Goal: Task Accomplishment & Management: Manage account settings

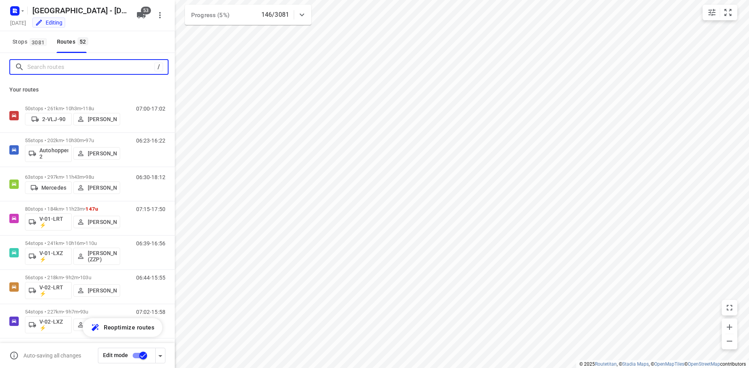
click at [132, 67] on input "Search routes" at bounding box center [90, 67] width 127 height 12
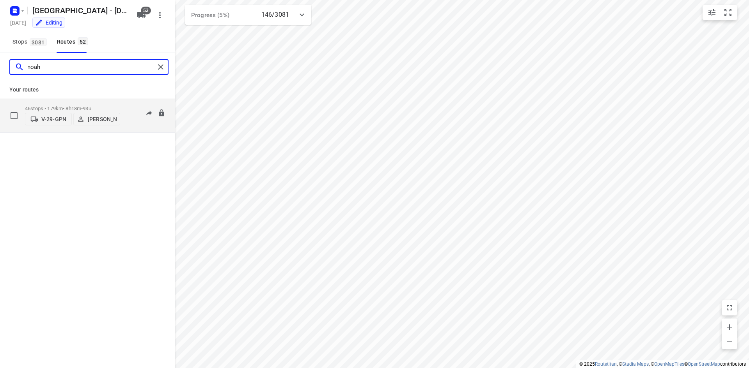
type input "noah"
click at [131, 117] on div "06:30-14:48" at bounding box center [145, 118] width 39 height 24
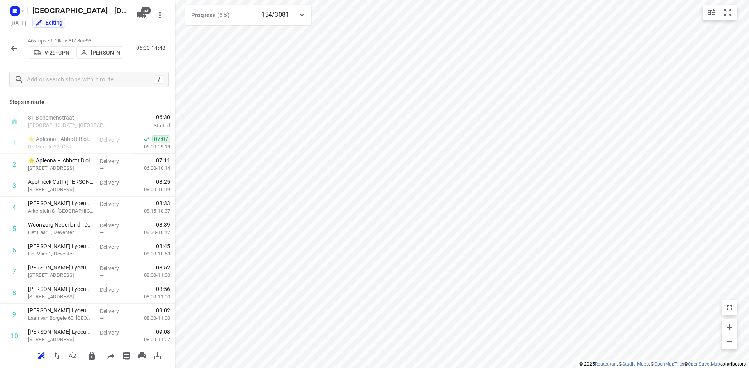
click at [300, 11] on icon at bounding box center [301, 14] width 9 height 9
click at [300, 11] on div at bounding box center [302, 18] width 16 height 16
click at [116, 74] on input "text" at bounding box center [97, 80] width 140 height 12
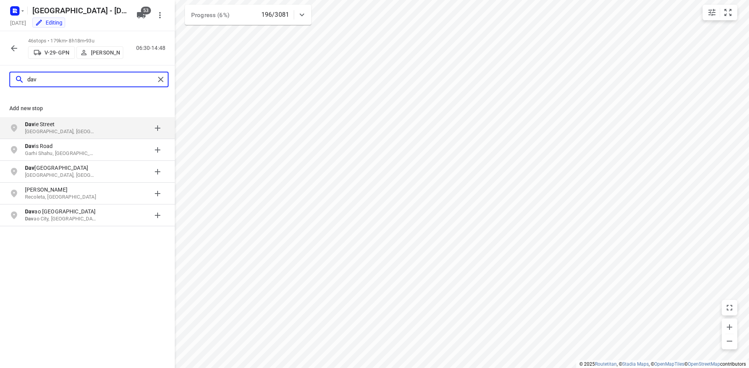
type input "dav"
click at [15, 48] on icon "button" at bounding box center [13, 48] width 9 height 9
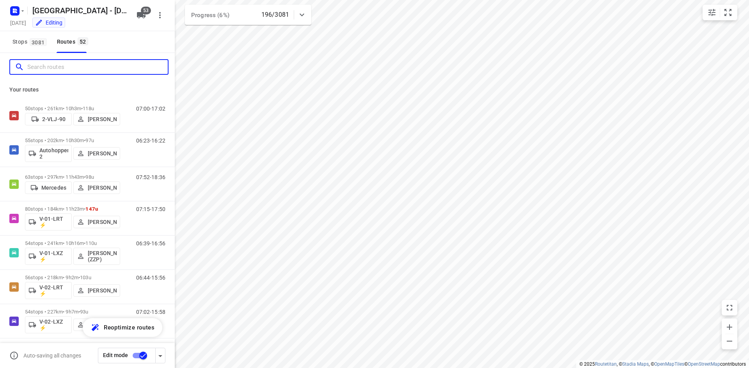
click at [41, 67] on input "Search routes" at bounding box center [97, 67] width 140 height 12
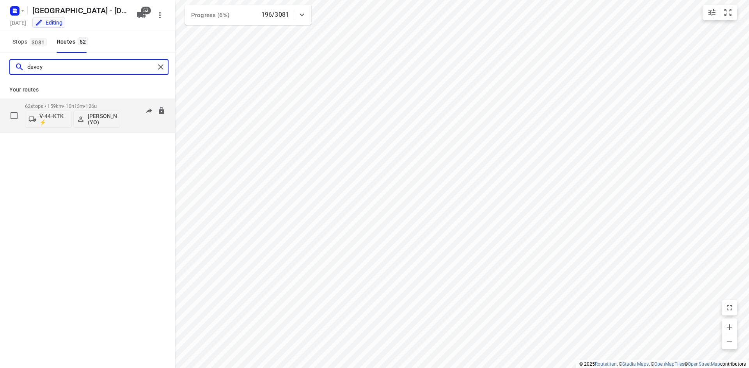
type input "davey"
click at [136, 127] on div "07:00-16:06" at bounding box center [145, 117] width 39 height 28
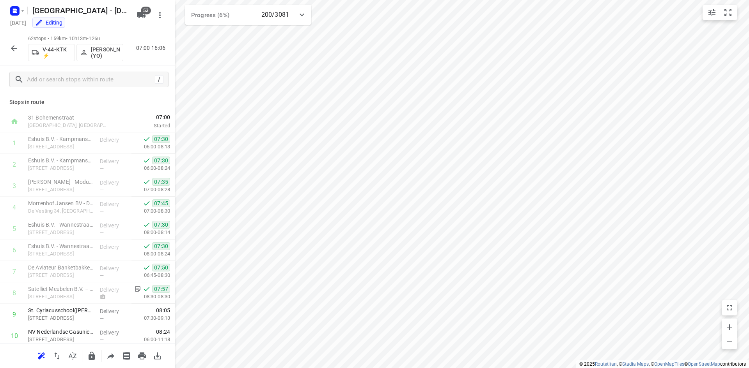
click at [15, 41] on div at bounding box center [14, 49] width 16 height 16
click at [15, 44] on icon "button" at bounding box center [13, 48] width 9 height 9
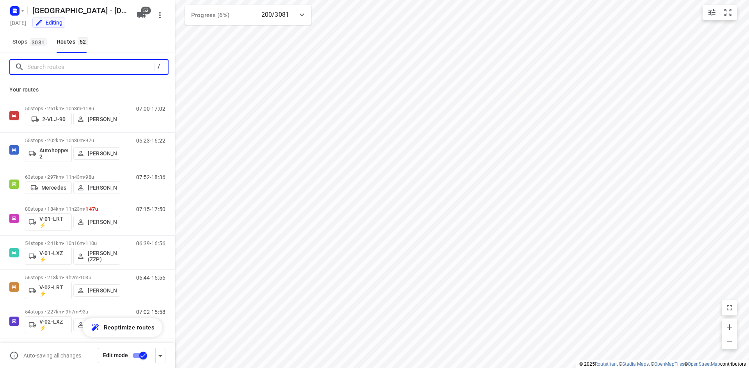
click at [60, 65] on input "Search routes" at bounding box center [90, 67] width 127 height 12
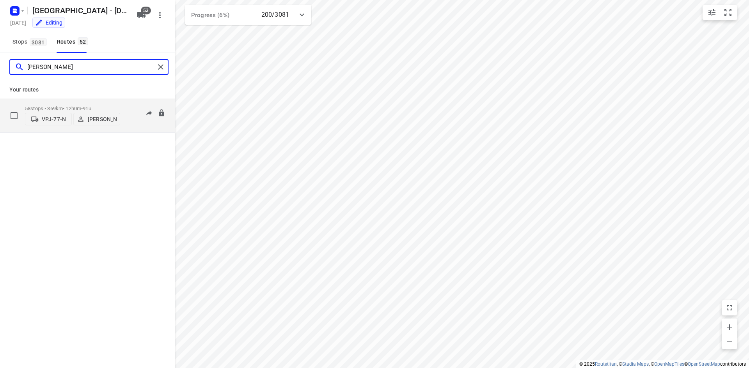
type input "sven"
click at [132, 128] on div "05:14-16:46" at bounding box center [145, 118] width 39 height 24
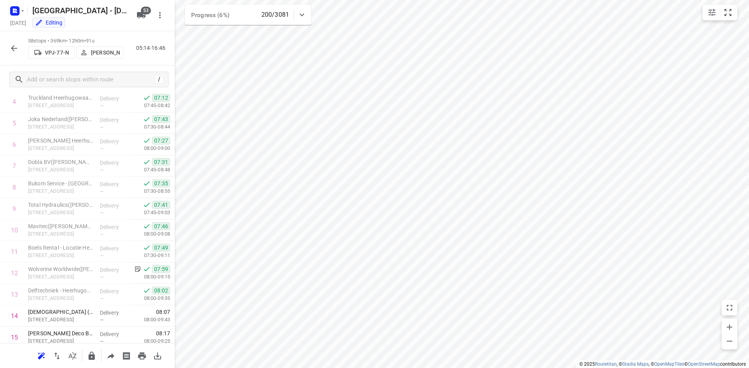
scroll to position [156, 0]
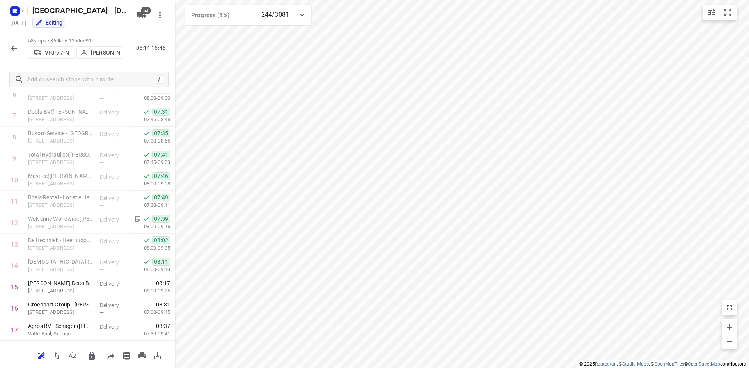
click at [13, 48] on icon "button" at bounding box center [13, 48] width 9 height 9
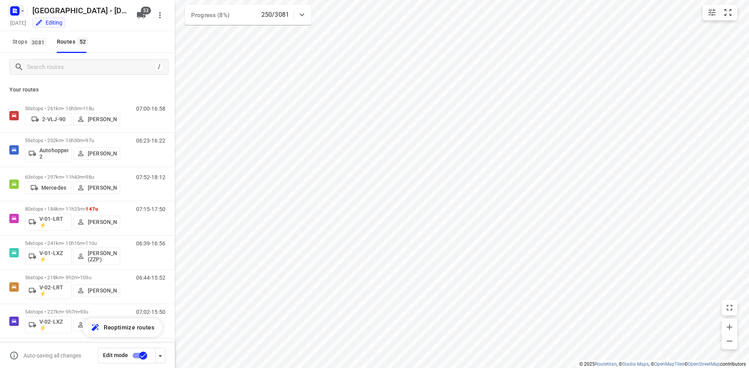
click at [16, 6] on rect "button" at bounding box center [14, 10] width 9 height 9
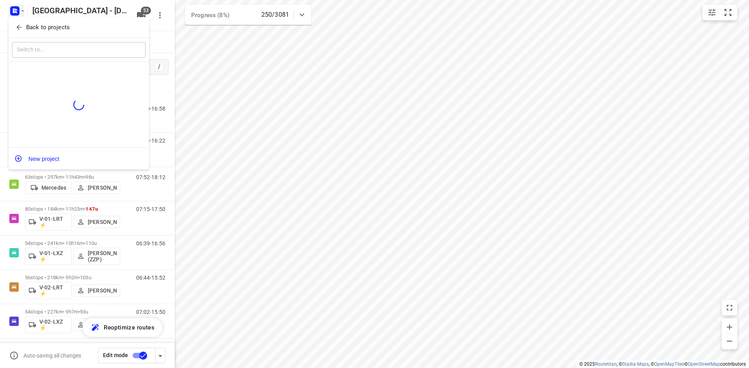
click at [16, 30] on icon "button" at bounding box center [19, 27] width 8 height 8
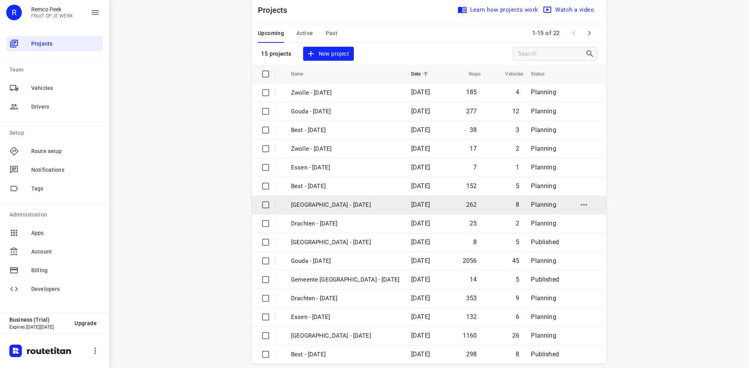
scroll to position [26, 0]
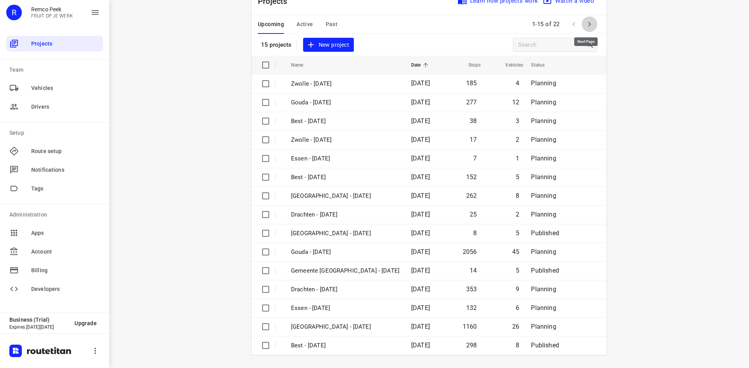
click at [589, 23] on icon "button" at bounding box center [589, 23] width 9 height 9
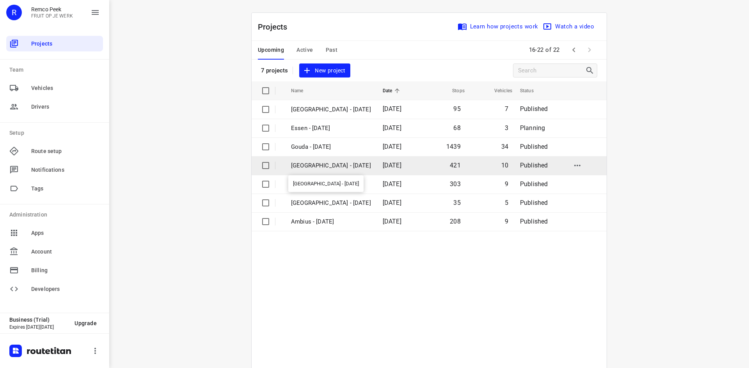
click at [344, 165] on p "[GEOGRAPHIC_DATA] - [DATE]" at bounding box center [331, 165] width 80 height 9
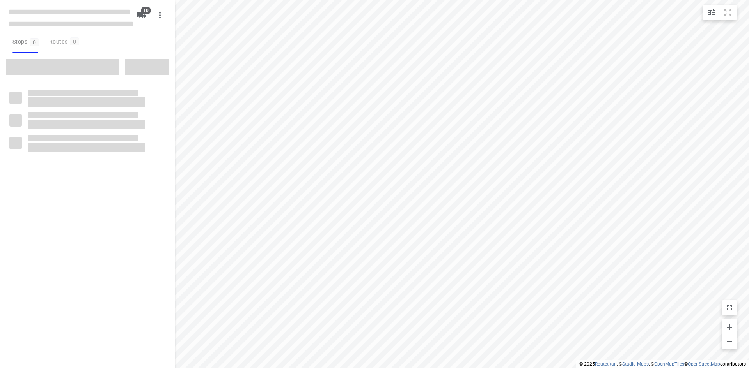
checkbox input "true"
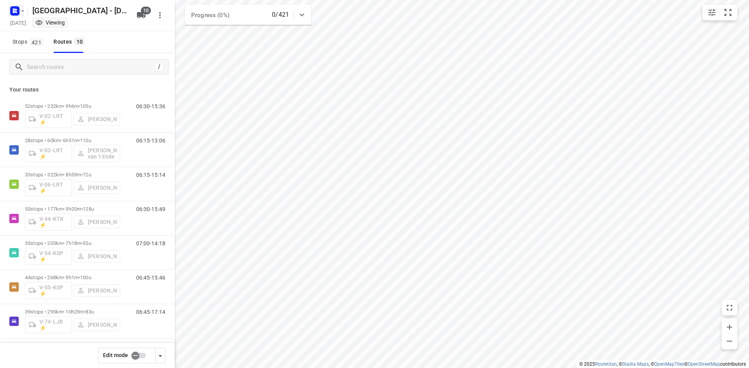
click at [19, 9] on rect "button" at bounding box center [14, 10] width 9 height 9
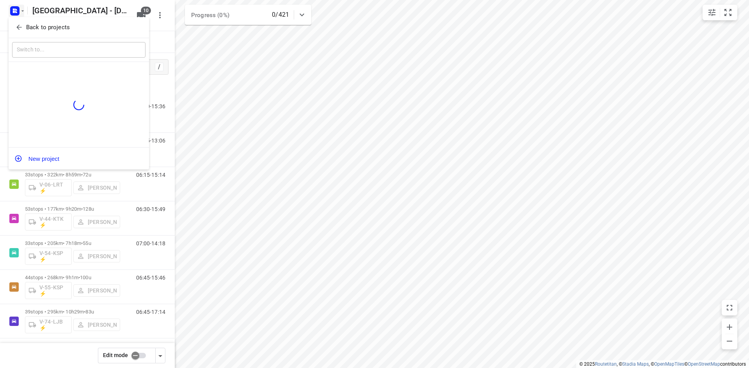
click at [19, 32] on span "Back to projects" at bounding box center [78, 27] width 127 height 9
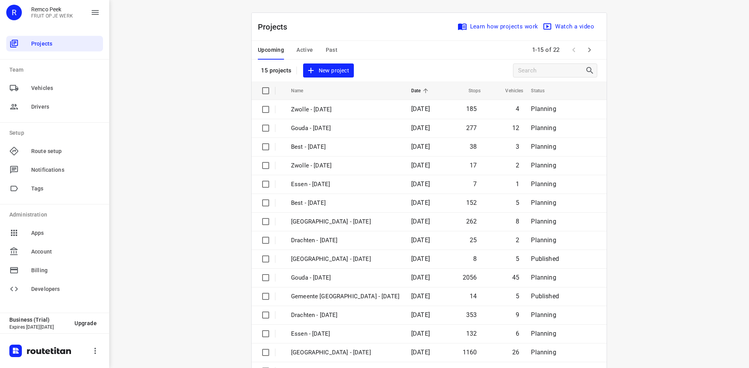
click at [297, 52] on span "Active" at bounding box center [304, 50] width 16 height 10
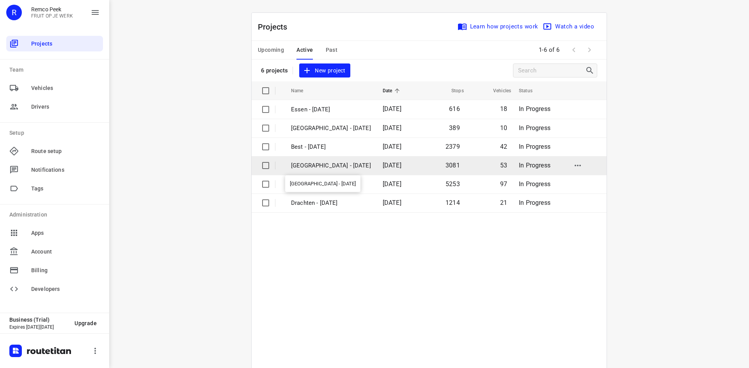
click at [321, 168] on p "[GEOGRAPHIC_DATA] - [DATE]" at bounding box center [331, 165] width 80 height 9
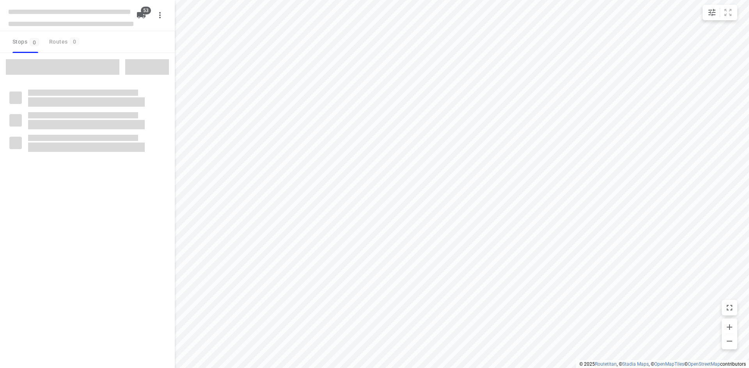
checkbox input "true"
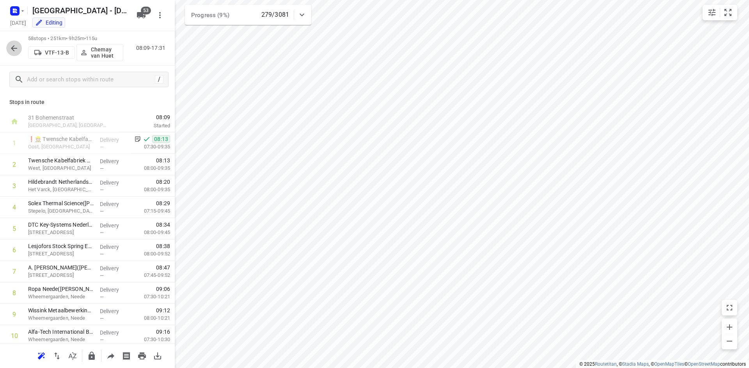
click at [13, 46] on icon "button" at bounding box center [13, 48] width 9 height 9
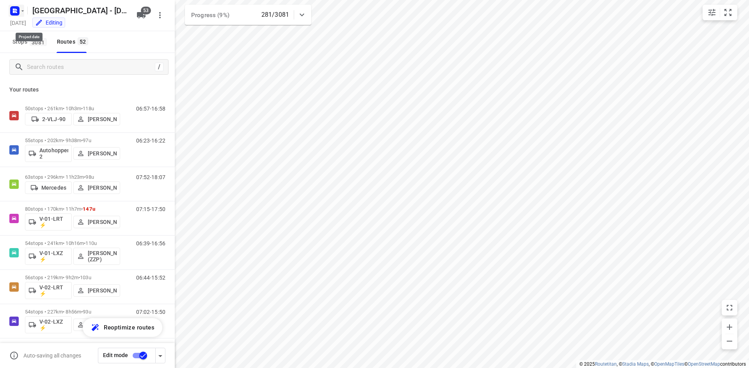
click at [12, 10] on rect "button" at bounding box center [14, 10] width 9 height 9
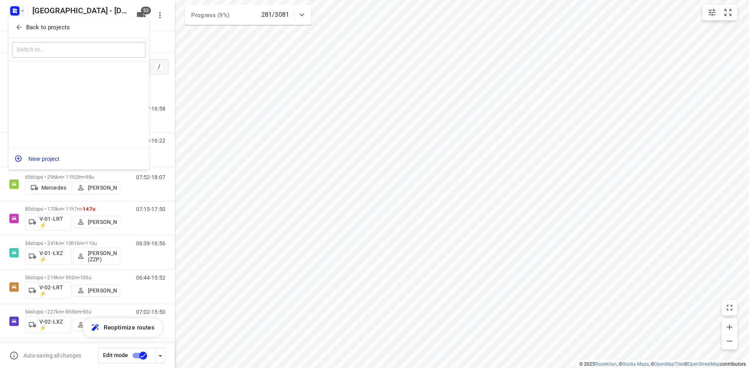
click at [18, 29] on icon "button" at bounding box center [18, 27] width 5 height 5
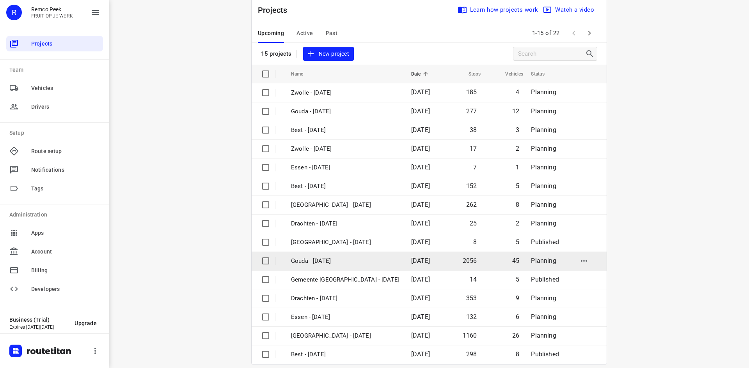
scroll to position [26, 0]
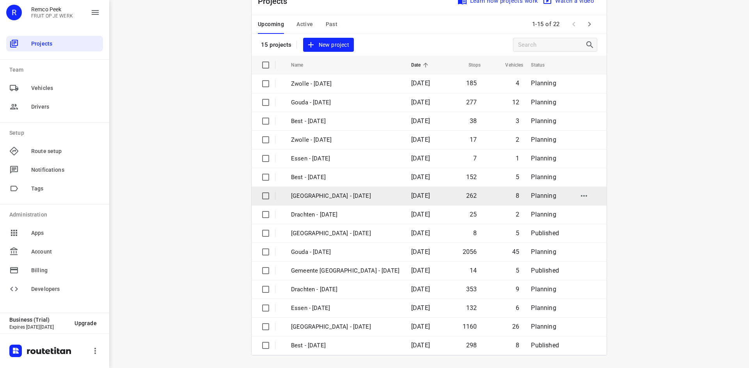
click at [365, 193] on p "[GEOGRAPHIC_DATA] - [DATE]" at bounding box center [345, 196] width 108 height 9
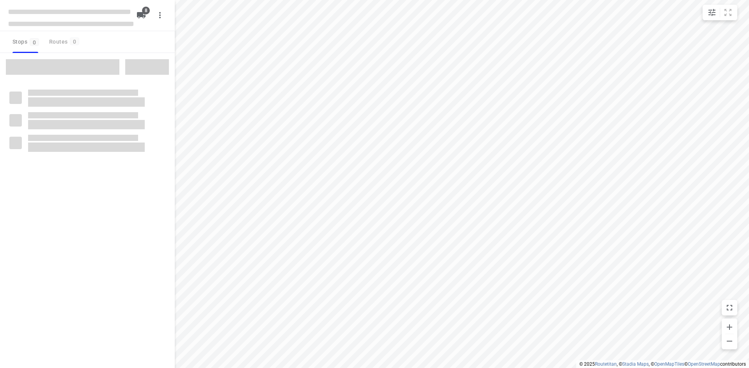
checkbox input "true"
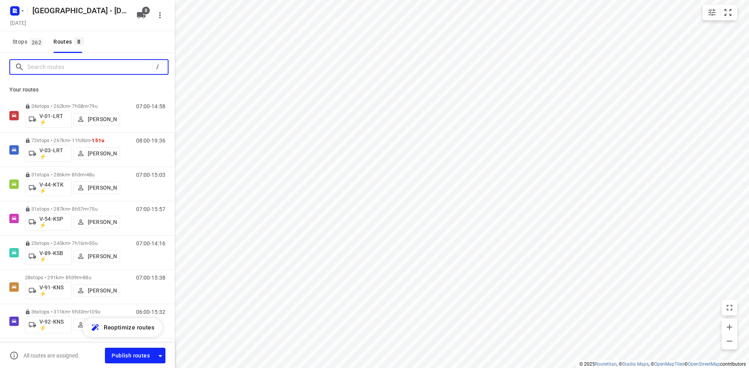
click at [117, 67] on input "Search routes" at bounding box center [89, 67] width 125 height 12
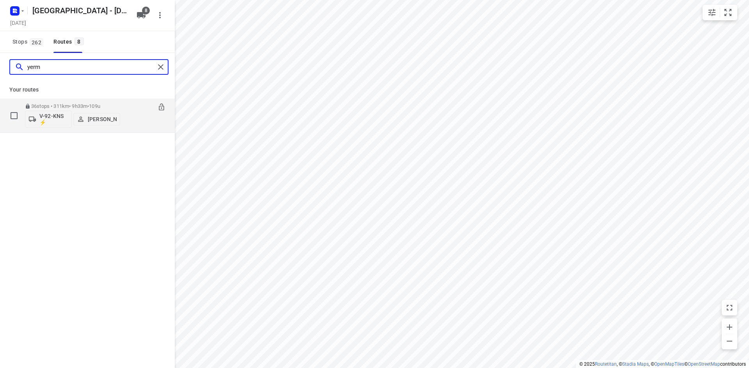
type input "yerm"
click at [129, 125] on div "06:00-15:32" at bounding box center [145, 117] width 39 height 28
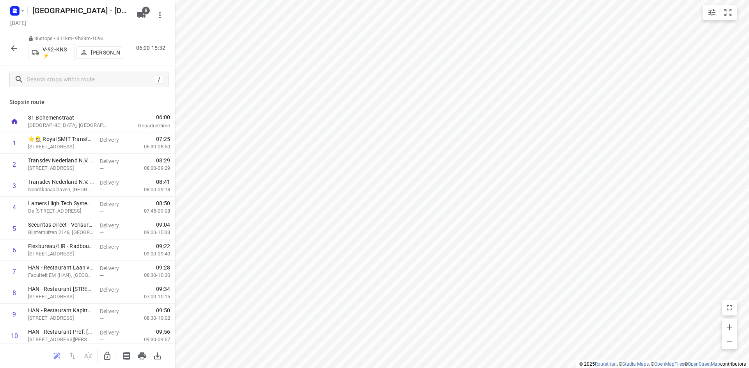
click at [104, 101] on p "Stops in route" at bounding box center [87, 102] width 156 height 8
click at [12, 45] on icon "button" at bounding box center [13, 48] width 9 height 9
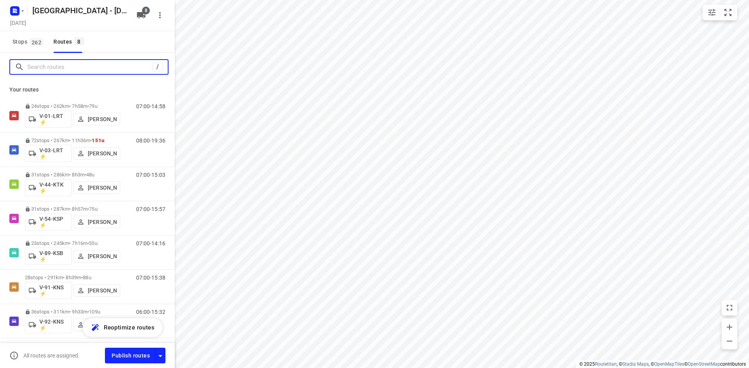
click at [91, 73] on input "Search routes" at bounding box center [89, 67] width 125 height 12
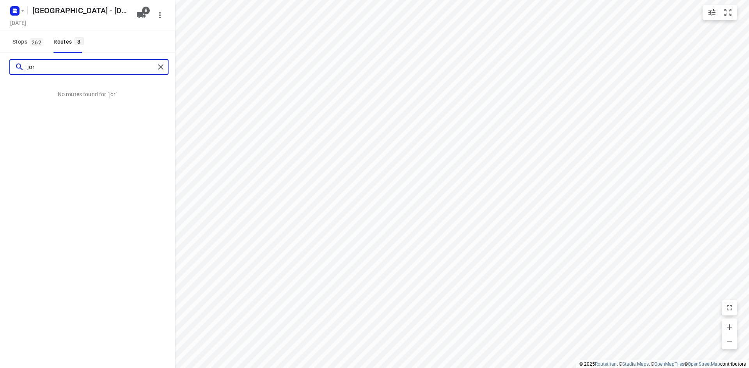
type input "jor"
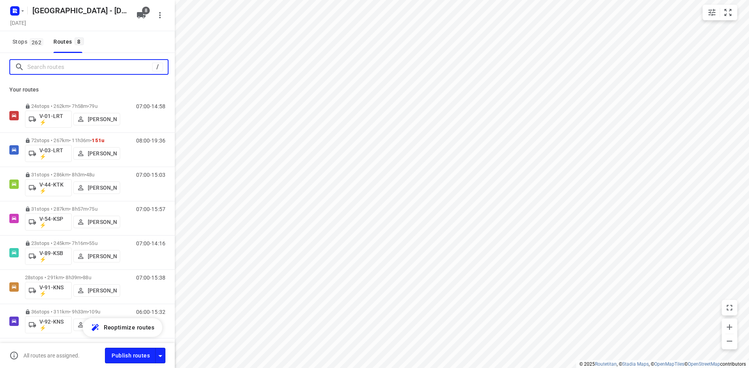
click at [89, 67] on input "Search routes" at bounding box center [89, 67] width 125 height 12
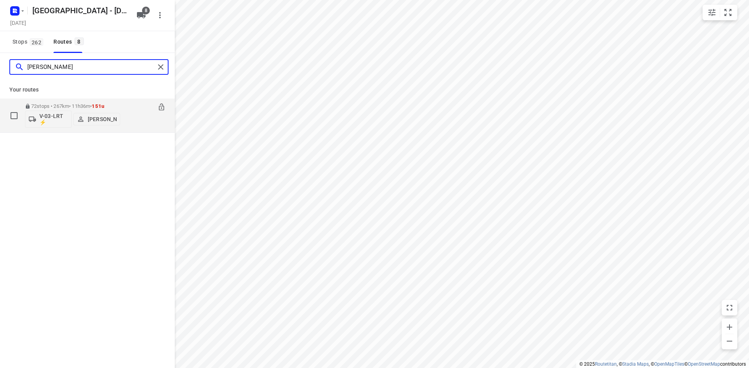
type input "frank"
click at [138, 123] on div "08:00-19:36" at bounding box center [145, 117] width 39 height 28
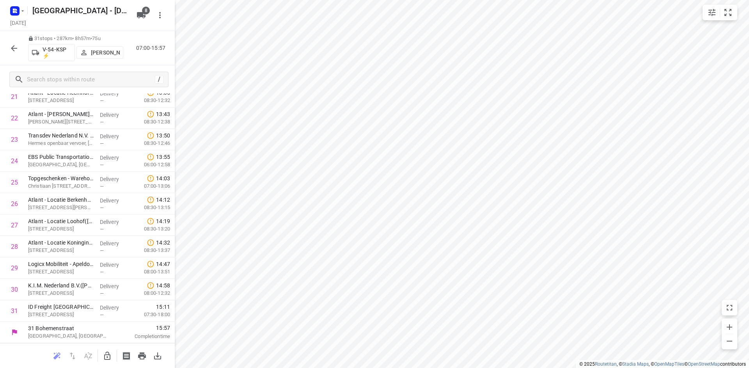
scroll to position [475, 0]
click at [15, 47] on icon "button" at bounding box center [13, 48] width 9 height 9
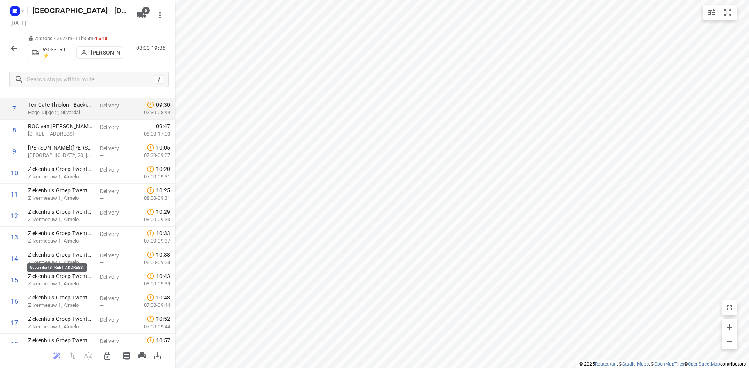
scroll to position [0, 0]
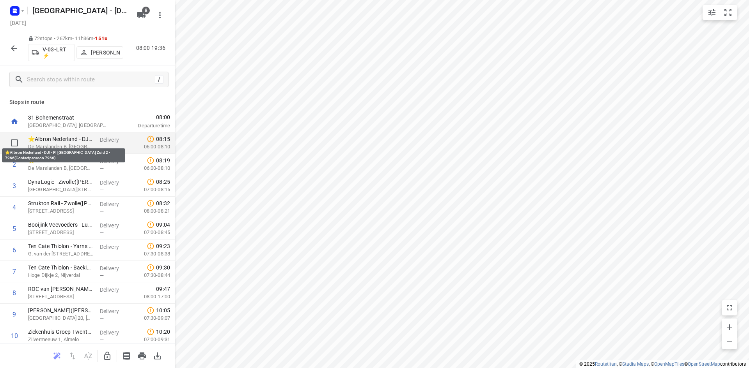
click at [78, 140] on p "⭐Albron Nederland - DJI - PI Zwolle Zuid 2 - 7966(Contactpersoon 7966)" at bounding box center [61, 139] width 66 height 8
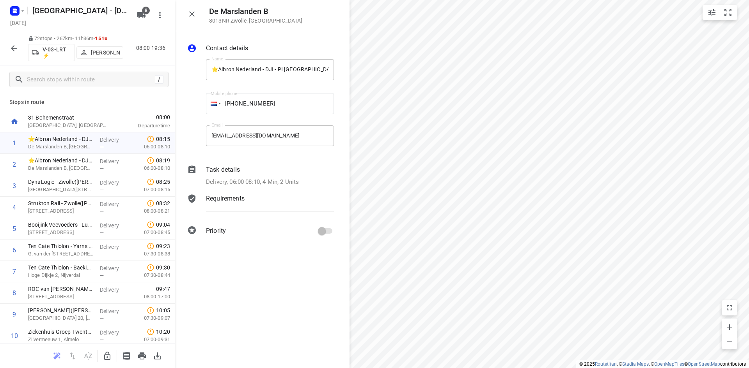
click at [236, 199] on p "Requirements" at bounding box center [225, 198] width 39 height 9
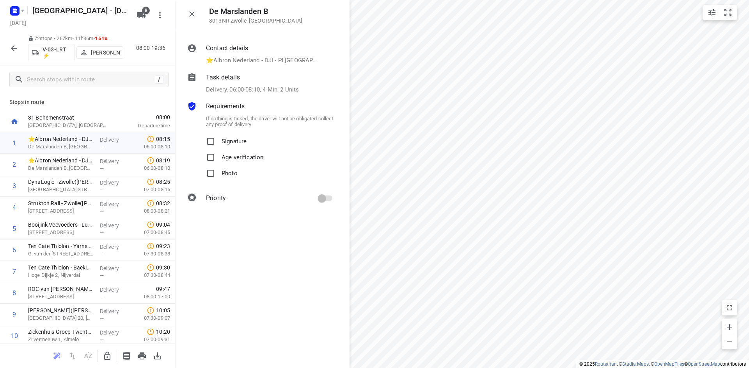
click at [254, 92] on p "Delivery, 06:00-08:10, 4 Min, 2 Units" at bounding box center [252, 89] width 93 height 9
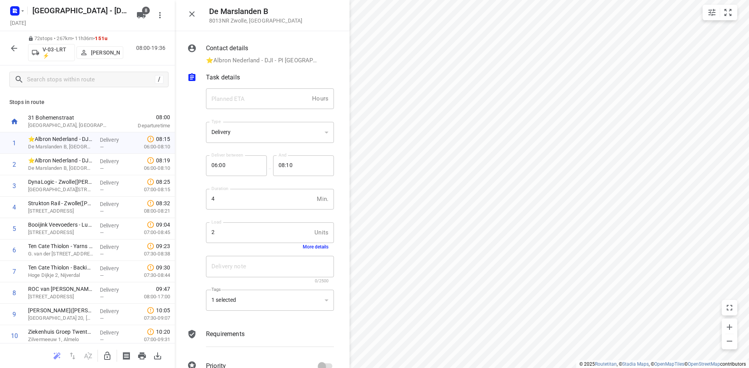
click at [315, 246] on button "More details" at bounding box center [316, 246] width 26 height 5
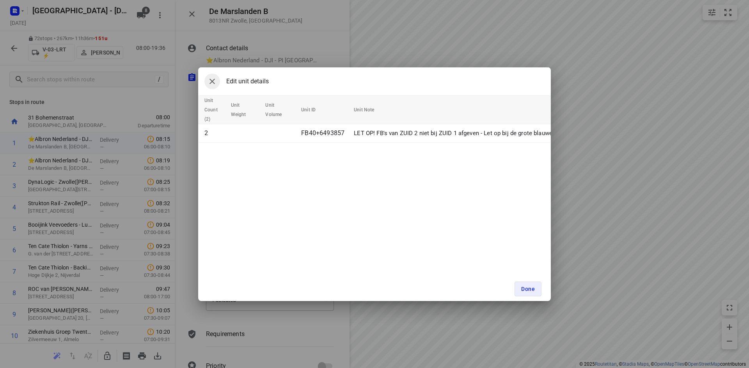
click at [213, 83] on icon "button" at bounding box center [211, 81] width 9 height 9
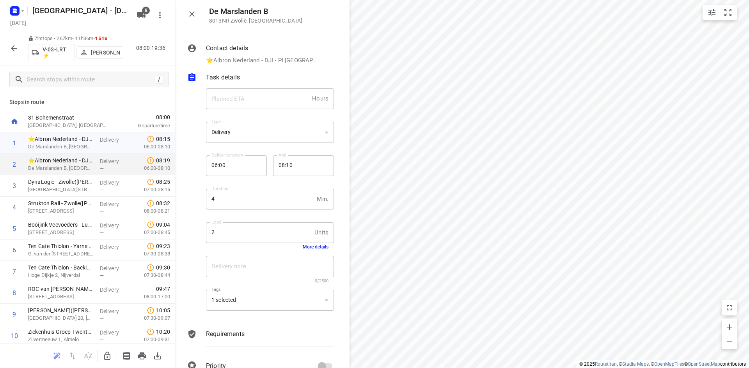
click at [66, 167] on p "De Marslanden B, Zwolle" at bounding box center [61, 169] width 66 height 8
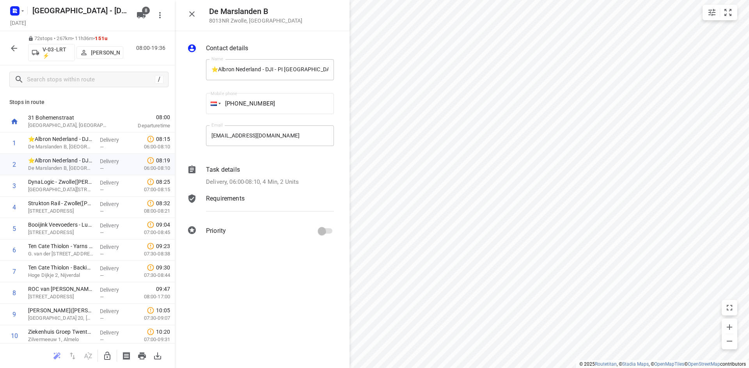
click at [241, 198] on p "Requirements" at bounding box center [225, 198] width 39 height 9
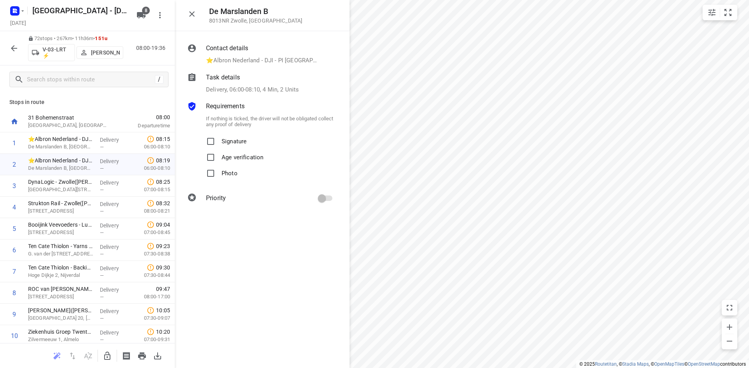
click at [274, 83] on div "Task details Delivery, 06:00-08:10, 4 Min, 2 Units" at bounding box center [269, 83] width 131 height 25
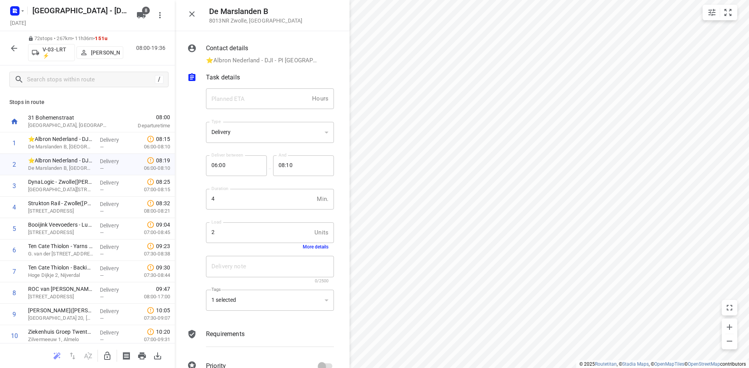
click at [308, 247] on button "More details" at bounding box center [316, 246] width 26 height 5
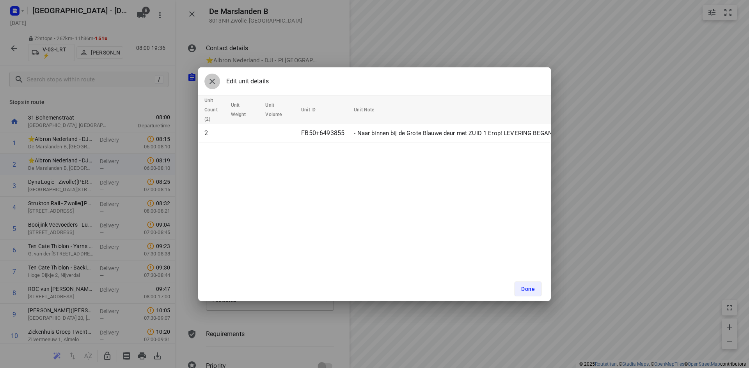
click at [213, 83] on icon "button" at bounding box center [211, 81] width 9 height 9
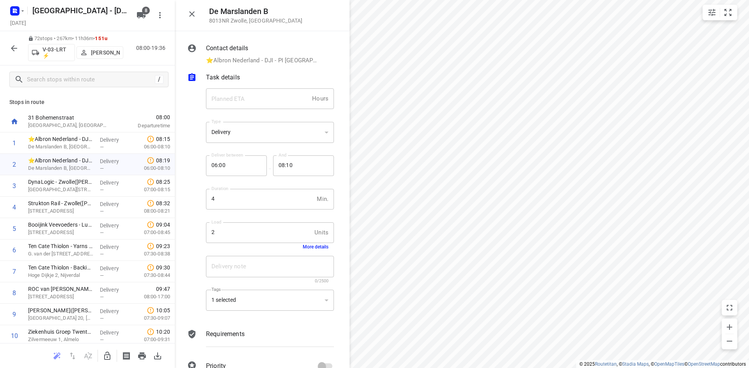
click at [194, 12] on icon "button" at bounding box center [191, 13] width 5 height 5
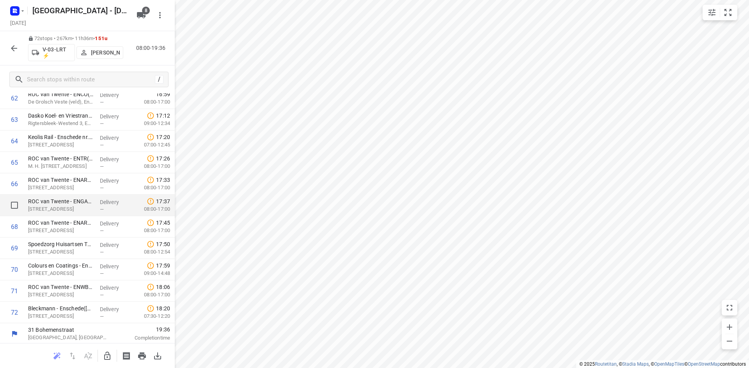
scroll to position [1355, 0]
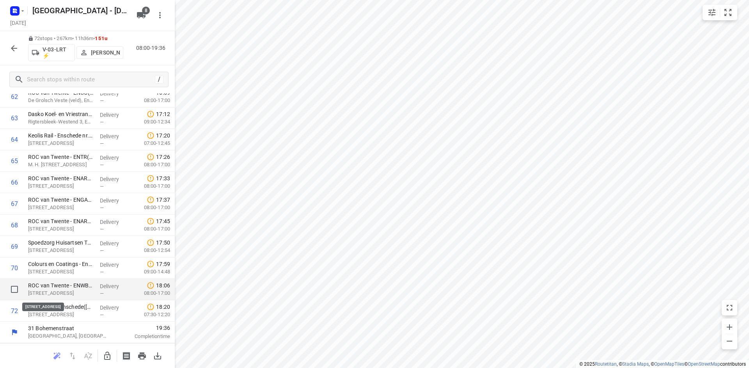
click at [82, 293] on p "Wethouder Beversstraat 165, Enschede" at bounding box center [61, 294] width 66 height 8
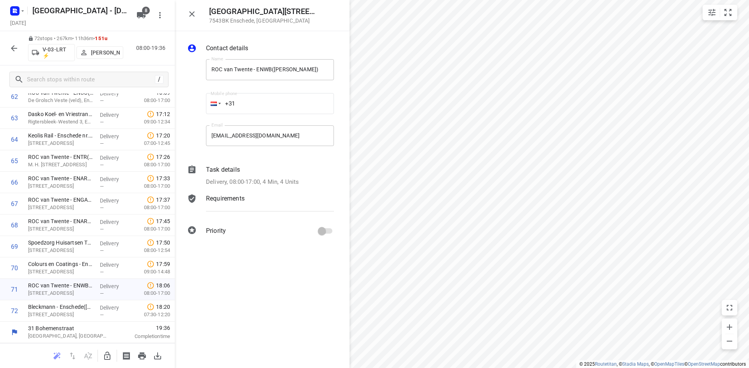
click at [230, 198] on p "Requirements" at bounding box center [225, 198] width 39 height 9
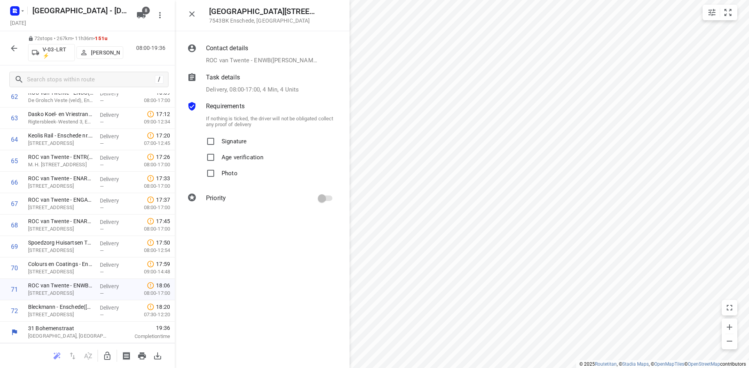
click at [247, 94] on div "Task details Delivery, 08:00-17:00, 4 Min, 4 Units" at bounding box center [269, 83] width 131 height 25
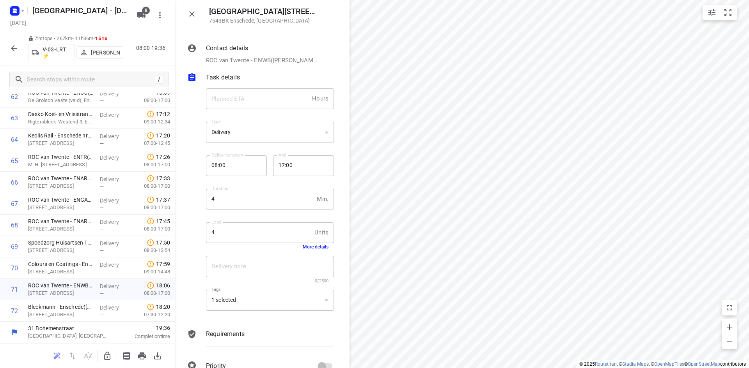
click at [316, 247] on button "More details" at bounding box center [316, 246] width 26 height 5
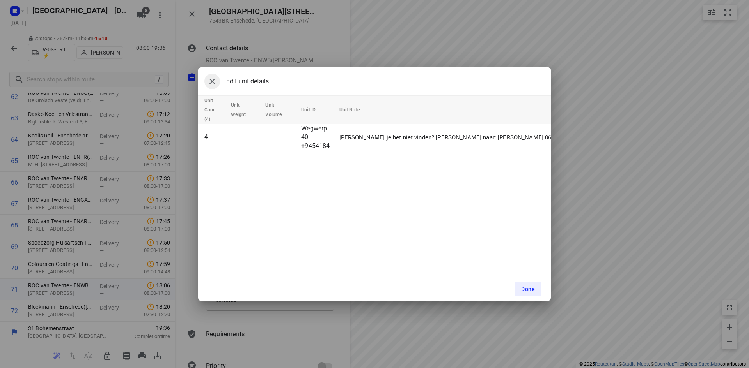
click at [211, 81] on icon "button" at bounding box center [211, 81] width 9 height 9
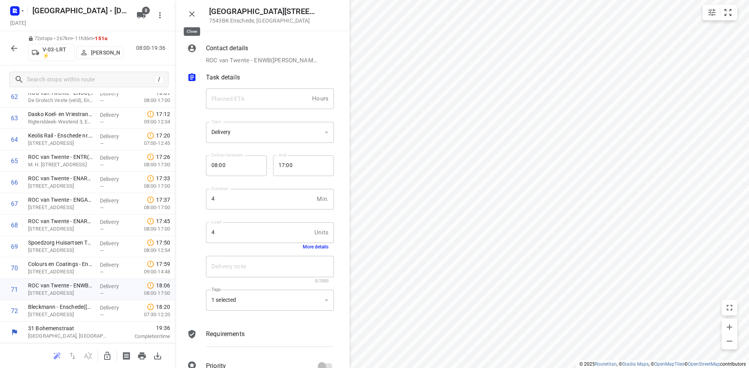
click at [194, 14] on icon "button" at bounding box center [191, 13] width 9 height 9
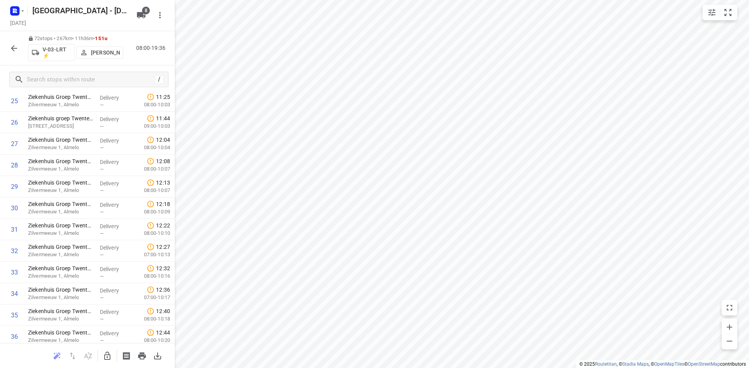
scroll to position [0, 0]
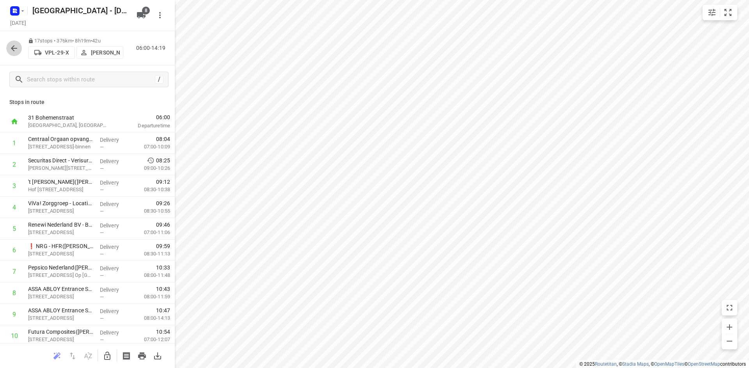
click at [14, 45] on icon "button" at bounding box center [13, 48] width 9 height 9
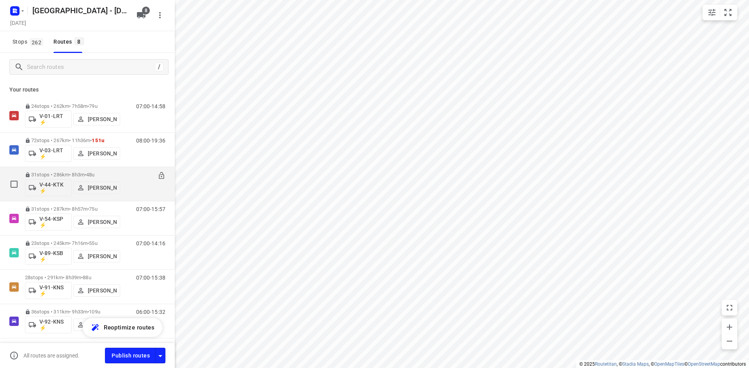
click at [132, 186] on div "07:00-15:03" at bounding box center [145, 186] width 39 height 28
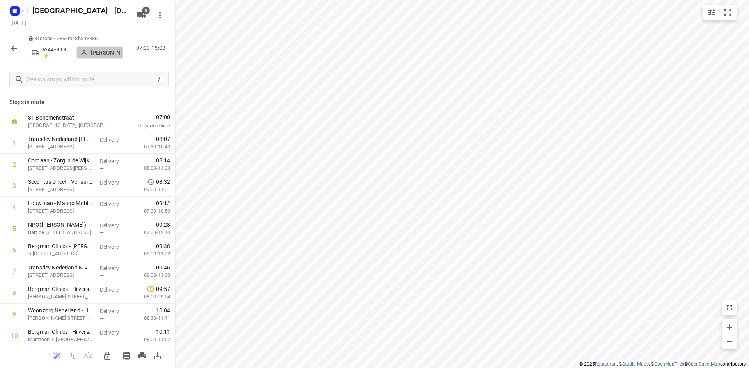
click at [107, 55] on p "Gera van de Vreugde" at bounding box center [105, 53] width 29 height 6
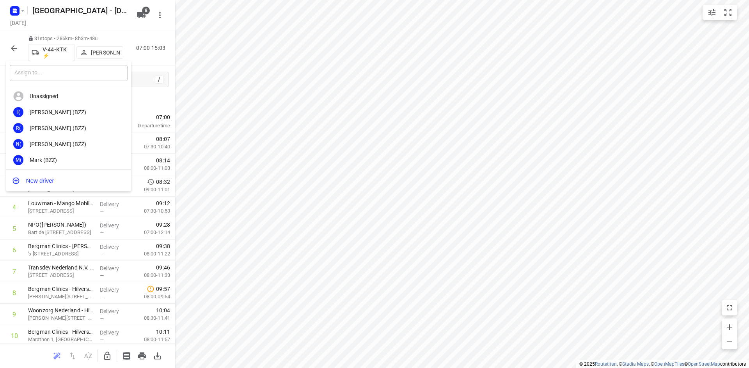
click at [83, 71] on input "text" at bounding box center [69, 73] width 118 height 16
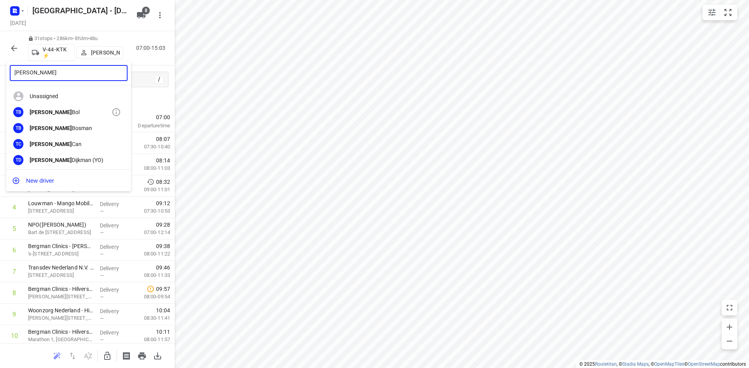
type input "thomas"
click at [65, 109] on div "Thomas Bol" at bounding box center [71, 112] width 82 height 6
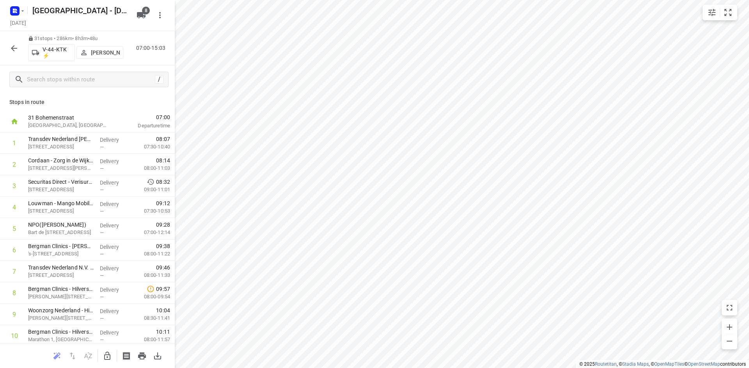
click at [14, 48] on icon "button" at bounding box center [13, 48] width 9 height 9
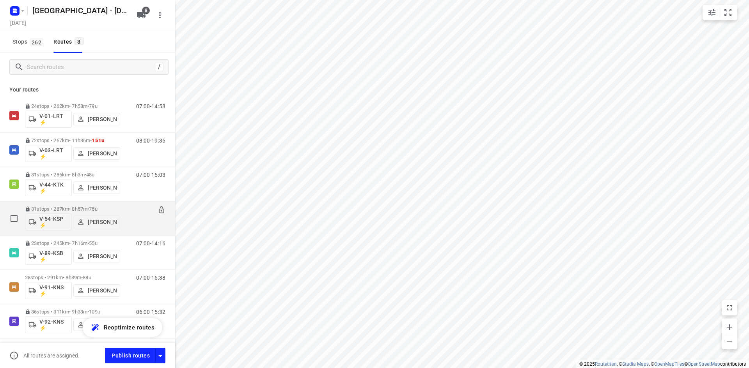
click at [108, 221] on p "[PERSON_NAME]" at bounding box center [102, 222] width 29 height 6
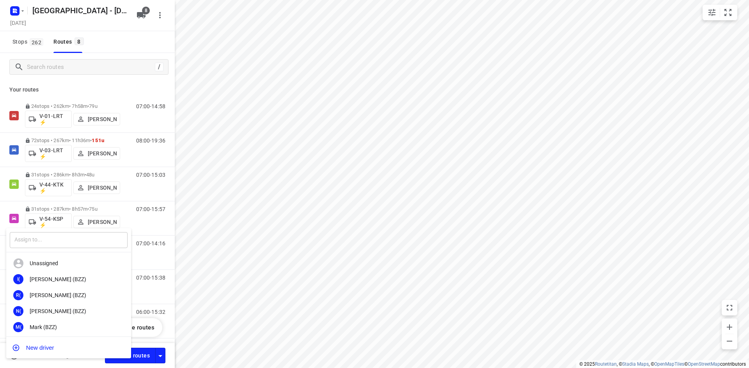
click at [103, 235] on input "text" at bounding box center [69, 240] width 118 height 16
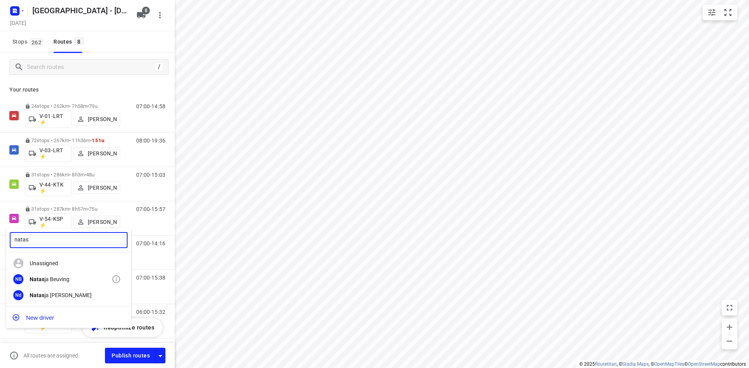
type input "natas"
click at [64, 280] on div "Natas ja Beuving" at bounding box center [71, 279] width 82 height 6
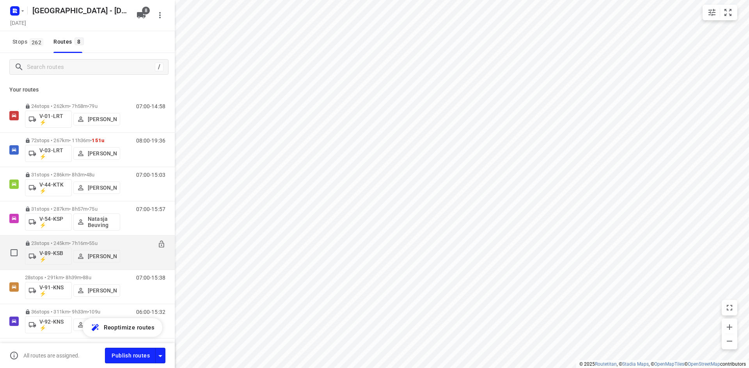
click at [95, 257] on p "[PERSON_NAME]" at bounding box center [102, 256] width 29 height 6
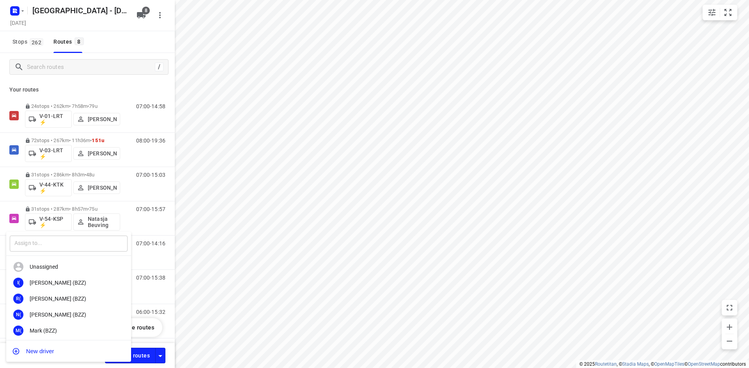
click at [81, 248] on input "text" at bounding box center [69, 244] width 118 height 16
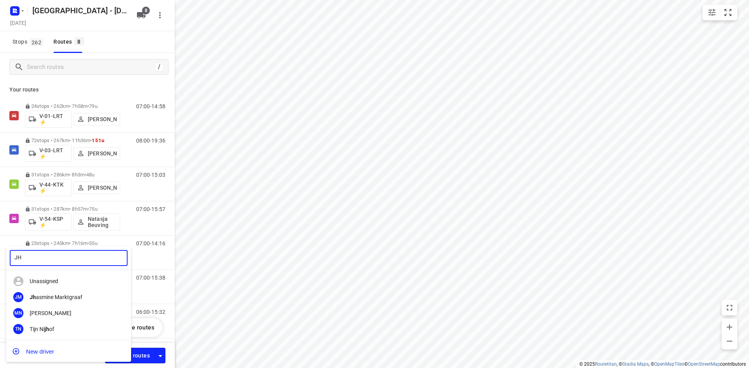
type input "J"
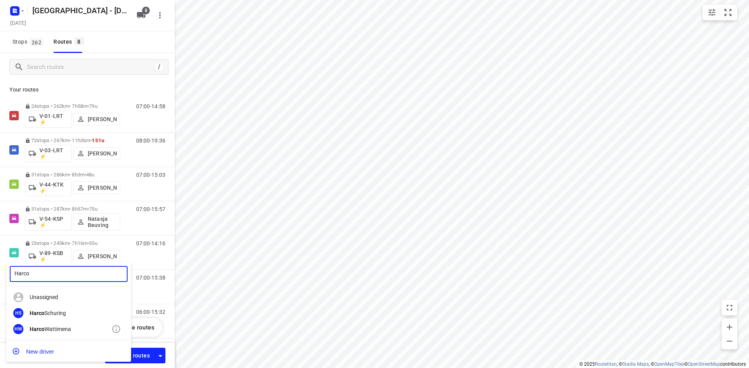
type input "Harco"
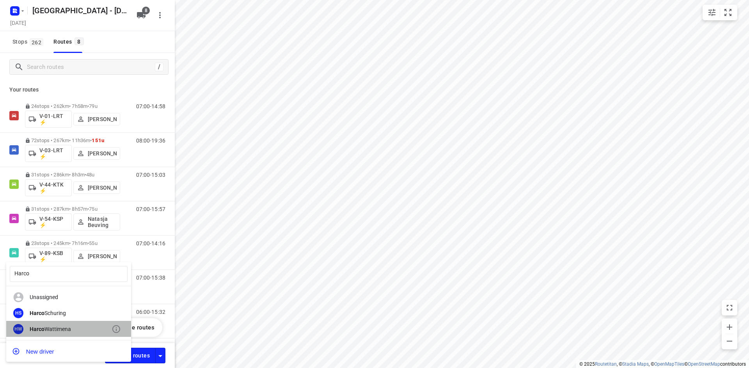
click at [59, 329] on div "Harco Wattimena" at bounding box center [71, 329] width 82 height 6
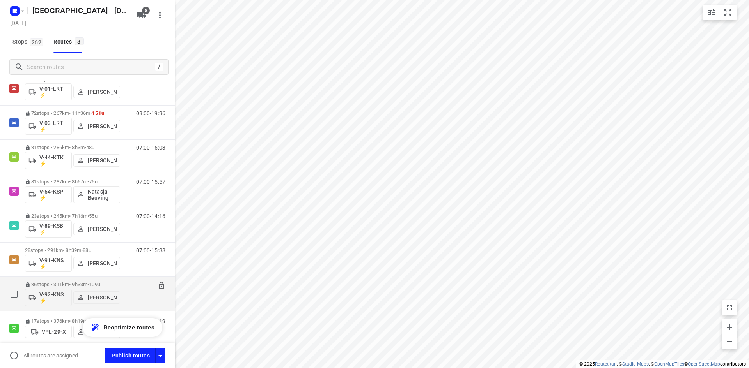
scroll to position [39, 0]
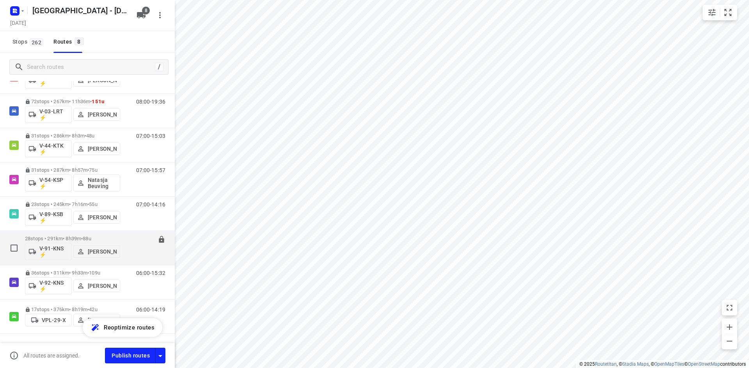
click at [128, 254] on div "07:00-15:38" at bounding box center [145, 250] width 39 height 28
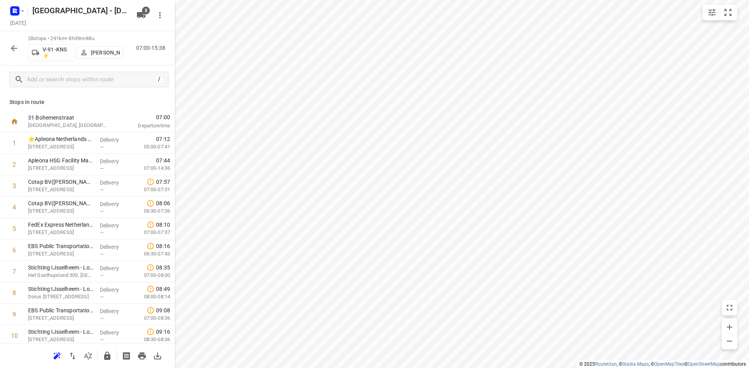
click at [97, 53] on p "[PERSON_NAME]" at bounding box center [105, 53] width 29 height 6
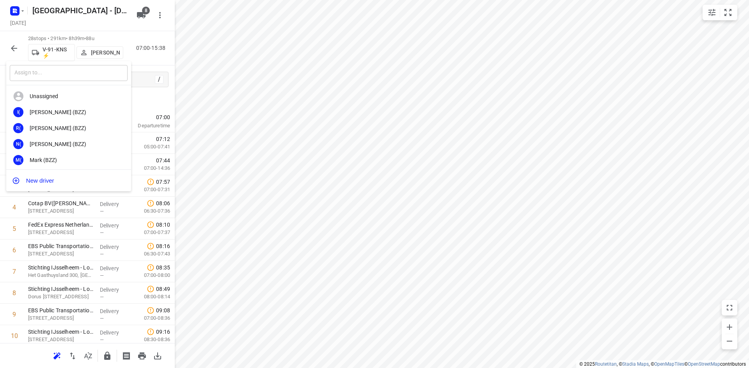
click at [82, 75] on input "text" at bounding box center [69, 73] width 118 height 16
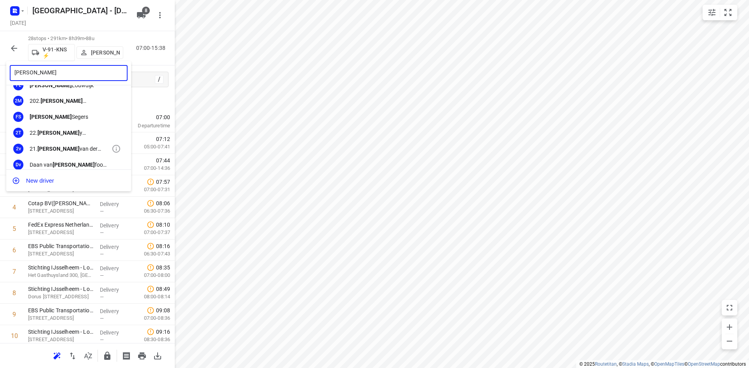
scroll to position [78, 0]
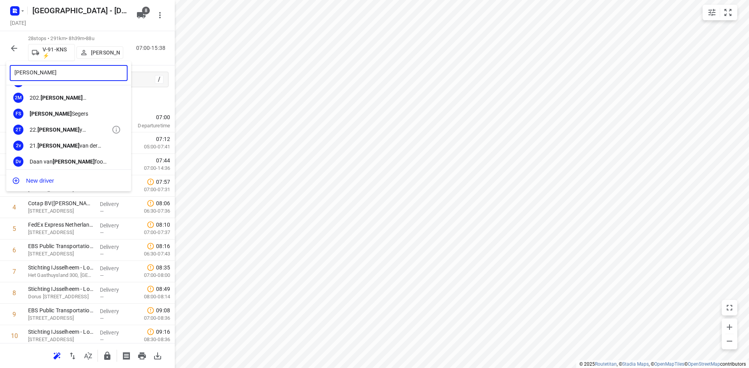
type input "[PERSON_NAME]"
click at [71, 128] on div "22. Frank y Tahamata" at bounding box center [71, 130] width 82 height 6
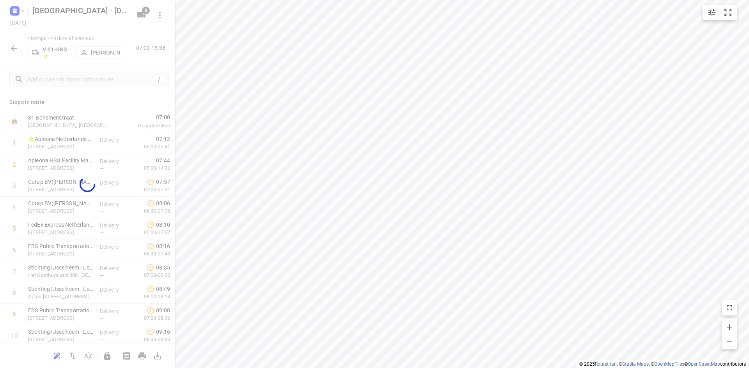
scroll to position [13116, 0]
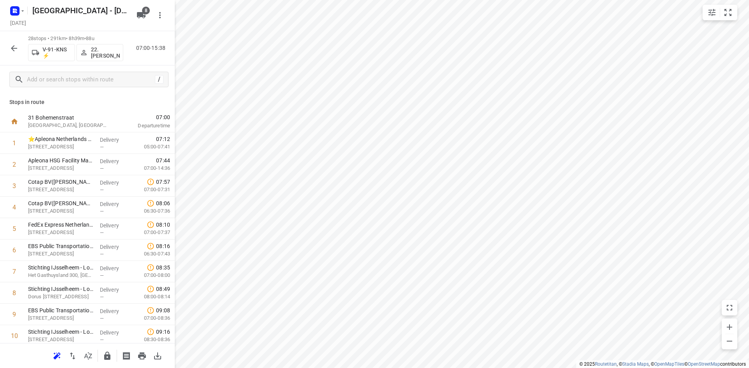
click at [14, 50] on icon "button" at bounding box center [13, 48] width 9 height 9
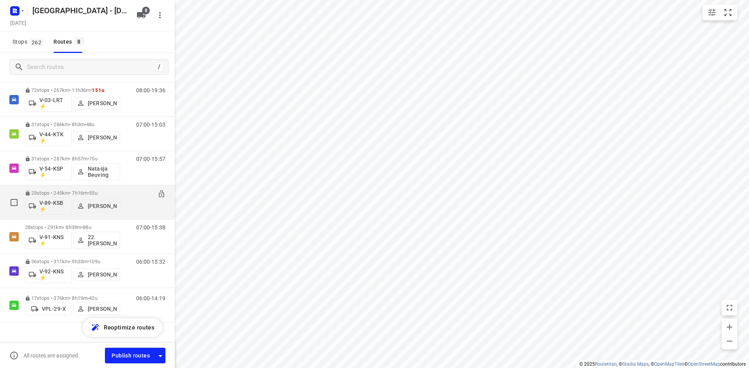
scroll to position [61, 0]
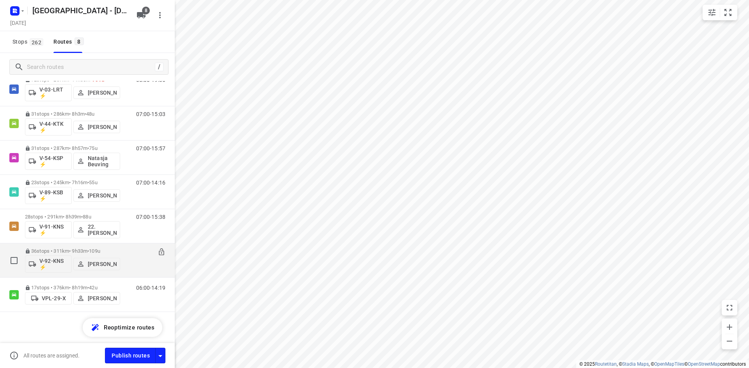
click at [134, 260] on div "06:00-15:32" at bounding box center [145, 262] width 39 height 28
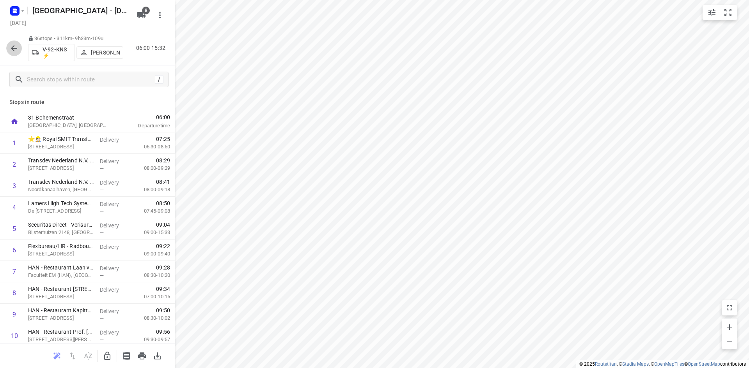
click at [12, 50] on icon "button" at bounding box center [13, 48] width 9 height 9
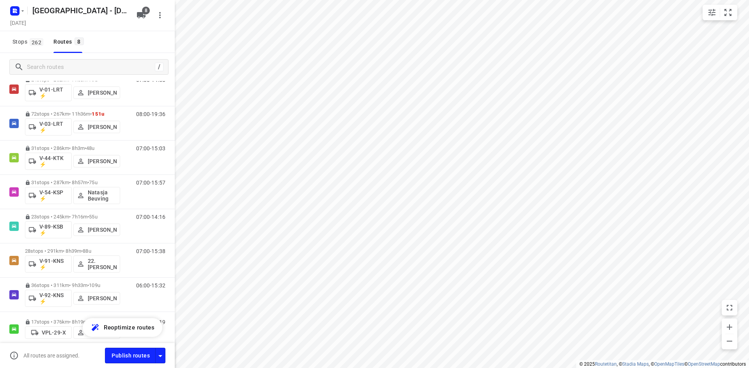
scroll to position [0, 0]
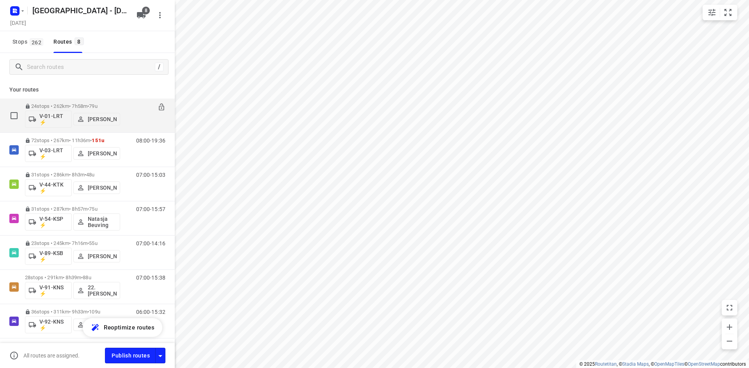
click at [139, 122] on div "07:00-14:58" at bounding box center [145, 117] width 39 height 28
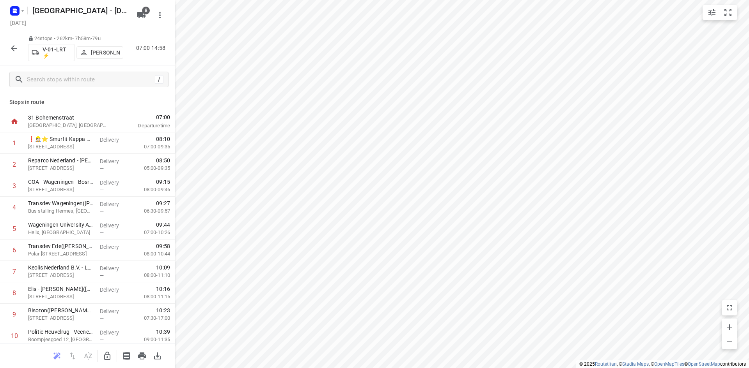
click at [14, 49] on icon "button" at bounding box center [13, 48] width 9 height 9
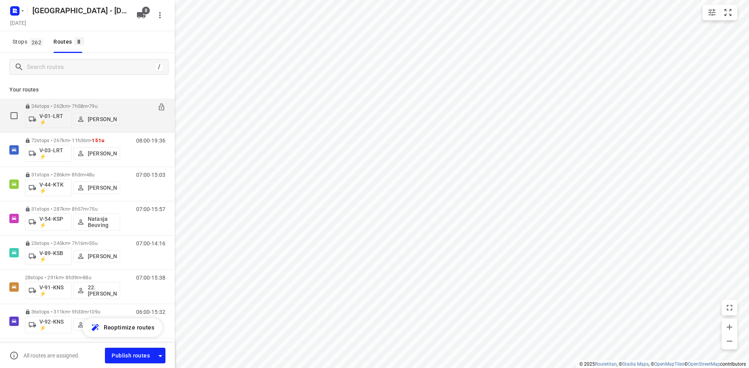
click at [133, 122] on div "07:00-14:58" at bounding box center [145, 117] width 39 height 28
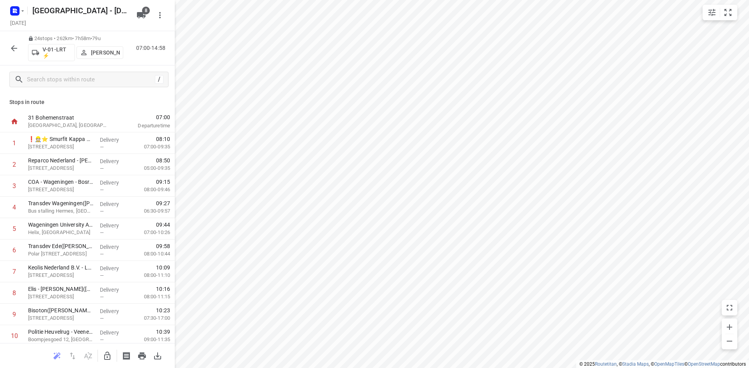
click at [18, 49] on icon "button" at bounding box center [13, 48] width 9 height 9
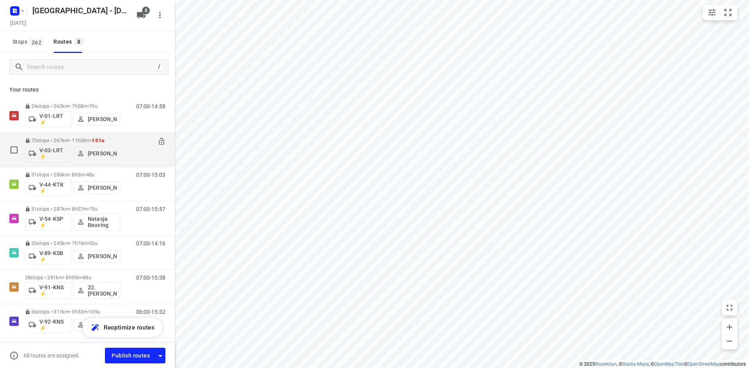
click at [97, 155] on p "[PERSON_NAME]" at bounding box center [102, 154] width 29 height 6
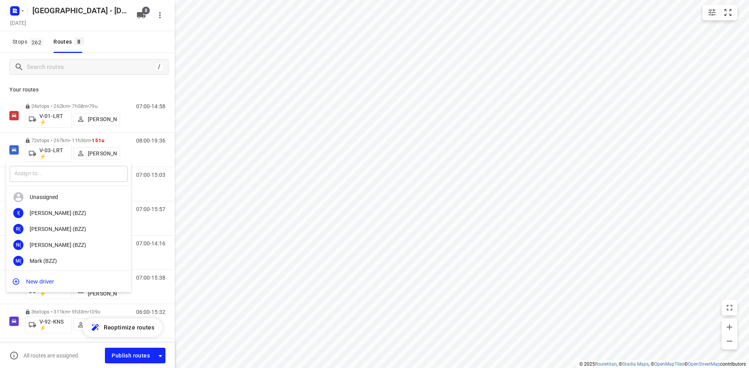
click at [115, 172] on input "text" at bounding box center [69, 174] width 118 height 16
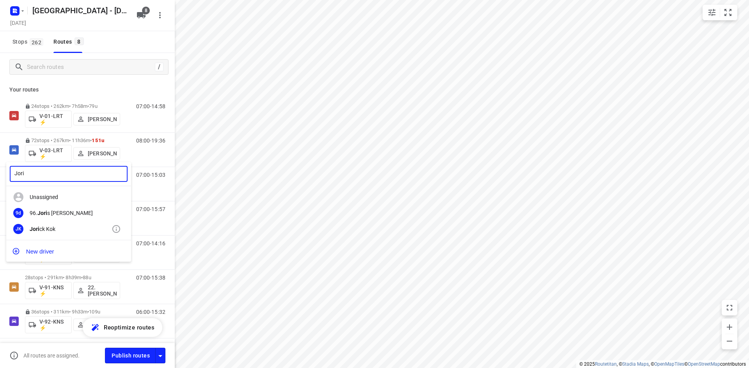
type input "Jori"
click at [51, 229] on div "Jori ck Kok" at bounding box center [71, 229] width 82 height 6
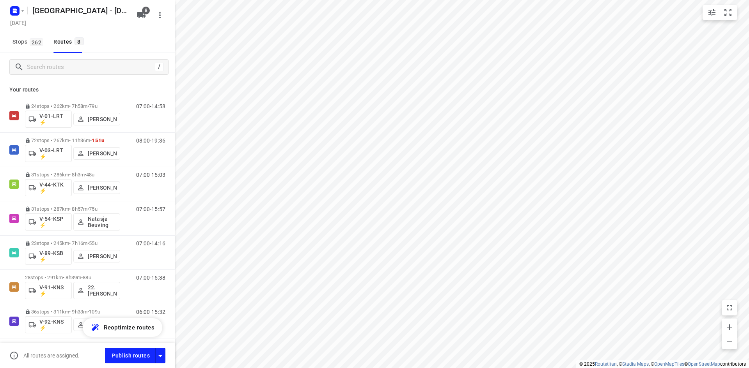
click at [101, 80] on div "/" at bounding box center [87, 67] width 175 height 28
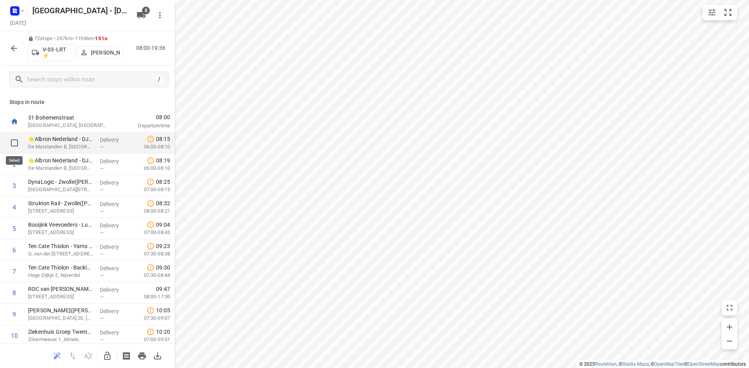
click at [13, 143] on input "checkbox" at bounding box center [15, 143] width 16 height 16
checkbox input "true"
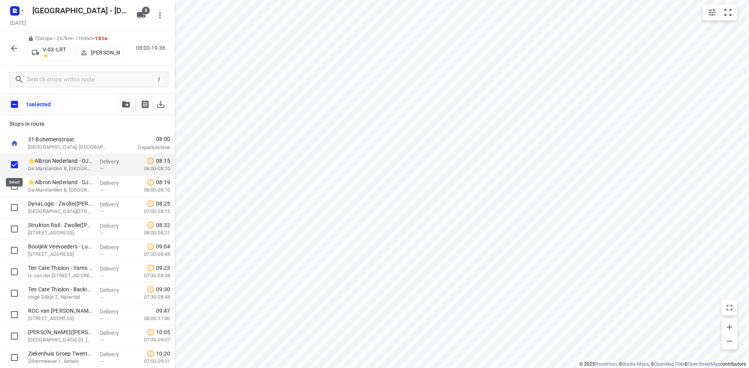
click at [14, 165] on input "checkbox" at bounding box center [15, 165] width 16 height 16
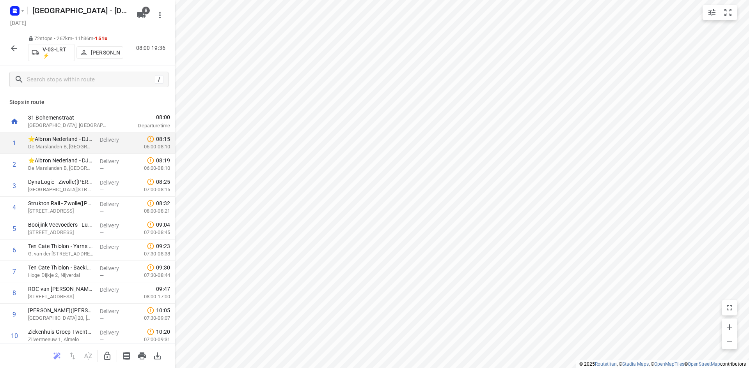
click at [14, 47] on icon "button" at bounding box center [13, 48] width 9 height 9
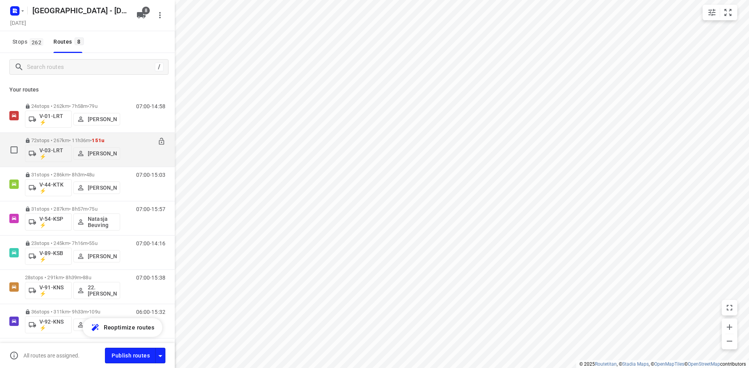
click at [129, 154] on div "08:00-19:36" at bounding box center [145, 152] width 39 height 28
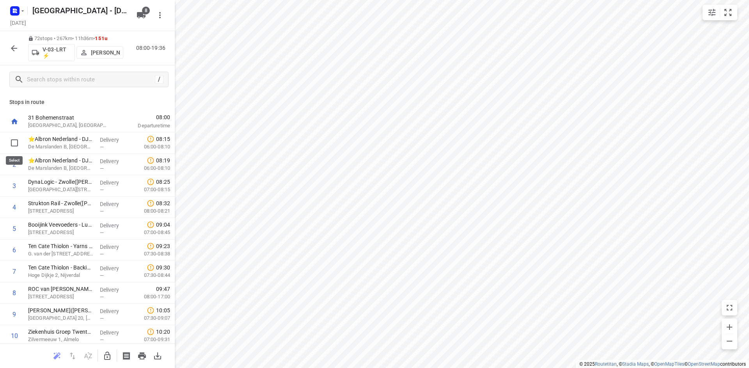
click at [16, 140] on input "checkbox" at bounding box center [15, 143] width 16 height 16
checkbox input "true"
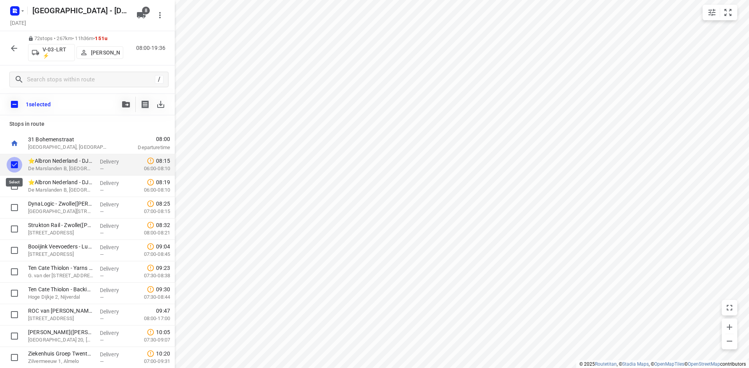
click at [15, 167] on input "checkbox" at bounding box center [15, 165] width 16 height 16
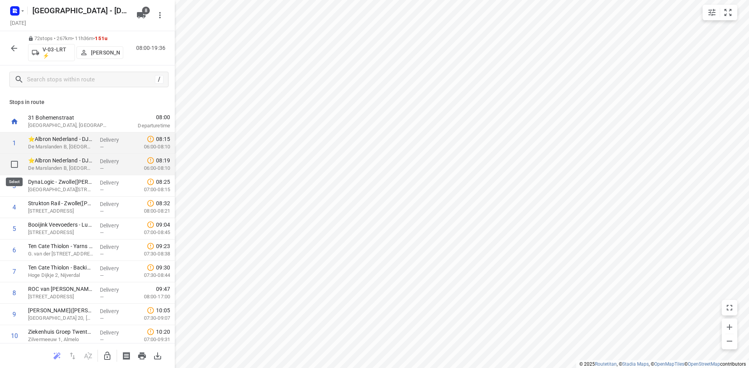
click at [16, 166] on input "checkbox" at bounding box center [15, 165] width 16 height 16
checkbox input "true"
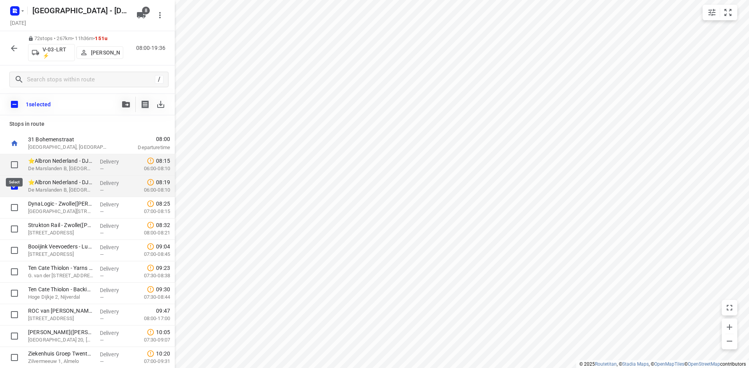
click at [13, 162] on input "checkbox" at bounding box center [15, 165] width 16 height 16
checkbox input "true"
click at [126, 106] on icon "button" at bounding box center [126, 104] width 8 height 6
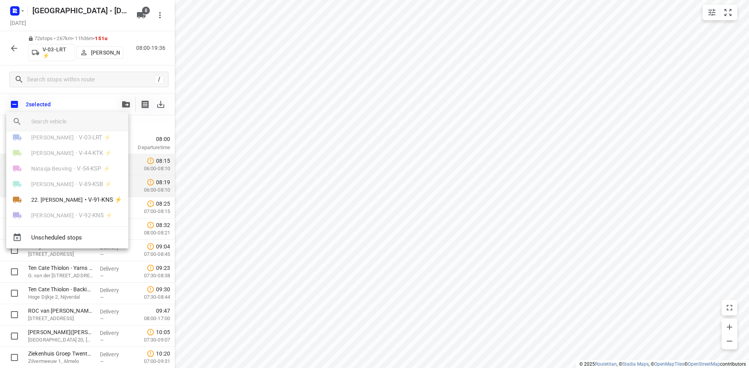
scroll to position [45, 0]
click at [96, 96] on div at bounding box center [374, 184] width 749 height 368
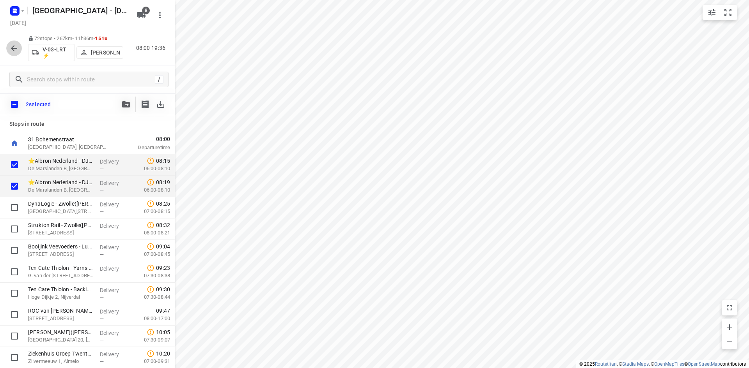
click at [13, 46] on icon "button" at bounding box center [14, 48] width 6 height 6
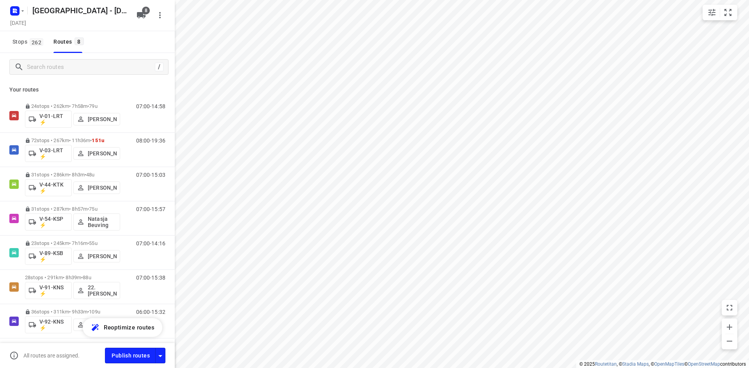
click at [106, 87] on p "Your routes" at bounding box center [87, 90] width 156 height 8
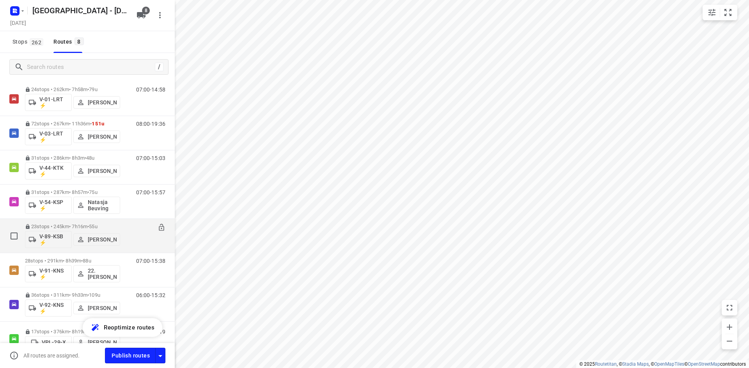
scroll to position [0, 0]
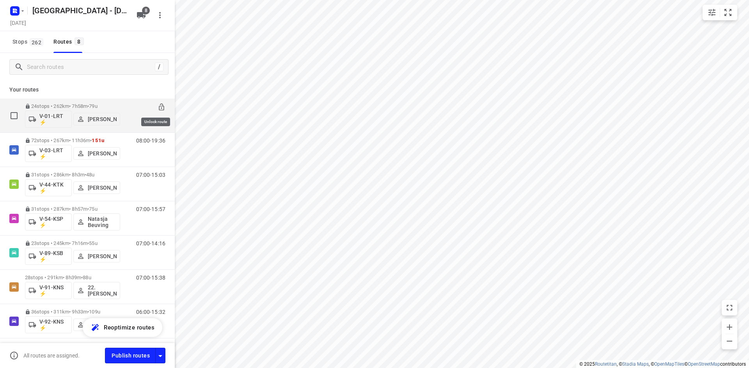
click at [158, 107] on icon at bounding box center [162, 107] width 8 height 8
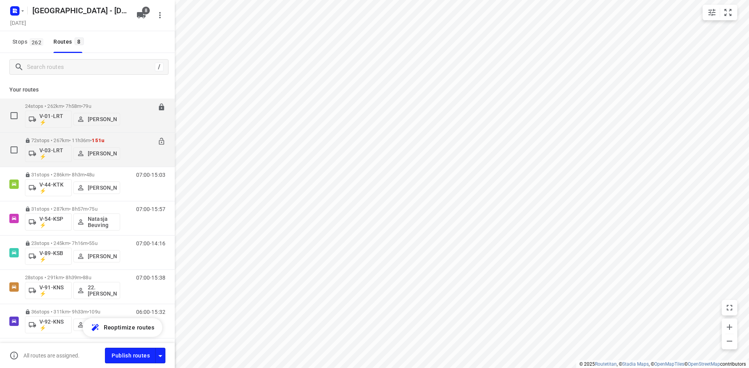
click at [133, 154] on div "08:00-19:36" at bounding box center [145, 152] width 39 height 28
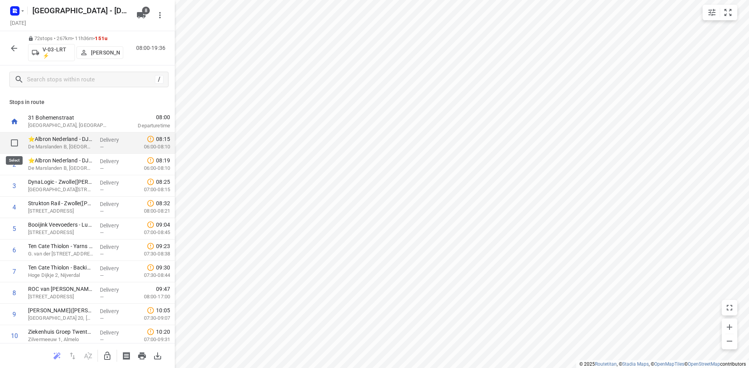
click at [14, 143] on input "checkbox" at bounding box center [15, 143] width 16 height 16
checkbox input "true"
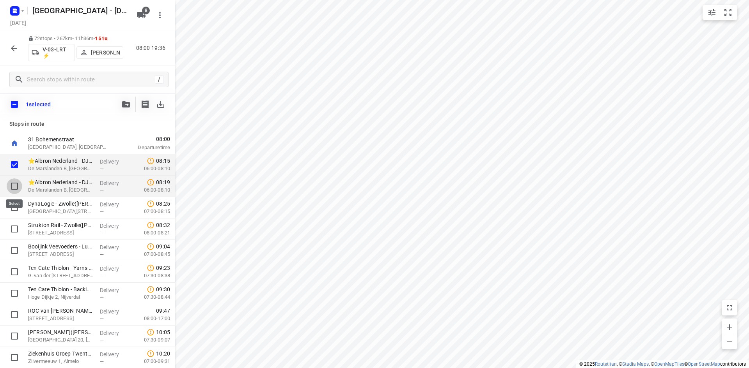
click at [15, 186] on input "checkbox" at bounding box center [15, 187] width 16 height 16
checkbox input "true"
click at [126, 100] on button "button" at bounding box center [126, 105] width 16 height 16
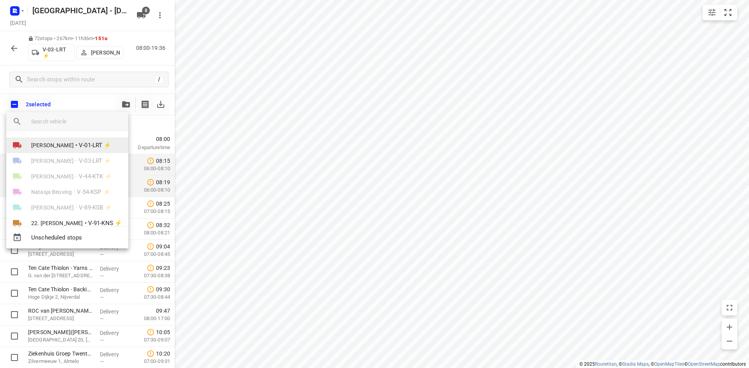
click at [93, 146] on span "V-01-LRT ⚡" at bounding box center [95, 145] width 32 height 9
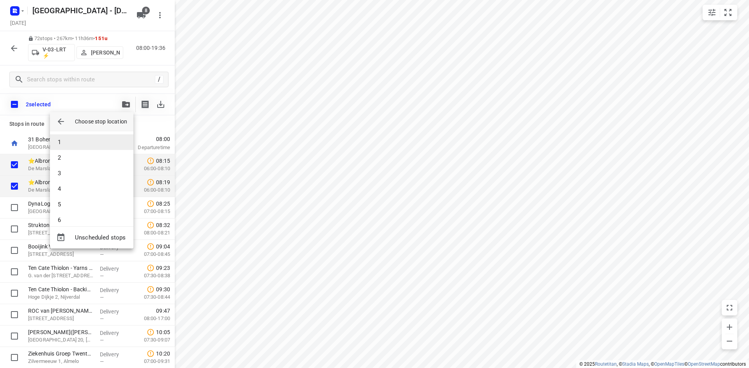
click at [93, 145] on li "1" at bounding box center [91, 143] width 83 height 16
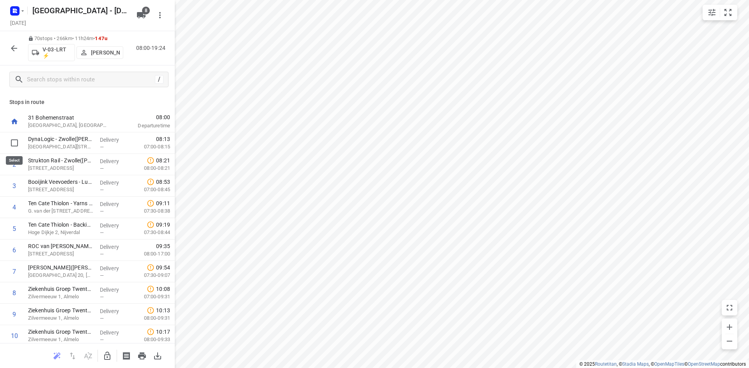
click at [12, 139] on input "checkbox" at bounding box center [15, 143] width 16 height 16
checkbox input "true"
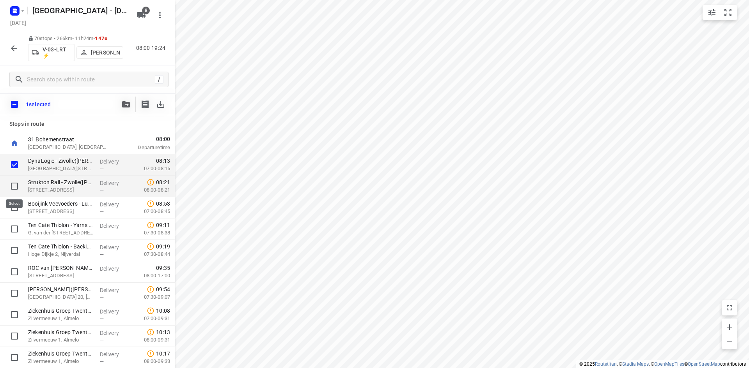
click at [17, 186] on input "checkbox" at bounding box center [15, 187] width 16 height 16
checkbox input "true"
click at [120, 107] on button "button" at bounding box center [126, 105] width 16 height 16
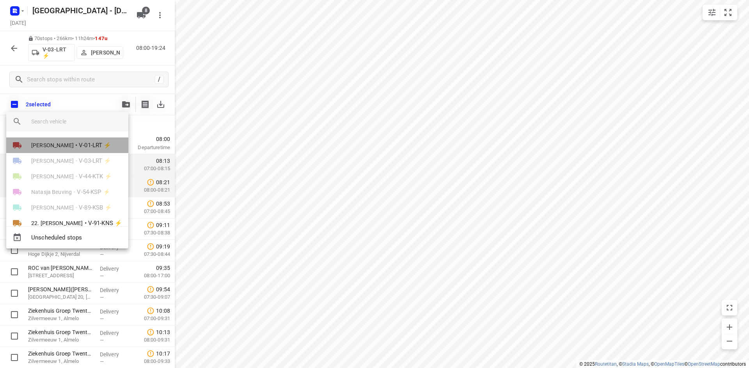
click at [92, 144] on span "V-01-LRT ⚡" at bounding box center [95, 145] width 32 height 9
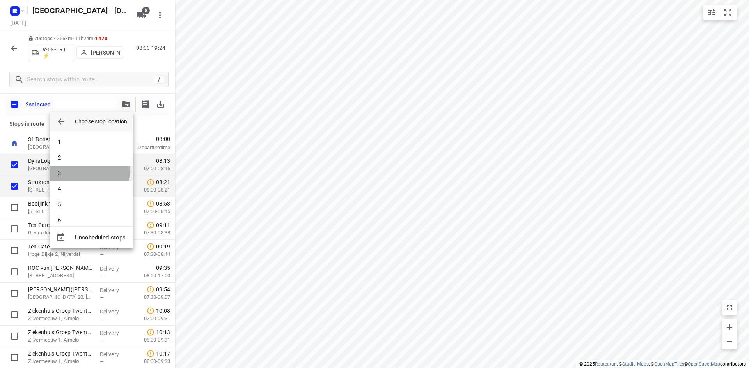
click at [78, 168] on li "3" at bounding box center [91, 174] width 83 height 16
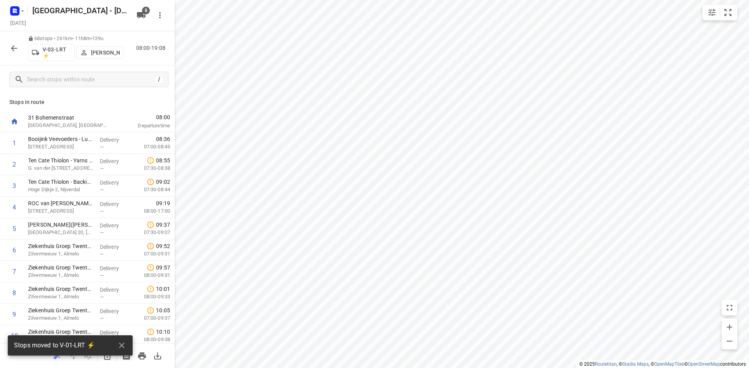
click at [116, 99] on p "Stops in route" at bounding box center [87, 102] width 156 height 8
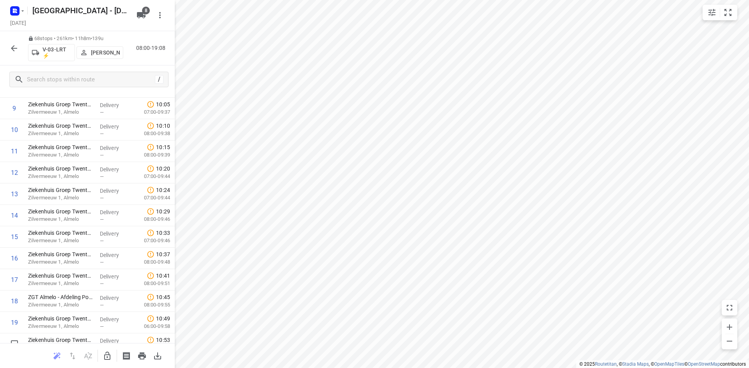
scroll to position [195, 0]
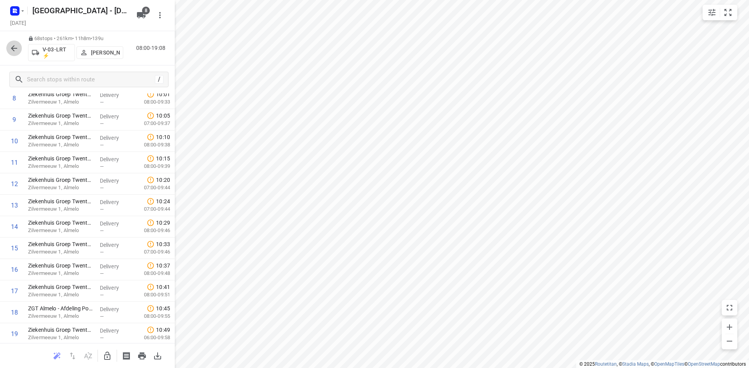
click at [14, 49] on icon "button" at bounding box center [13, 48] width 9 height 9
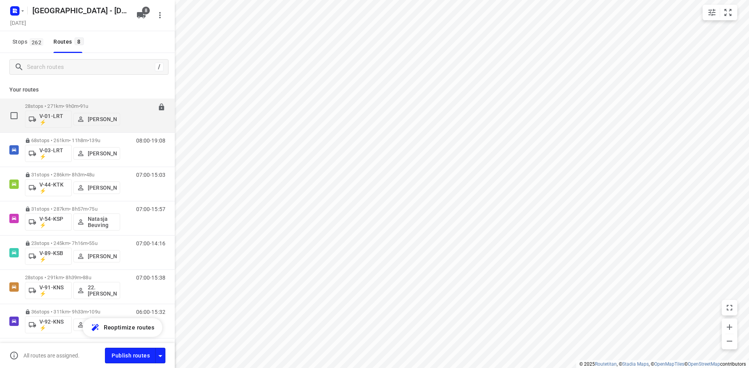
click at [135, 122] on div "07:00-15:59" at bounding box center [145, 117] width 39 height 28
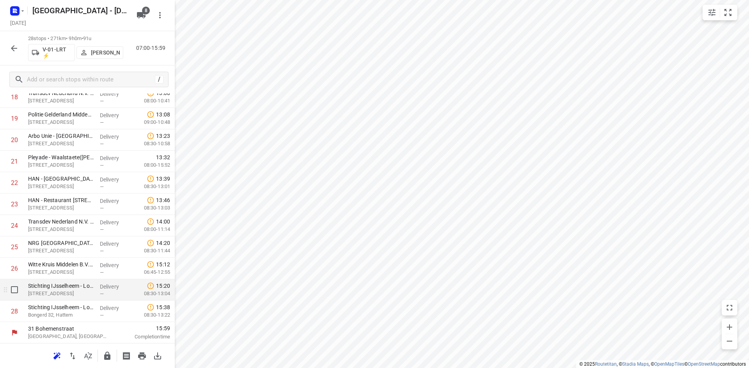
scroll to position [411, 0]
click at [105, 356] on icon "button" at bounding box center [107, 356] width 6 height 8
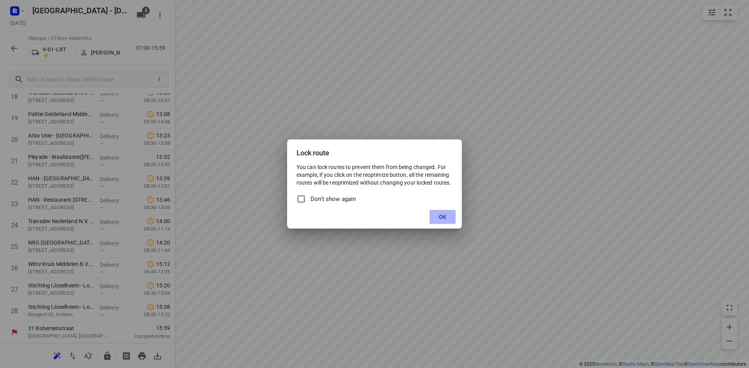
click at [440, 219] on span "OK" at bounding box center [442, 217] width 7 height 6
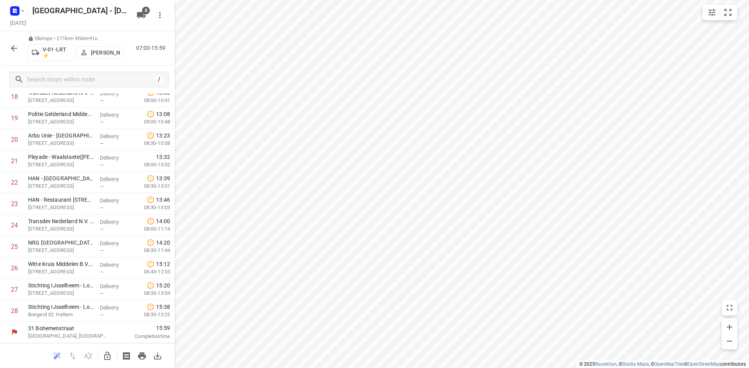
click at [7, 48] on div "28 stops • 271km • 9h0m • 91u V-01-LRT ⚡ Nina Jo An Kleinjan 07:00-15:59" at bounding box center [87, 48] width 175 height 34
click at [10, 48] on icon "button" at bounding box center [13, 48] width 9 height 9
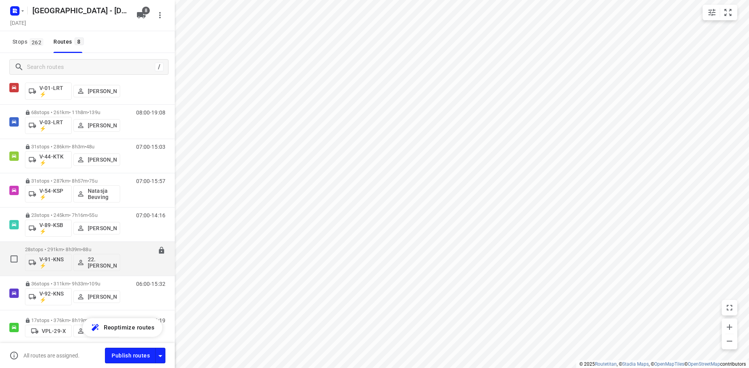
scroll to position [61, 0]
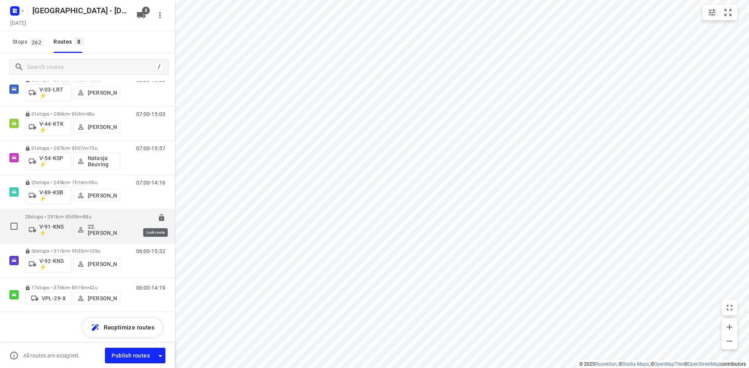
click at [159, 219] on icon at bounding box center [161, 217] width 5 height 7
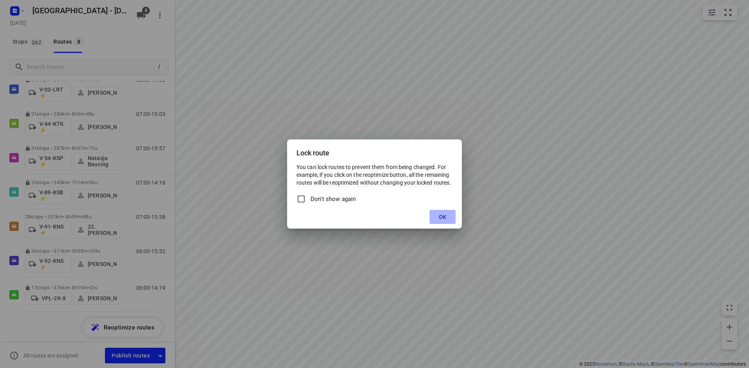
click at [451, 218] on button "OK" at bounding box center [442, 217] width 26 height 14
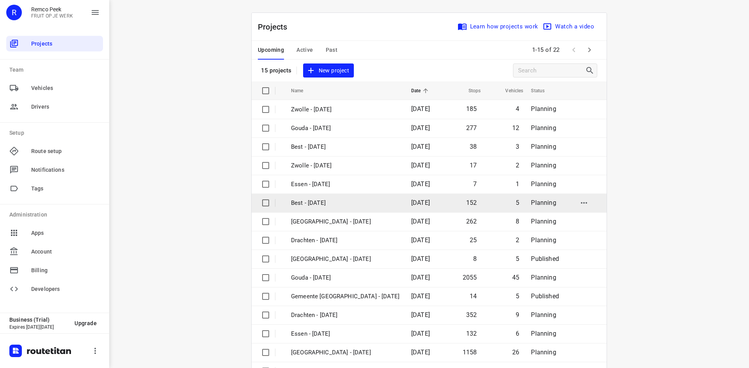
scroll to position [26, 0]
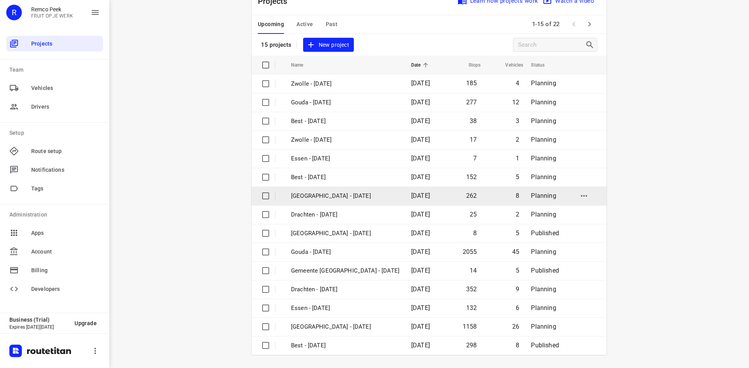
click at [337, 194] on p "[GEOGRAPHIC_DATA] - [DATE]" at bounding box center [345, 196] width 108 height 9
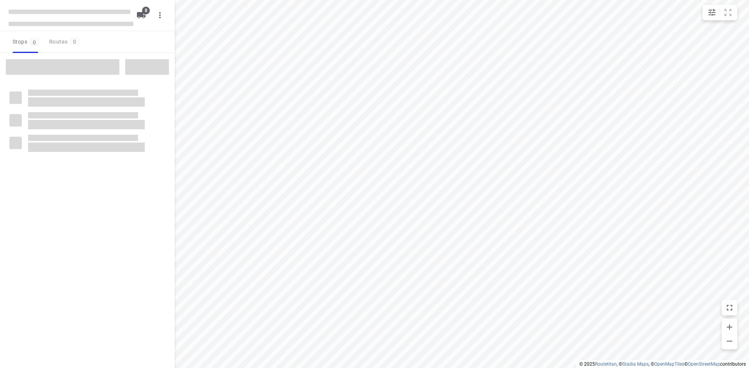
checkbox input "true"
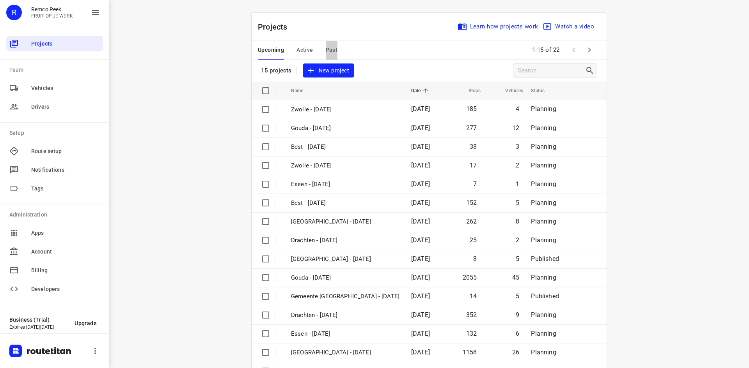
click at [332, 48] on span "Past" at bounding box center [332, 50] width 12 height 10
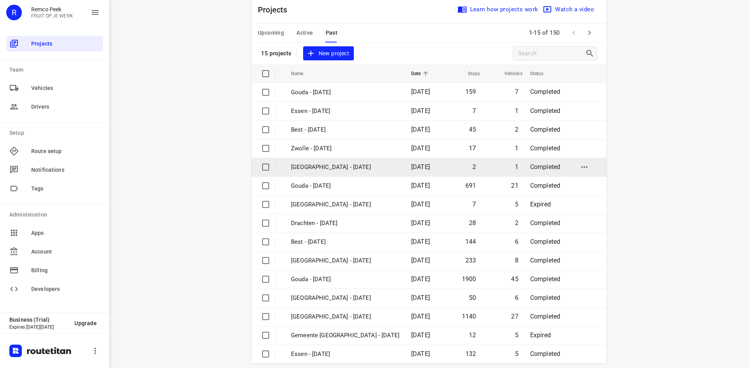
scroll to position [26, 0]
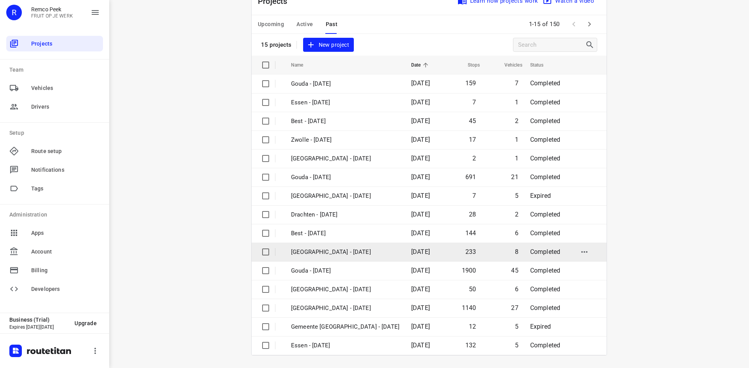
click at [339, 250] on p "[GEOGRAPHIC_DATA] - [DATE]" at bounding box center [345, 252] width 108 height 9
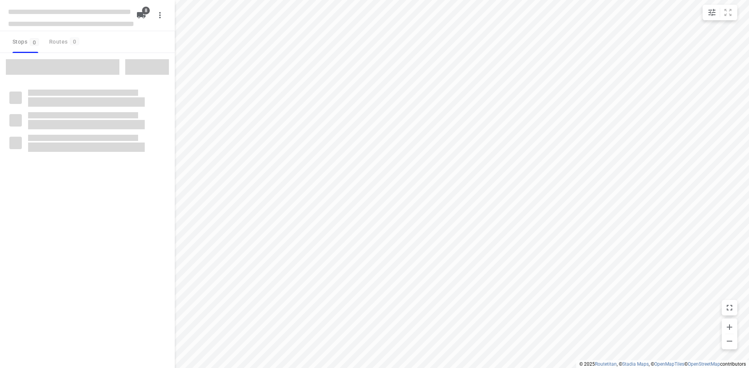
checkbox input "true"
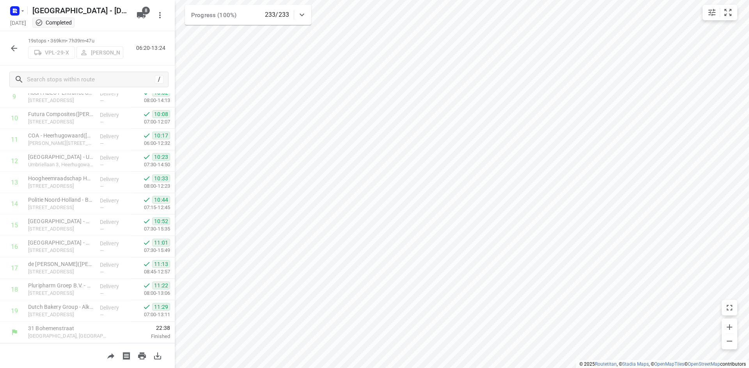
scroll to position [218, 0]
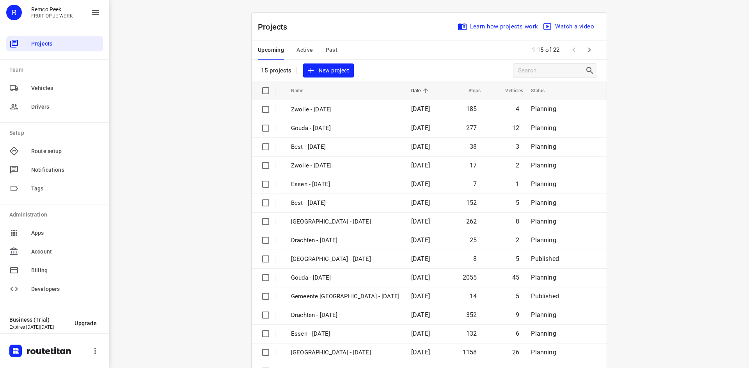
click at [305, 48] on span "Active" at bounding box center [304, 50] width 16 height 10
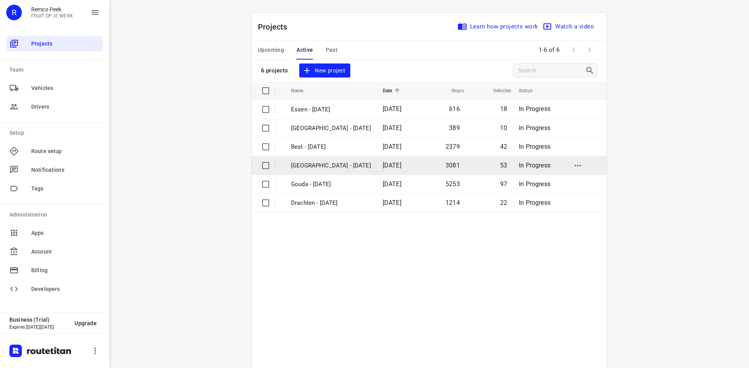
click at [328, 166] on p "[GEOGRAPHIC_DATA] - [DATE]" at bounding box center [331, 165] width 80 height 9
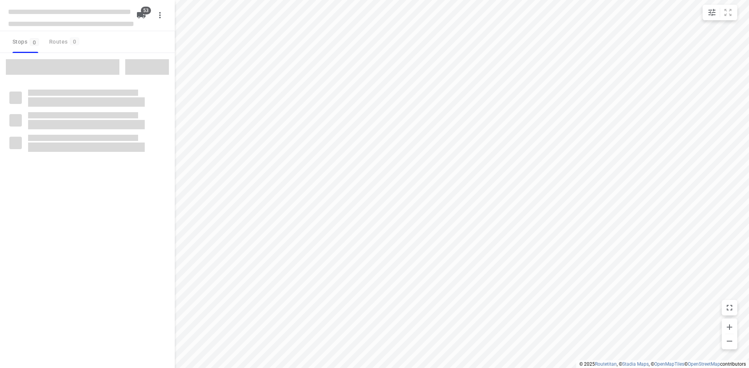
checkbox input "true"
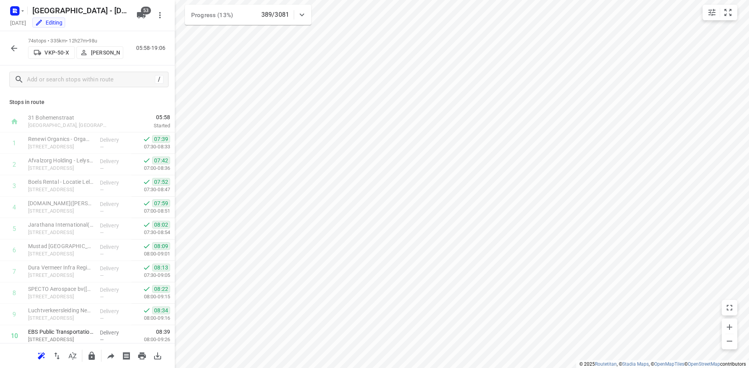
click at [10, 50] on button "button" at bounding box center [14, 49] width 16 height 16
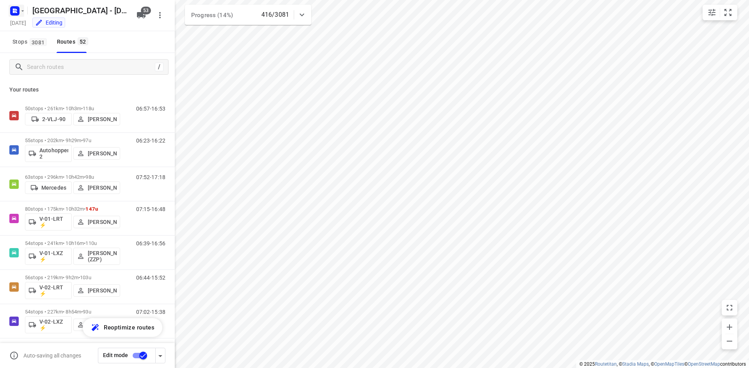
click at [18, 9] on rect "button" at bounding box center [14, 10] width 9 height 9
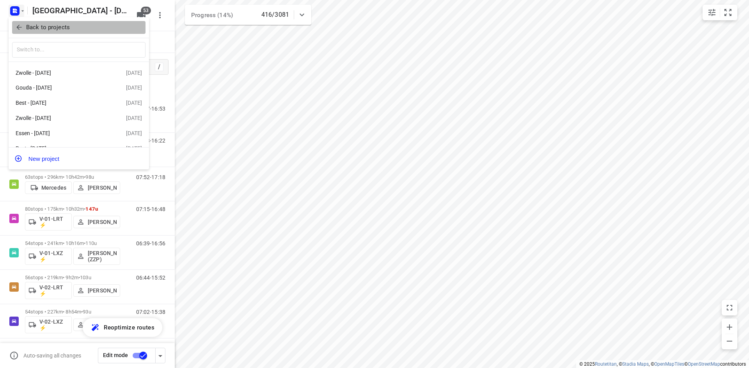
click at [18, 28] on icon "button" at bounding box center [18, 27] width 5 height 5
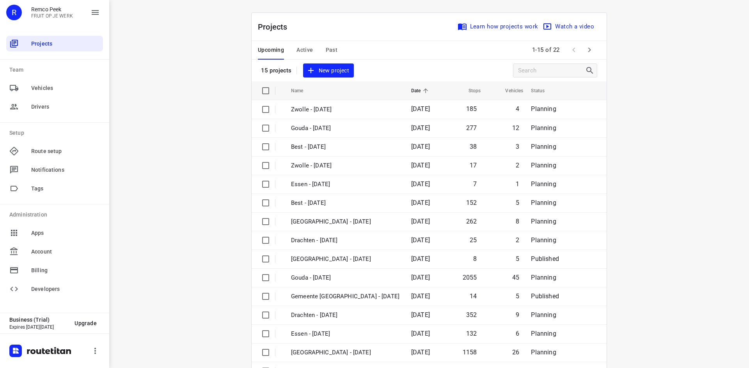
click at [300, 49] on span "Active" at bounding box center [304, 50] width 16 height 10
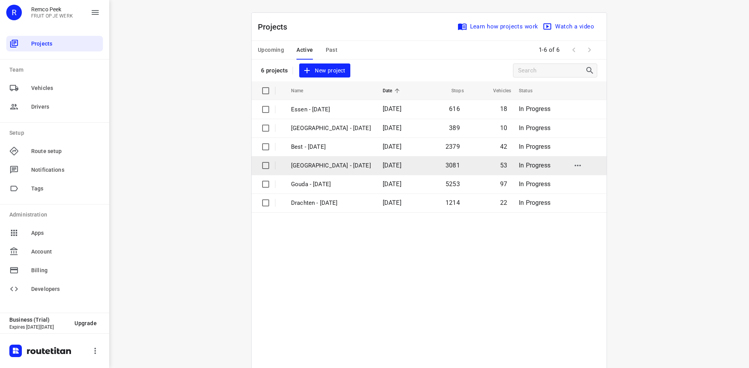
click at [312, 166] on p "[GEOGRAPHIC_DATA] - [DATE]" at bounding box center [331, 165] width 80 height 9
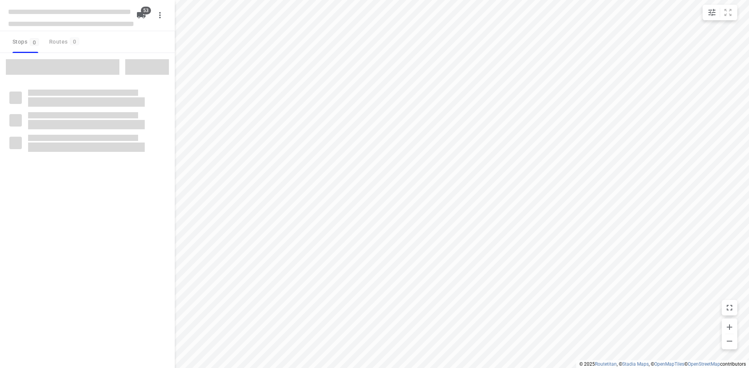
checkbox input "true"
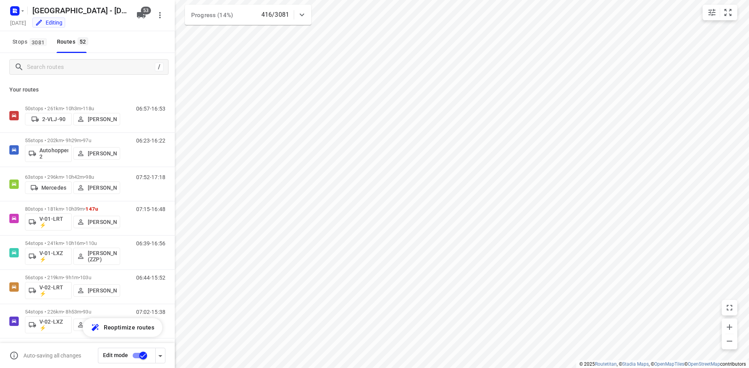
click at [307, 14] on div at bounding box center [302, 15] width 16 height 16
click at [306, 17] on icon at bounding box center [301, 17] width 9 height 9
click at [128, 50] on div "Stops 3081 Routes 52" at bounding box center [87, 42] width 175 height 22
click at [13, 9] on icon "button" at bounding box center [15, 11] width 12 height 12
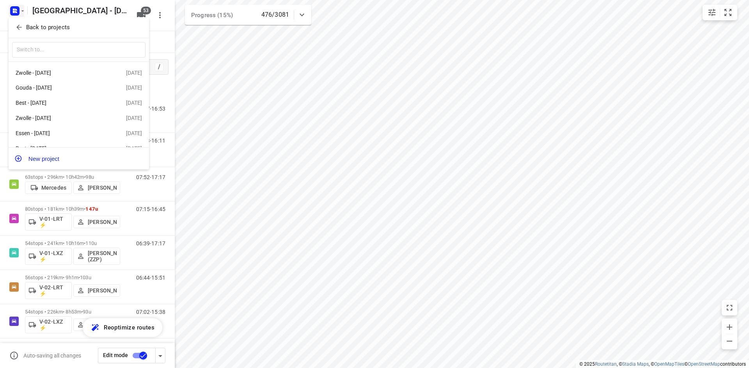
click at [19, 30] on icon "button" at bounding box center [18, 27] width 5 height 5
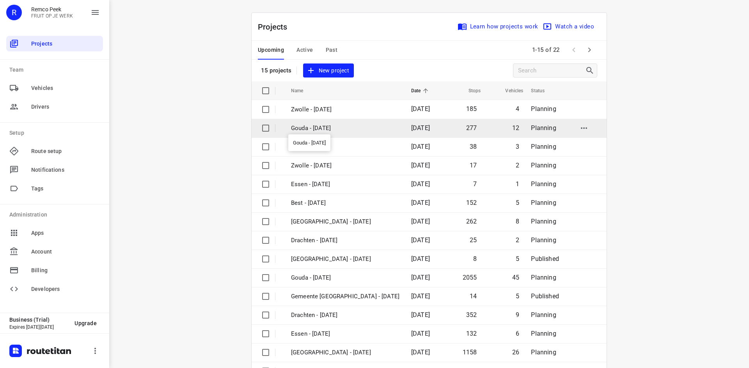
scroll to position [26, 0]
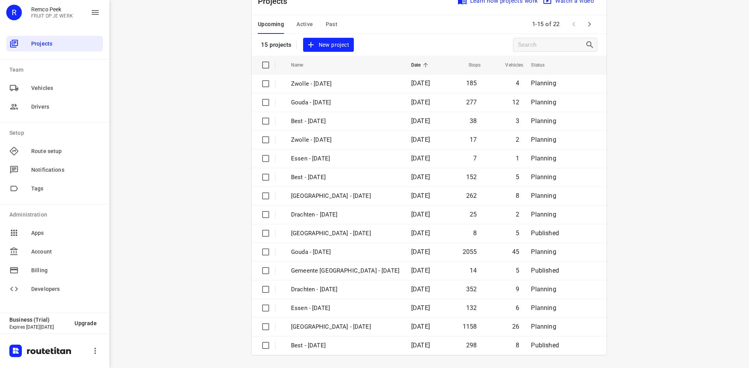
click at [588, 22] on icon "button" at bounding box center [589, 23] width 9 height 9
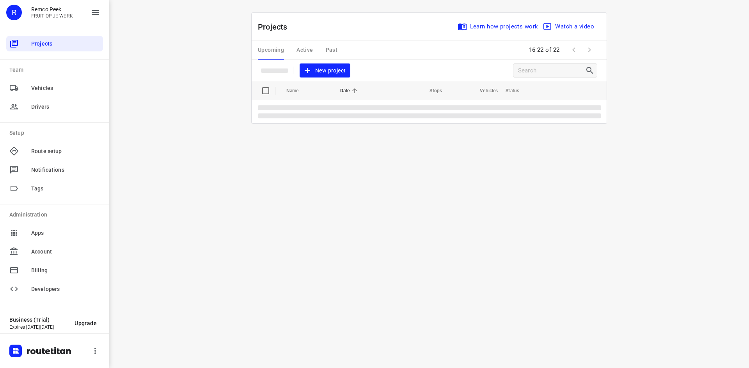
scroll to position [0, 0]
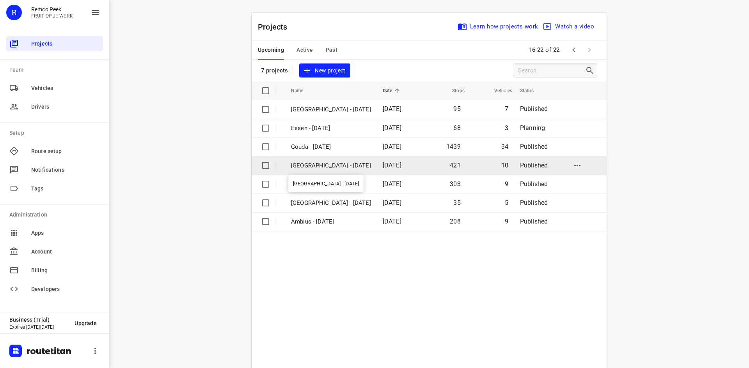
click at [326, 167] on p "[GEOGRAPHIC_DATA] - [DATE]" at bounding box center [331, 165] width 80 height 9
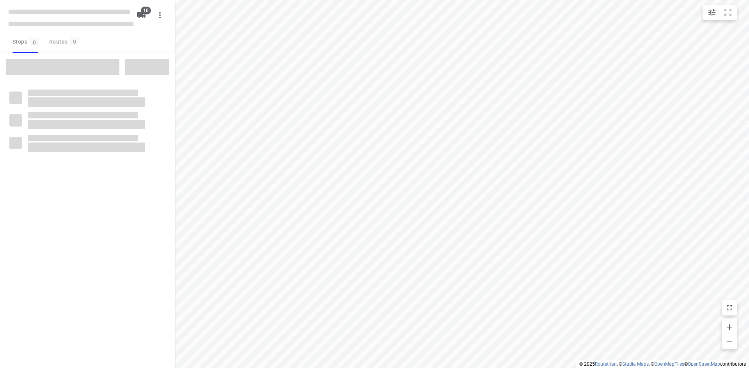
checkbox input "true"
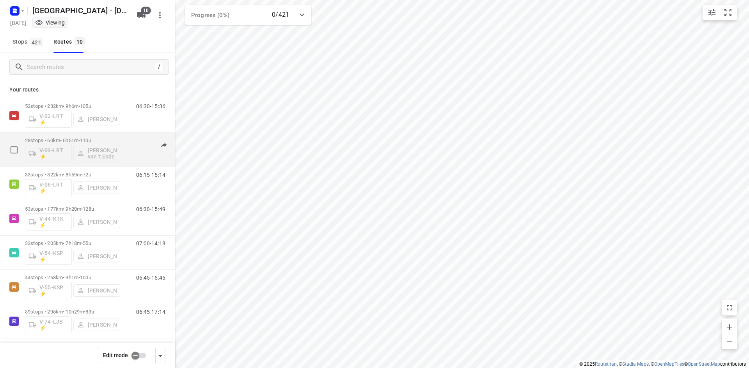
click at [128, 153] on div "06:15-13:06" at bounding box center [145, 152] width 39 height 28
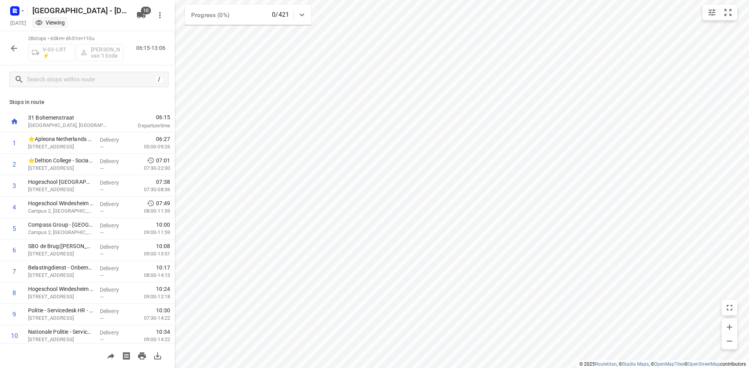
click at [101, 51] on div "V-03-LRT ⚡ Stephanie van 't Ende" at bounding box center [75, 52] width 95 height 19
click at [12, 47] on icon "button" at bounding box center [14, 48] width 6 height 6
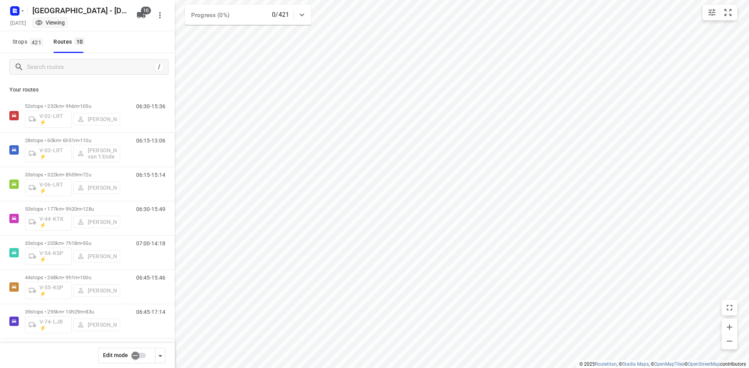
click at [137, 355] on input "checkbox" at bounding box center [135, 356] width 44 height 15
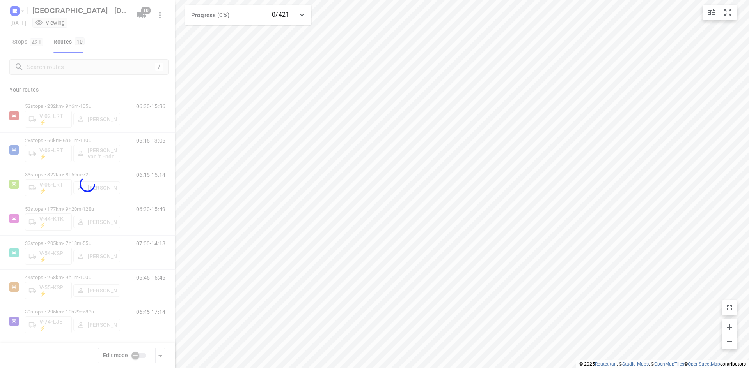
checkbox input "true"
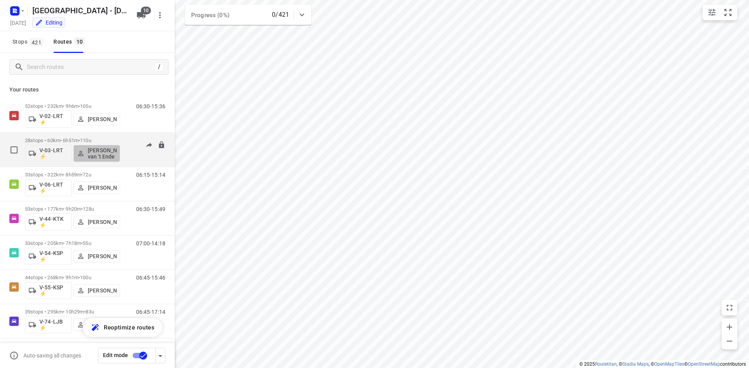
click at [101, 153] on p "Stephanie van 't Ende" at bounding box center [102, 153] width 29 height 12
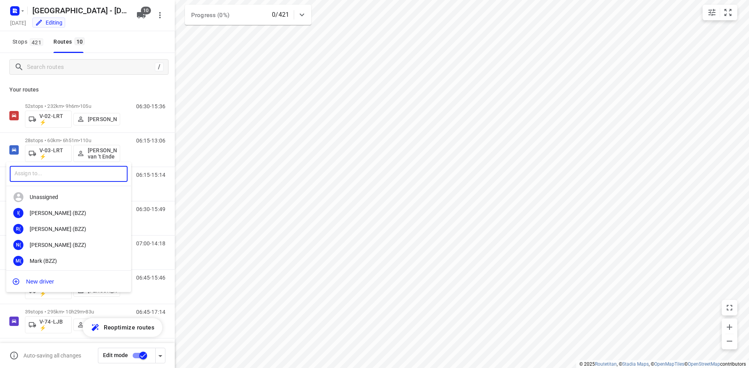
click at [74, 176] on input "text" at bounding box center [69, 174] width 118 height 16
type input "sem"
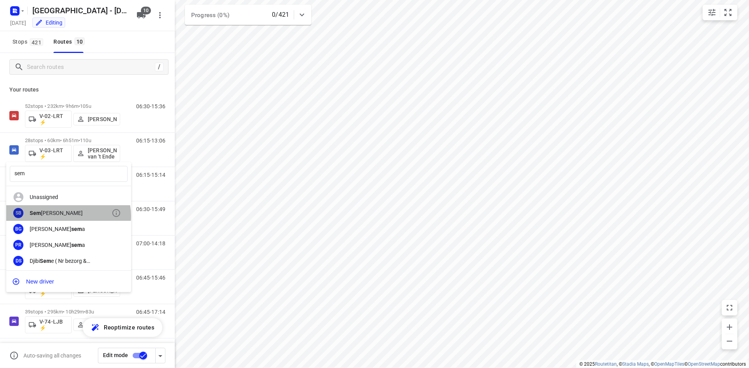
click at [68, 216] on div "Sem Bollweg" at bounding box center [71, 213] width 82 height 6
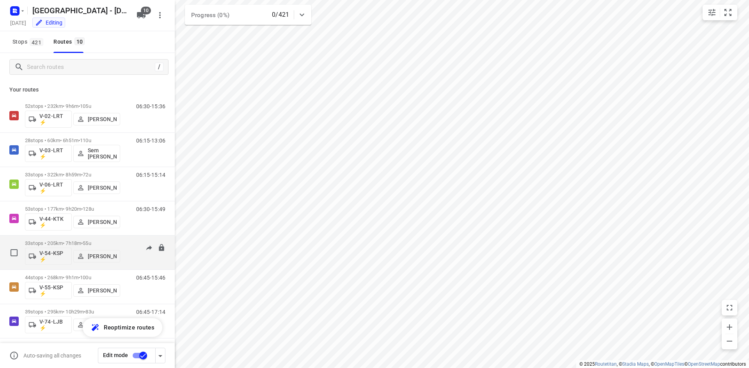
click at [128, 260] on div "07:00-14:18" at bounding box center [145, 255] width 39 height 28
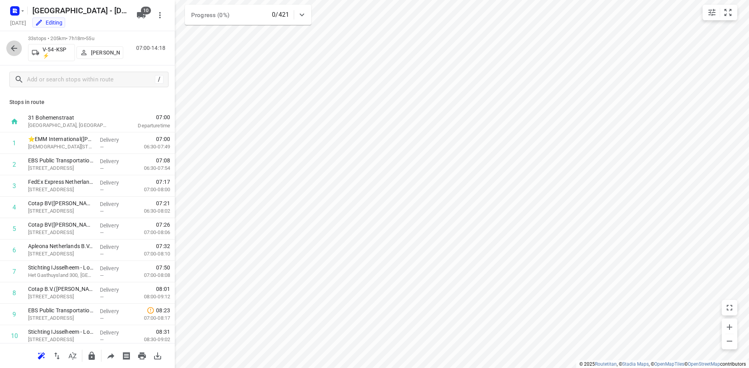
click at [12, 46] on icon "button" at bounding box center [13, 48] width 9 height 9
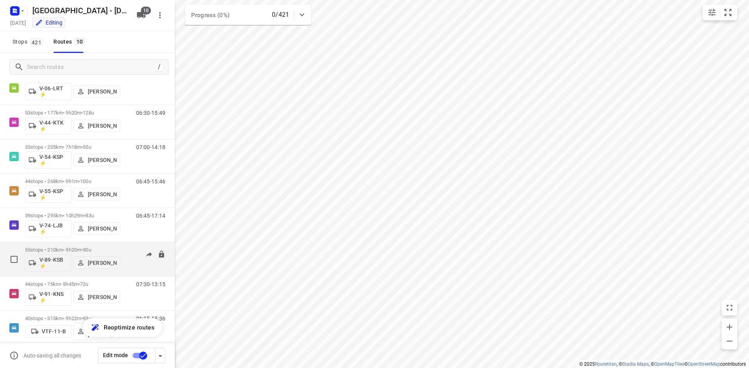
scroll to position [106, 0]
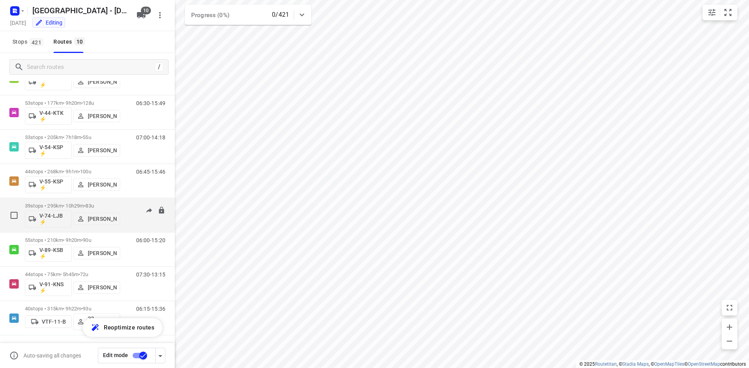
click at [129, 223] on div "06:45-17:14" at bounding box center [145, 217] width 39 height 28
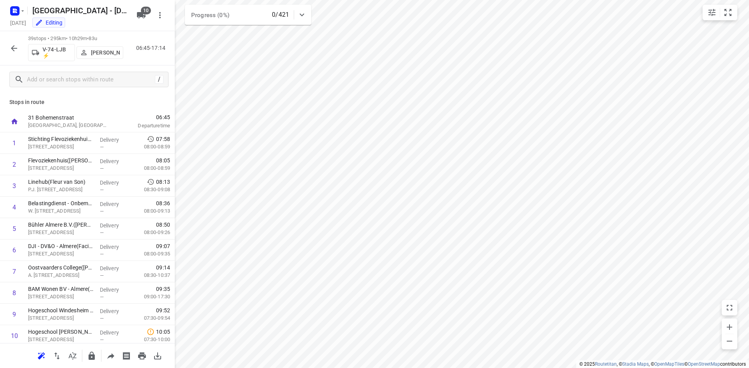
click at [105, 53] on p "Robert Hoogeveen" at bounding box center [105, 53] width 29 height 6
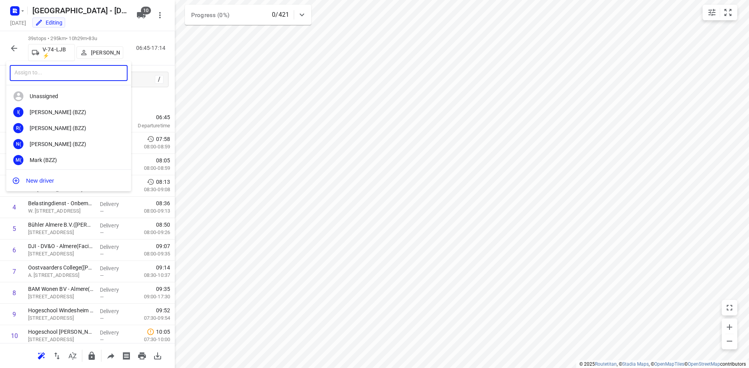
click at [73, 76] on input "text" at bounding box center [69, 73] width 118 height 16
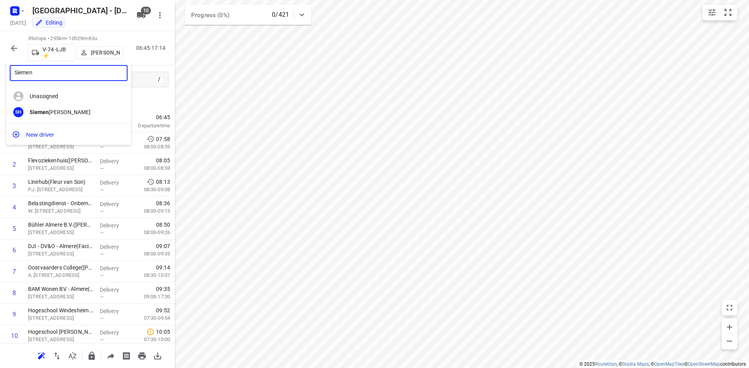
type input "Siemen"
click at [140, 99] on div at bounding box center [374, 184] width 749 height 368
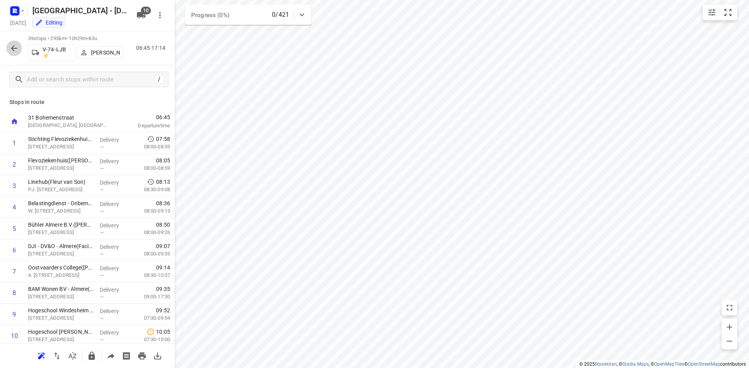
click at [16, 48] on icon "button" at bounding box center [14, 48] width 6 height 6
click at [100, 53] on p "[PERSON_NAME]" at bounding box center [105, 53] width 29 height 6
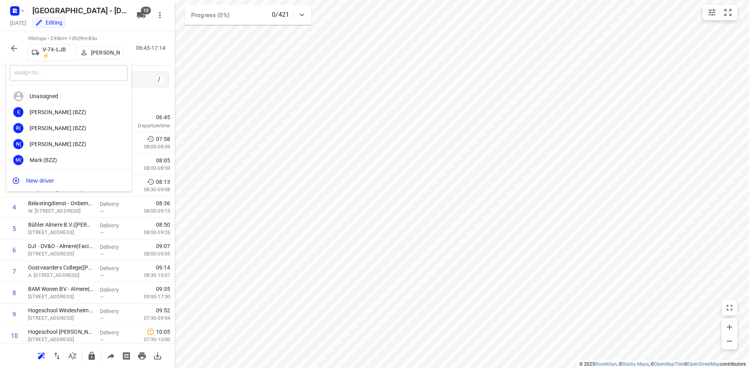
click at [71, 74] on input "text" at bounding box center [69, 73] width 118 height 16
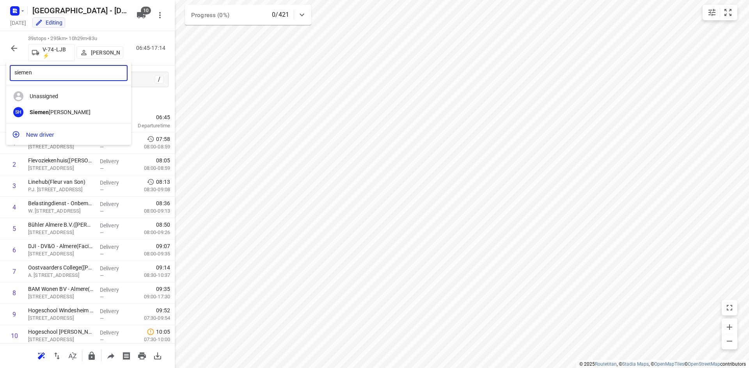
type input "siemen"
click at [58, 114] on div "Siemen Hiemstra" at bounding box center [71, 112] width 82 height 6
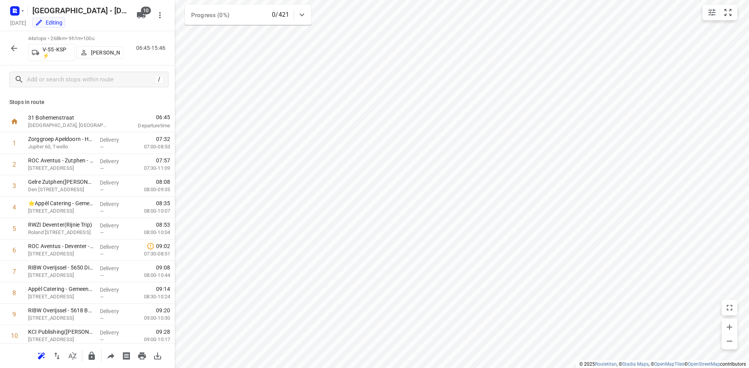
click at [102, 53] on p "[PERSON_NAME]" at bounding box center [105, 53] width 29 height 6
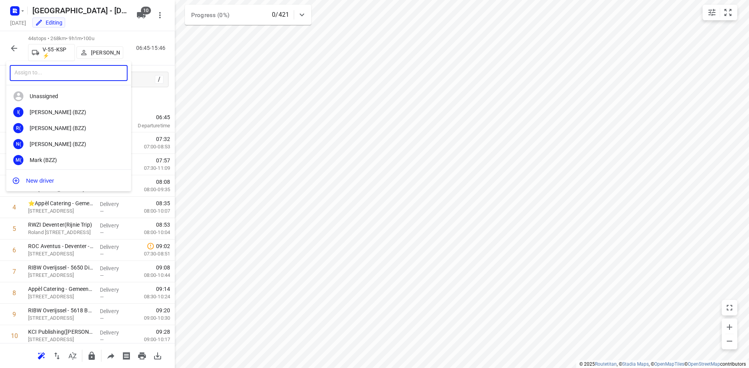
click at [81, 71] on input "text" at bounding box center [69, 73] width 118 height 16
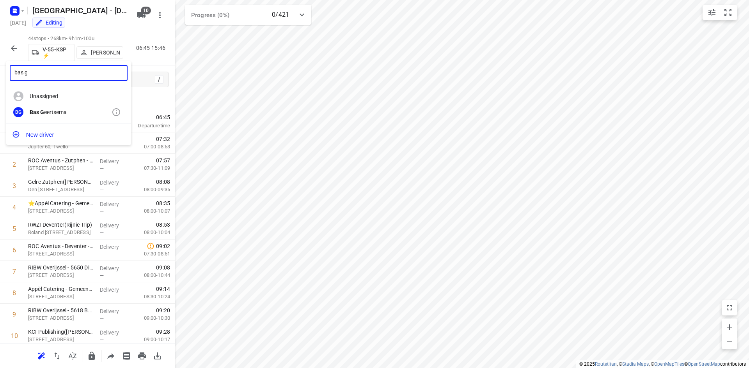
type input "bas g"
click at [53, 113] on div "Bas G eertsema" at bounding box center [71, 112] width 82 height 6
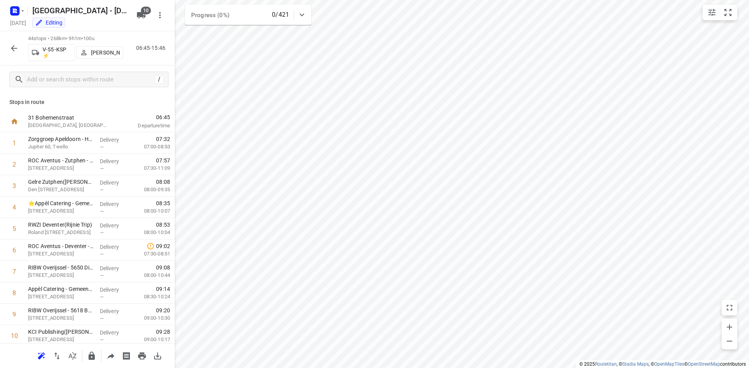
click at [15, 49] on icon "button" at bounding box center [13, 48] width 9 height 9
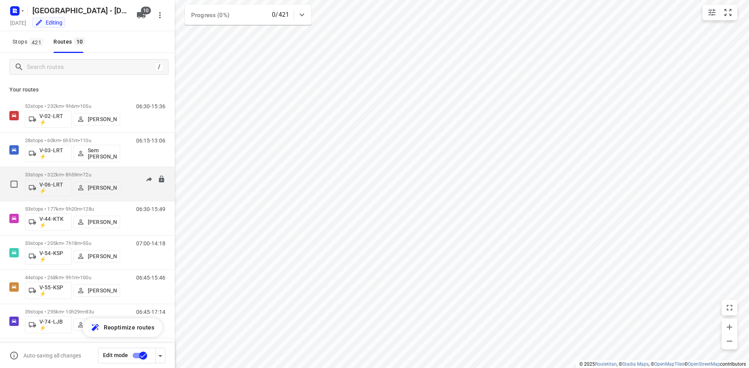
scroll to position [39, 0]
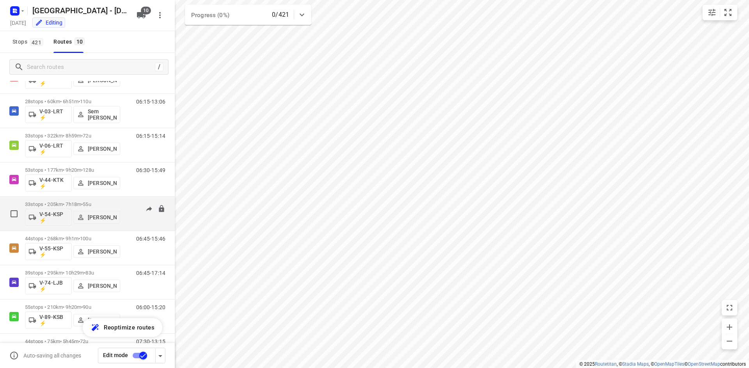
click at [136, 227] on div "07:00-14:18" at bounding box center [145, 216] width 39 height 28
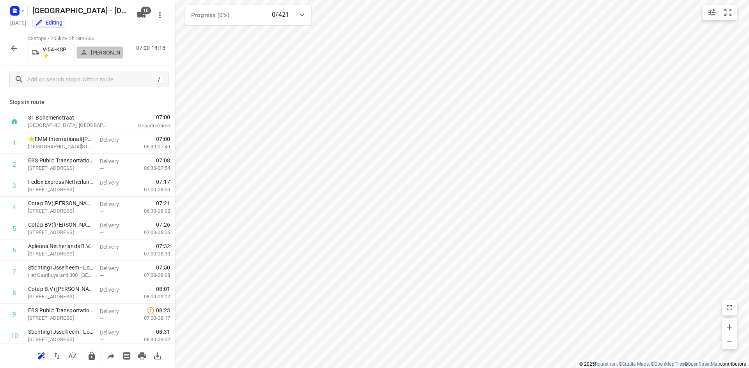
click at [105, 51] on p "Sharona van Erp" at bounding box center [105, 53] width 29 height 6
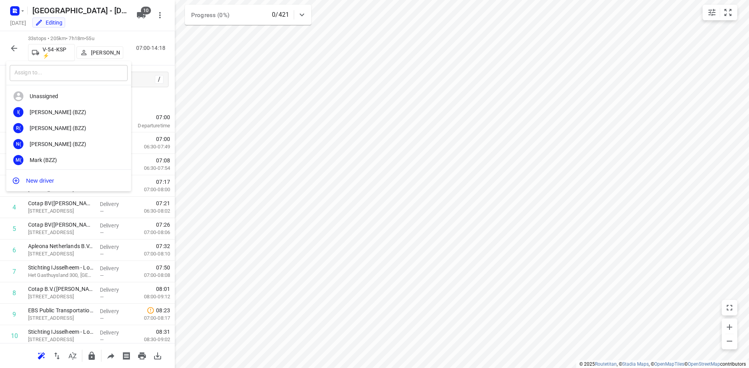
click at [66, 75] on input "text" at bounding box center [69, 73] width 118 height 16
type input "sander"
click at [58, 129] on div "Sander Grooten" at bounding box center [71, 128] width 82 height 6
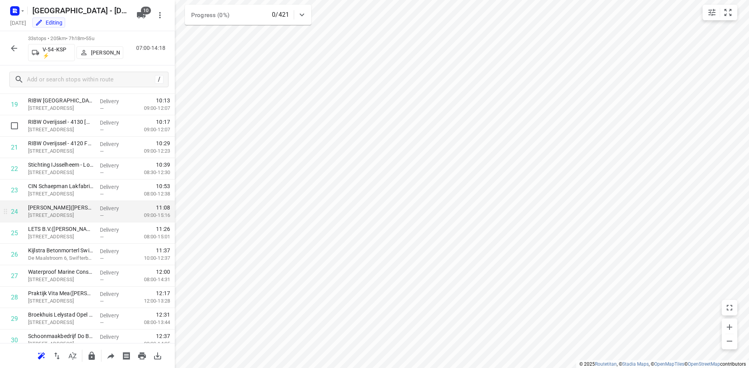
scroll to position [518, 0]
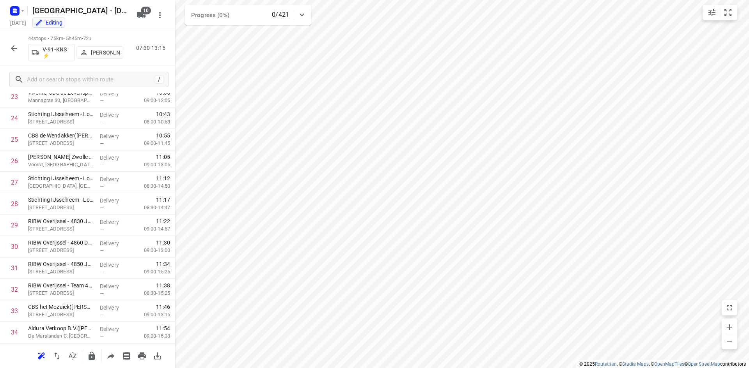
click at [13, 49] on icon "button" at bounding box center [13, 48] width 9 height 9
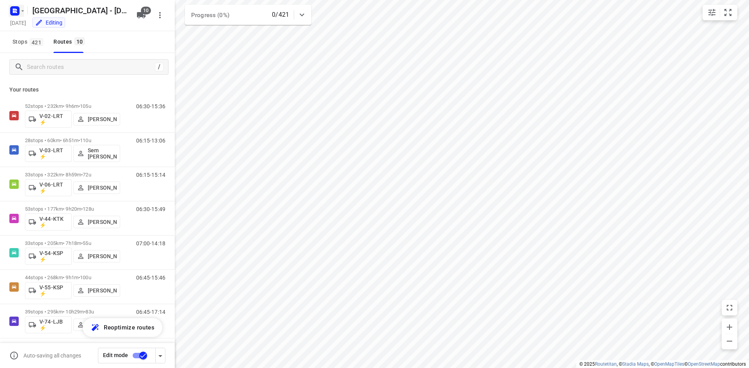
click at [15, 11] on icon "button" at bounding box center [16, 12] width 2 height 2
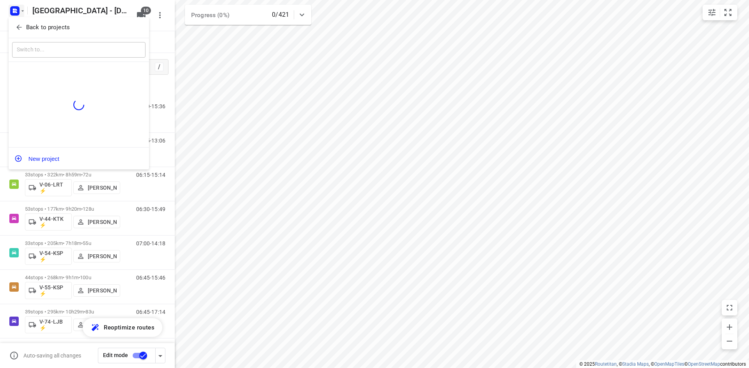
click at [16, 22] on button "Back to projects" at bounding box center [78, 27] width 133 height 13
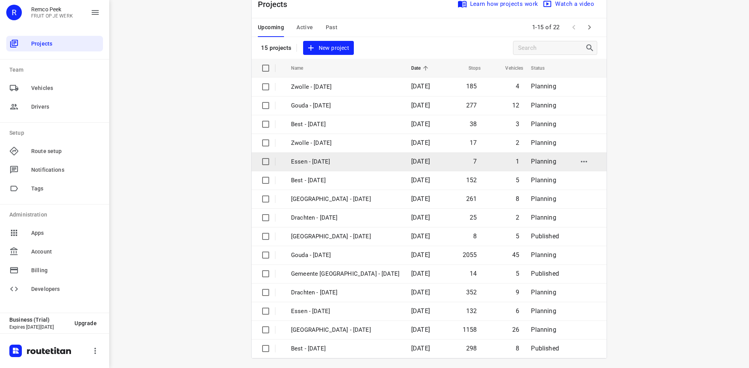
scroll to position [26, 0]
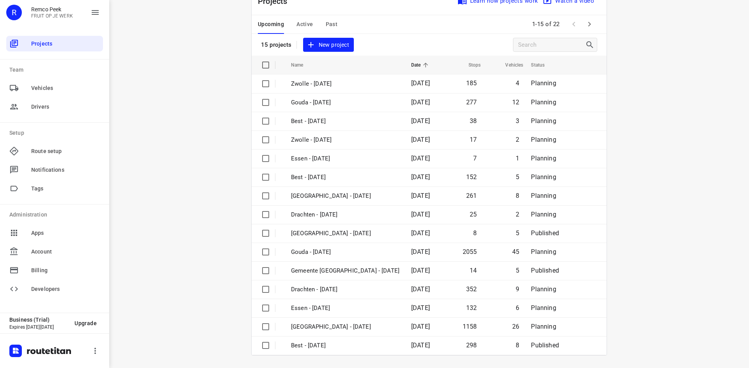
click at [585, 30] on button "button" at bounding box center [589, 24] width 16 height 16
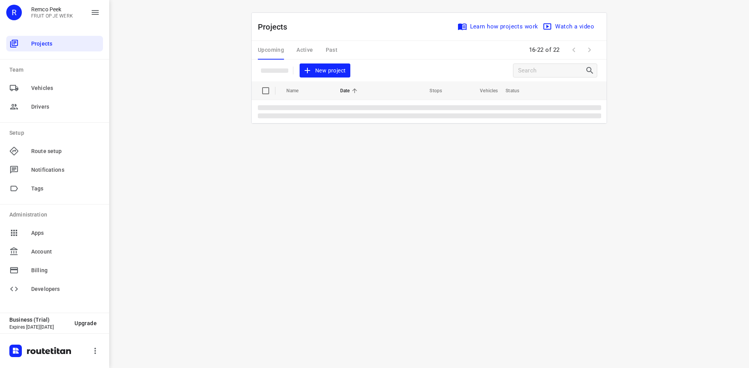
scroll to position [0, 0]
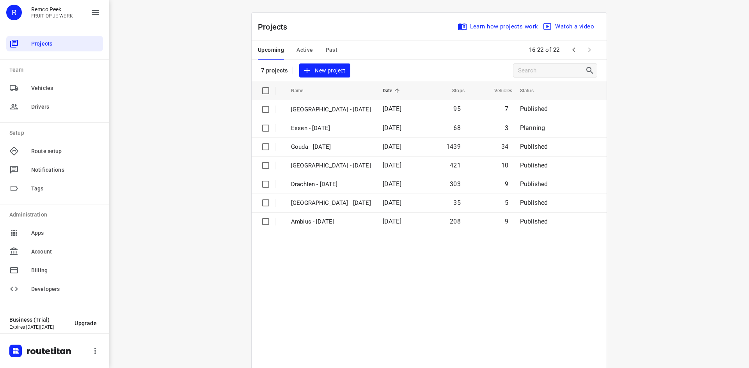
click at [302, 51] on span "Active" at bounding box center [304, 50] width 16 height 10
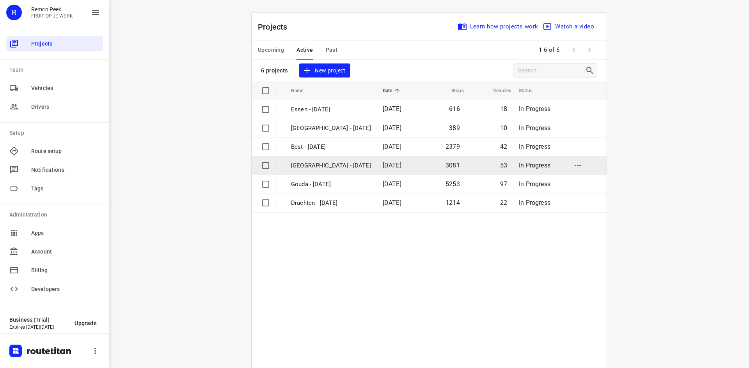
click at [324, 163] on p "[GEOGRAPHIC_DATA] - [DATE]" at bounding box center [331, 165] width 80 height 9
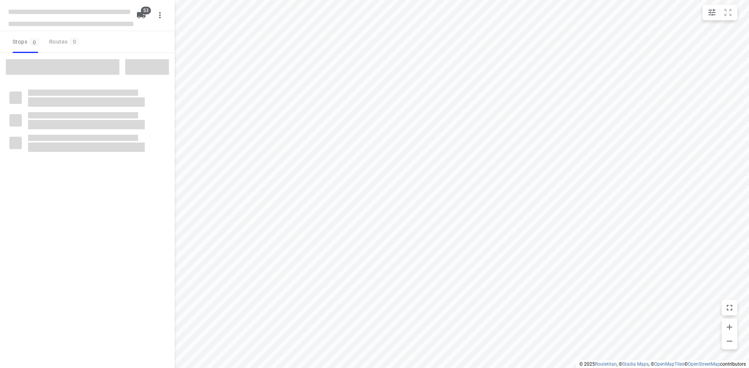
checkbox input "true"
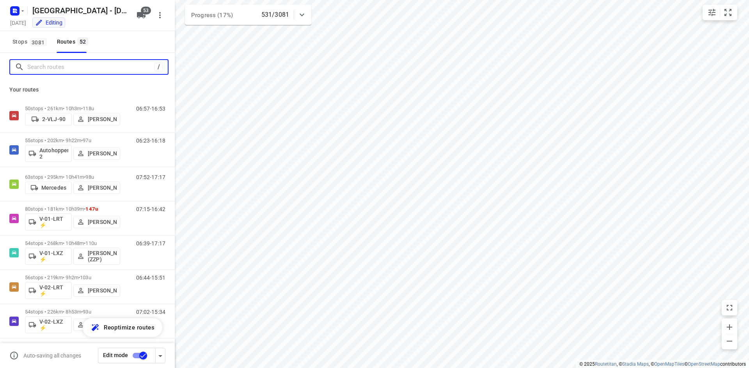
click at [92, 67] on input "Search routes" at bounding box center [90, 67] width 127 height 12
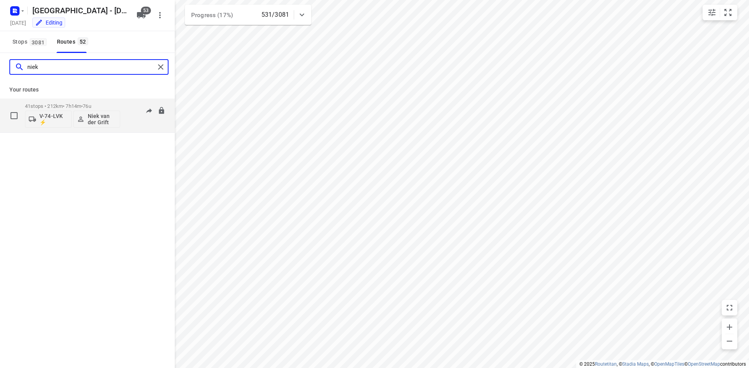
type input "niek"
click at [138, 126] on div "07:08-13:58" at bounding box center [145, 117] width 39 height 28
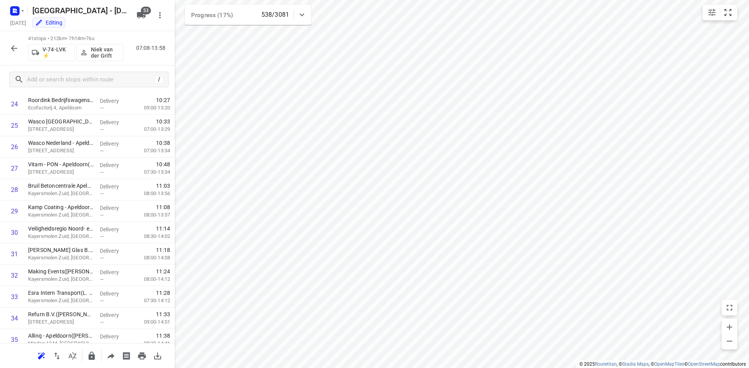
scroll to position [378, 0]
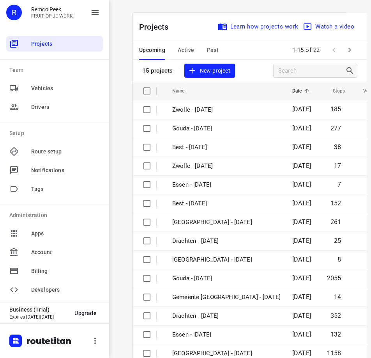
click at [208, 46] on span "Past" at bounding box center [213, 50] width 12 height 10
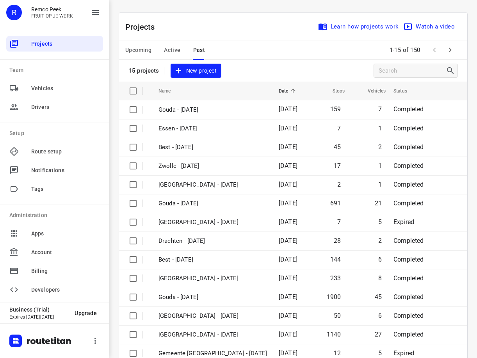
click at [316, 50] on div "Upcoming Active Past 1-15 of 150" at bounding box center [293, 50] width 348 height 19
click at [281, 58] on div "Upcoming Active Past 1-15 of 150" at bounding box center [293, 50] width 348 height 19
click at [238, 35] on div "Projects Learn how projects work Watch a video" at bounding box center [293, 27] width 348 height 28
click at [213, 32] on div "Projects Learn how projects work Watch a video" at bounding box center [293, 27] width 348 height 28
click at [198, 50] on span "Past" at bounding box center [199, 50] width 12 height 10
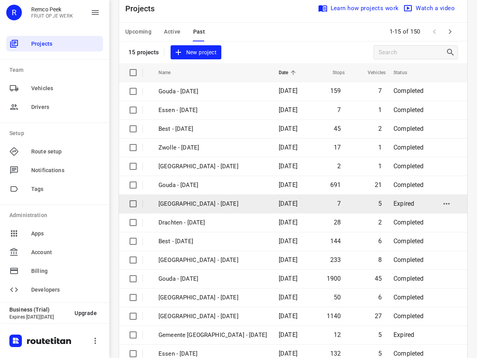
scroll to position [37, 0]
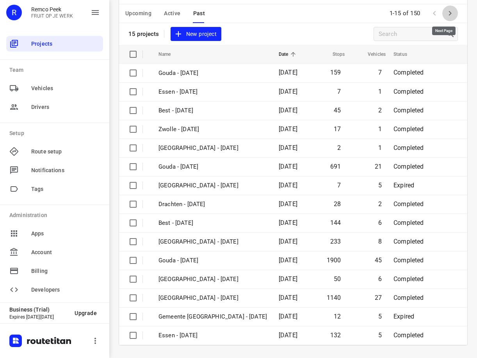
click at [371, 15] on icon "button" at bounding box center [449, 13] width 9 height 9
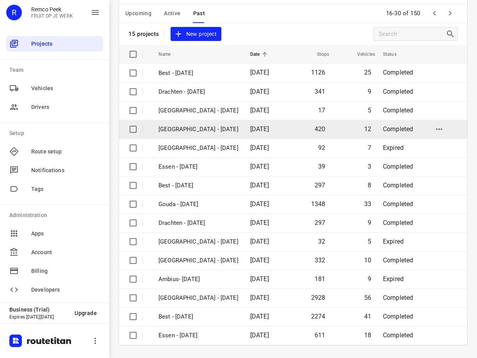
click at [199, 127] on p "[GEOGRAPHIC_DATA] - [DATE]" at bounding box center [198, 129] width 80 height 9
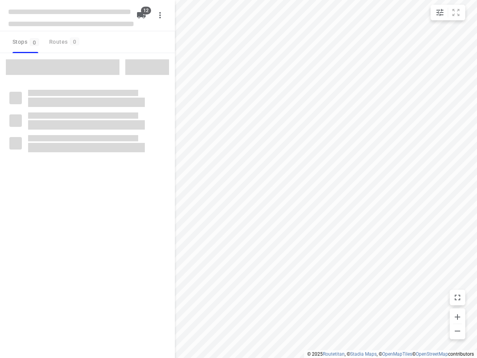
checkbox input "true"
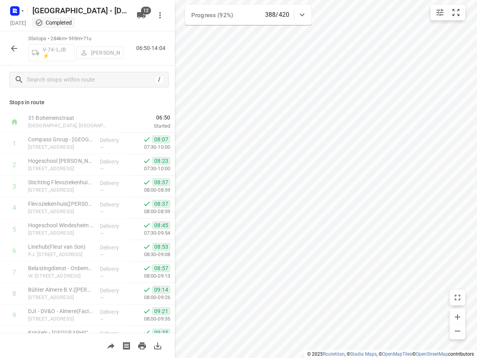
click at [12, 42] on button "button" at bounding box center [14, 49] width 16 height 16
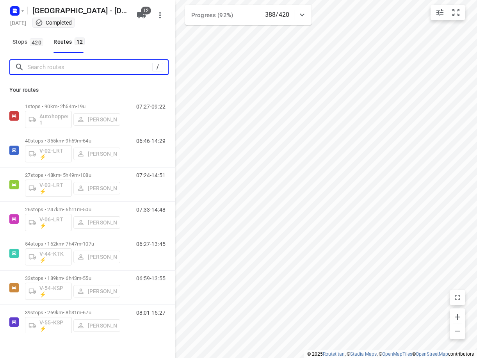
click at [59, 71] on input "Search routes" at bounding box center [89, 67] width 125 height 12
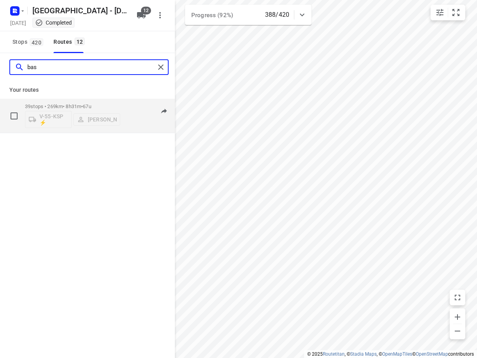
type input "bas"
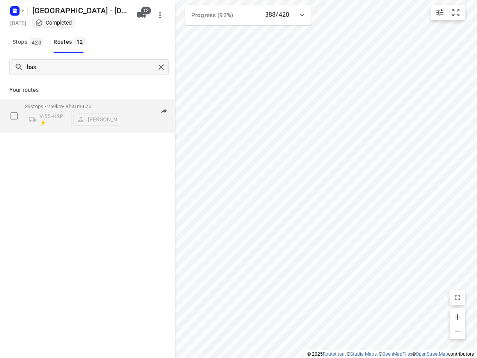
click at [132, 123] on div "08:01-15:27" at bounding box center [145, 117] width 39 height 28
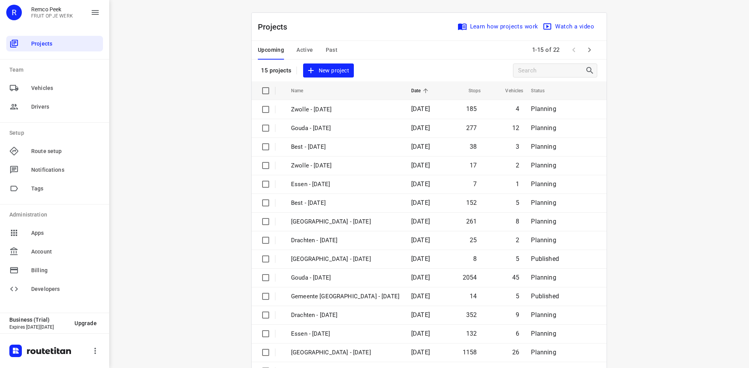
click at [301, 48] on span "Active" at bounding box center [304, 50] width 16 height 10
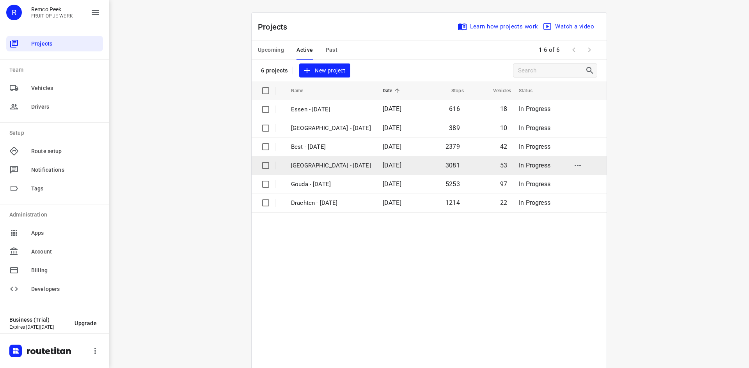
click at [328, 161] on td "[GEOGRAPHIC_DATA] - [DATE]" at bounding box center [329, 165] width 93 height 19
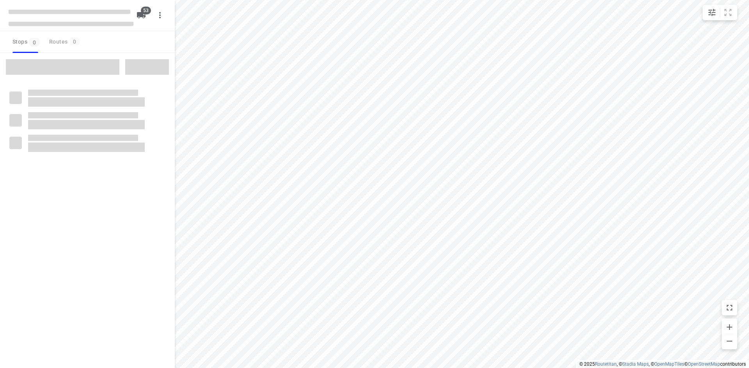
checkbox input "true"
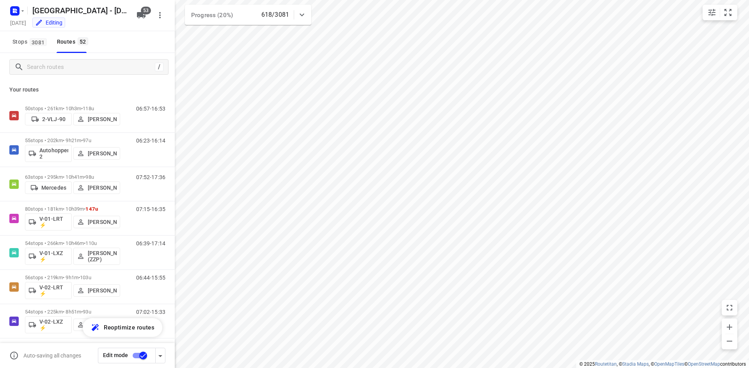
click at [130, 45] on div "Stops 3081 Routes 52" at bounding box center [87, 42] width 175 height 22
click at [85, 65] on input "Search routes" at bounding box center [97, 67] width 140 height 12
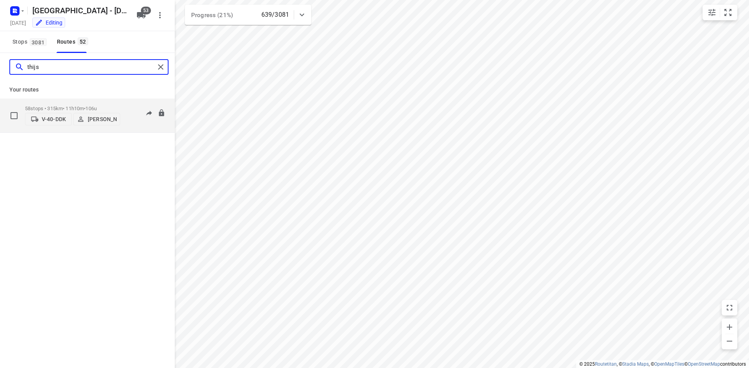
type input "thijs"
click at [121, 120] on div "58 stops • 315km • 11h10m • 106u V-40-DDK Thijs Peter Dahler 07:07-18:28" at bounding box center [100, 116] width 150 height 28
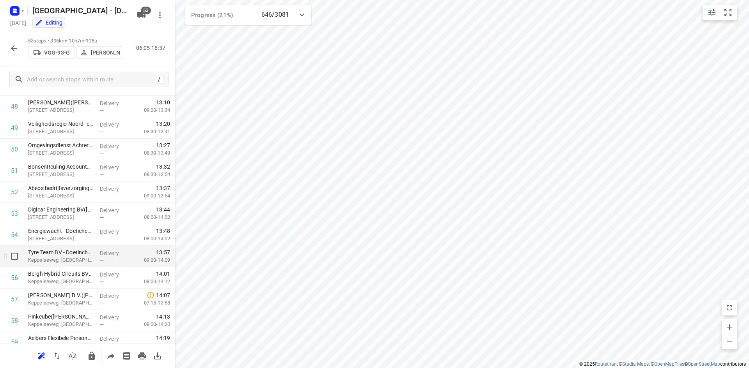
scroll to position [1162, 0]
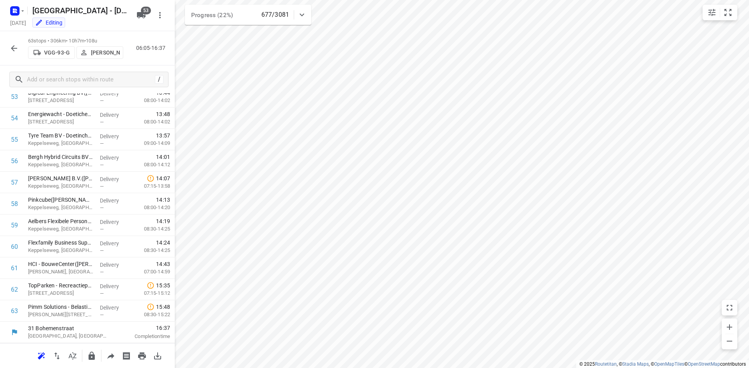
click at [7, 46] on button "button" at bounding box center [14, 49] width 16 height 16
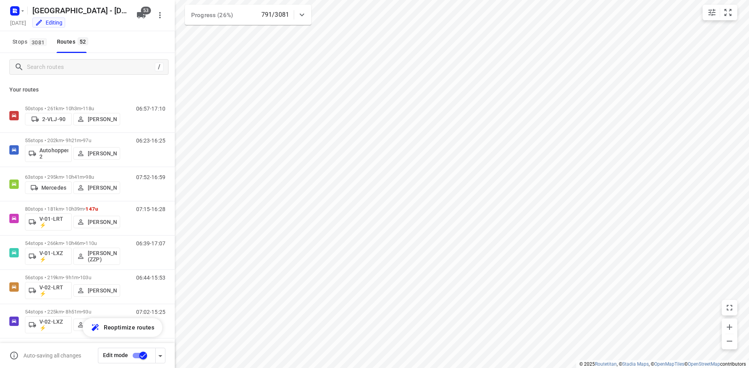
click at [304, 18] on icon at bounding box center [301, 14] width 9 height 9
click at [250, 48] on icon "button" at bounding box center [247, 48] width 9 height 9
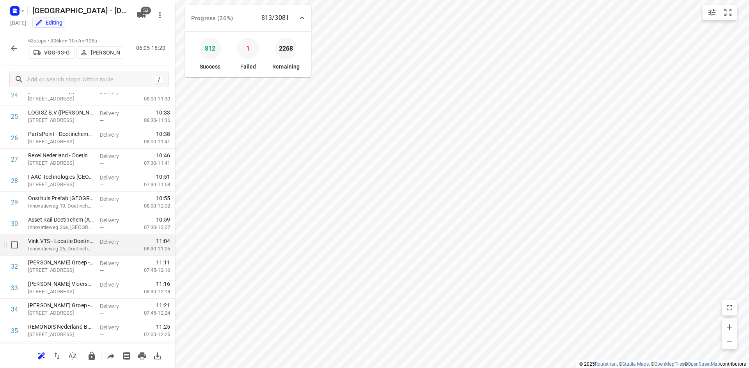
scroll to position [546, 0]
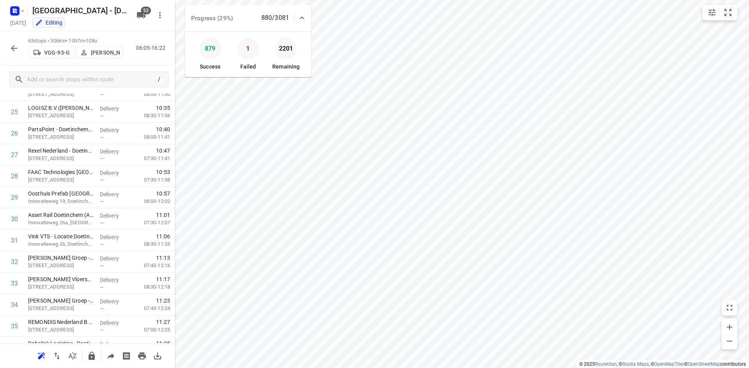
click at [16, 45] on icon "button" at bounding box center [13, 48] width 9 height 9
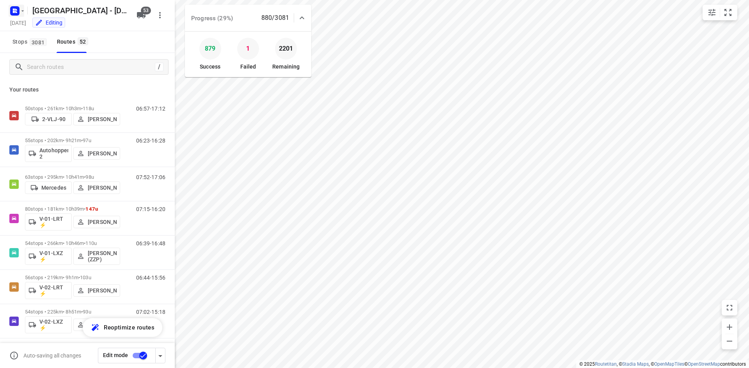
click at [14, 12] on icon "button" at bounding box center [14, 12] width 2 height 2
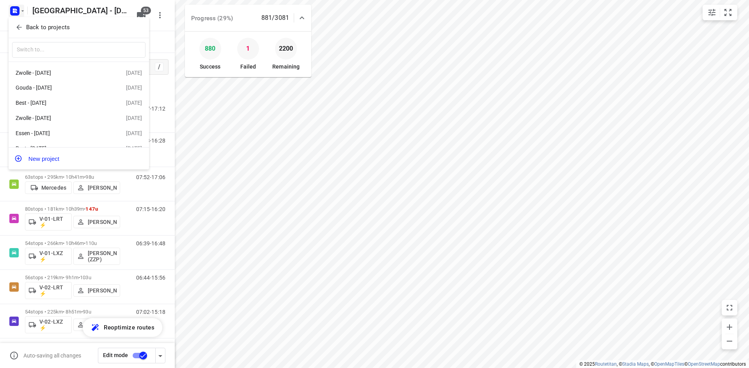
click at [19, 28] on icon "button" at bounding box center [19, 27] width 8 height 8
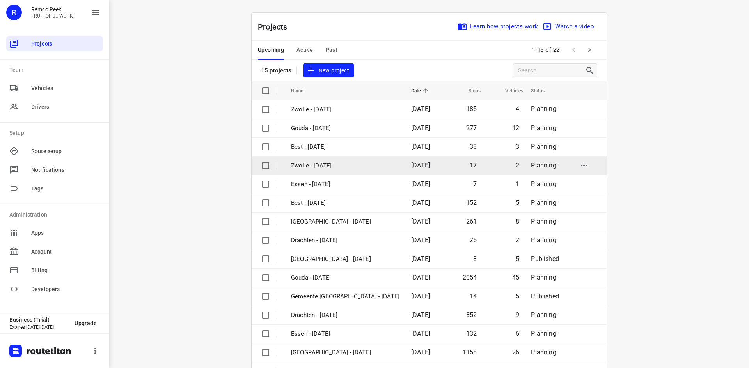
scroll to position [26, 0]
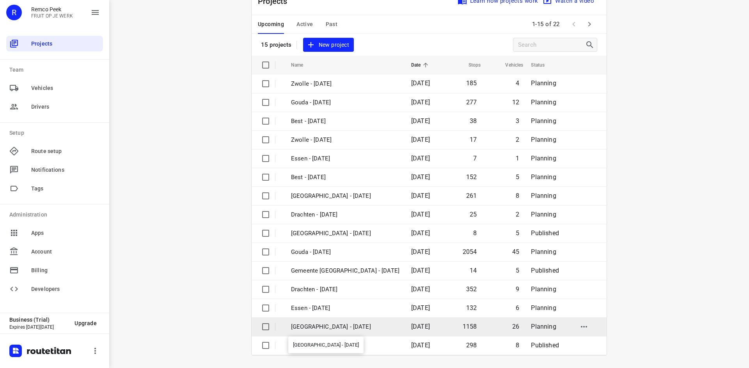
click at [350, 327] on p "[GEOGRAPHIC_DATA] - [DATE]" at bounding box center [345, 327] width 108 height 9
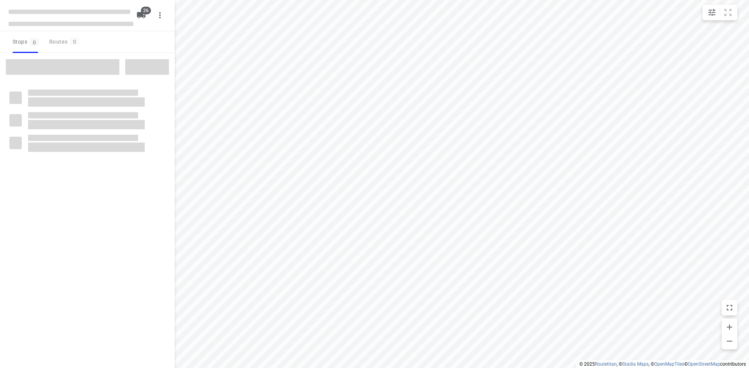
checkbox input "true"
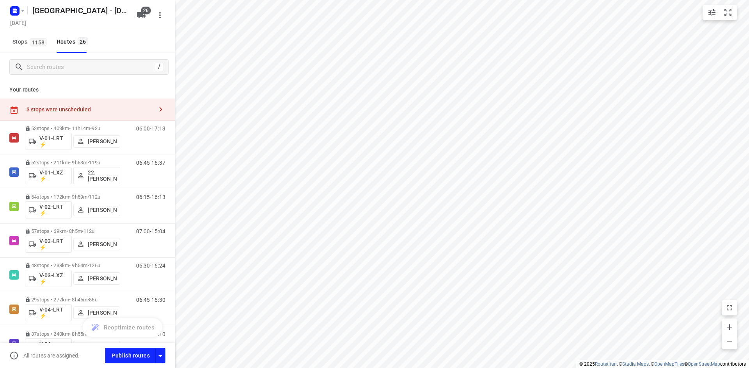
click at [84, 76] on div "/" at bounding box center [87, 67] width 175 height 28
click at [75, 71] on input "Search routes" at bounding box center [97, 67] width 140 height 12
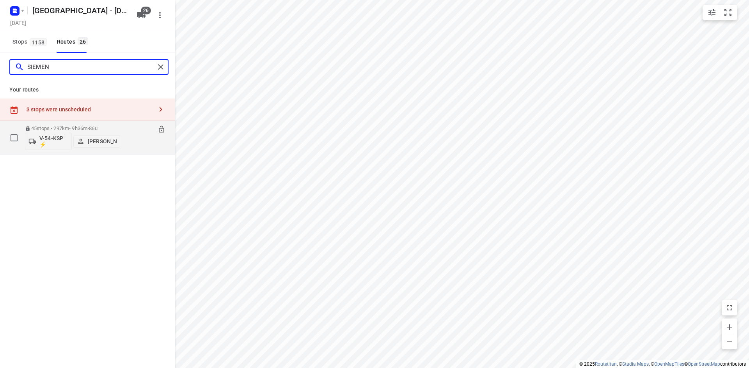
type input "SIEMEN"
click at [96, 142] on p "[PERSON_NAME]" at bounding box center [102, 141] width 29 height 6
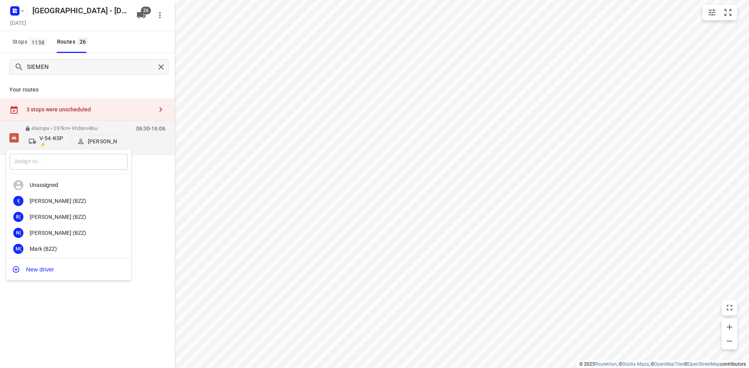
click at [94, 152] on div "​" at bounding box center [68, 162] width 125 height 24
click at [96, 158] on input "text" at bounding box center [69, 162] width 118 height 16
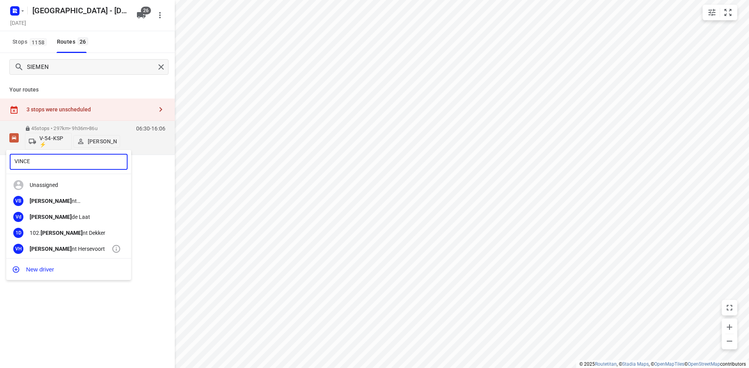
type input "VINCE"
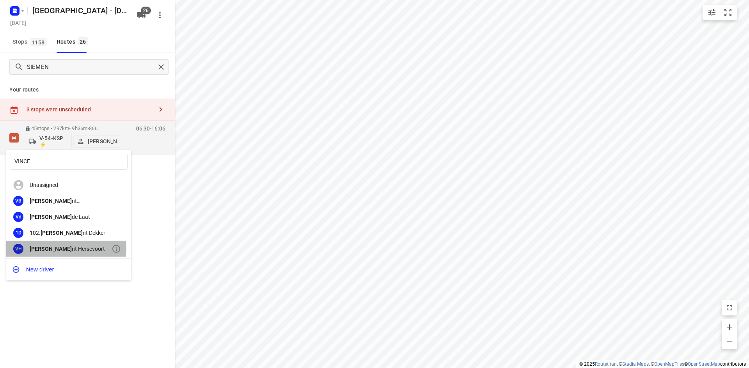
click at [61, 248] on div "Vince nt Hersevoort" at bounding box center [71, 249] width 82 height 6
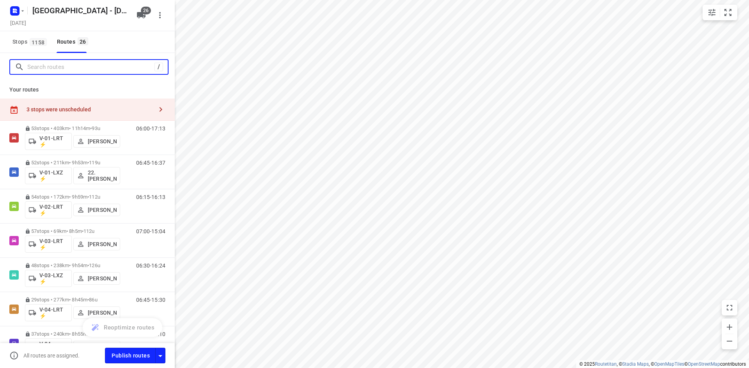
click at [74, 73] on input "Search routes" at bounding box center [90, 67] width 127 height 12
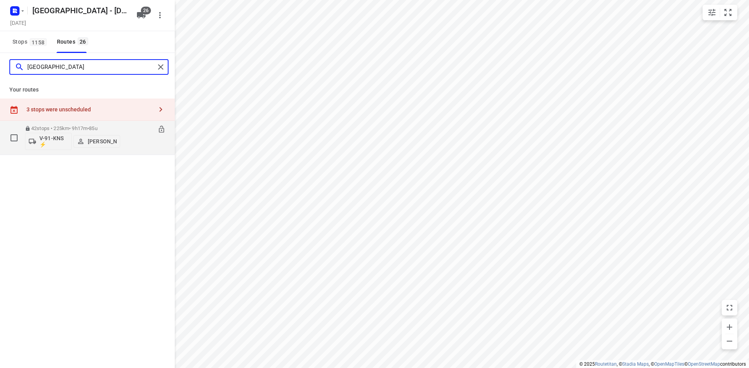
type input "MILAN"
click at [102, 142] on p "[PERSON_NAME]" at bounding box center [102, 141] width 29 height 6
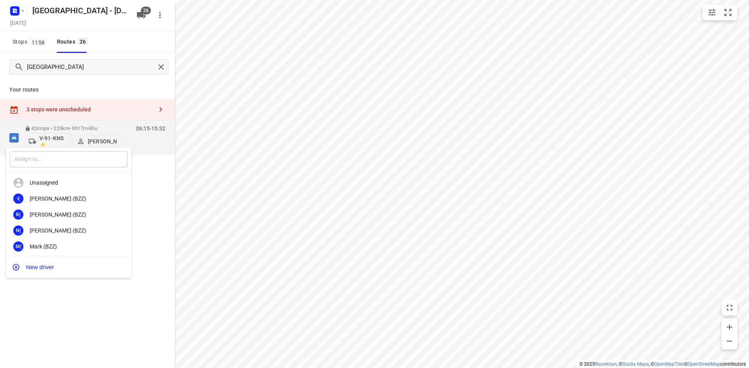
click at [53, 163] on input "text" at bounding box center [69, 160] width 118 height 16
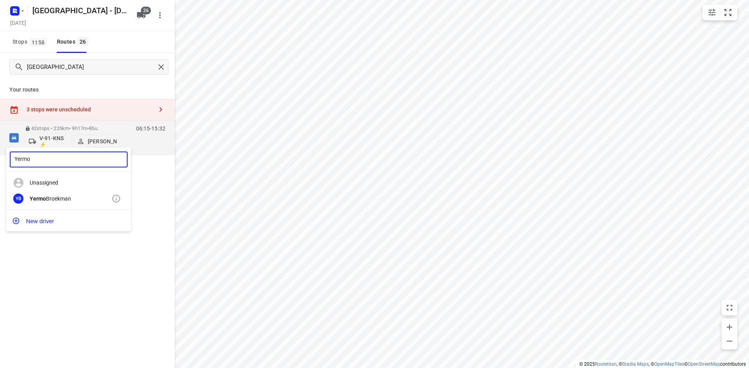
type input "Yermo"
click at [65, 198] on div "Yermo Broekman" at bounding box center [71, 199] width 82 height 6
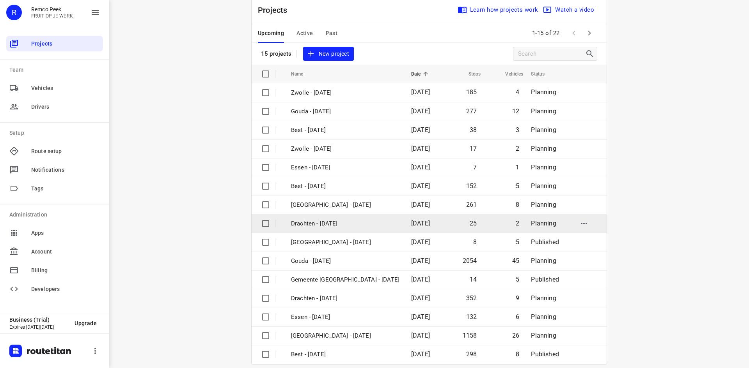
scroll to position [26, 0]
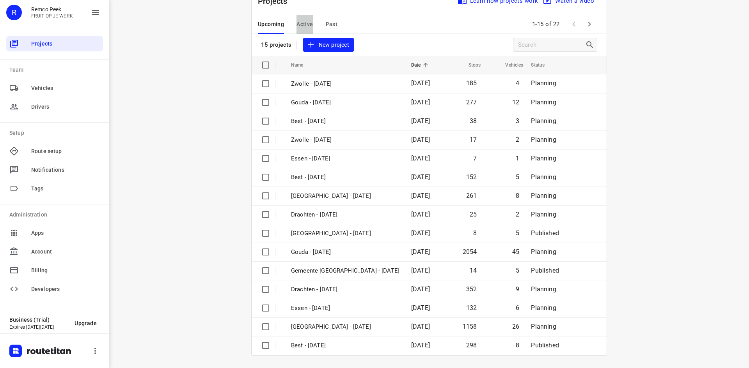
click at [299, 23] on span "Active" at bounding box center [304, 24] width 16 height 10
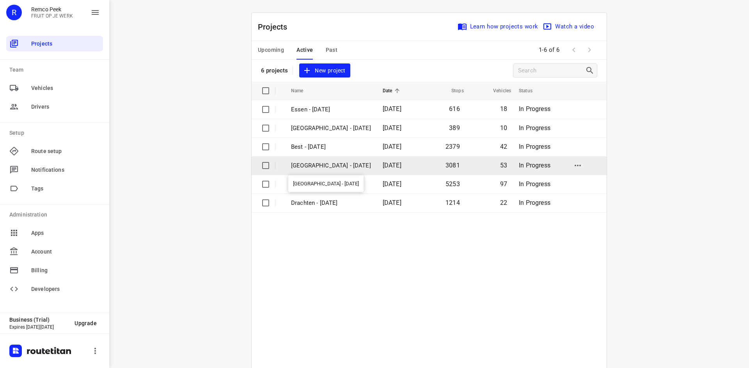
click at [327, 167] on p "[GEOGRAPHIC_DATA] - [DATE]" at bounding box center [331, 165] width 80 height 9
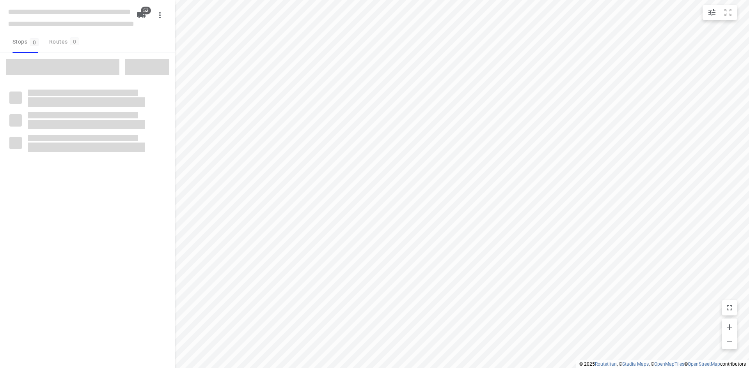
checkbox input "true"
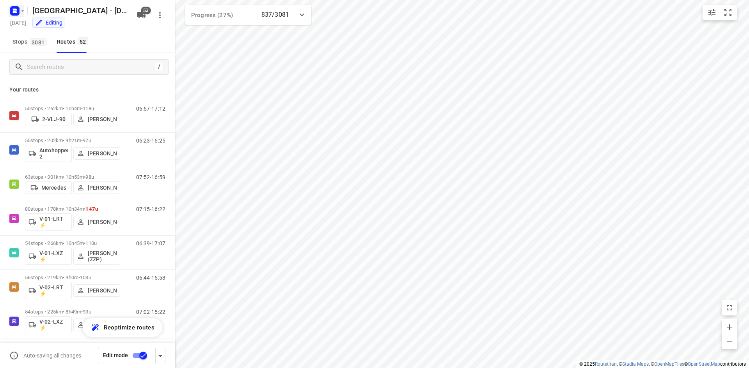
click at [14, 11] on rect "button" at bounding box center [14, 10] width 9 height 9
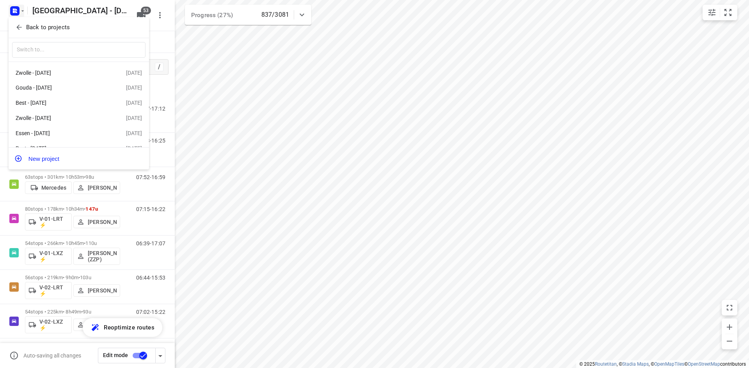
click at [16, 25] on icon "button" at bounding box center [19, 27] width 8 height 8
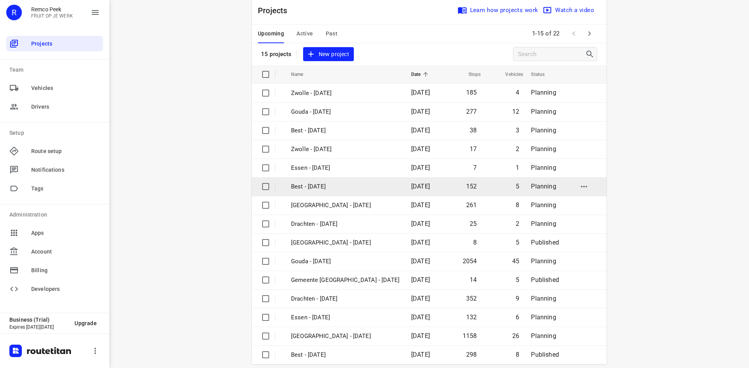
scroll to position [26, 0]
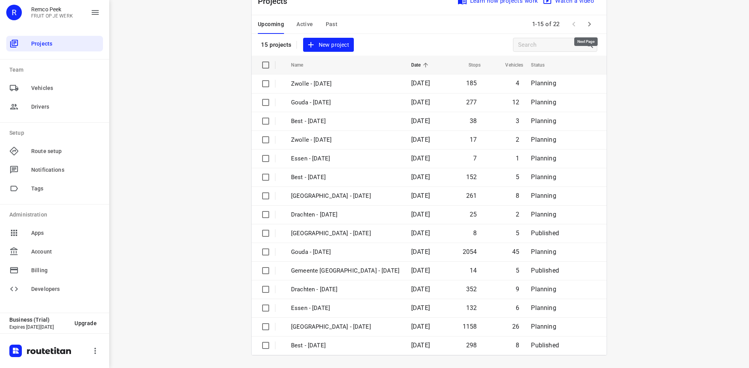
click at [588, 25] on icon "button" at bounding box center [589, 23] width 9 height 9
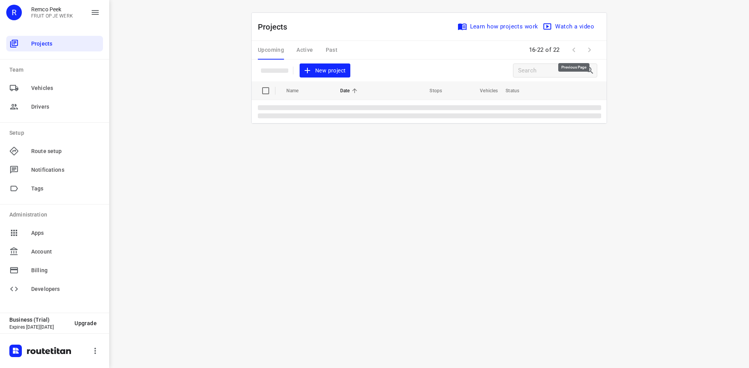
scroll to position [0, 0]
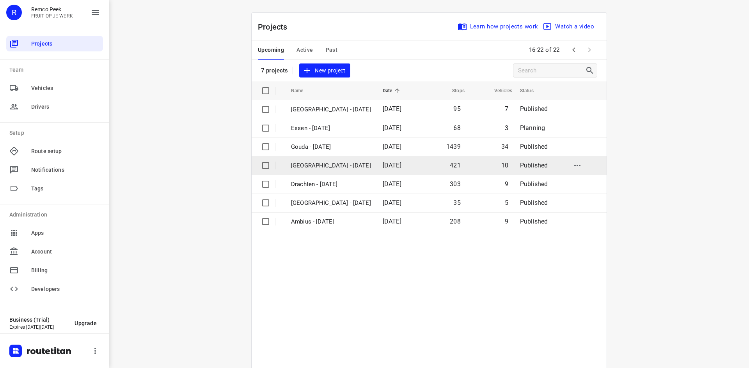
click at [343, 166] on p "[GEOGRAPHIC_DATA] - [DATE]" at bounding box center [331, 165] width 80 height 9
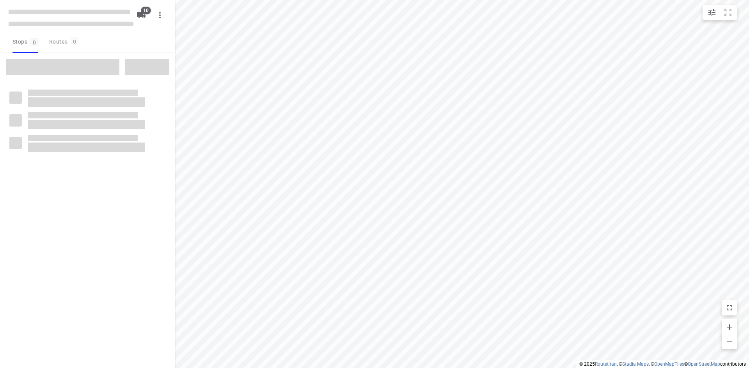
checkbox input "true"
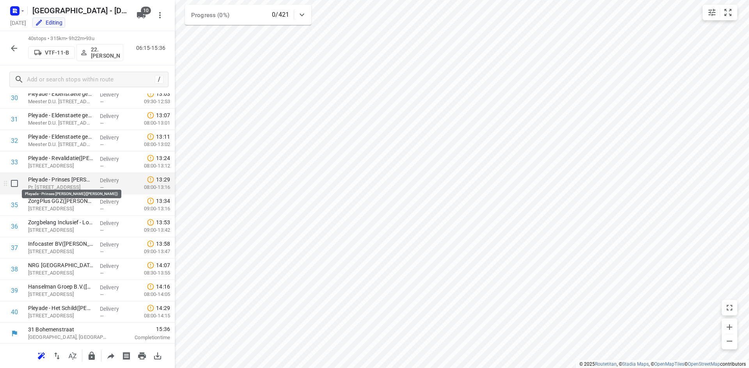
scroll to position [668, 0]
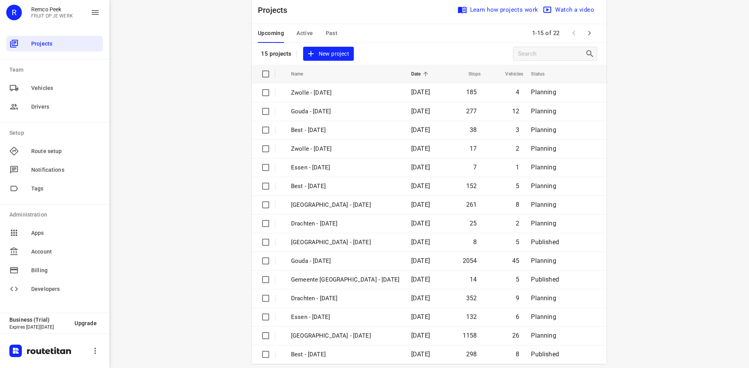
scroll to position [26, 0]
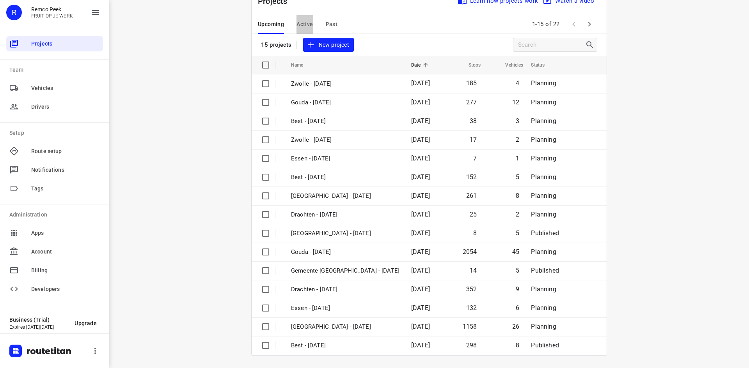
click at [303, 23] on span "Active" at bounding box center [304, 24] width 16 height 10
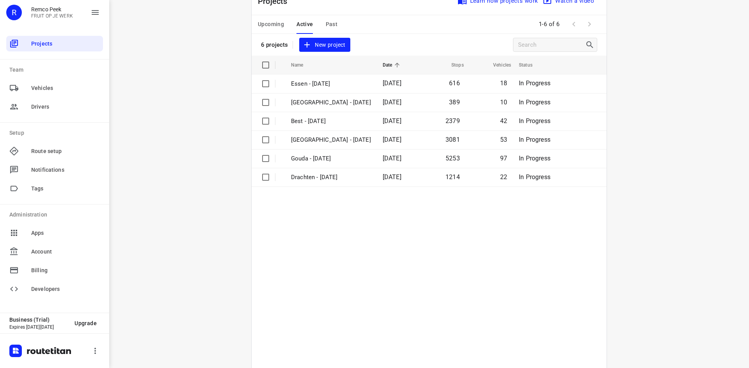
scroll to position [0, 0]
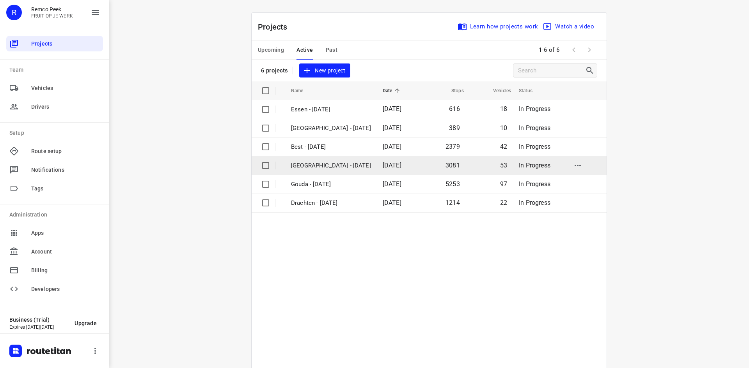
click at [330, 160] on td "[GEOGRAPHIC_DATA] - [DATE]" at bounding box center [329, 165] width 93 height 19
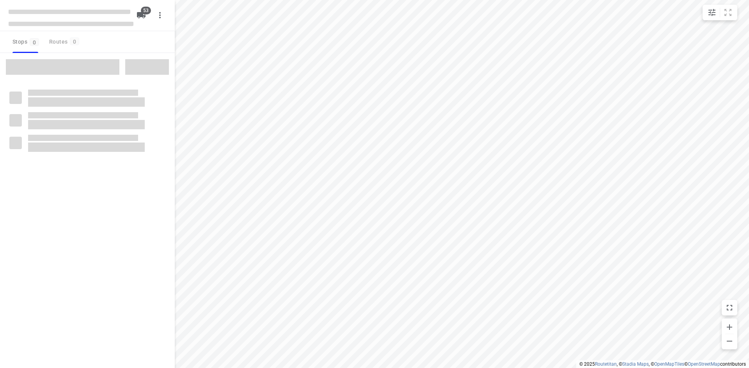
checkbox input "true"
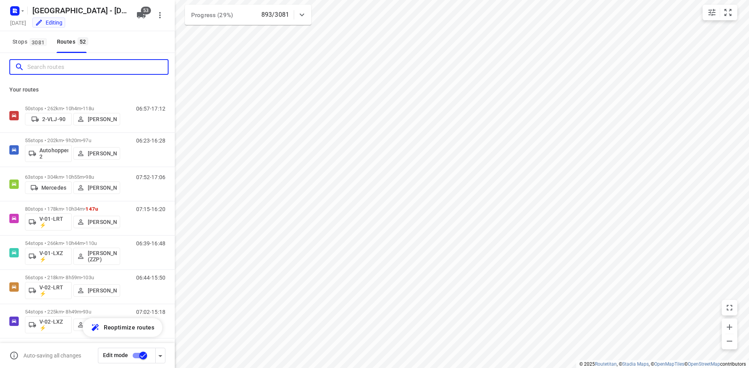
click at [108, 71] on input "Search routes" at bounding box center [97, 67] width 140 height 12
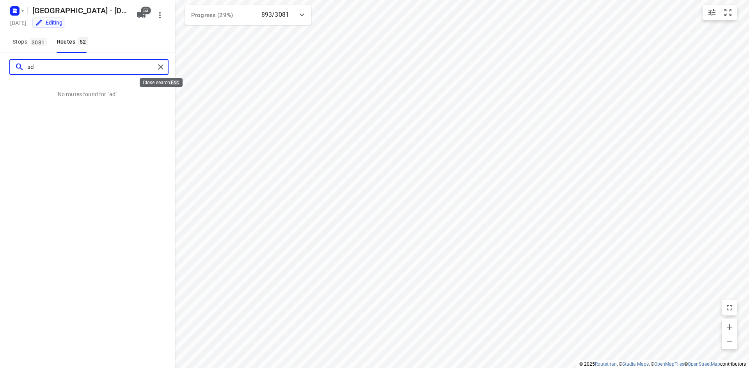
type input "ad"
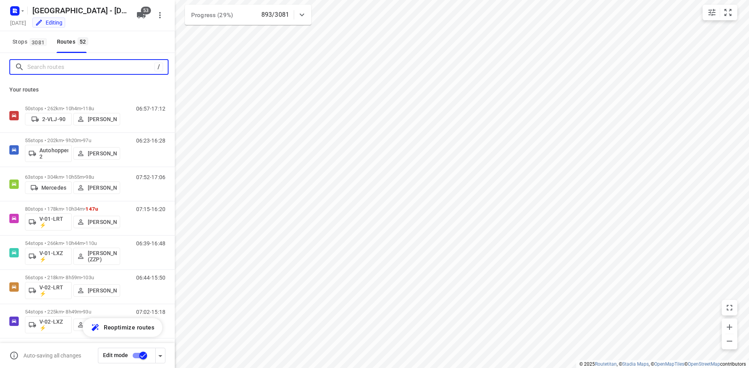
click at [105, 66] on input "Search routes" at bounding box center [90, 67] width 127 height 12
click at [112, 63] on input "Search routes" at bounding box center [97, 67] width 140 height 12
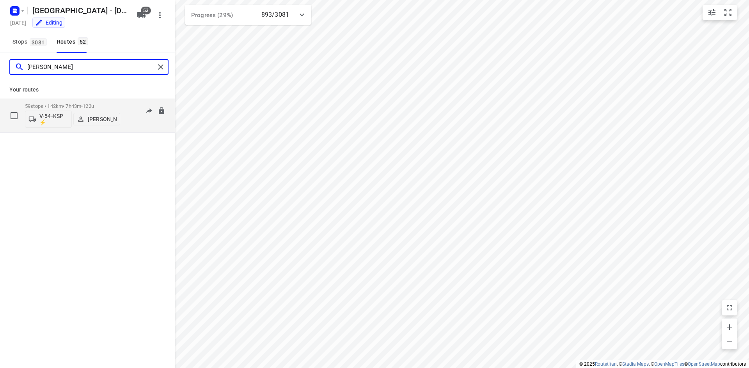
type input "[PERSON_NAME]"
click at [137, 124] on div "06:58-15:15" at bounding box center [145, 117] width 39 height 28
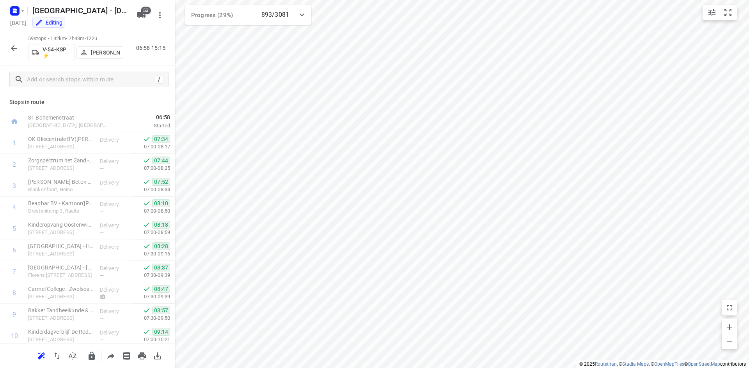
click at [17, 51] on icon "button" at bounding box center [13, 48] width 9 height 9
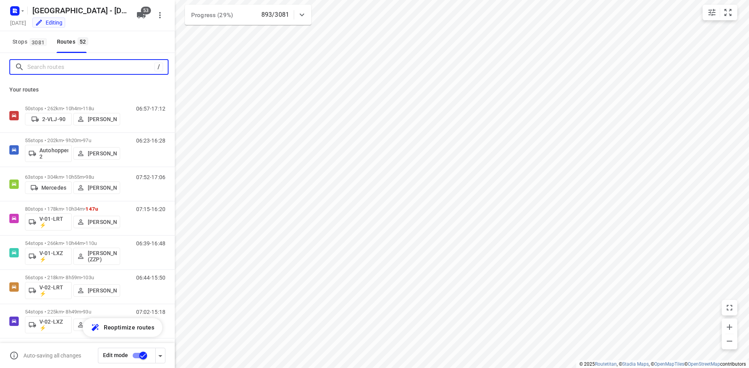
drag, startPoint x: 74, startPoint y: 70, endPoint x: 73, endPoint y: 65, distance: 4.8
click at [73, 66] on input "Search routes" at bounding box center [90, 67] width 127 height 12
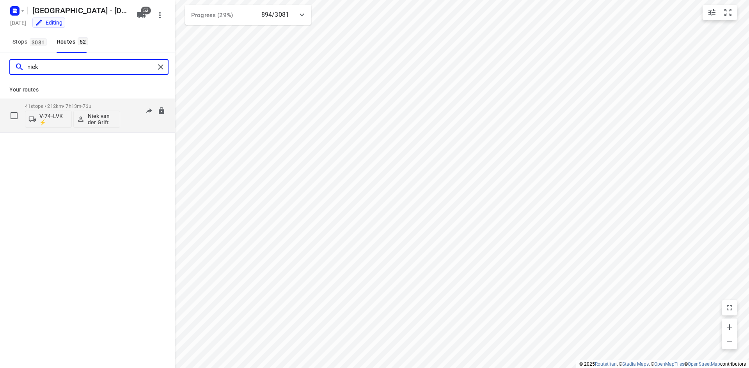
type input "niek"
click at [133, 121] on div "07:08-13:42" at bounding box center [145, 117] width 39 height 28
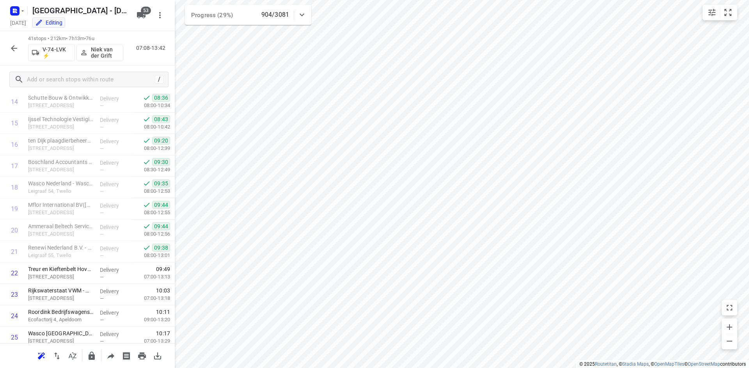
scroll to position [326, 0]
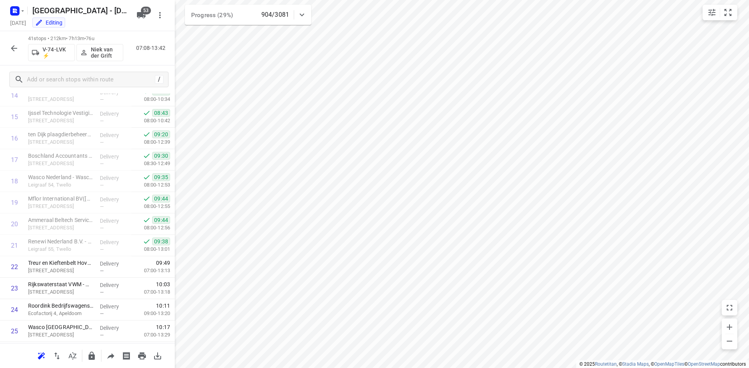
click at [111, 22] on div "Editing" at bounding box center [81, 23] width 104 height 9
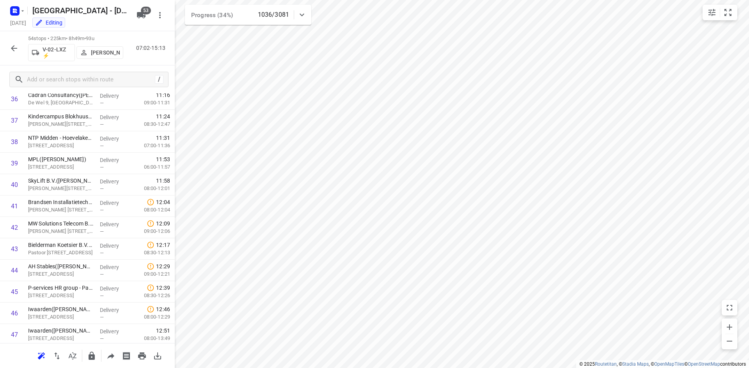
scroll to position [969, 0]
click at [12, 53] on button "button" at bounding box center [14, 49] width 16 height 16
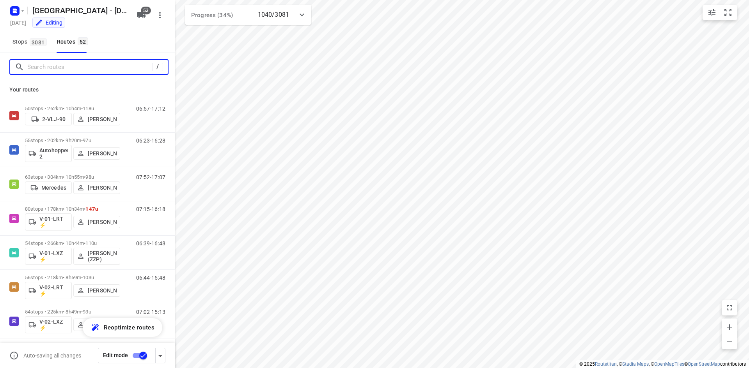
click at [55, 63] on input "Search routes" at bounding box center [89, 67] width 125 height 12
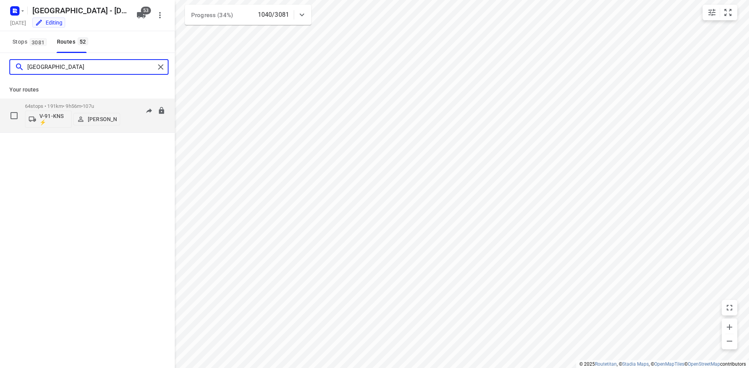
type input "[GEOGRAPHIC_DATA]"
click at [133, 118] on div "06:58-17:29" at bounding box center [145, 117] width 39 height 28
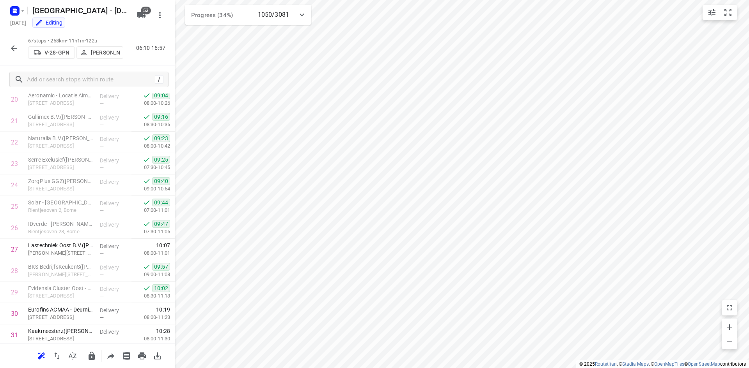
scroll to position [454, 0]
click at [11, 49] on icon "button" at bounding box center [13, 48] width 9 height 9
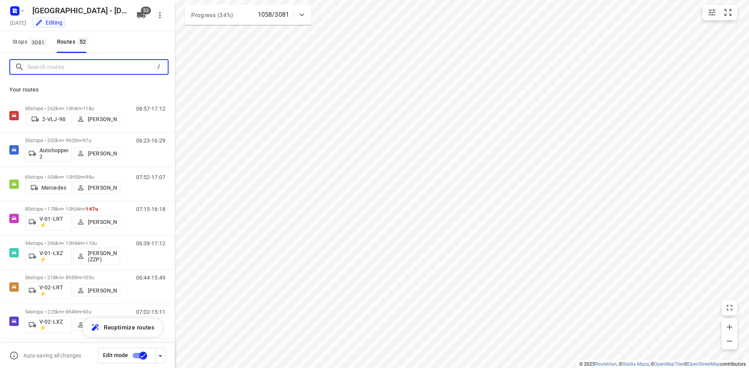
click at [80, 69] on input "Search routes" at bounding box center [90, 67] width 127 height 12
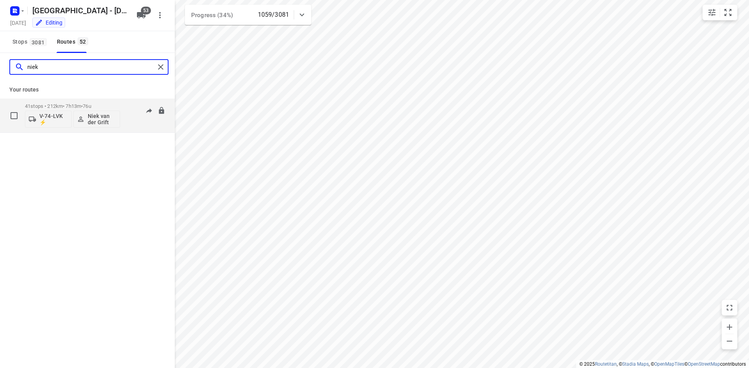
type input "niek"
click at [134, 121] on div "07:08-13:32" at bounding box center [145, 117] width 39 height 28
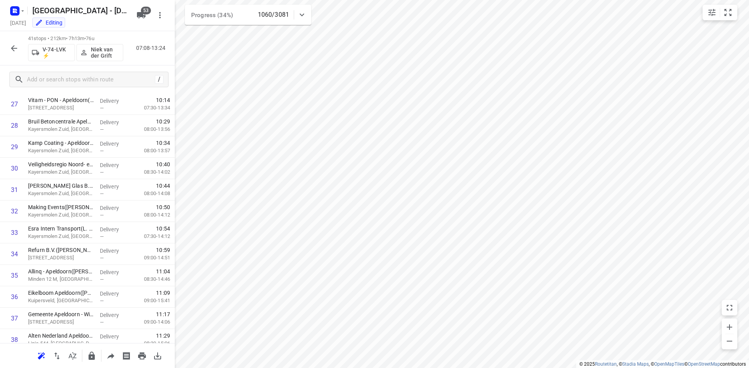
scroll to position [615, 0]
drag, startPoint x: 15, startPoint y: 46, endPoint x: 108, endPoint y: 0, distance: 103.2
click at [15, 46] on icon "button" at bounding box center [13, 48] width 9 height 9
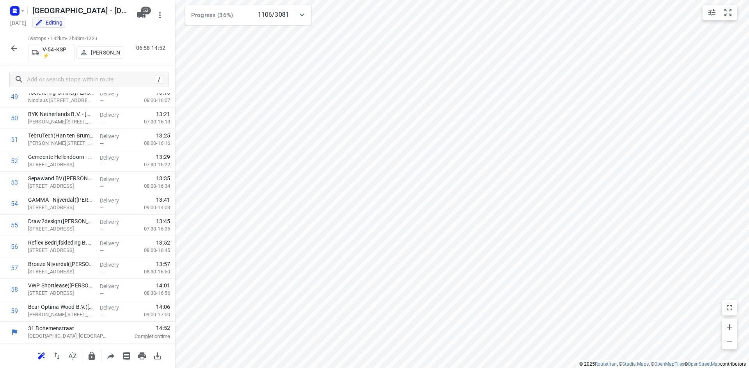
click at [15, 49] on icon "button" at bounding box center [13, 48] width 9 height 9
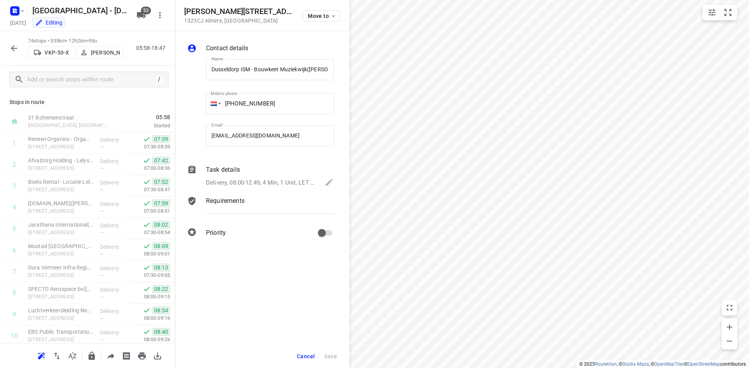
scroll to position [0, 11]
click at [310, 354] on span "Cancel" at bounding box center [306, 357] width 18 height 6
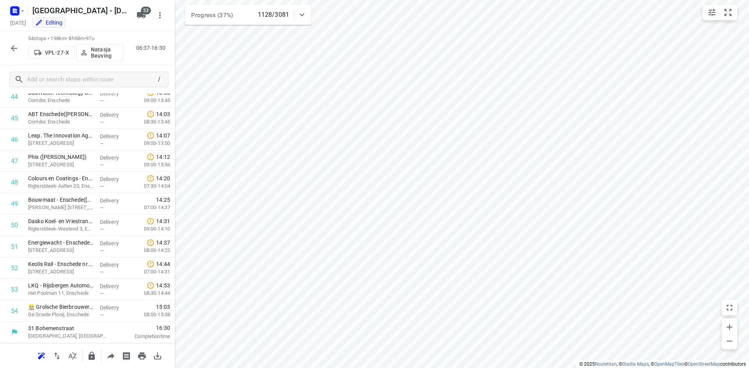
scroll to position [904, 0]
click at [15, 47] on icon "button" at bounding box center [13, 48] width 9 height 9
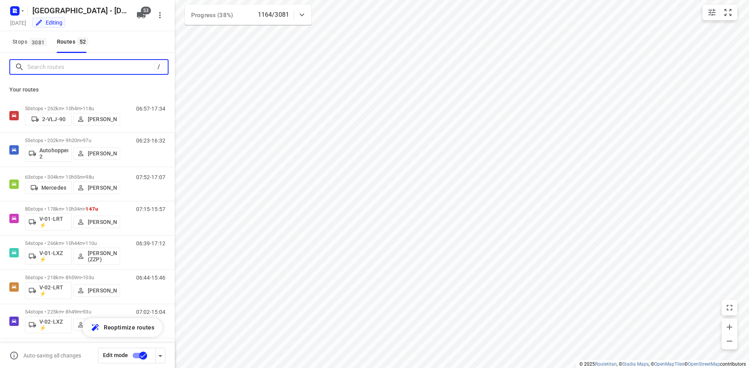
click at [87, 64] on input "Search routes" at bounding box center [90, 67] width 127 height 12
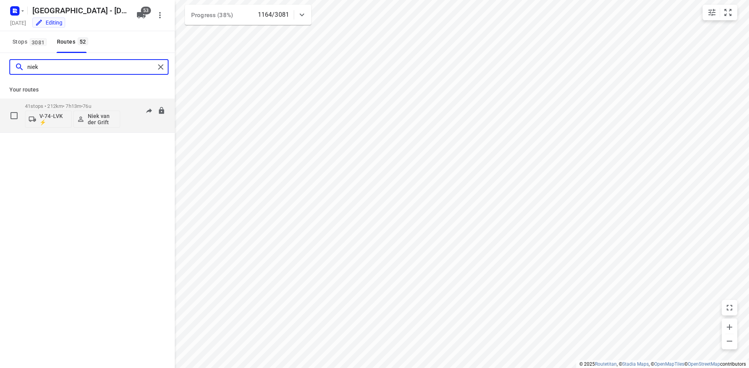
type input "niek"
click at [127, 124] on div "07:08-13:16" at bounding box center [145, 117] width 39 height 28
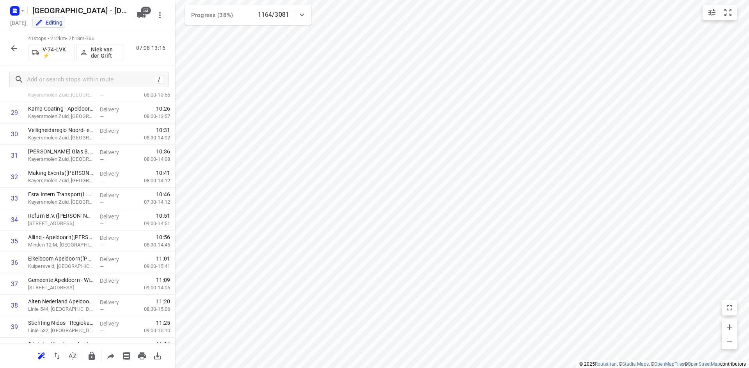
scroll to position [690, 0]
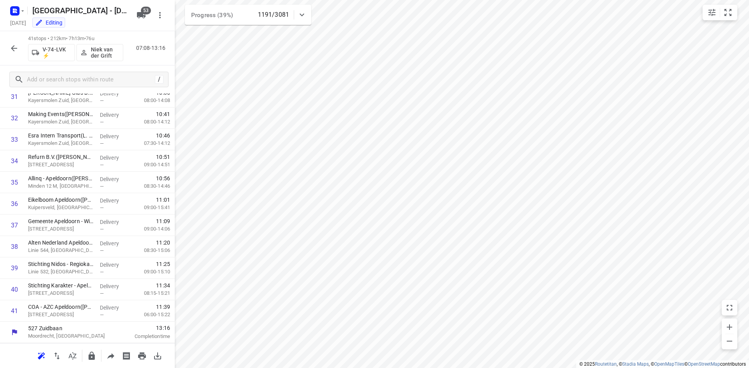
click at [11, 49] on icon "button" at bounding box center [13, 48] width 9 height 9
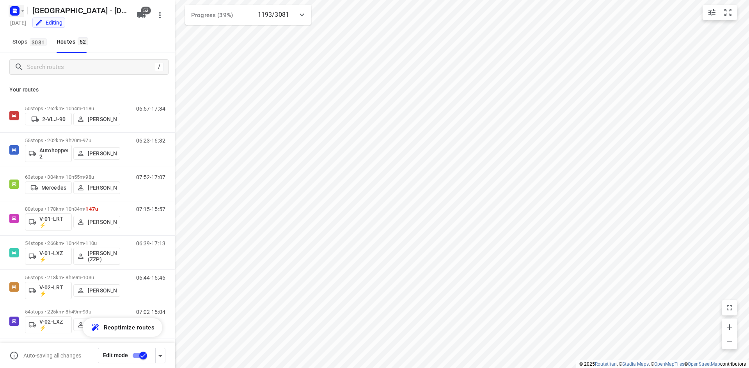
click at [15, 11] on rect "button" at bounding box center [14, 10] width 9 height 9
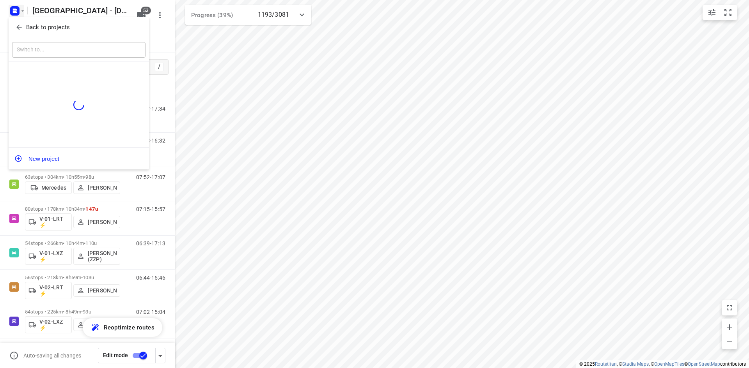
click at [19, 23] on icon "button" at bounding box center [19, 27] width 8 height 8
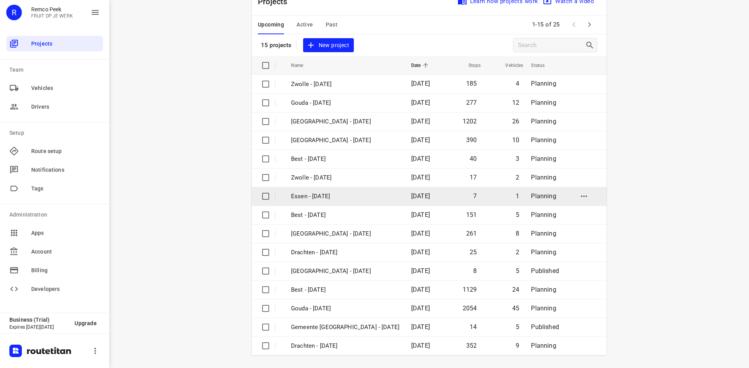
scroll to position [26, 0]
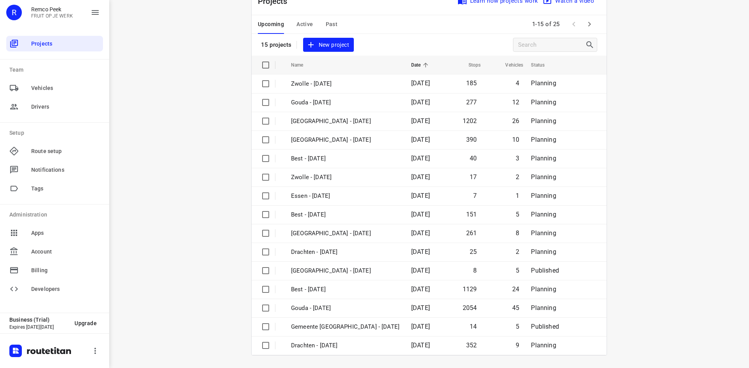
click at [300, 22] on span "Active" at bounding box center [304, 24] width 16 height 10
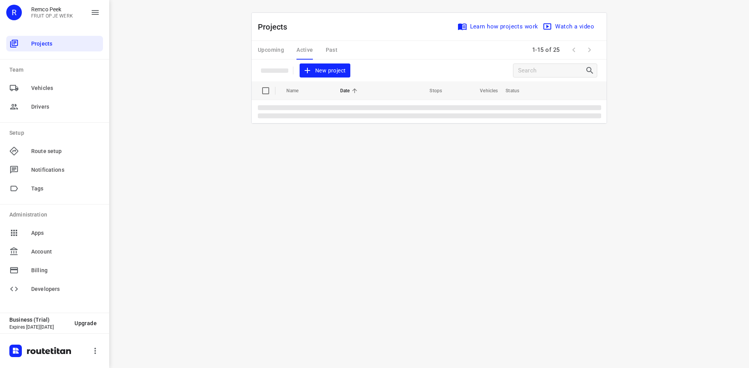
scroll to position [0, 0]
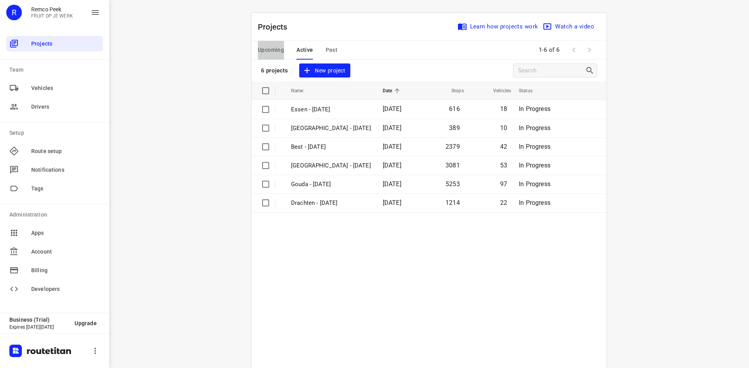
click at [274, 48] on span "Upcoming" at bounding box center [271, 50] width 26 height 10
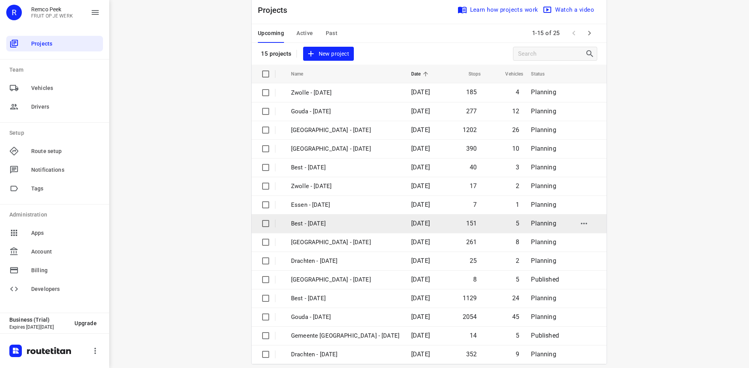
scroll to position [26, 0]
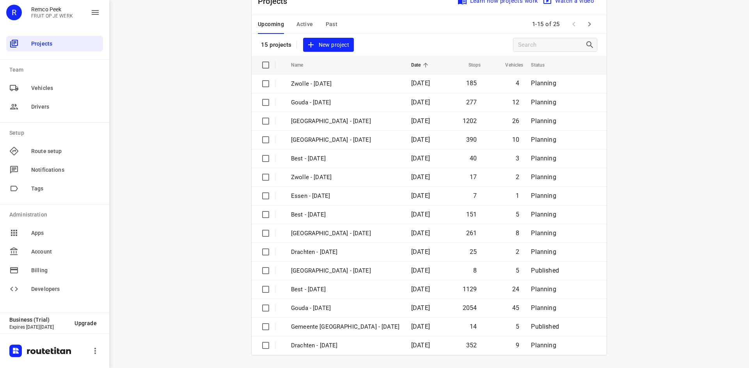
click at [585, 25] on icon "button" at bounding box center [589, 23] width 9 height 9
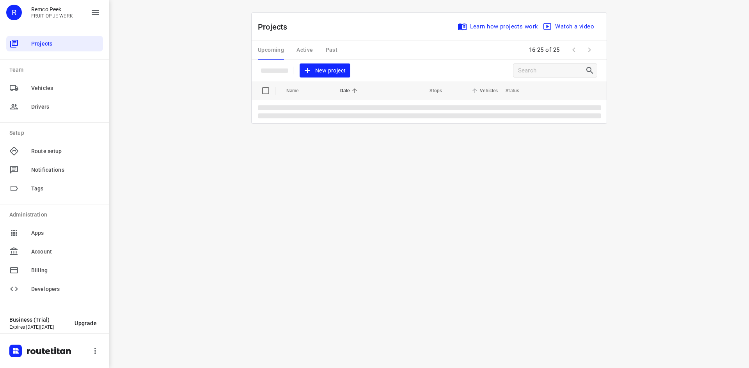
scroll to position [0, 0]
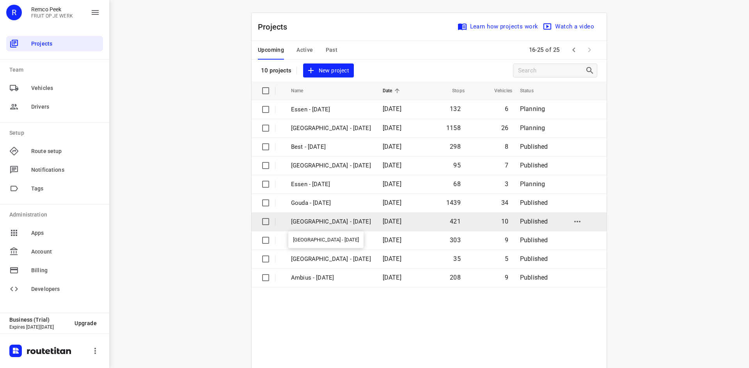
click at [324, 220] on p "[GEOGRAPHIC_DATA] - [DATE]" at bounding box center [331, 222] width 80 height 9
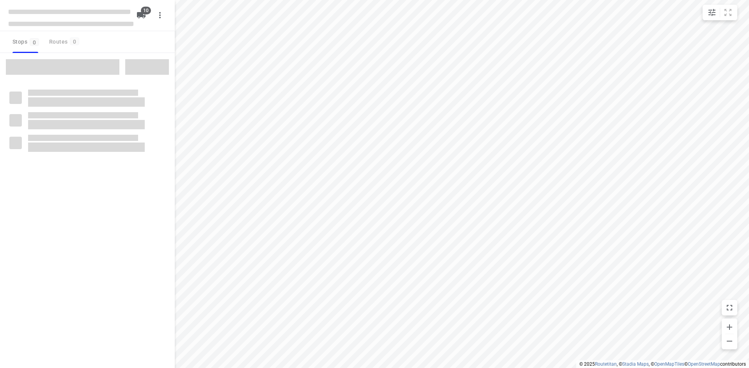
checkbox input "true"
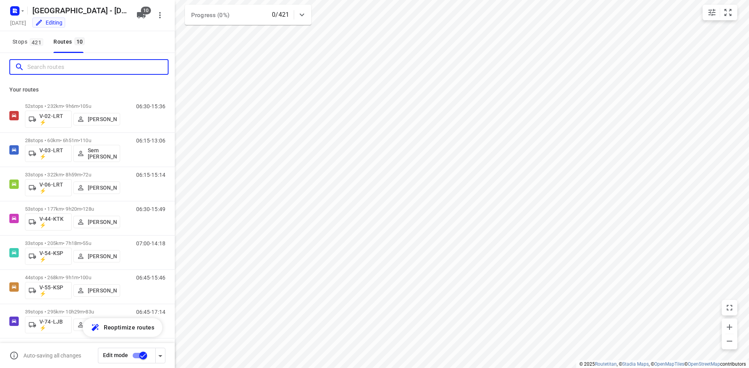
click at [109, 69] on input "Search routes" at bounding box center [97, 67] width 140 height 12
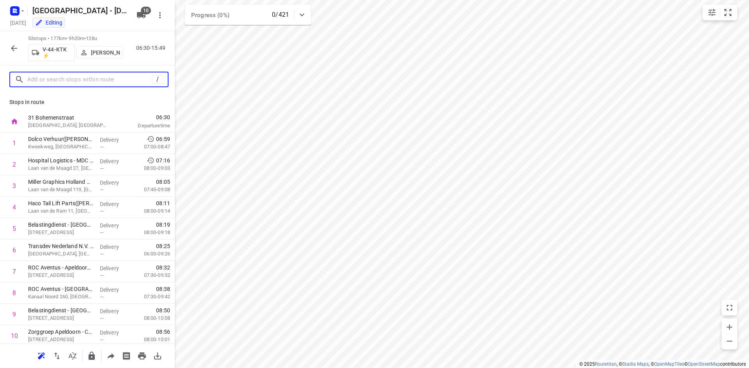
click at [76, 80] on input "text" at bounding box center [89, 80] width 125 height 12
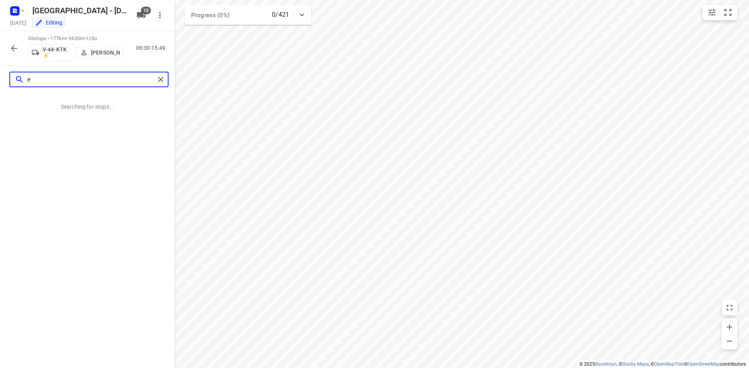
type input "eb"
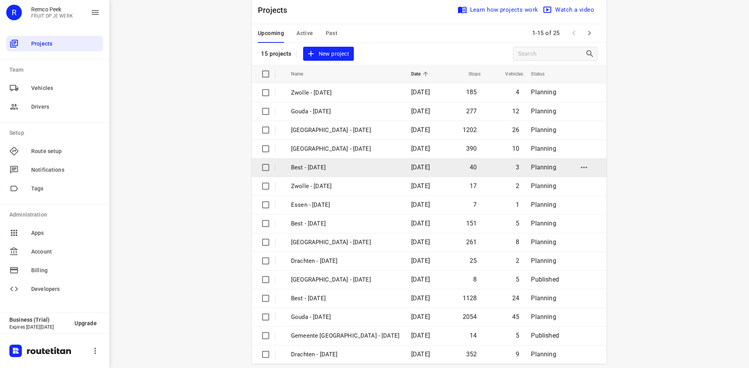
scroll to position [26, 0]
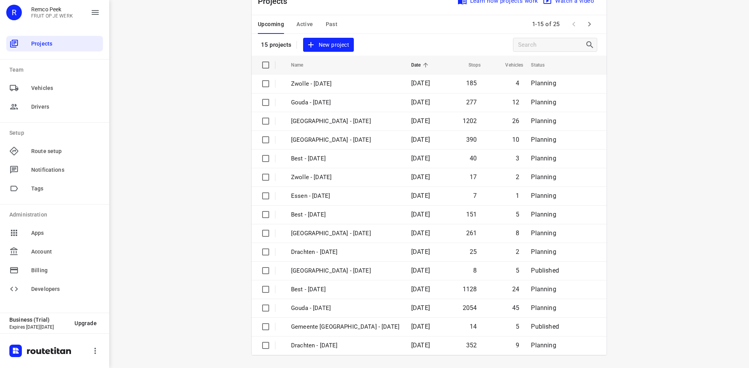
click at [298, 23] on span "Active" at bounding box center [304, 24] width 16 height 10
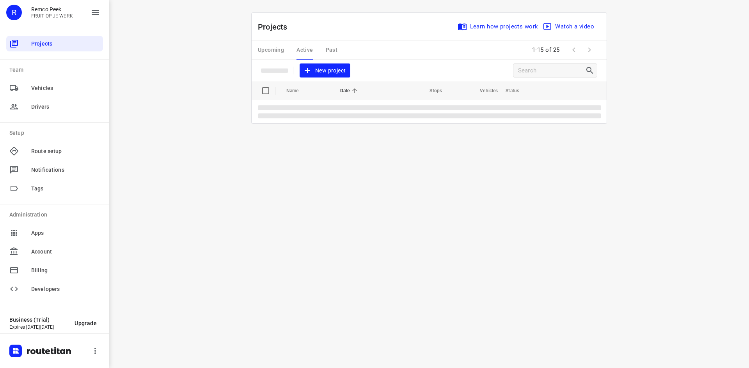
scroll to position [0, 0]
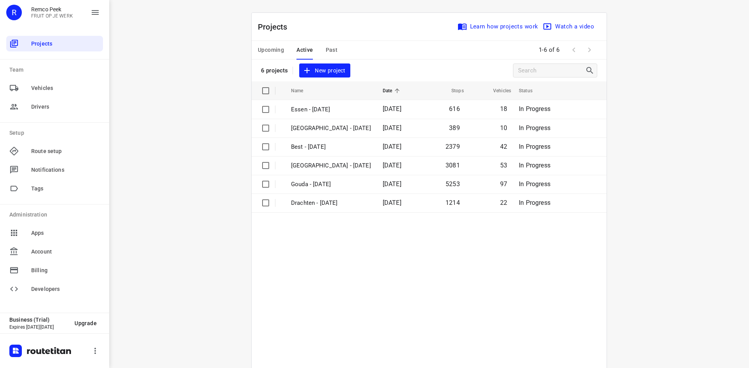
click at [267, 50] on span "Upcoming" at bounding box center [271, 50] width 26 height 10
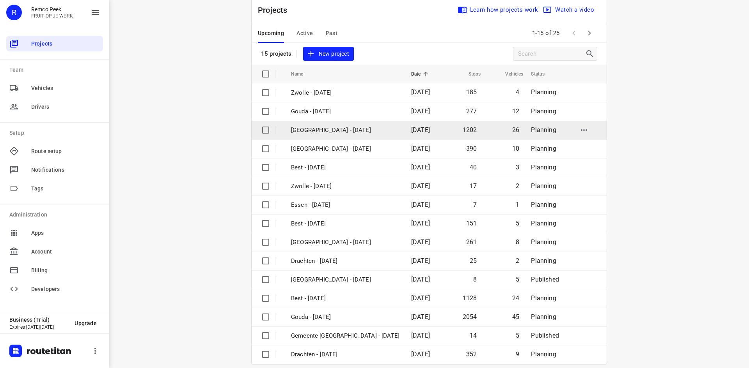
scroll to position [26, 0]
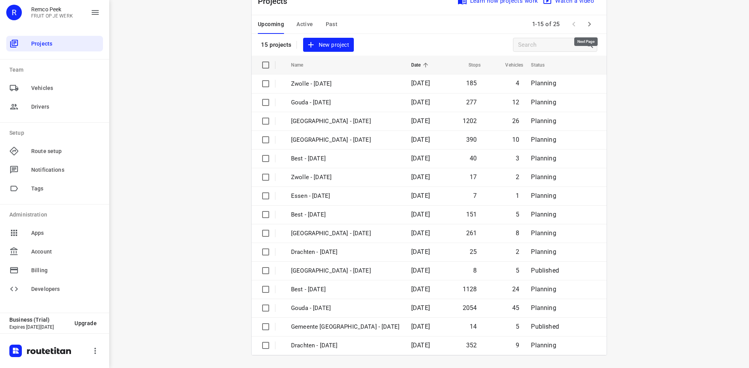
click at [588, 25] on icon "button" at bounding box center [589, 24] width 3 height 5
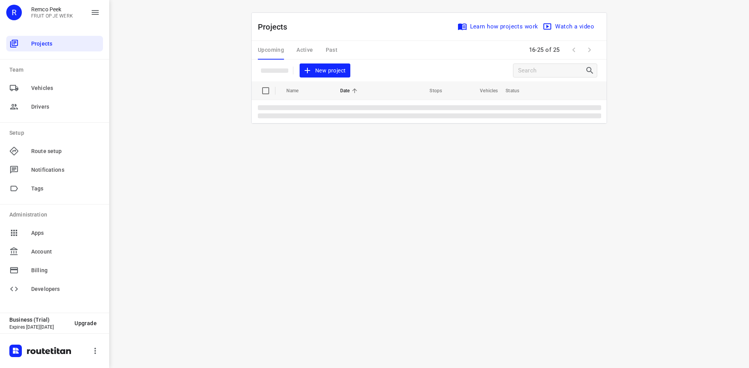
scroll to position [0, 0]
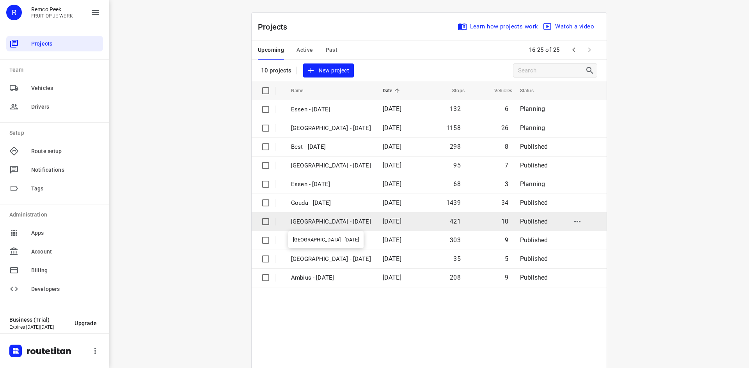
click at [337, 220] on p "[GEOGRAPHIC_DATA] - [DATE]" at bounding box center [331, 222] width 80 height 9
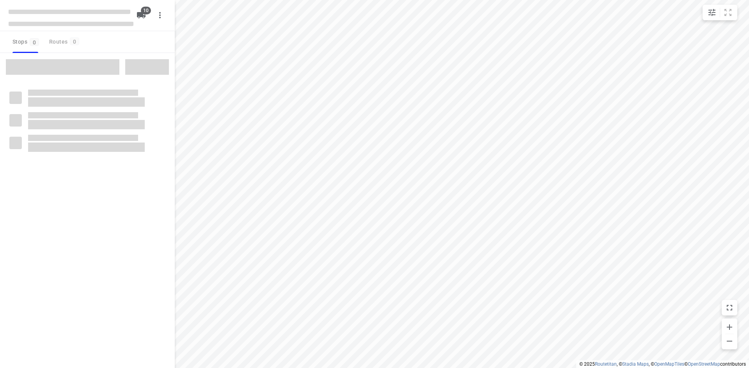
checkbox input "true"
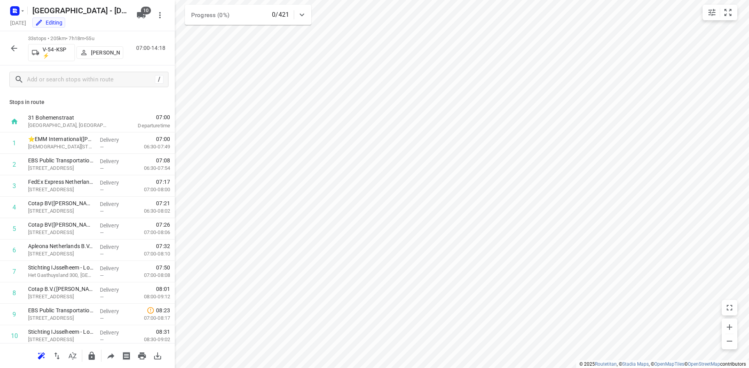
click at [13, 50] on icon "button" at bounding box center [14, 48] width 6 height 6
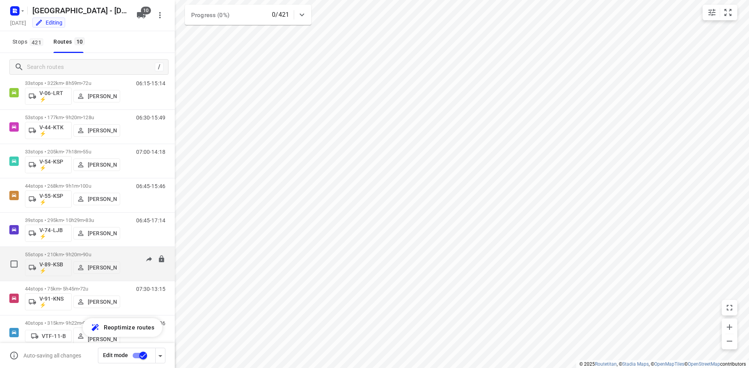
scroll to position [106, 0]
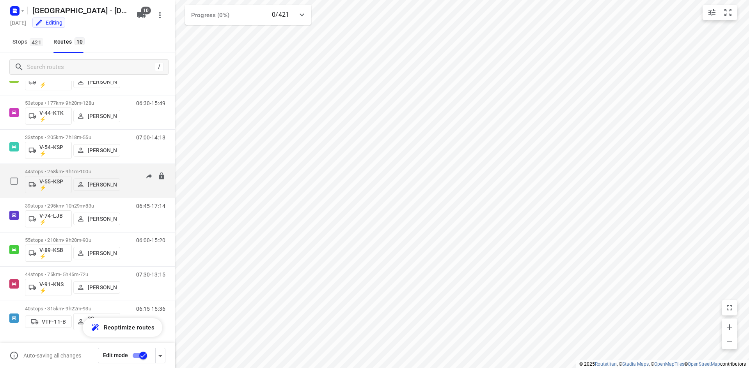
click at [74, 171] on p "44 stops • 268km • 9h1m • 100u" at bounding box center [72, 172] width 95 height 6
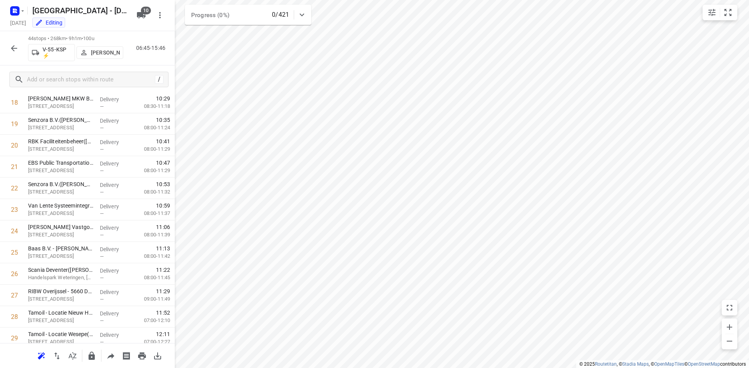
scroll to position [0, 0]
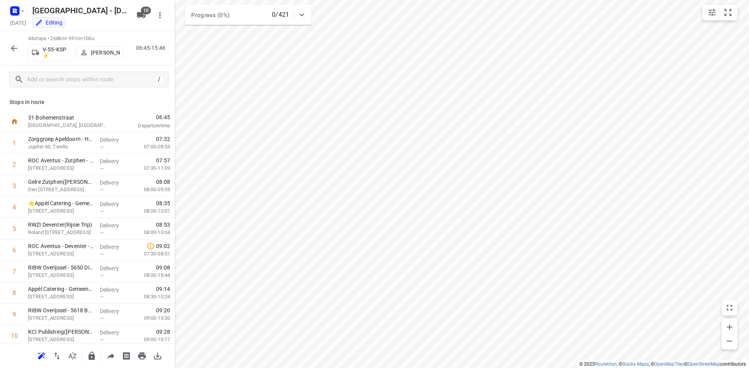
click at [98, 52] on p "[PERSON_NAME]" at bounding box center [105, 53] width 29 height 6
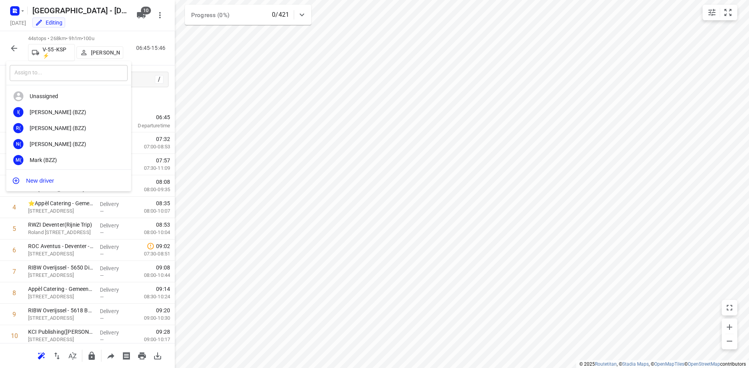
click at [80, 73] on input "text" at bounding box center [69, 73] width 118 height 16
type input "sander"
click at [61, 124] on div "SG [PERSON_NAME]" at bounding box center [68, 128] width 125 height 16
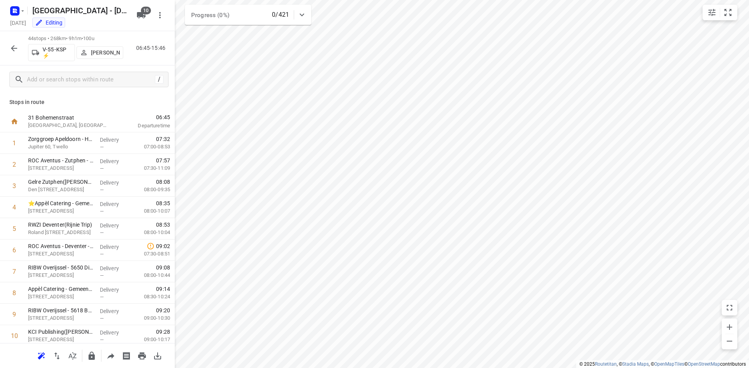
click at [16, 47] on icon "button" at bounding box center [13, 48] width 9 height 9
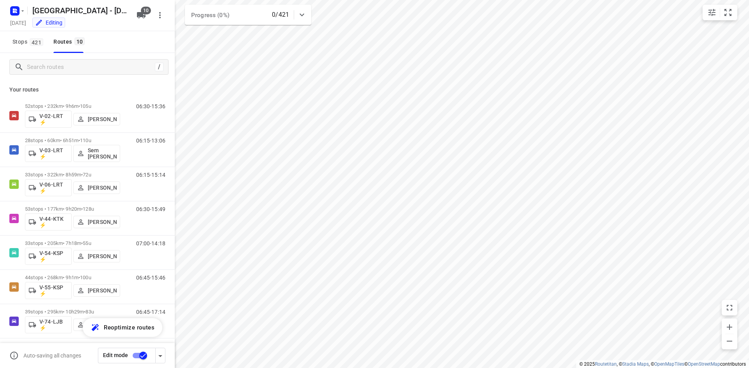
click at [135, 87] on p "Your routes" at bounding box center [87, 90] width 156 height 8
click at [16, 11] on rect "button" at bounding box center [14, 10] width 9 height 9
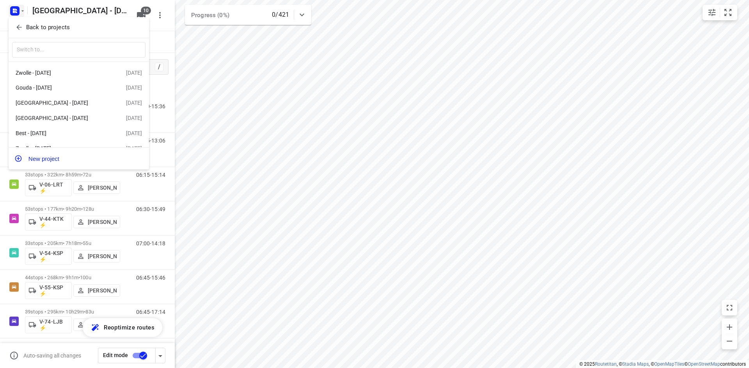
click at [21, 26] on icon "button" at bounding box center [19, 27] width 8 height 8
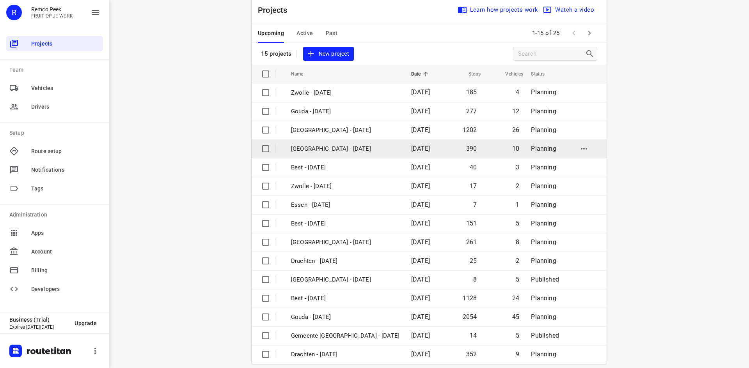
scroll to position [26, 0]
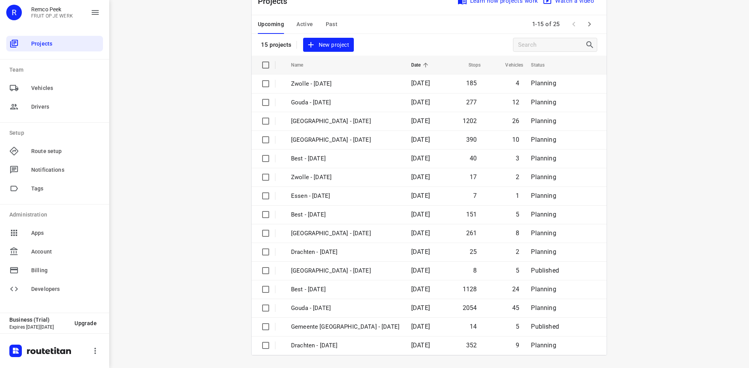
click at [304, 23] on span "Active" at bounding box center [304, 24] width 16 height 10
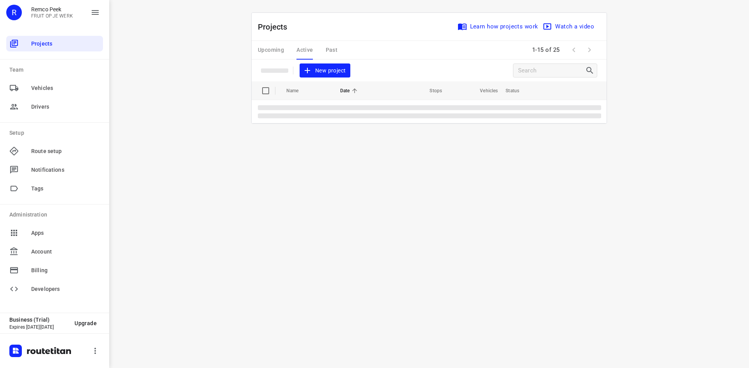
scroll to position [0, 0]
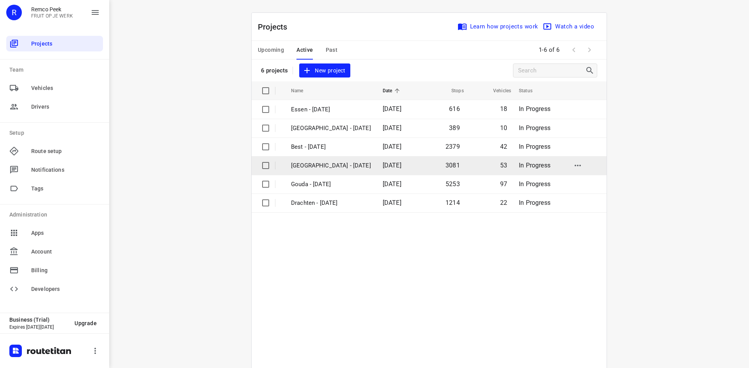
click at [326, 167] on p "[GEOGRAPHIC_DATA] - [DATE]" at bounding box center [331, 165] width 80 height 9
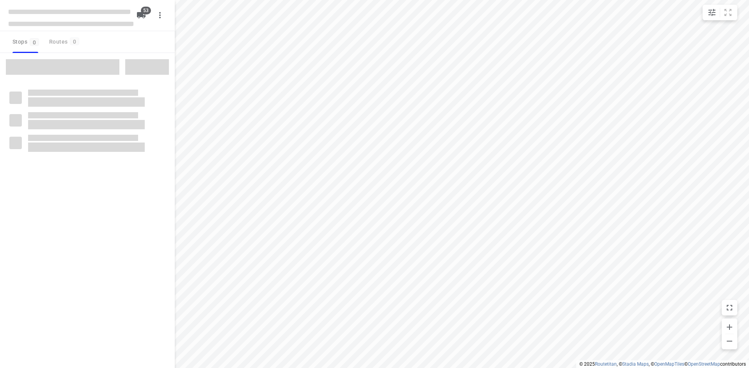
checkbox input "true"
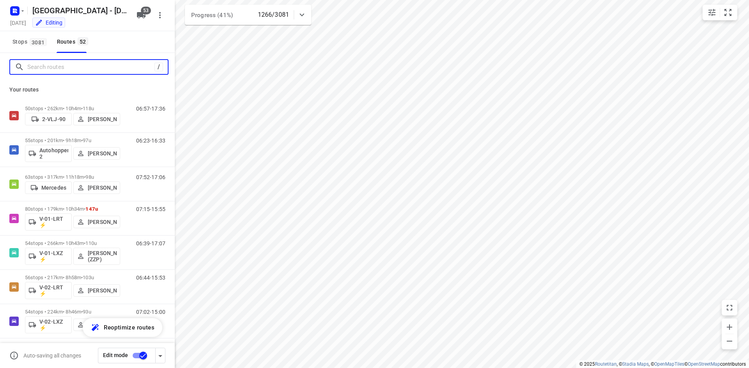
click at [67, 65] on input "Search routes" at bounding box center [90, 67] width 127 height 12
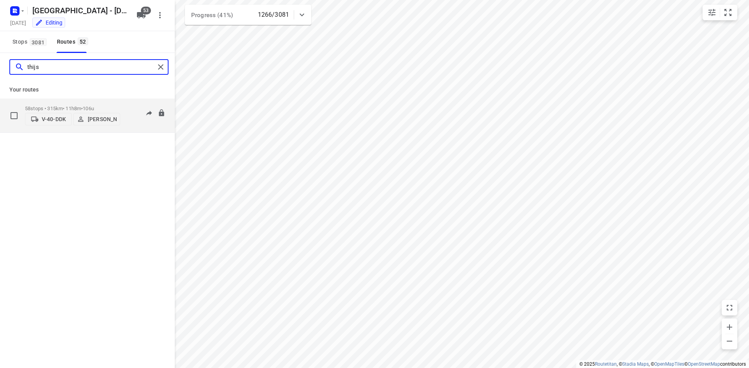
type input "thijs"
click at [126, 126] on div "58 stops • 315km • 11h8m • 106u V-40-DDK [PERSON_NAME] 07:07-18:45" at bounding box center [100, 116] width 150 height 28
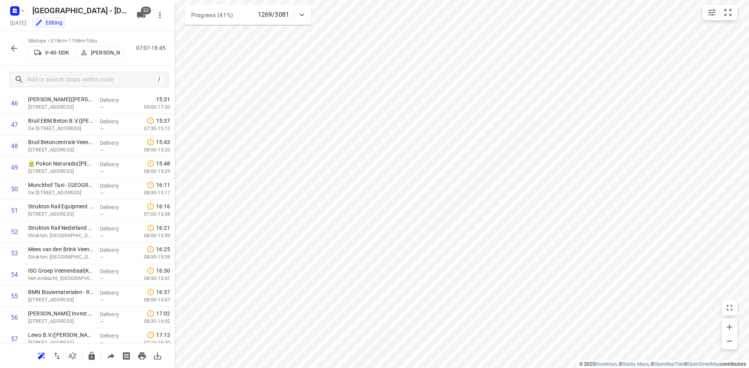
scroll to position [1054, 0]
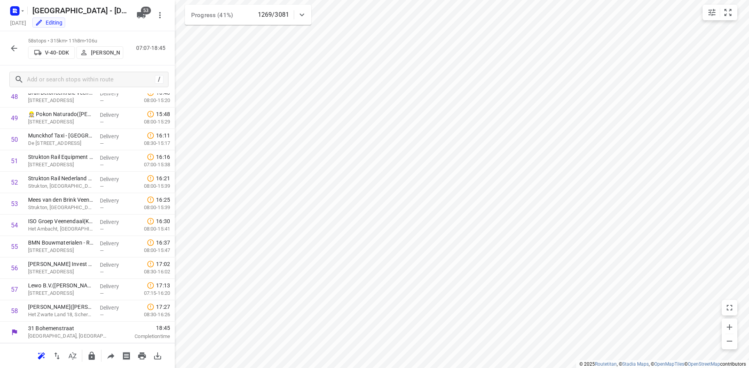
click at [143, 62] on div "58 stops • 315km • 11h8m • 106u V-40-DDK [PERSON_NAME] 07:07-18:45" at bounding box center [87, 48] width 175 height 34
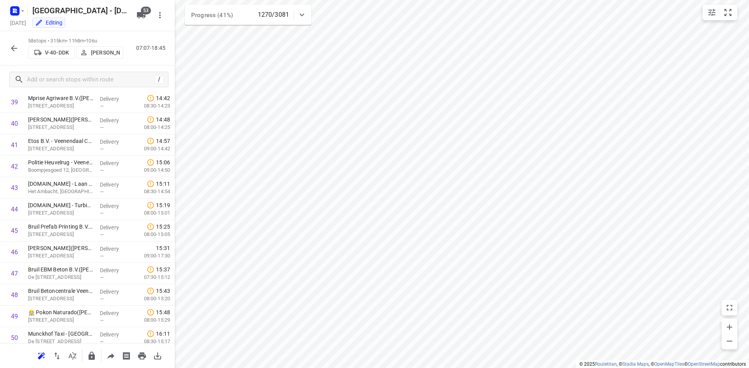
scroll to position [834, 0]
click at [15, 48] on icon "button" at bounding box center [13, 48] width 9 height 9
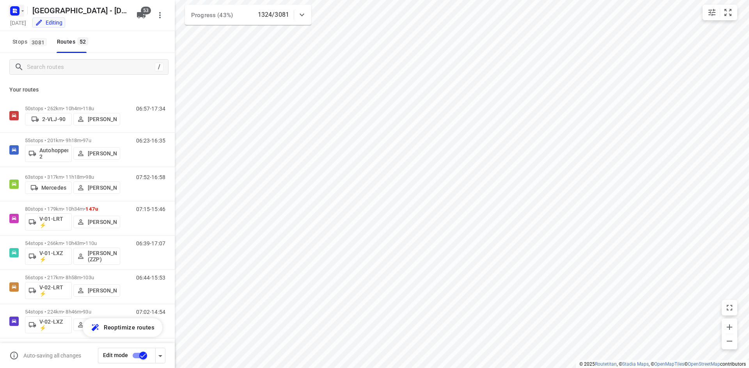
click at [19, 13] on icon "button" at bounding box center [22, 11] width 6 height 6
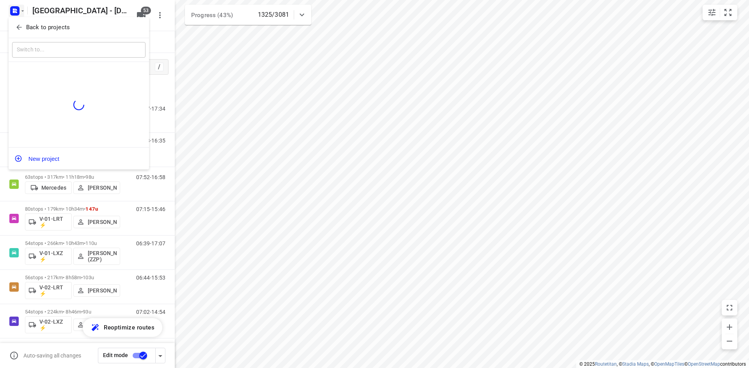
click at [17, 28] on icon "button" at bounding box center [19, 27] width 8 height 8
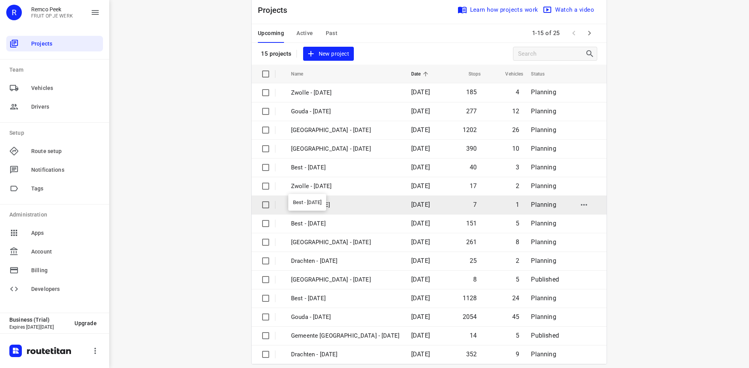
scroll to position [26, 0]
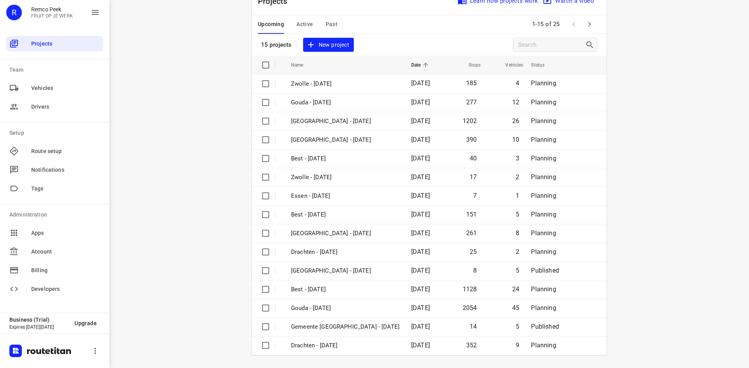
click at [446, 45] on div "Projects Learn how projects work Watch a video 15 projects New project" at bounding box center [429, 21] width 355 height 69
click at [589, 23] on icon "button" at bounding box center [589, 23] width 9 height 9
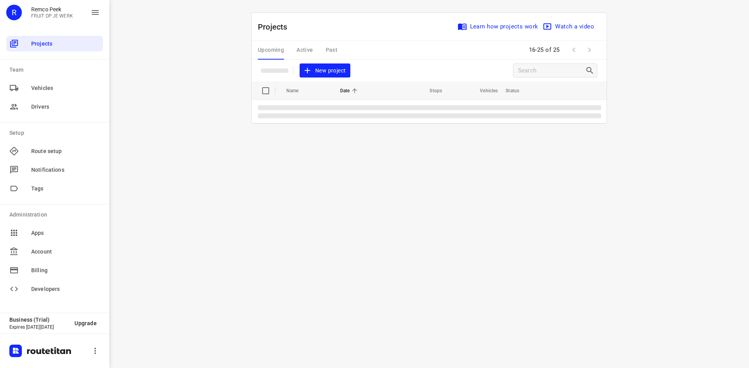
scroll to position [0, 0]
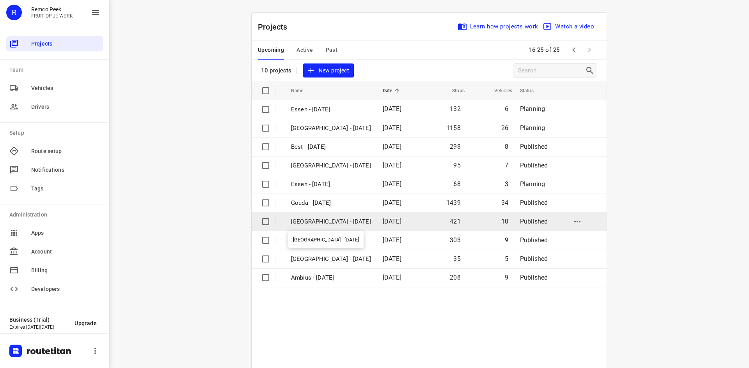
click at [322, 222] on p "[GEOGRAPHIC_DATA] - [DATE]" at bounding box center [331, 222] width 80 height 9
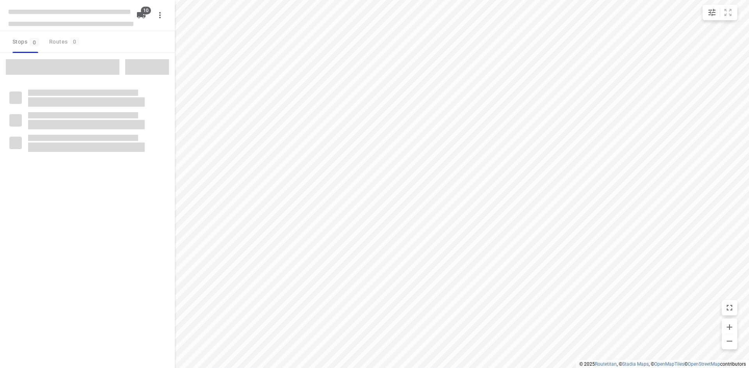
checkbox input "true"
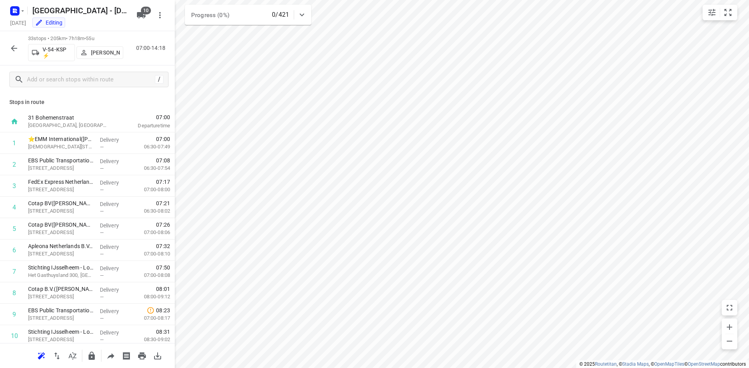
click at [111, 55] on p "[PERSON_NAME]" at bounding box center [105, 53] width 29 height 6
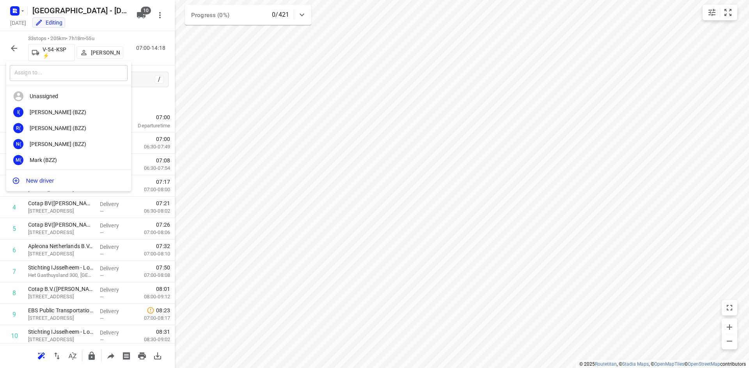
drag, startPoint x: 86, startPoint y: 75, endPoint x: 84, endPoint y: 71, distance: 4.2
click at [85, 74] on input "text" at bounding box center [69, 73] width 118 height 16
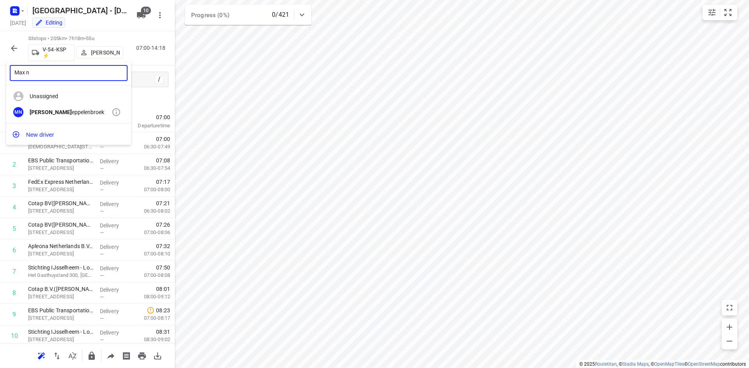
type input "Max n"
click at [63, 113] on div "Max N eppelenbroek" at bounding box center [71, 112] width 82 height 6
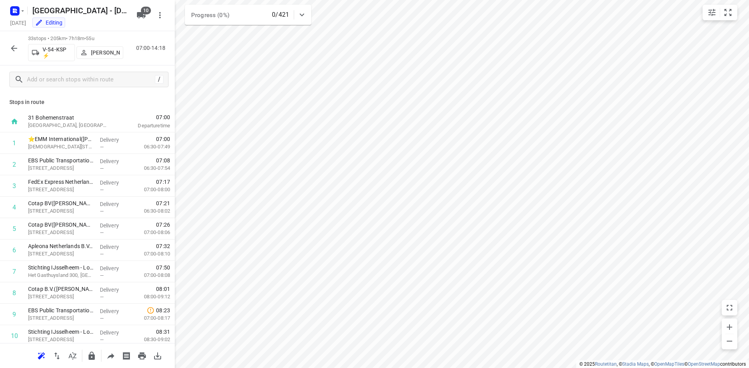
click at [147, 60] on div "33 stops • 205km • 7h18m • 55u V-54-KSP ⚡ Max Neppelenbroek 07:00-14:18" at bounding box center [87, 48] width 175 height 34
click at [11, 48] on icon "button" at bounding box center [13, 48] width 9 height 9
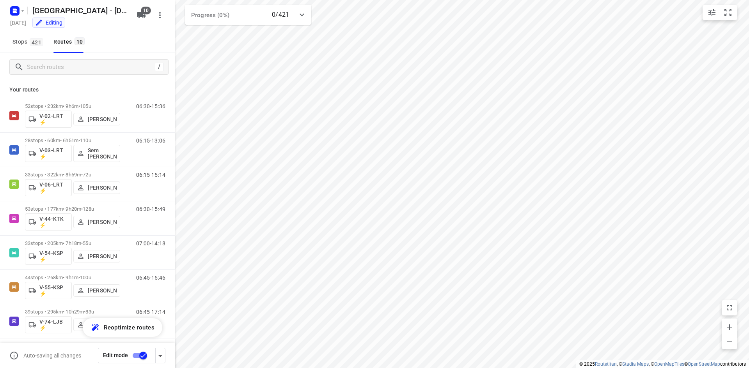
click at [136, 47] on div "Stops 421 Routes 10" at bounding box center [87, 42] width 175 height 22
click at [109, 87] on p "Your routes" at bounding box center [87, 90] width 156 height 8
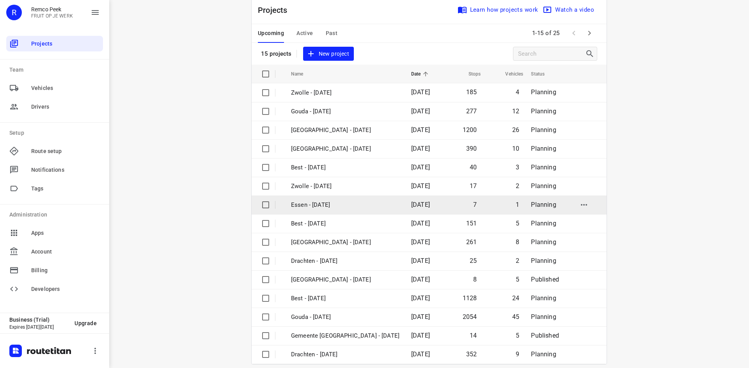
scroll to position [26, 0]
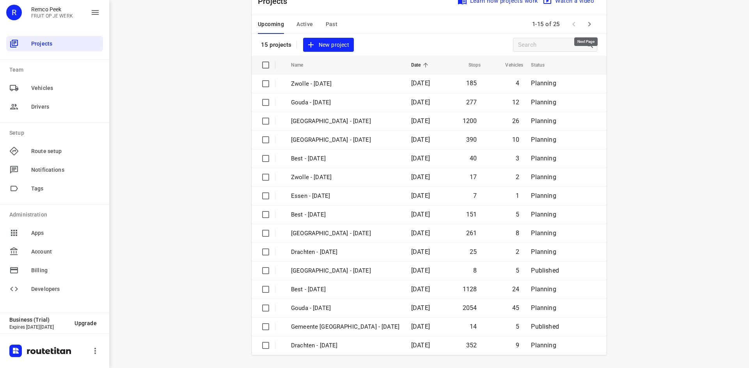
click at [593, 24] on button "button" at bounding box center [589, 24] width 16 height 16
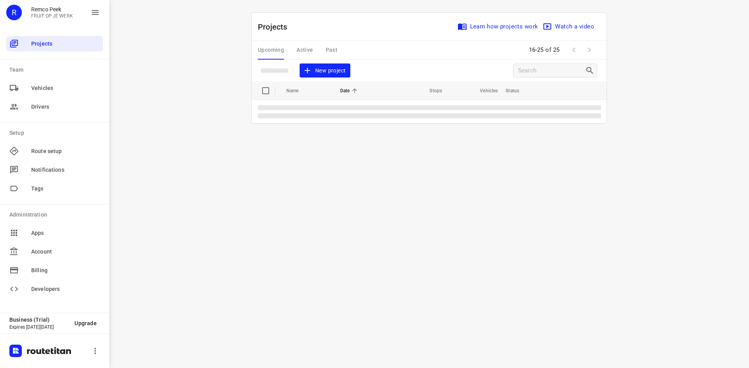
scroll to position [0, 0]
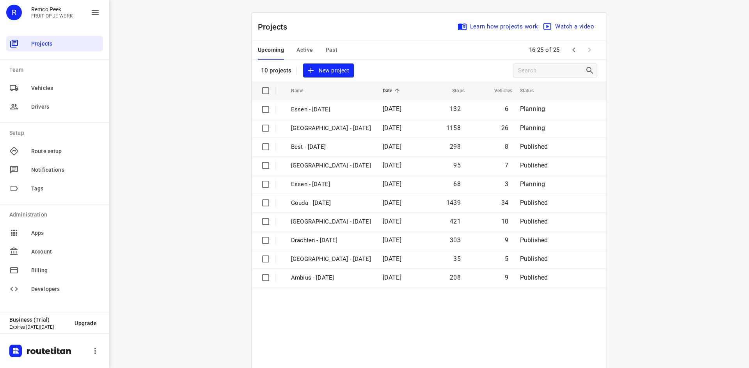
click at [329, 52] on span "Past" at bounding box center [332, 50] width 12 height 10
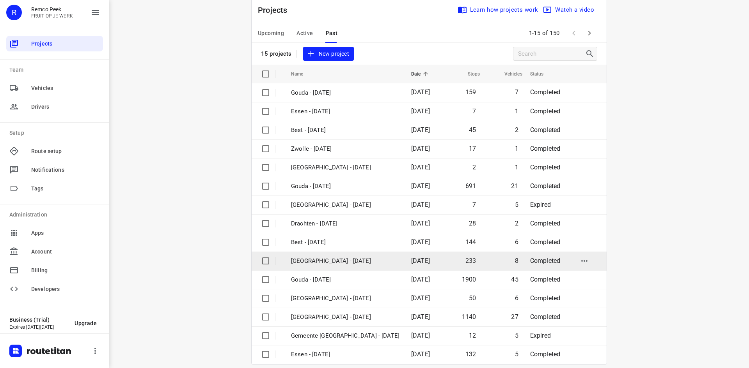
scroll to position [26, 0]
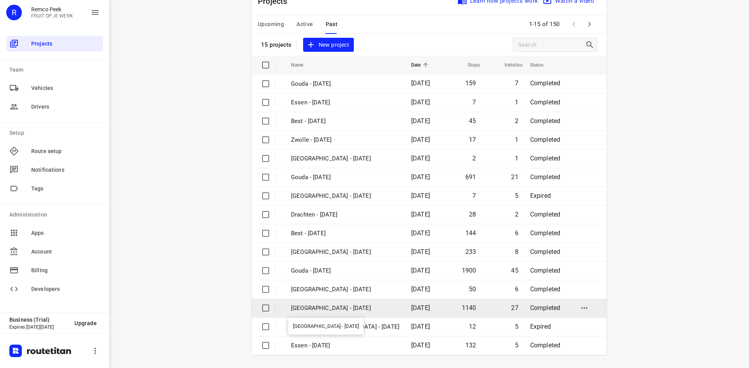
click at [340, 310] on p "[GEOGRAPHIC_DATA] - [DATE]" at bounding box center [345, 308] width 108 height 9
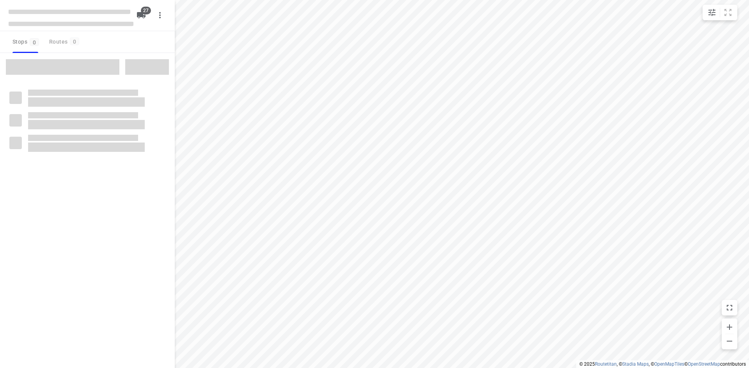
checkbox input "true"
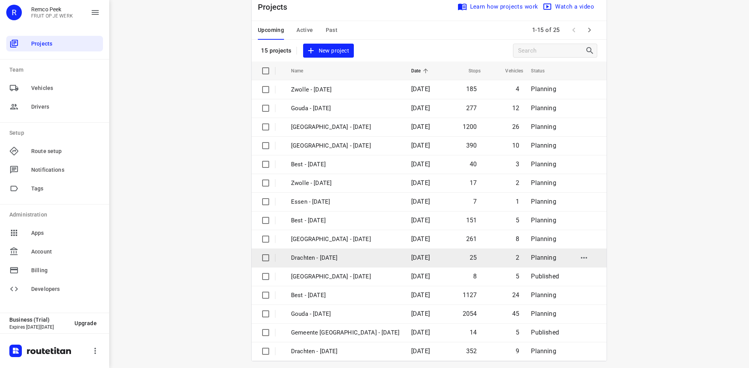
scroll to position [26, 0]
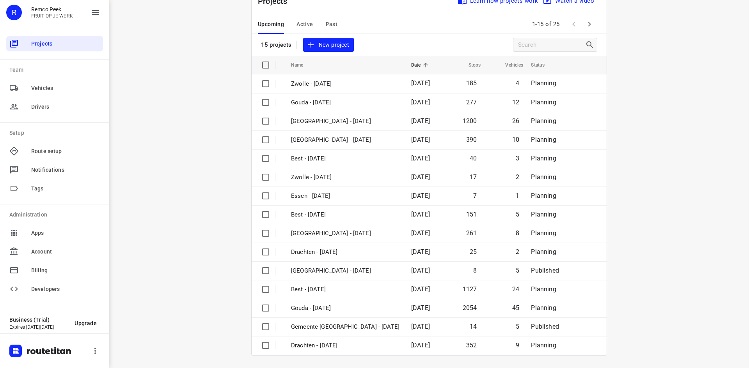
click at [306, 19] on span "Active" at bounding box center [304, 24] width 16 height 10
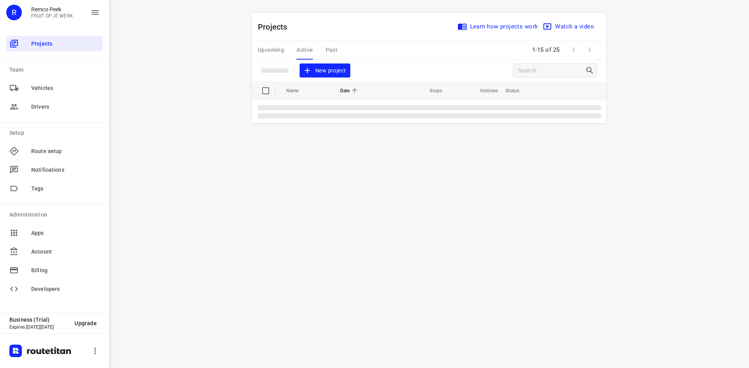
scroll to position [0, 0]
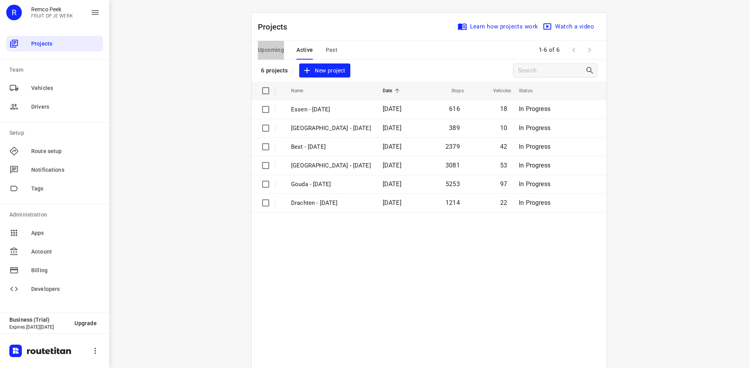
click at [264, 50] on span "Upcoming" at bounding box center [271, 50] width 26 height 10
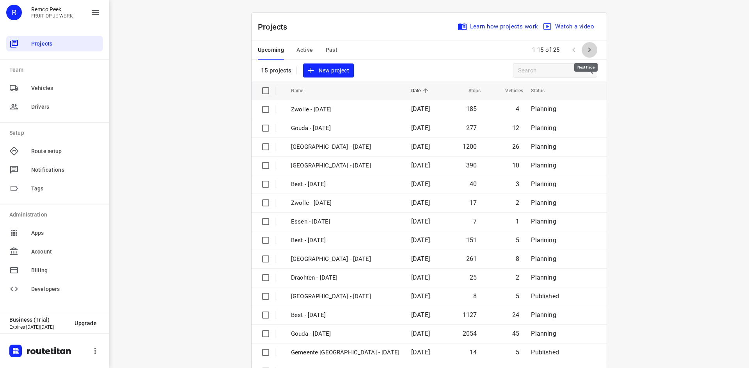
click at [585, 51] on icon "button" at bounding box center [589, 49] width 9 height 9
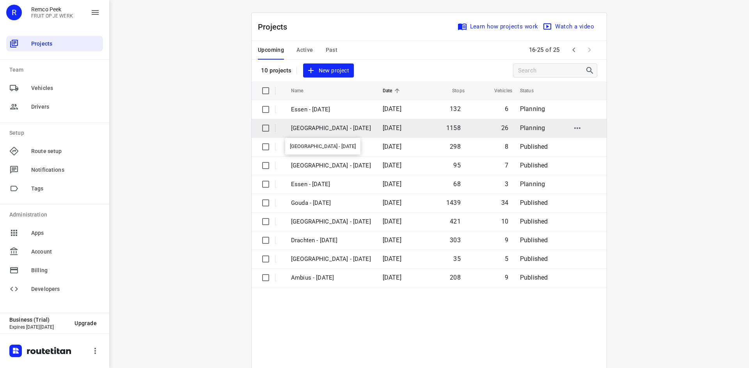
click at [337, 128] on p "[GEOGRAPHIC_DATA] - [DATE]" at bounding box center [331, 128] width 80 height 9
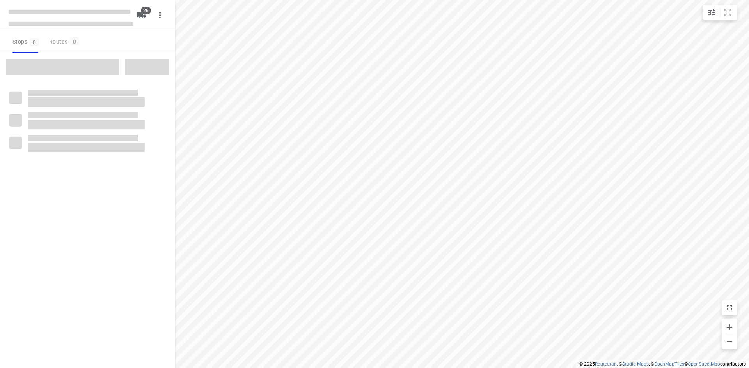
checkbox input "true"
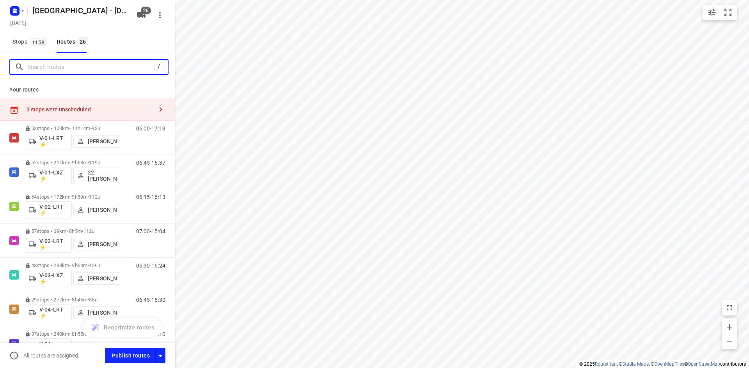
click at [54, 67] on input "Search routes" at bounding box center [90, 67] width 127 height 12
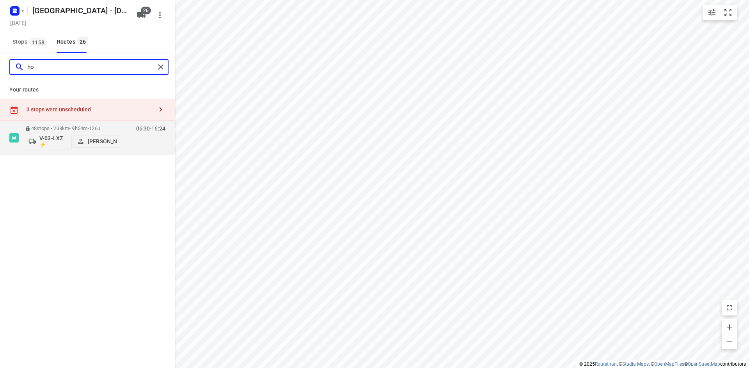
type input "h"
type input "joh"
click at [127, 145] on div "06:30-13:41" at bounding box center [145, 140] width 39 height 28
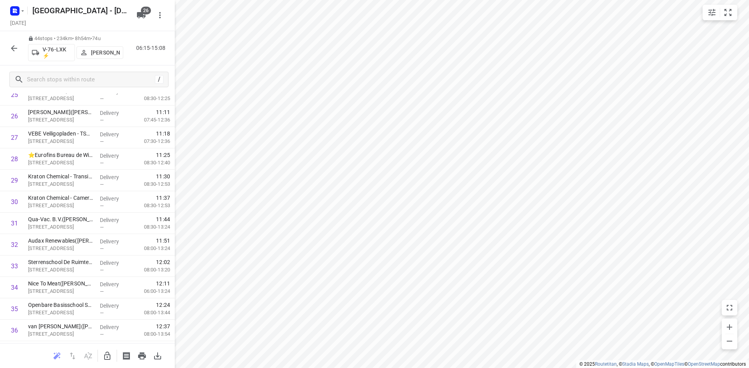
scroll to position [776, 0]
click at [12, 51] on icon "button" at bounding box center [13, 48] width 9 height 9
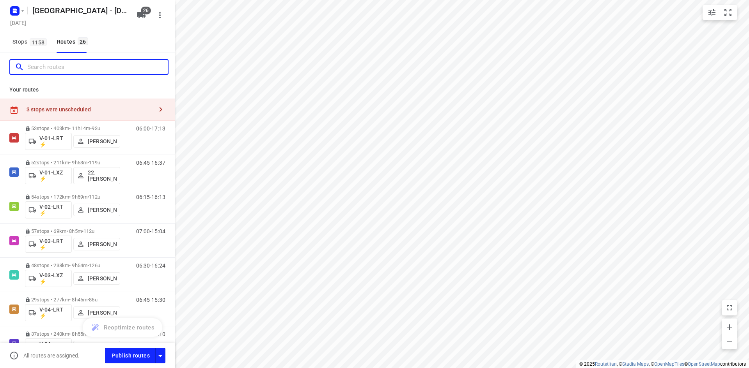
click at [42, 71] on input "Search routes" at bounding box center [97, 67] width 140 height 12
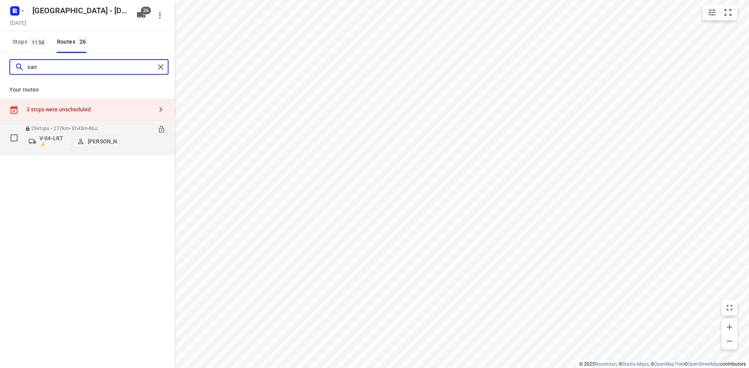
type input "san"
click at [124, 144] on div "29 stops • 277km • 8h45m • 86u V-04-LRT ⚡ [PERSON_NAME] 06:45-15:30" at bounding box center [100, 138] width 150 height 32
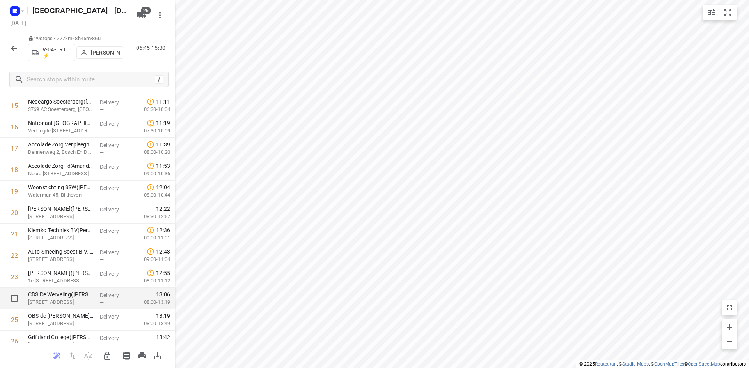
scroll to position [455, 0]
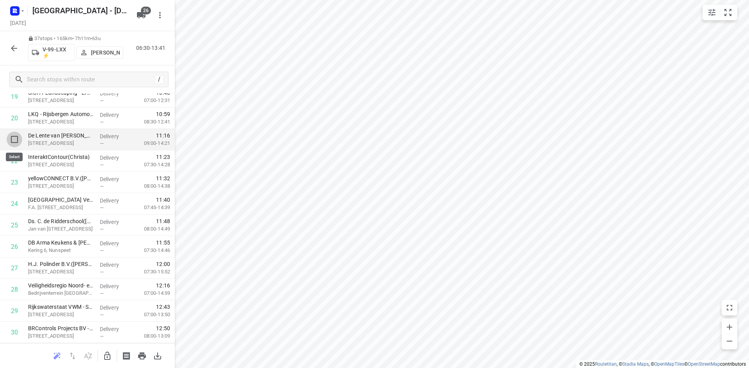
click at [12, 139] on input "checkbox" at bounding box center [15, 140] width 16 height 16
checkbox input "true"
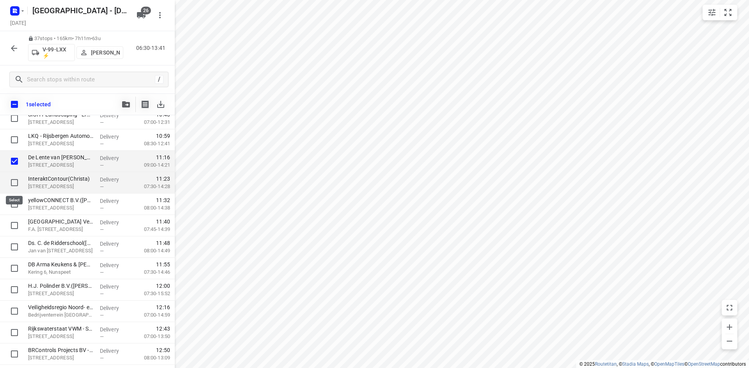
click at [14, 183] on input "checkbox" at bounding box center [15, 183] width 16 height 16
checkbox input "true"
click at [16, 204] on input "checkbox" at bounding box center [15, 205] width 16 height 16
checkbox input "true"
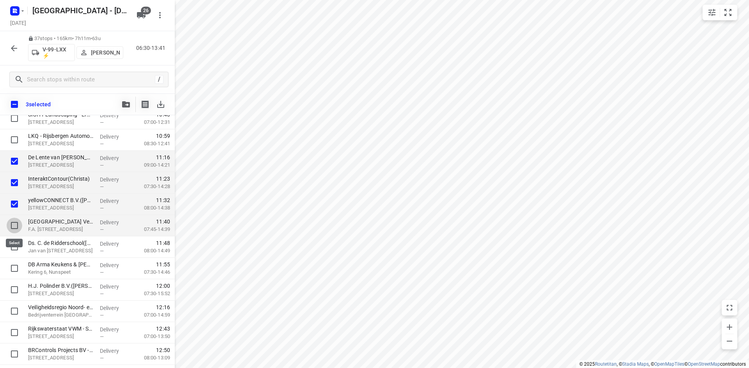
drag, startPoint x: 15, startPoint y: 229, endPoint x: 16, endPoint y: 233, distance: 4.0
click at [15, 229] on input "checkbox" at bounding box center [15, 226] width 16 height 16
checkbox input "true"
click at [15, 248] on input "checkbox" at bounding box center [15, 247] width 16 height 16
checkbox input "true"
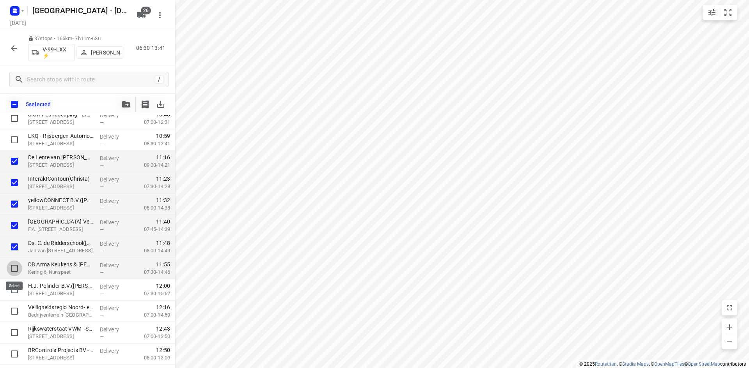
click at [15, 266] on input "checkbox" at bounding box center [15, 269] width 16 height 16
checkbox input "true"
click at [16, 289] on input "checkbox" at bounding box center [15, 290] width 16 height 16
checkbox input "true"
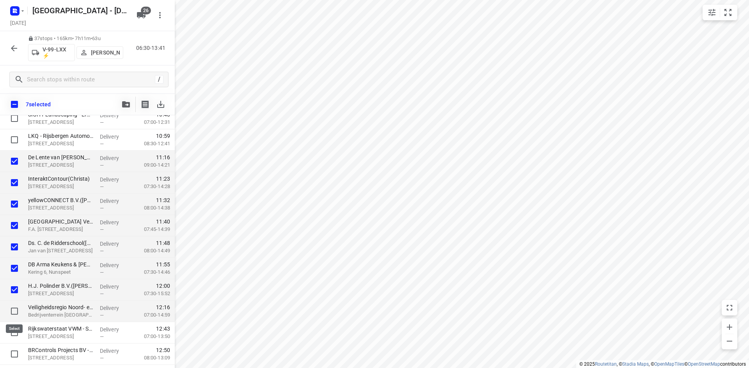
click at [14, 311] on input "checkbox" at bounding box center [15, 312] width 16 height 16
checkbox input "true"
click at [14, 335] on input "checkbox" at bounding box center [15, 333] width 16 height 16
checkbox input "true"
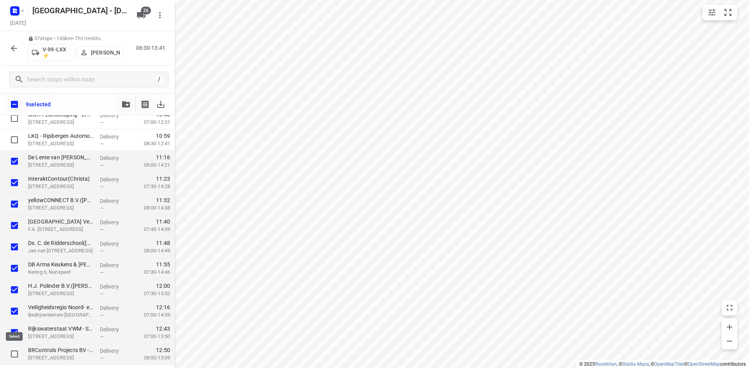
click at [14, 353] on input "checkbox" at bounding box center [15, 355] width 16 height 16
checkbox input "true"
click at [128, 105] on icon "button" at bounding box center [126, 104] width 8 height 6
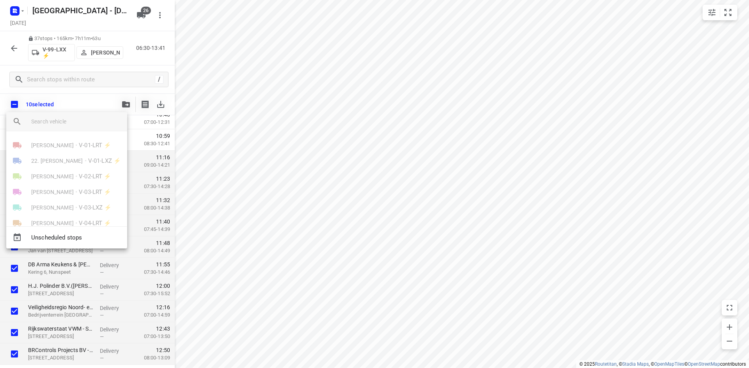
drag, startPoint x: 83, startPoint y: 77, endPoint x: 43, endPoint y: 60, distance: 44.5
click at [83, 76] on div at bounding box center [374, 184] width 749 height 368
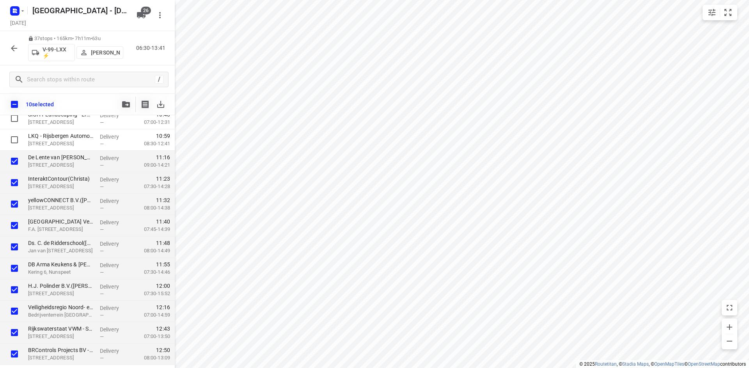
click at [15, 47] on icon "button" at bounding box center [13, 48] width 9 height 9
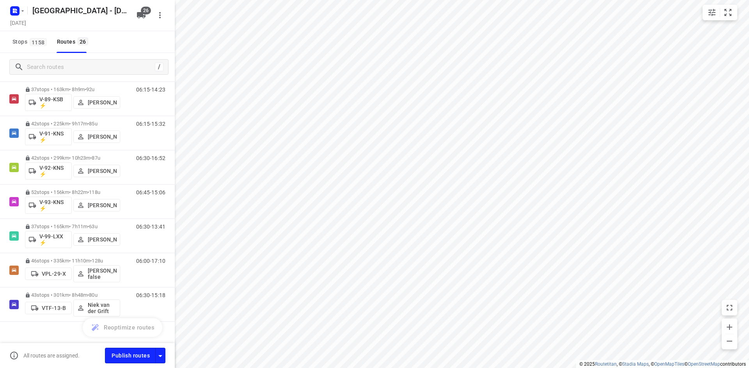
scroll to position [701, 0]
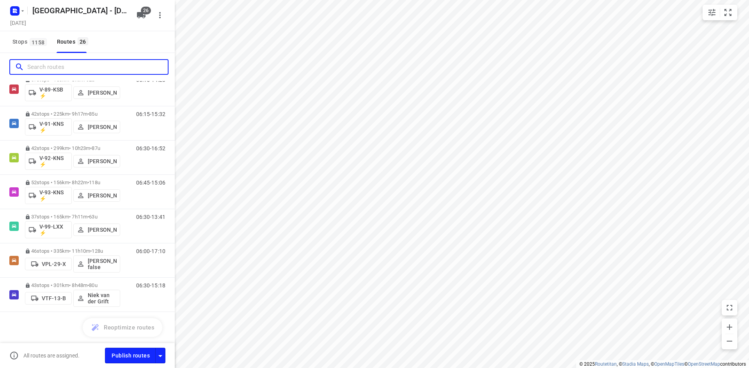
click at [90, 70] on input "Search routes" at bounding box center [97, 67] width 140 height 12
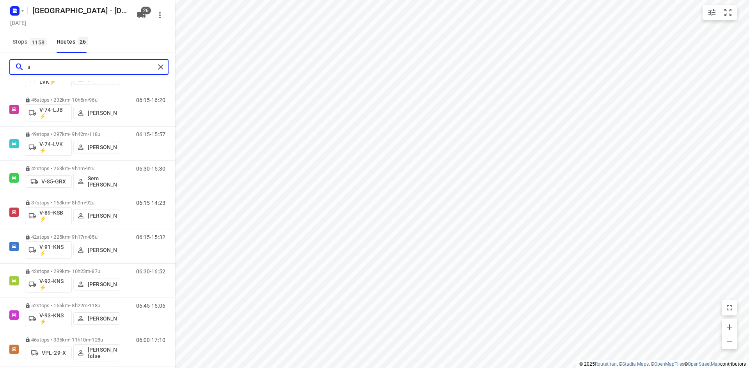
scroll to position [0, 0]
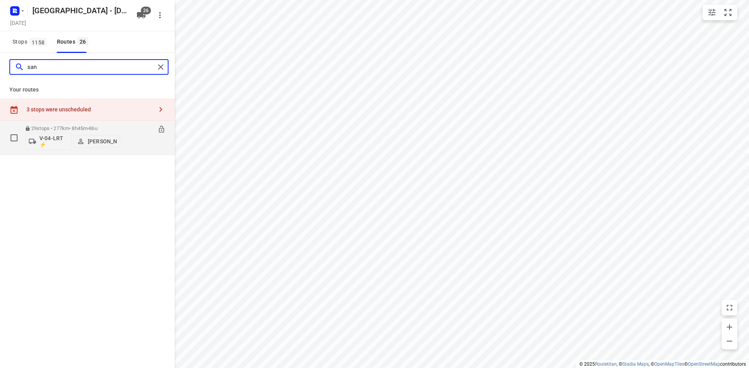
type input "san"
click at [121, 146] on div "29 stops • 277km • 8h45m • 86u V-04-LRT ⚡ Sander Grooten 06:45-15:30" at bounding box center [100, 138] width 150 height 32
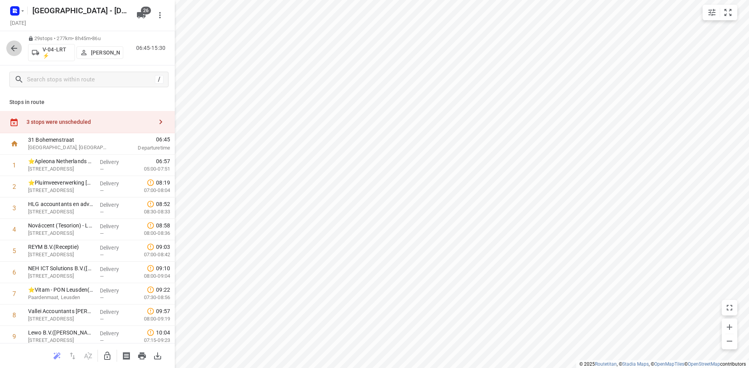
click at [9, 47] on button "button" at bounding box center [14, 49] width 16 height 16
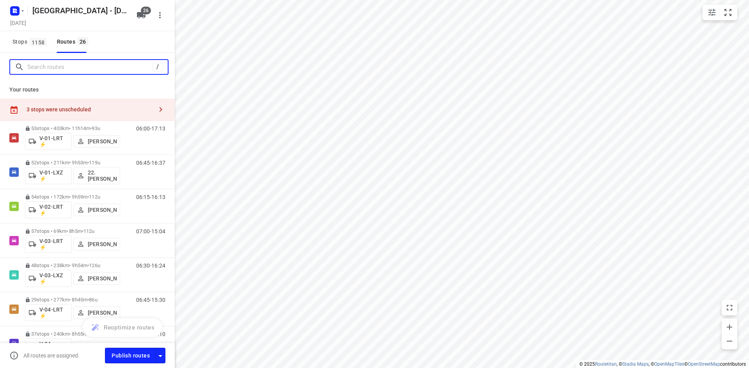
click at [92, 65] on input "Search routes" at bounding box center [89, 67] width 125 height 12
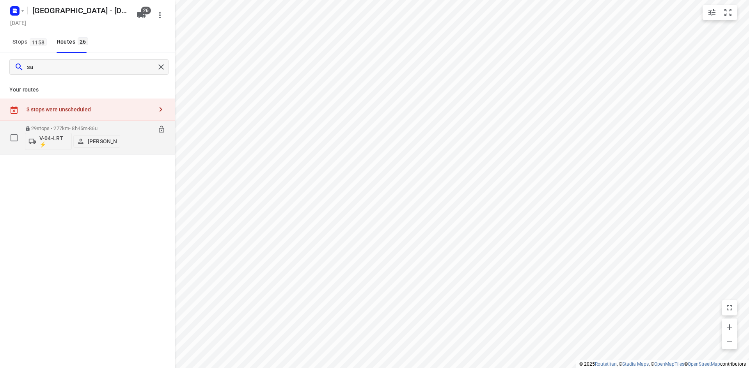
click at [159, 130] on icon at bounding box center [161, 129] width 5 height 7
drag, startPoint x: 50, startPoint y: 70, endPoint x: 0, endPoint y: 71, distance: 49.5
click at [0, 71] on div "sa" at bounding box center [87, 67] width 175 height 28
type input "ray"
click at [160, 128] on icon at bounding box center [161, 129] width 5 height 7
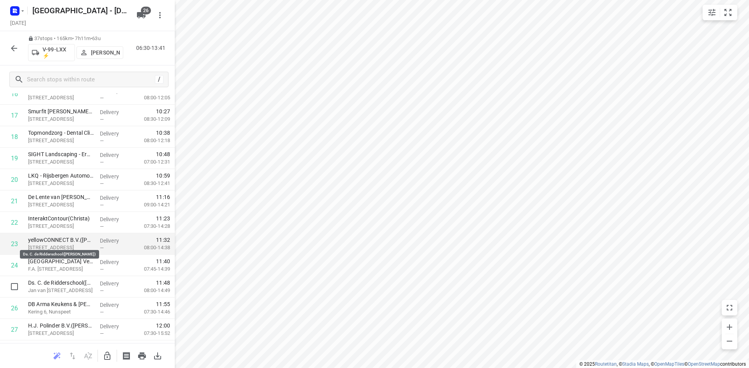
scroll to position [392, 0]
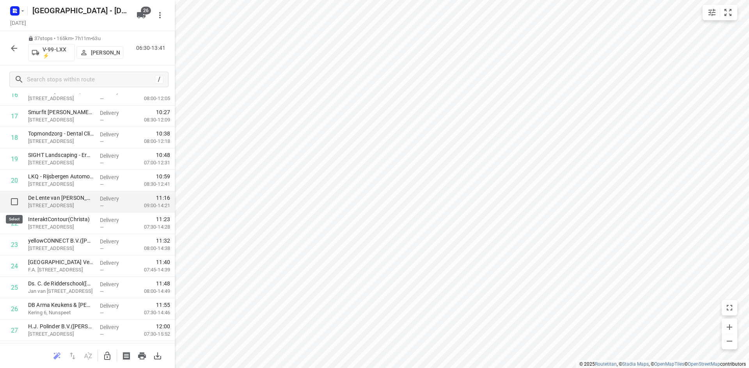
click at [14, 202] on input "checkbox" at bounding box center [15, 202] width 16 height 16
checkbox input "true"
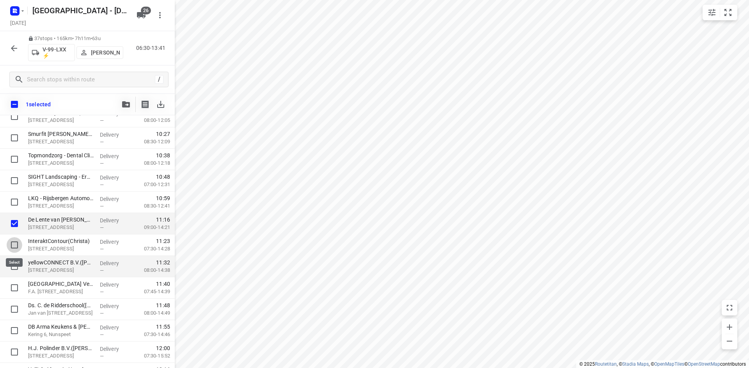
drag, startPoint x: 14, startPoint y: 245, endPoint x: 19, endPoint y: 258, distance: 14.0
click at [14, 245] on input "checkbox" at bounding box center [15, 245] width 16 height 16
checkbox input "true"
click at [13, 267] on input "checkbox" at bounding box center [15, 267] width 16 height 16
checkbox input "true"
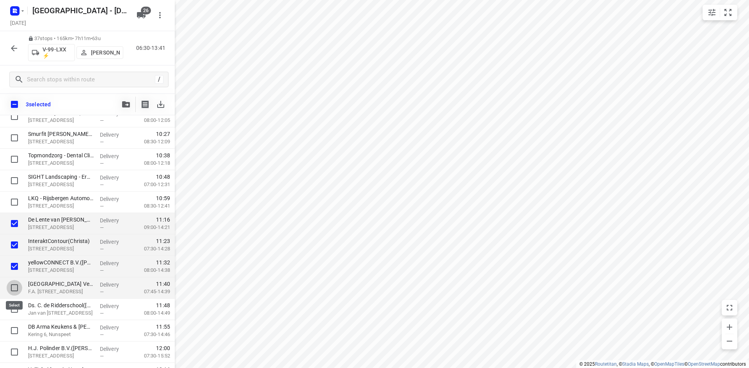
click at [16, 287] on input "checkbox" at bounding box center [15, 288] width 16 height 16
checkbox input "true"
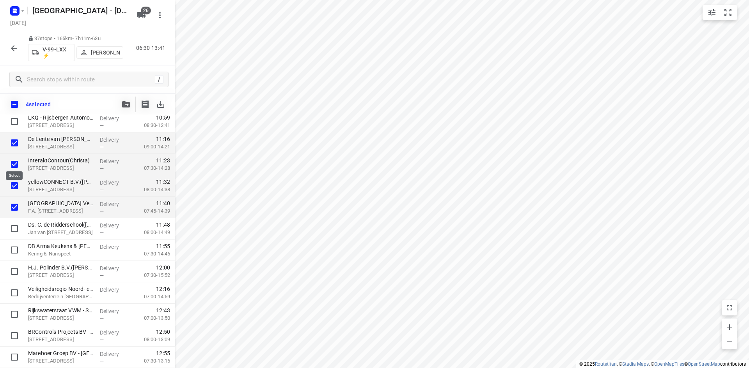
scroll to position [467, 0]
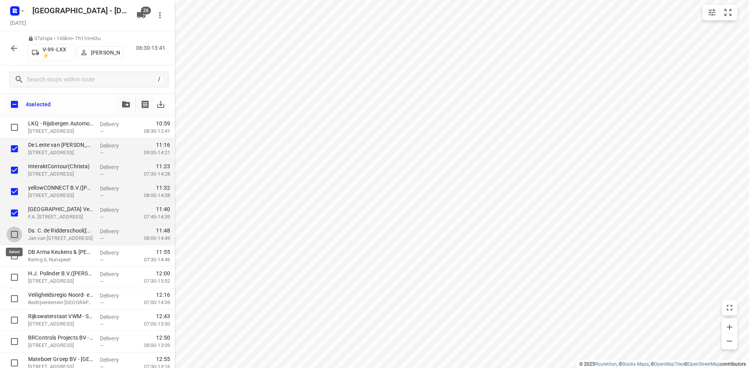
click at [14, 238] on input "checkbox" at bounding box center [15, 235] width 16 height 16
checkbox input "true"
click at [14, 262] on input "checkbox" at bounding box center [15, 256] width 16 height 16
checkbox input "true"
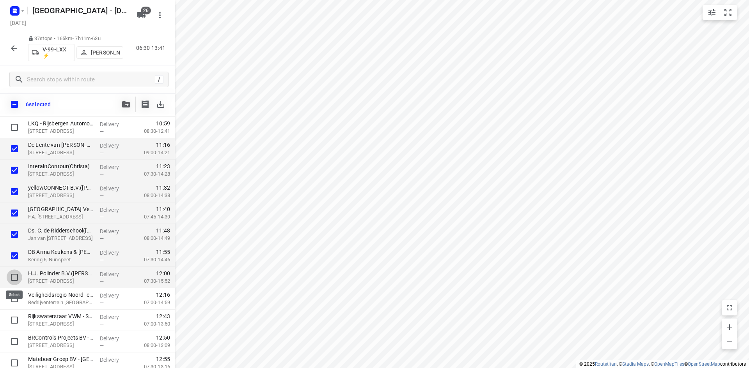
click at [15, 279] on input "checkbox" at bounding box center [15, 278] width 16 height 16
checkbox input "true"
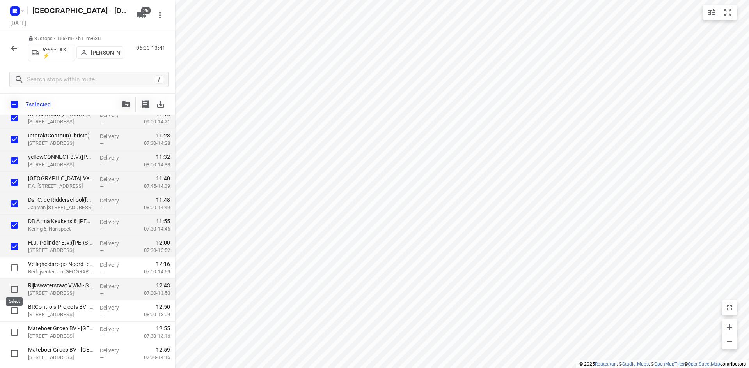
scroll to position [506, 0]
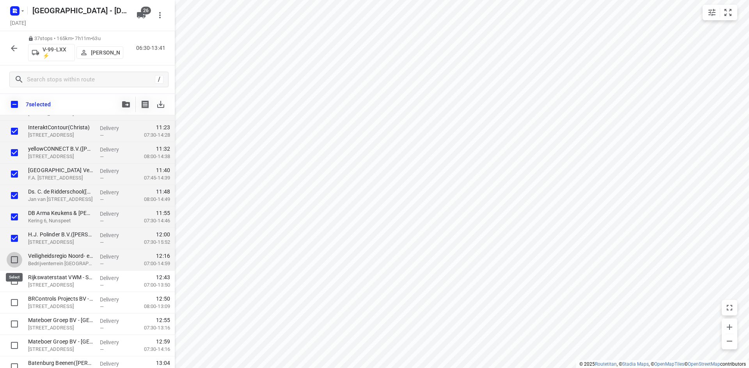
click at [12, 259] on input "checkbox" at bounding box center [15, 260] width 16 height 16
checkbox input "true"
click at [14, 282] on input "checkbox" at bounding box center [15, 282] width 16 height 16
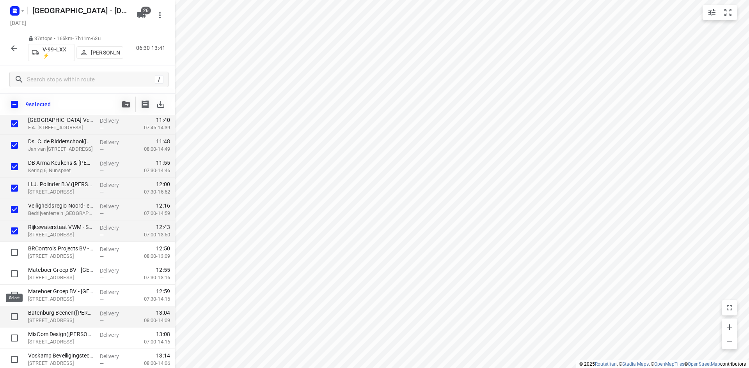
scroll to position [623, 0]
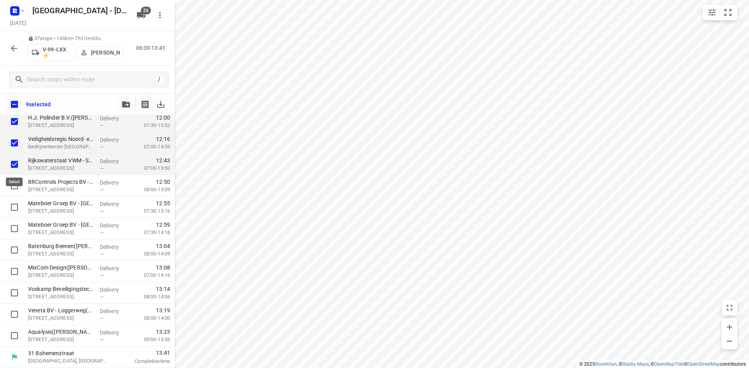
click at [15, 163] on input "checkbox" at bounding box center [15, 165] width 16 height 16
checkbox input "false"
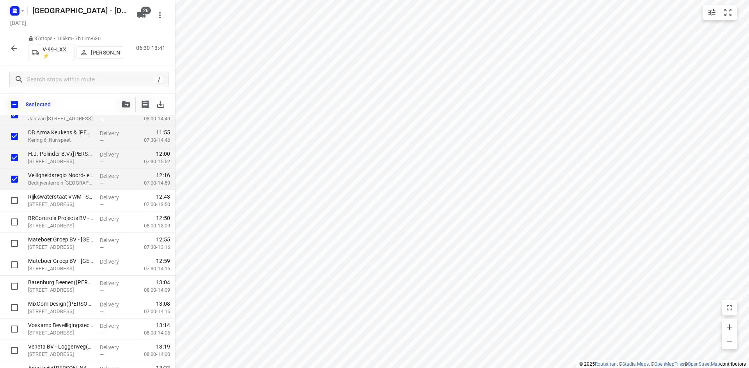
scroll to position [389, 0]
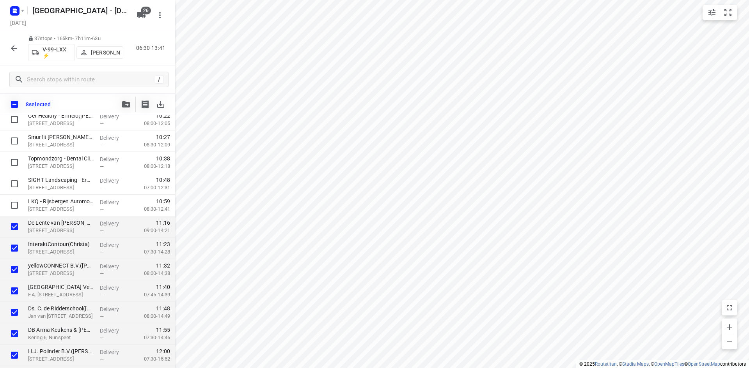
click at [126, 103] on icon "button" at bounding box center [126, 104] width 8 height 6
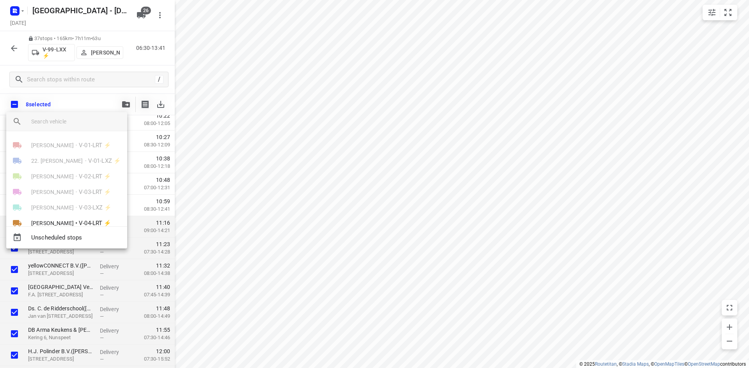
click at [103, 123] on input "search vehicle" at bounding box center [76, 122] width 90 height 12
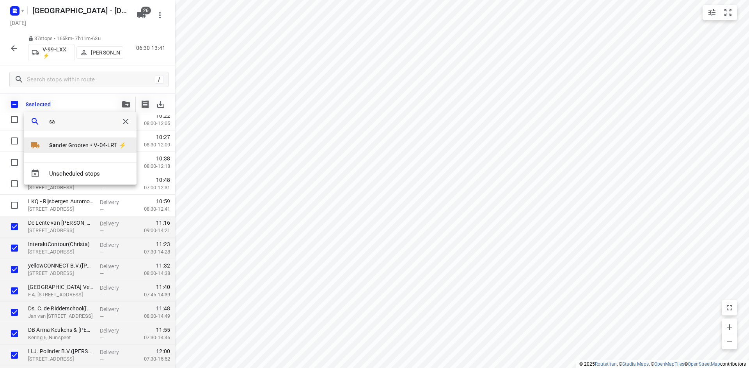
type input "sa"
click at [48, 145] on div at bounding box center [39, 145] width 19 height 9
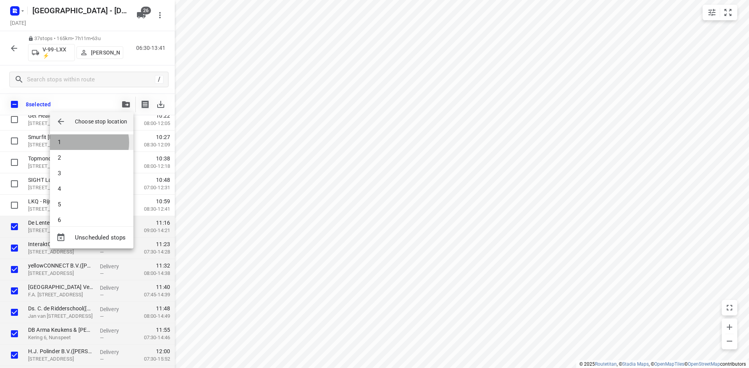
click at [83, 143] on li "1" at bounding box center [91, 143] width 83 height 16
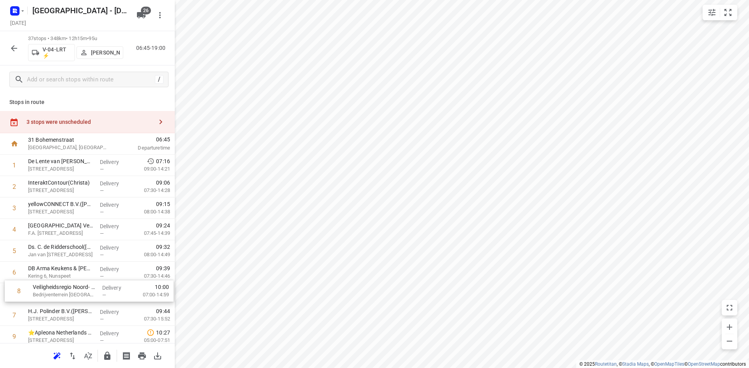
scroll to position [1, 0]
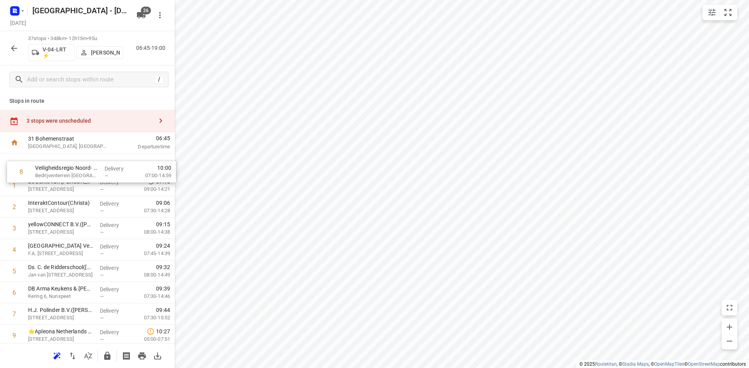
drag, startPoint x: 73, startPoint y: 320, endPoint x: 82, endPoint y: 166, distance: 154.3
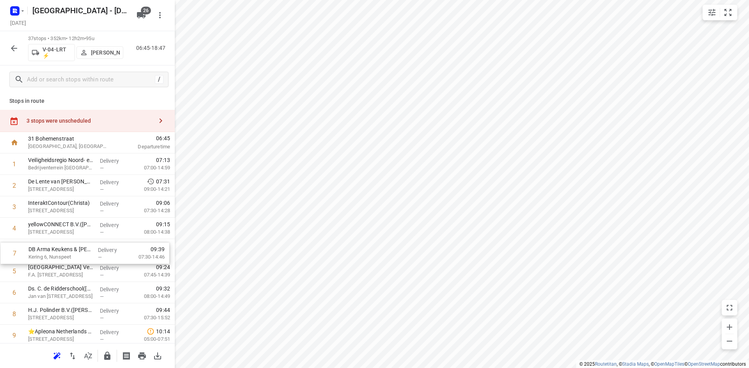
scroll to position [2, 0]
drag, startPoint x: 63, startPoint y: 296, endPoint x: 64, endPoint y: 185, distance: 111.5
drag, startPoint x: 56, startPoint y: 276, endPoint x: 61, endPoint y: 212, distance: 64.5
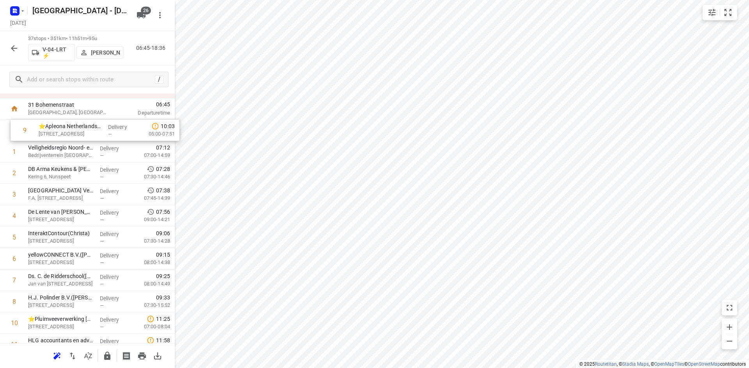
drag, startPoint x: 69, startPoint y: 301, endPoint x: 82, endPoint y: 123, distance: 178.2
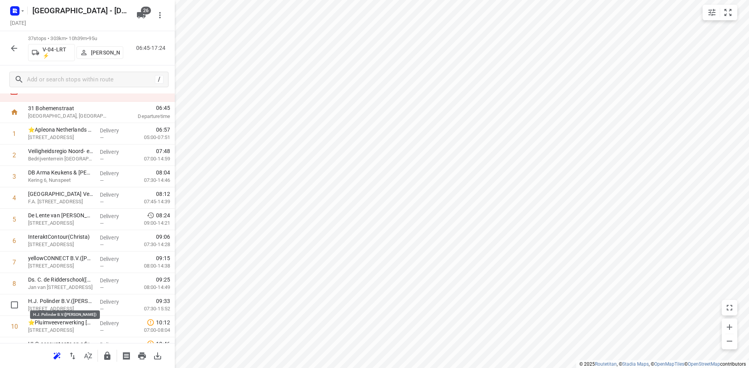
scroll to position [34, 0]
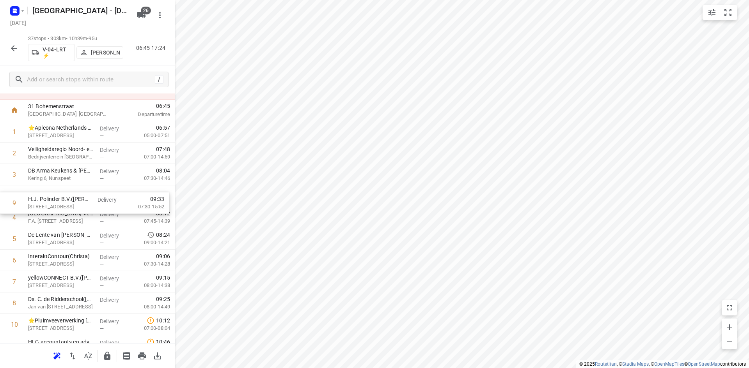
drag, startPoint x: 67, startPoint y: 305, endPoint x: 69, endPoint y: 196, distance: 109.2
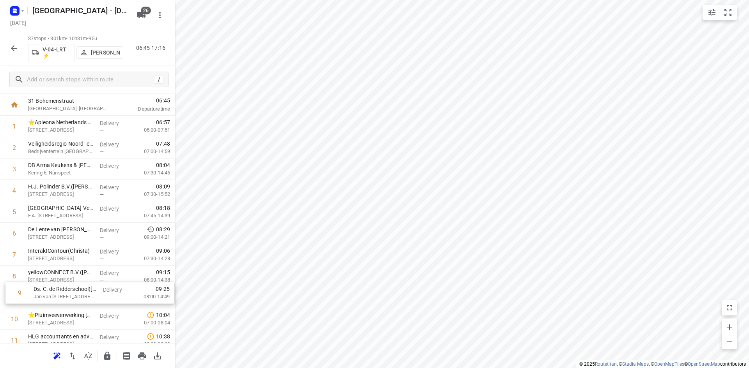
scroll to position [39, 0]
drag, startPoint x: 44, startPoint y: 305, endPoint x: 52, endPoint y: 210, distance: 95.5
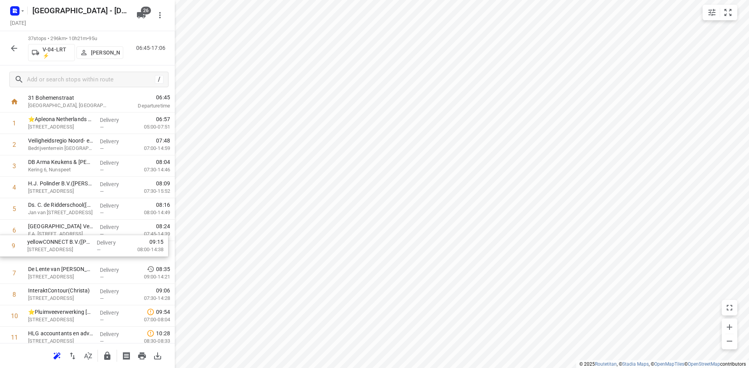
drag, startPoint x: 73, startPoint y: 299, endPoint x: 72, endPoint y: 244, distance: 54.6
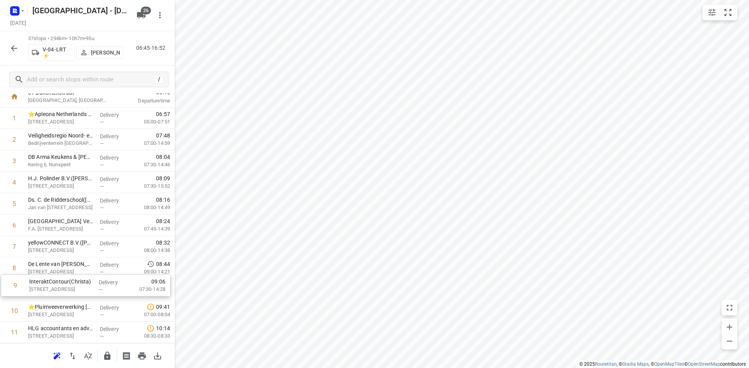
scroll to position [51, 0]
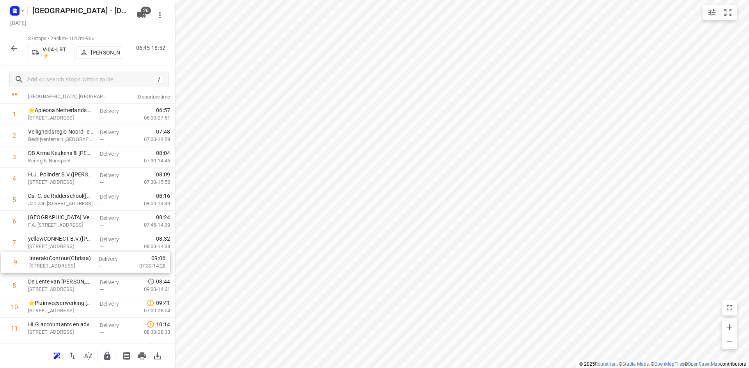
drag, startPoint x: 64, startPoint y: 297, endPoint x: 66, endPoint y: 262, distance: 35.1
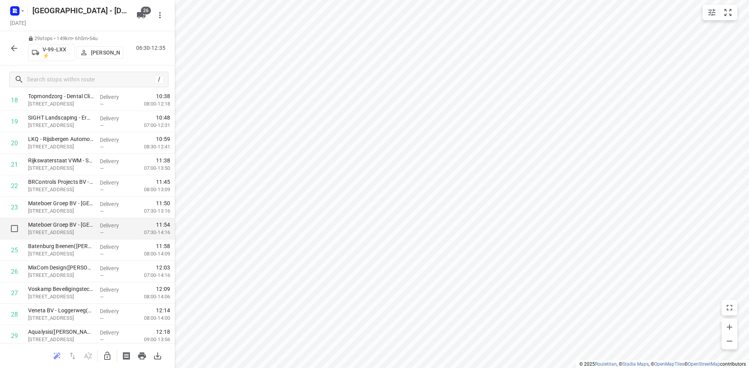
scroll to position [455, 0]
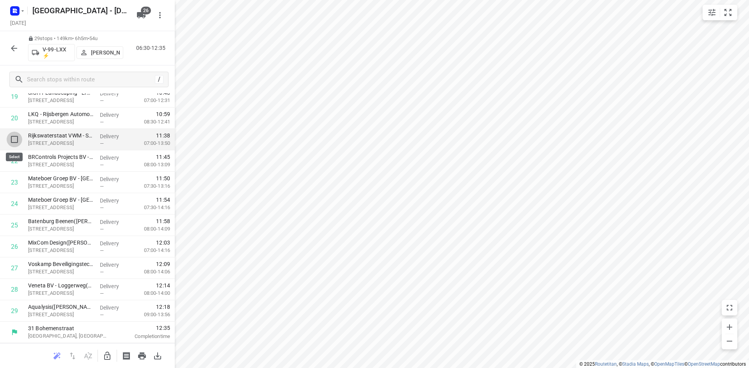
click at [15, 138] on input "checkbox" at bounding box center [15, 140] width 16 height 16
checkbox input "true"
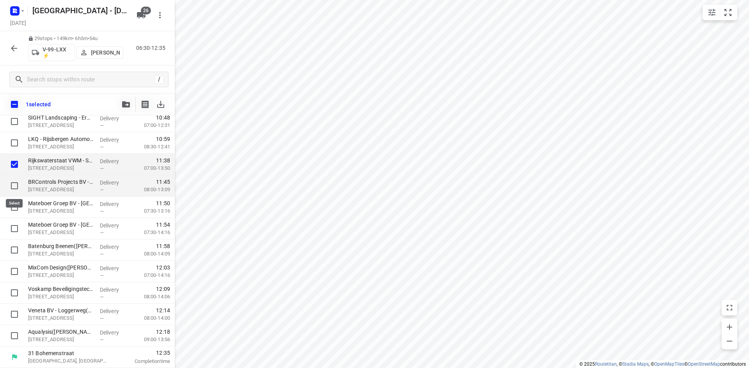
click at [16, 184] on input "checkbox" at bounding box center [15, 186] width 16 height 16
checkbox input "true"
click at [13, 206] on input "checkbox" at bounding box center [15, 208] width 16 height 16
checkbox input "true"
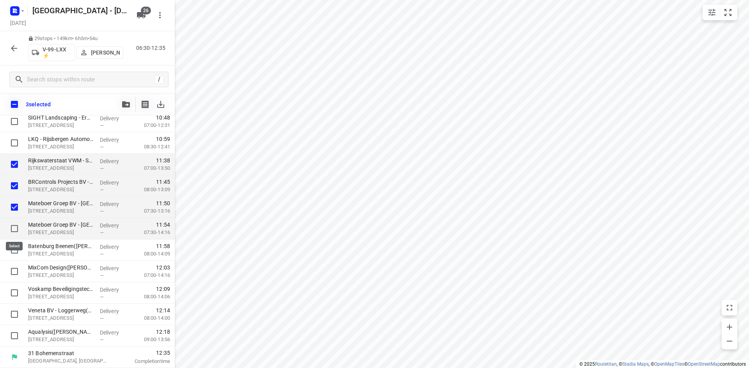
click at [14, 236] on input "checkbox" at bounding box center [15, 229] width 16 height 16
checkbox input "true"
click at [15, 251] on input "checkbox" at bounding box center [15, 251] width 16 height 16
checkbox input "true"
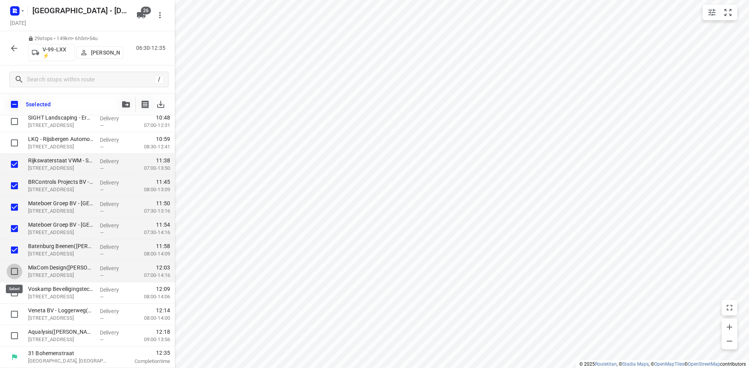
click at [14, 272] on input "checkbox" at bounding box center [15, 272] width 16 height 16
checkbox input "true"
click at [13, 292] on input "checkbox" at bounding box center [15, 293] width 16 height 16
checkbox input "true"
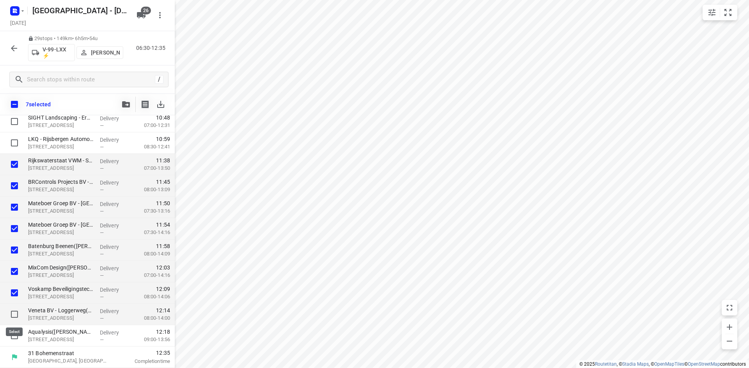
click at [16, 315] on input "checkbox" at bounding box center [15, 315] width 16 height 16
checkbox input "true"
click at [18, 333] on input "checkbox" at bounding box center [15, 336] width 16 height 16
checkbox input "true"
click at [126, 106] on icon "button" at bounding box center [126, 104] width 8 height 6
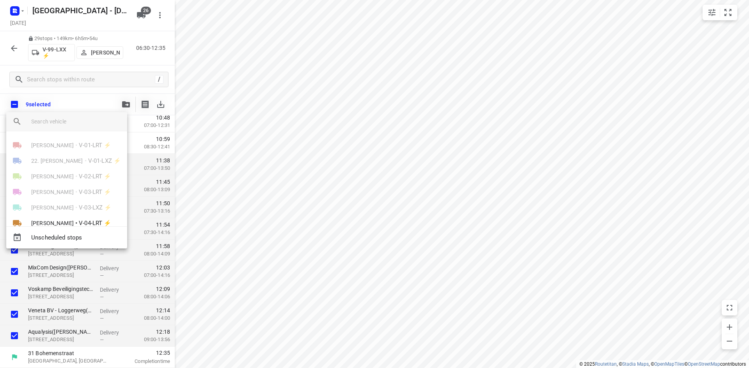
click at [64, 118] on input "search vehicle" at bounding box center [76, 122] width 90 height 12
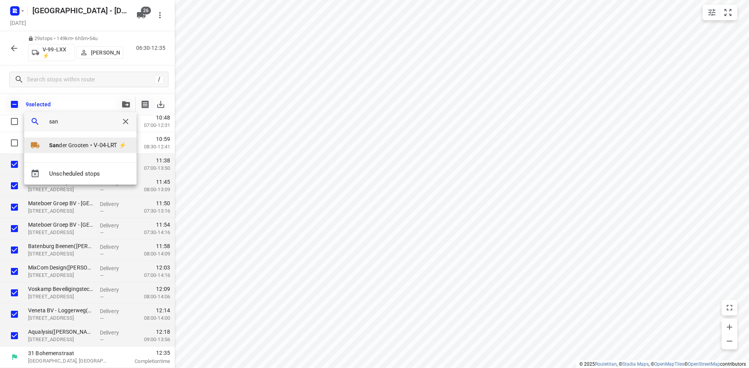
type input "san"
click at [69, 145] on span "San der Grooten" at bounding box center [68, 146] width 39 height 8
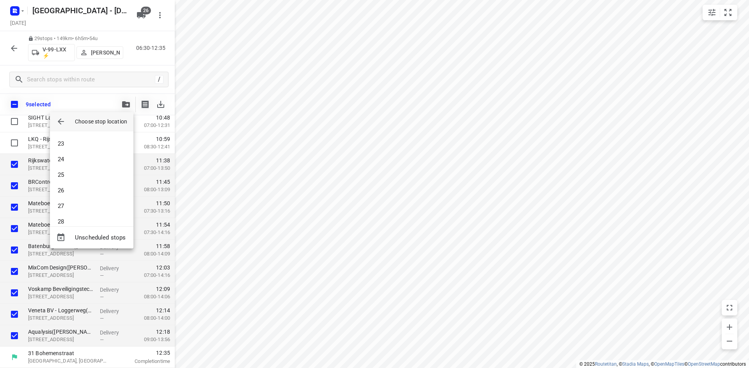
scroll to position [491, 0]
click at [98, 215] on li "37" at bounding box center [91, 213] width 83 height 16
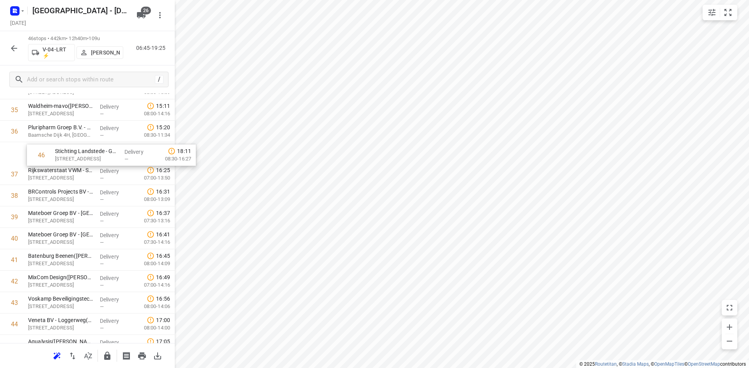
scroll to position [784, 0]
drag, startPoint x: 70, startPoint y: 313, endPoint x: 91, endPoint y: 154, distance: 159.7
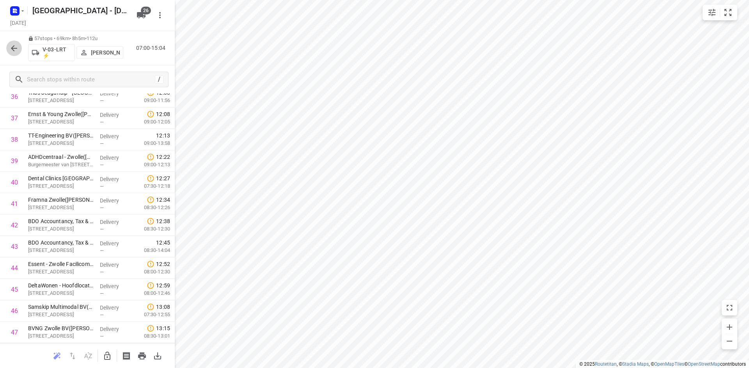
click at [15, 50] on icon "button" at bounding box center [13, 48] width 9 height 9
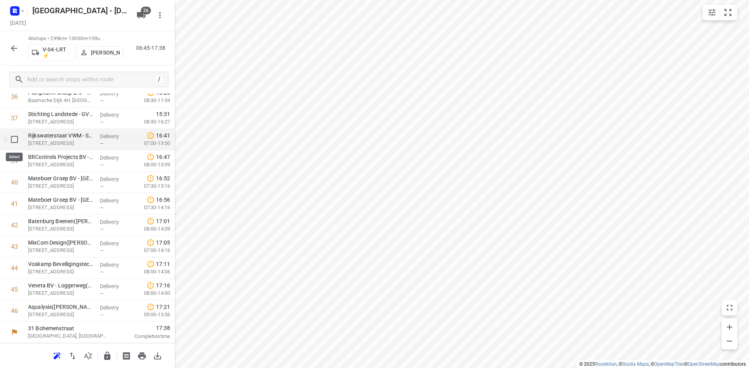
click at [13, 139] on input "checkbox" at bounding box center [15, 140] width 16 height 16
checkbox input "true"
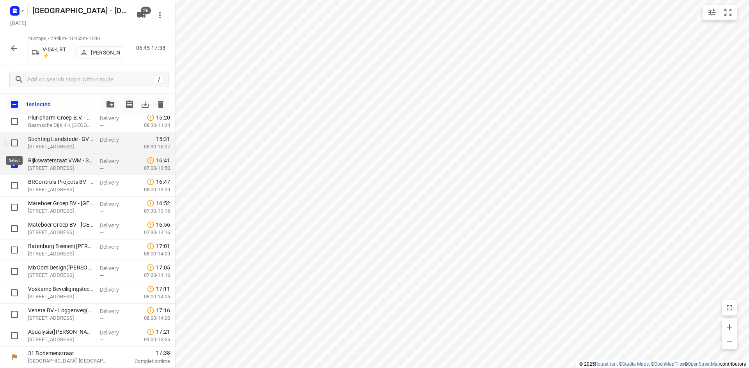
scroll to position [816, 0]
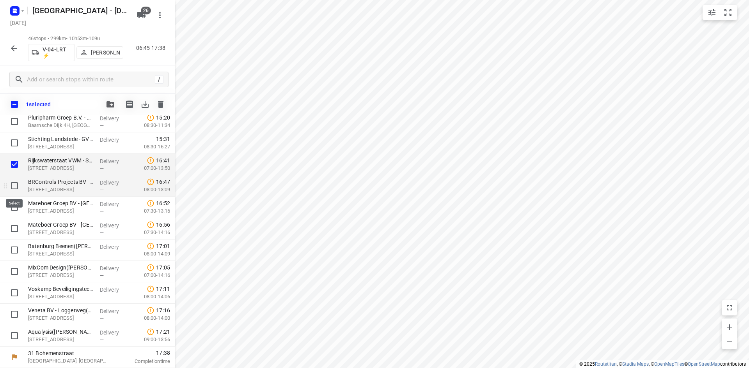
click at [17, 186] on input "checkbox" at bounding box center [15, 186] width 16 height 16
checkbox input "true"
click at [15, 208] on input "checkbox" at bounding box center [15, 208] width 16 height 16
checkbox input "true"
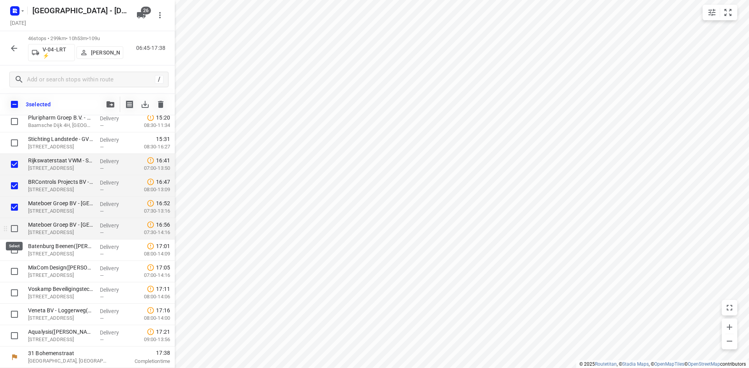
click at [18, 229] on input "checkbox" at bounding box center [15, 229] width 16 height 16
checkbox input "true"
click at [12, 252] on input "checkbox" at bounding box center [15, 251] width 16 height 16
checkbox input "true"
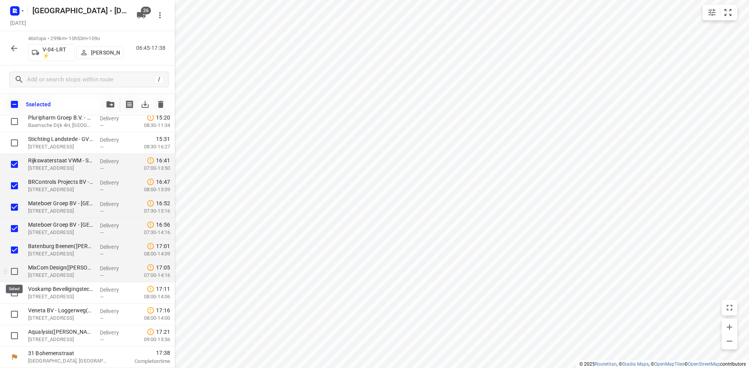
click at [14, 272] on input "checkbox" at bounding box center [15, 272] width 16 height 16
checkbox input "true"
click at [13, 294] on input "checkbox" at bounding box center [15, 293] width 16 height 16
checkbox input "true"
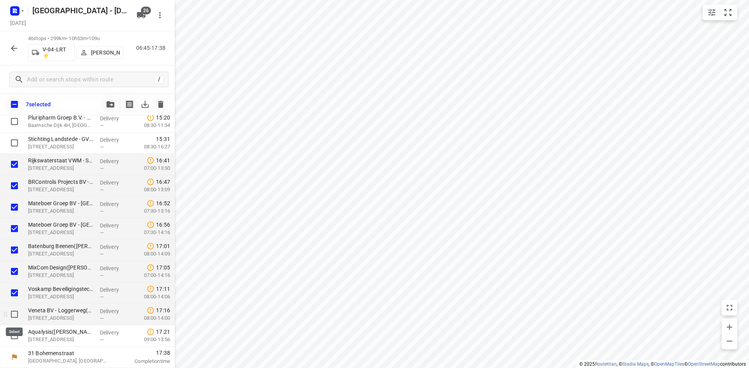
click at [14, 316] on input "checkbox" at bounding box center [15, 315] width 16 height 16
checkbox input "true"
click at [14, 333] on input "checkbox" at bounding box center [15, 336] width 16 height 16
checkbox input "true"
click at [114, 106] on span "button" at bounding box center [110, 104] width 9 height 6
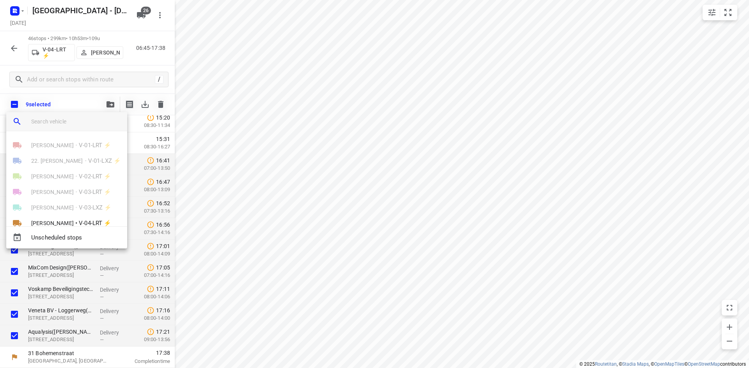
click at [72, 127] on input "search vehicle" at bounding box center [76, 122] width 90 height 12
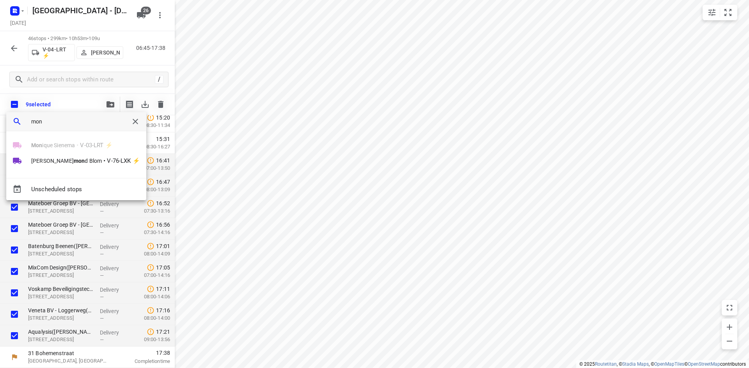
type input "mon"
click at [35, 68] on div at bounding box center [374, 184] width 749 height 368
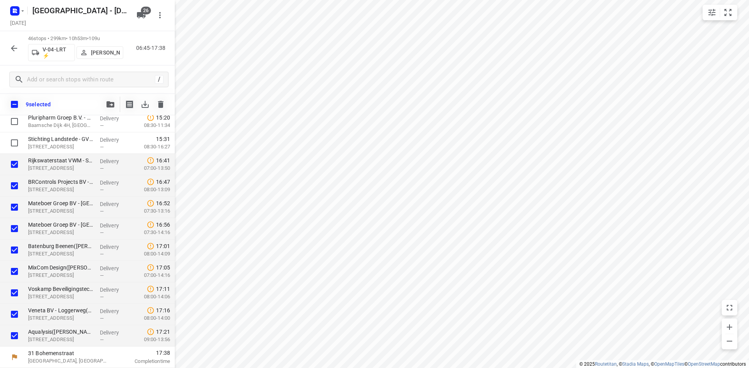
click at [15, 45] on icon "button" at bounding box center [13, 48] width 9 height 9
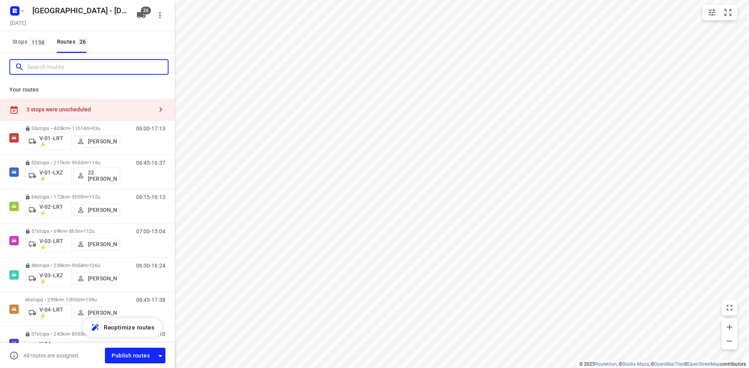
click at [65, 69] on input "Search routes" at bounding box center [97, 67] width 140 height 12
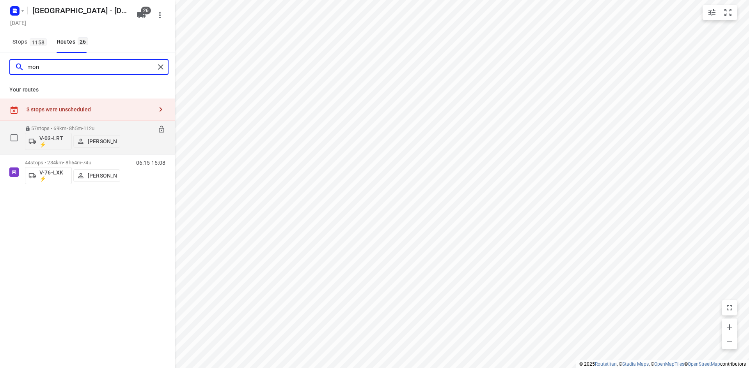
type input "mon"
click at [161, 129] on icon at bounding box center [162, 130] width 8 height 8
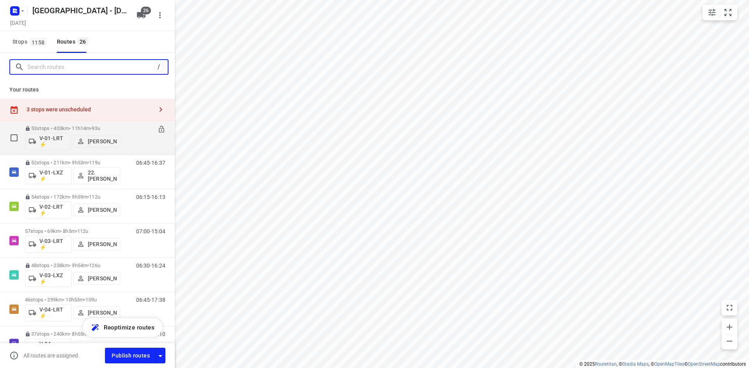
click at [57, 69] on input "Search routes" at bounding box center [90, 67] width 127 height 12
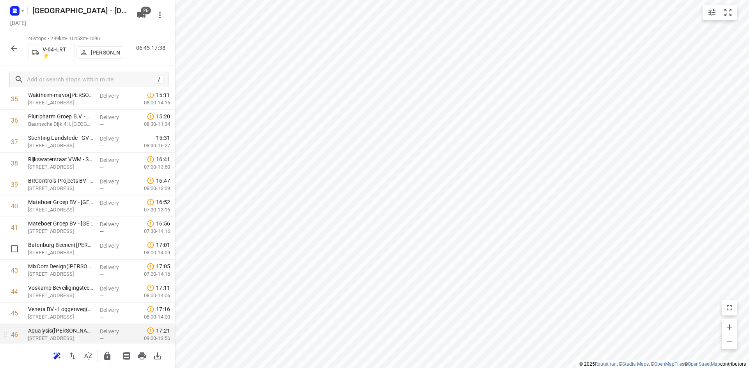
scroll to position [819, 0]
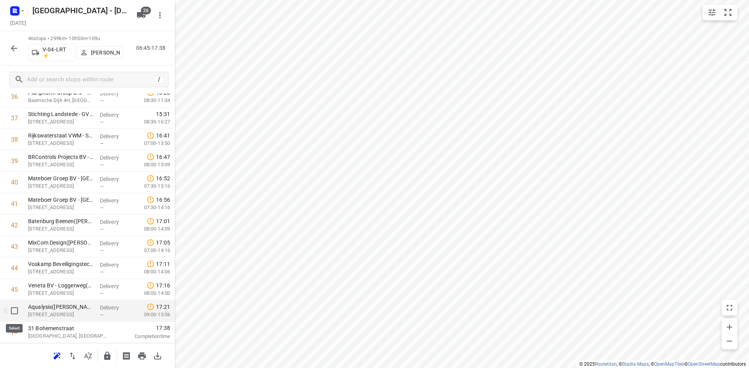
click at [12, 311] on input "checkbox" at bounding box center [15, 311] width 16 height 16
checkbox input "true"
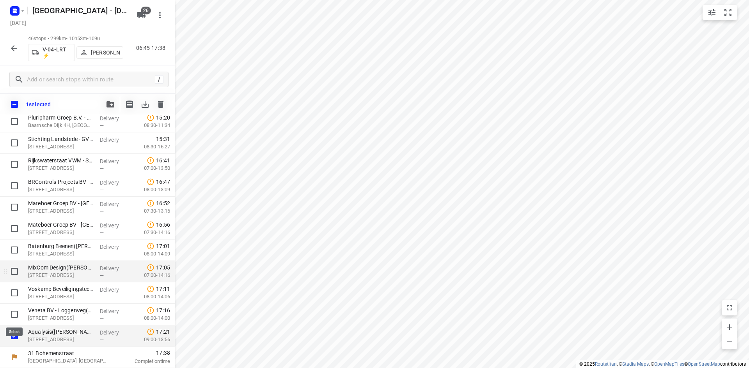
scroll to position [816, 0]
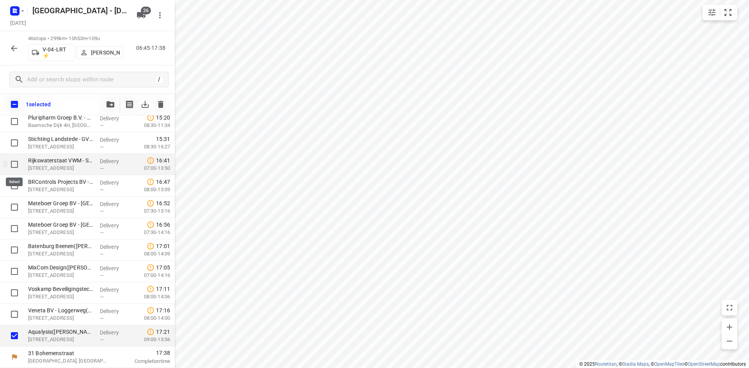
click at [14, 165] on input "checkbox" at bounding box center [15, 165] width 16 height 16
checkbox input "true"
drag, startPoint x: 16, startPoint y: 186, endPoint x: 14, endPoint y: 206, distance: 20.7
click at [15, 186] on input "checkbox" at bounding box center [15, 186] width 16 height 16
checkbox input "true"
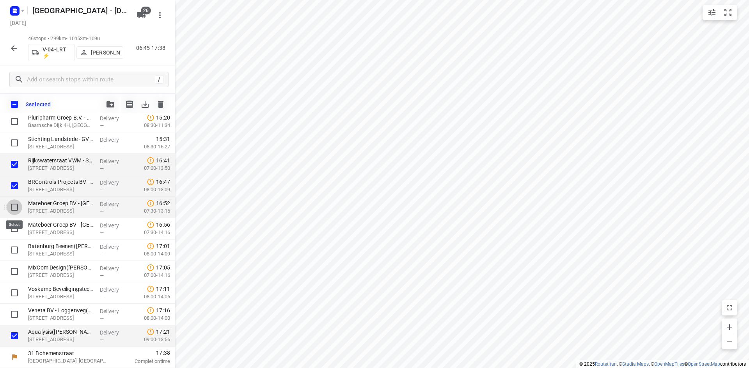
drag, startPoint x: 14, startPoint y: 207, endPoint x: 16, endPoint y: 227, distance: 20.1
click at [14, 207] on input "checkbox" at bounding box center [15, 208] width 16 height 16
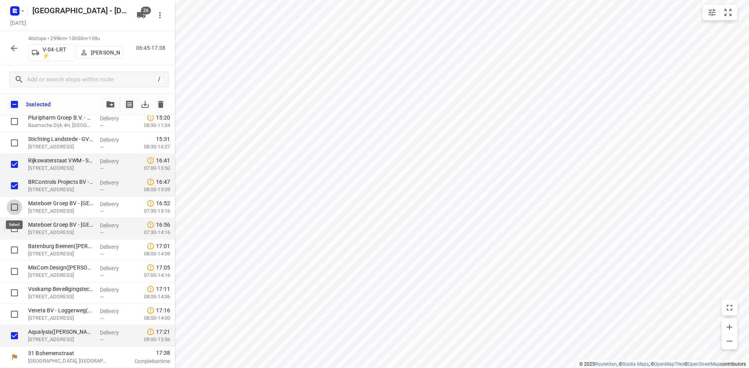
checkbox input "true"
click at [16, 229] on input "checkbox" at bounding box center [15, 229] width 16 height 16
checkbox input "true"
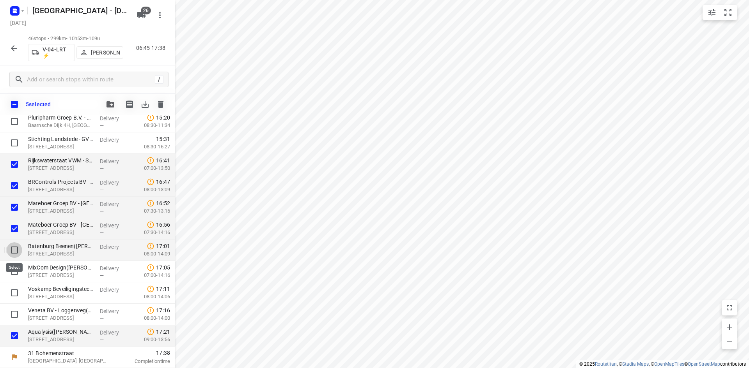
click at [16, 250] on input "checkbox" at bounding box center [15, 251] width 16 height 16
checkbox input "true"
click at [16, 269] on input "checkbox" at bounding box center [15, 272] width 16 height 16
checkbox input "true"
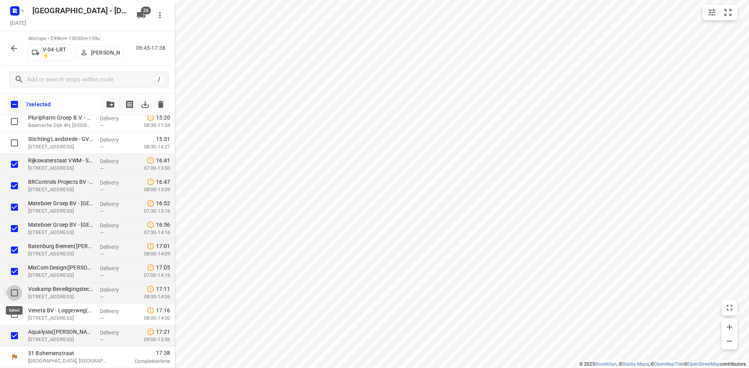
click at [16, 292] on input "checkbox" at bounding box center [15, 293] width 16 height 16
checkbox input "true"
click at [17, 315] on input "checkbox" at bounding box center [15, 315] width 16 height 16
checkbox input "true"
click at [108, 108] on button "button" at bounding box center [111, 105] width 16 height 16
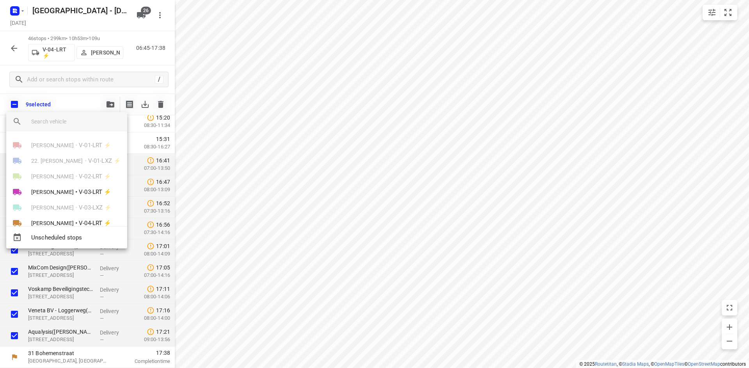
click at [91, 119] on input "search vehicle" at bounding box center [76, 122] width 90 height 12
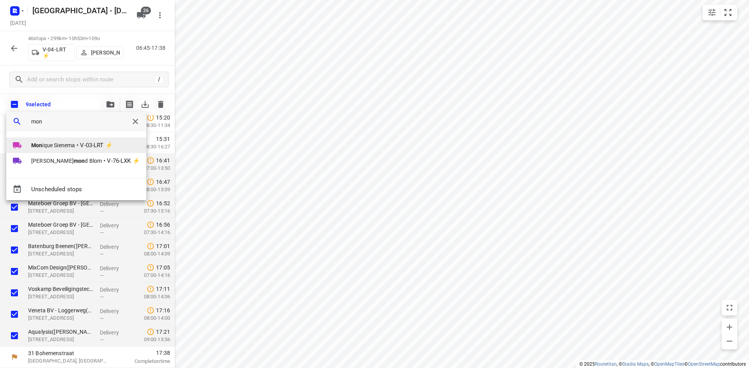
type input "mon"
click at [77, 145] on span "•" at bounding box center [77, 145] width 2 height 9
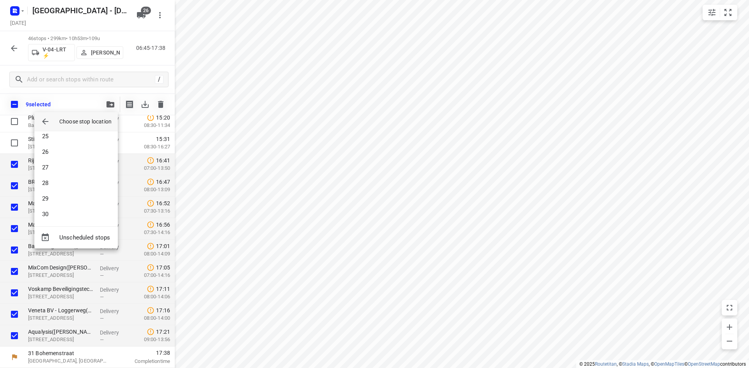
scroll to position [803, 0]
click at [60, 215] on li "57" at bounding box center [75, 213] width 83 height 16
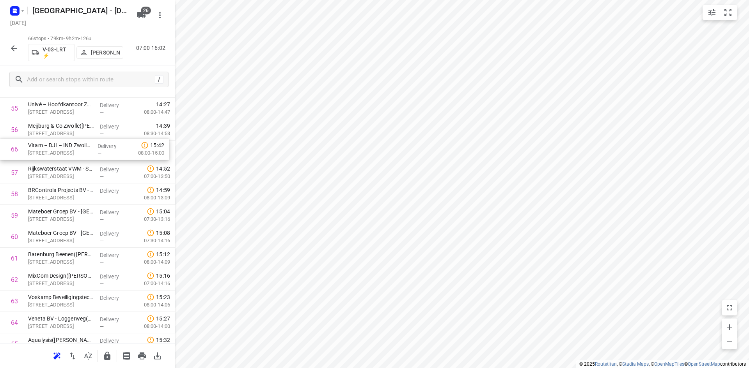
scroll to position [1213, 0]
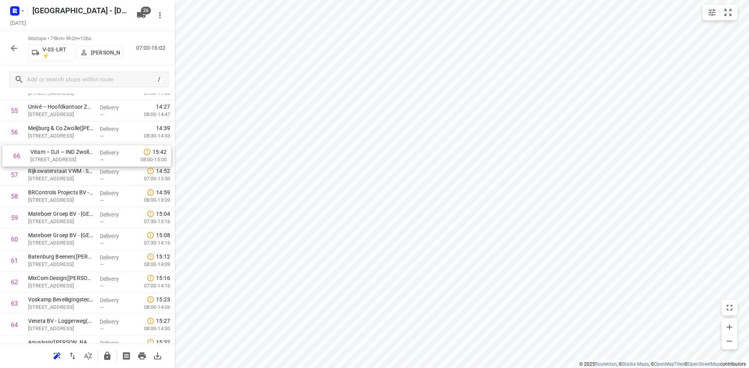
drag, startPoint x: 101, startPoint y: 315, endPoint x: 103, endPoint y: 155, distance: 159.9
click at [140, 57] on div "66 stops • 76km • 8h57m • 126u V-03-LRT ⚡ Monique Sienema 07:00-15:57" at bounding box center [87, 48] width 175 height 34
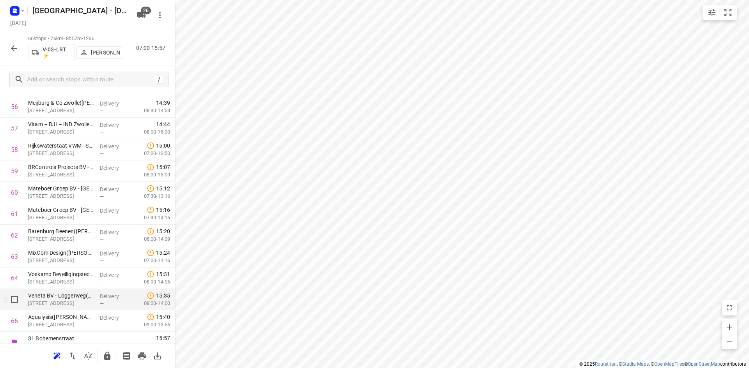
scroll to position [1248, 0]
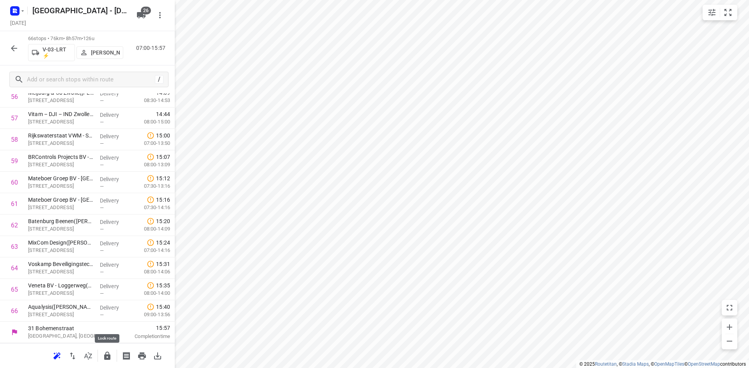
click at [107, 356] on icon "button" at bounding box center [107, 356] width 6 height 8
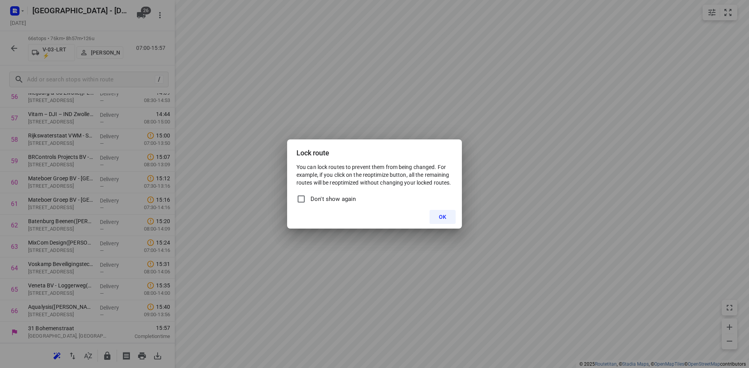
click at [437, 219] on button "OK" at bounding box center [442, 217] width 26 height 14
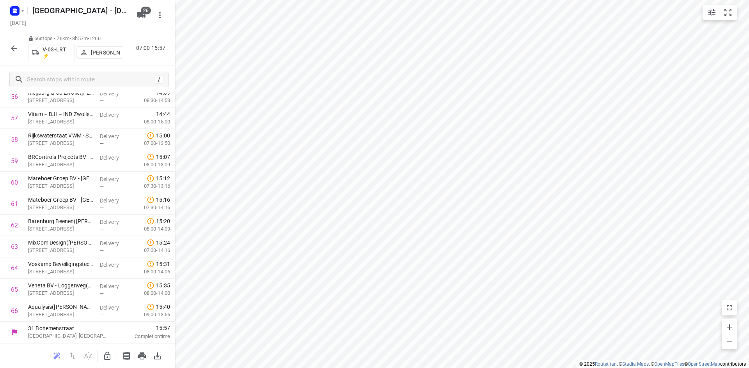
click at [7, 48] on button "button" at bounding box center [14, 49] width 16 height 16
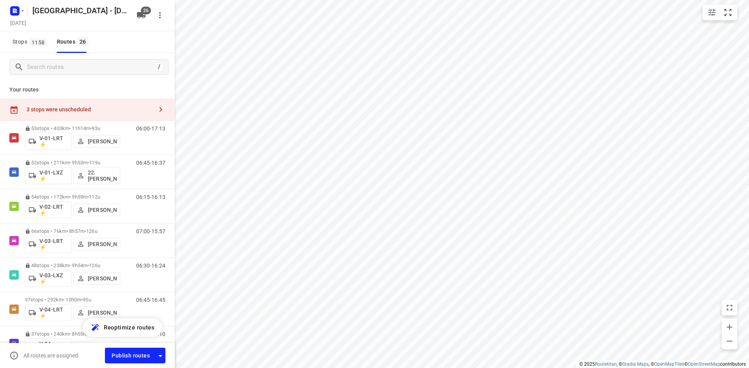
click at [72, 109] on div "3 stops were unscheduled" at bounding box center [90, 109] width 126 height 6
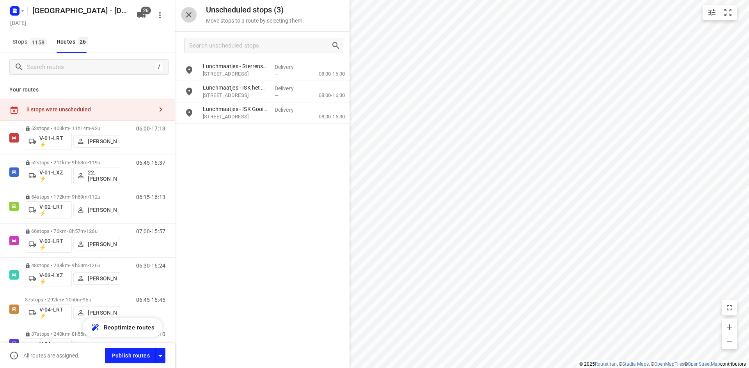
click at [187, 13] on icon "button" at bounding box center [188, 14] width 5 height 5
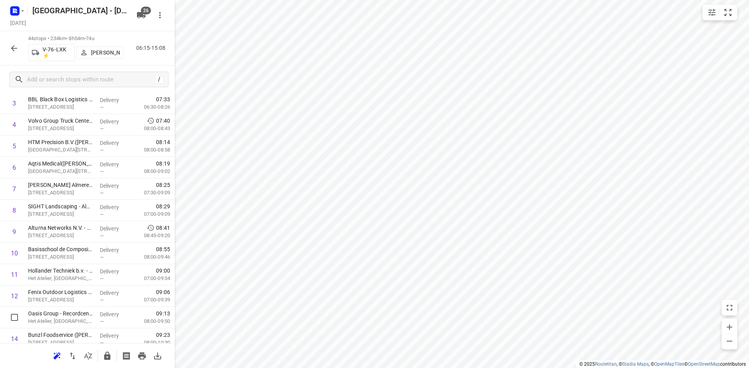
scroll to position [0, 0]
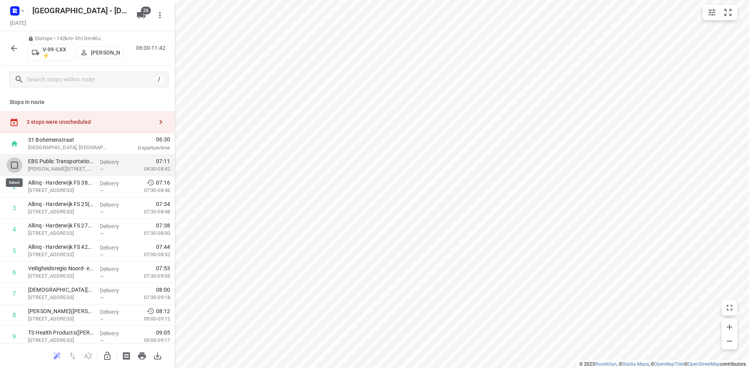
click at [13, 165] on input "checkbox" at bounding box center [15, 166] width 16 height 16
checkbox input "true"
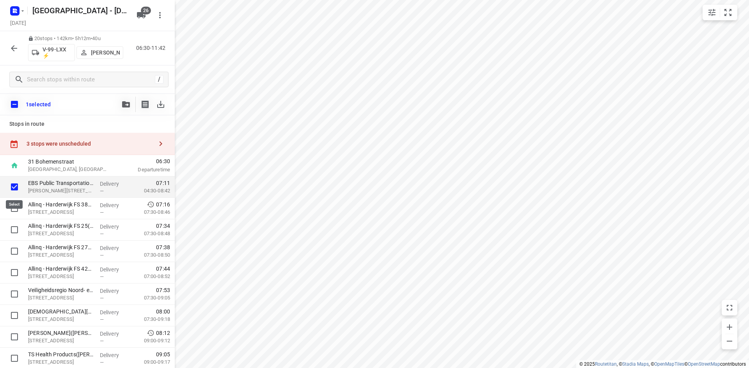
click at [17, 189] on input "checkbox" at bounding box center [15, 187] width 16 height 16
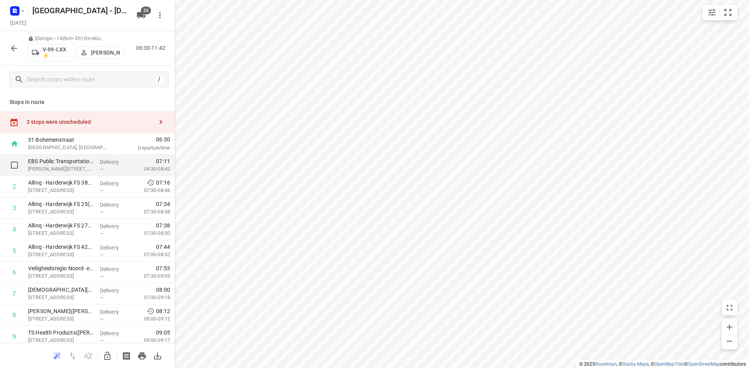
click at [16, 162] on input "checkbox" at bounding box center [15, 166] width 16 height 16
checkbox input "true"
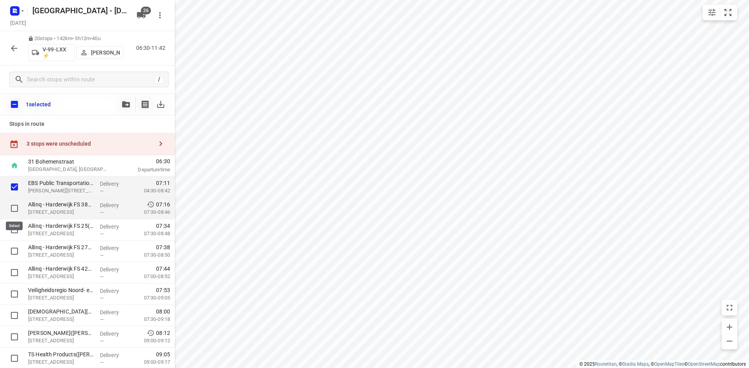
click at [16, 211] on input "checkbox" at bounding box center [15, 209] width 16 height 16
checkbox input "true"
click at [18, 106] on input "checkbox" at bounding box center [14, 104] width 16 height 16
checkbox input "true"
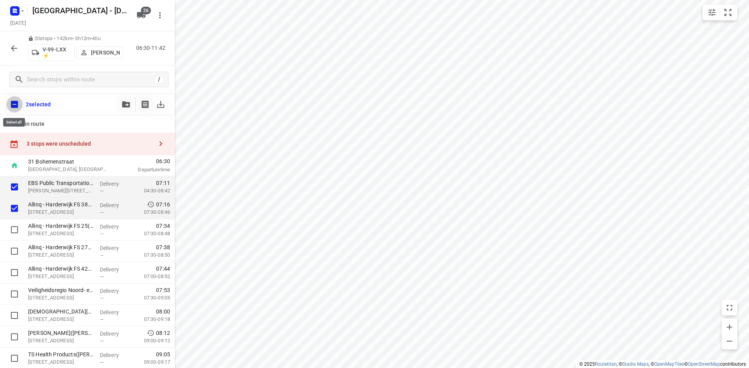
checkbox input "true"
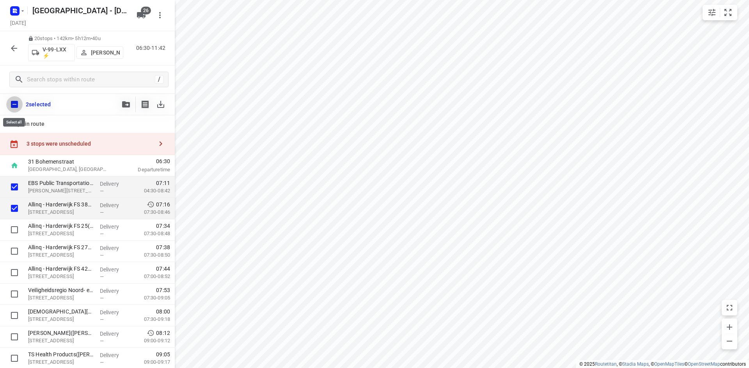
checkbox input "true"
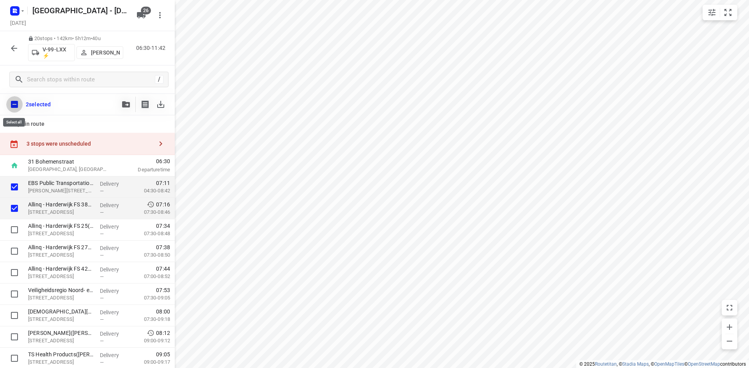
checkbox input "true"
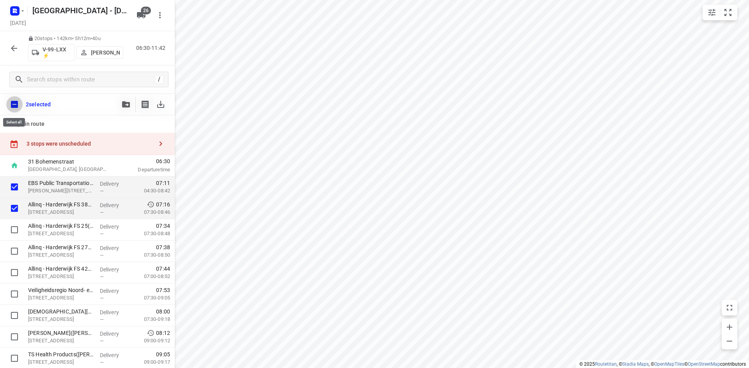
checkbox input "true"
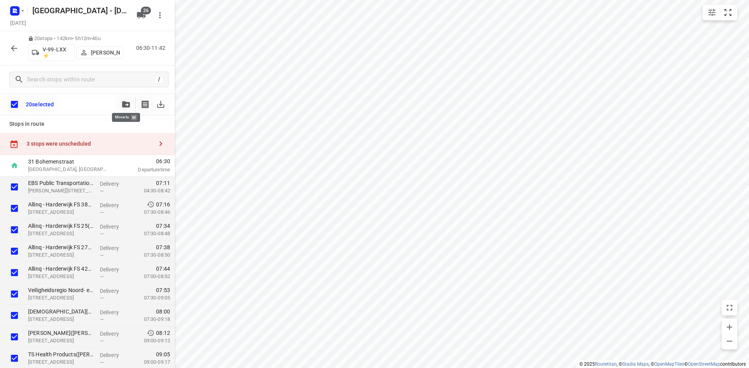
click at [126, 105] on icon "button" at bounding box center [126, 104] width 8 height 6
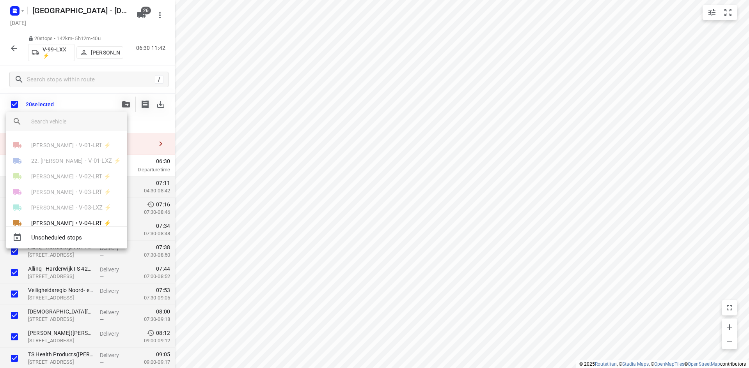
click at [84, 120] on input "search vehicle" at bounding box center [76, 122] width 90 height 12
click at [95, 100] on div at bounding box center [374, 184] width 749 height 368
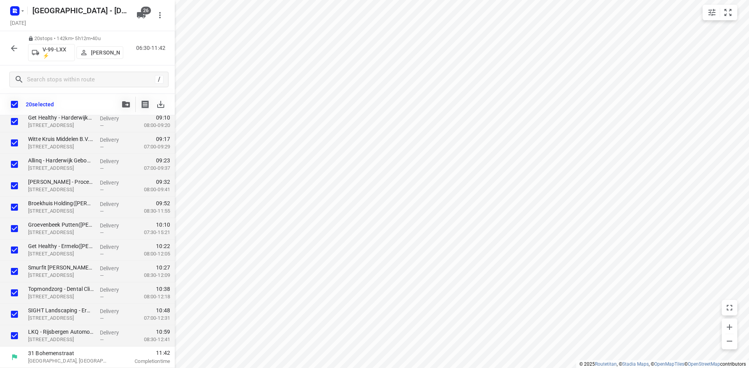
scroll to position [64, 0]
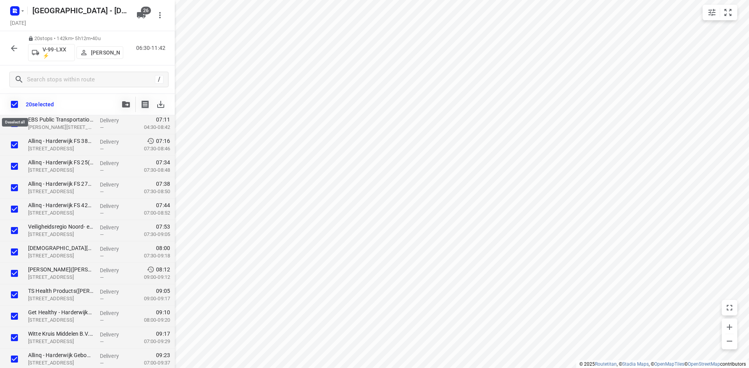
click at [12, 107] on input "checkbox" at bounding box center [14, 104] width 16 height 16
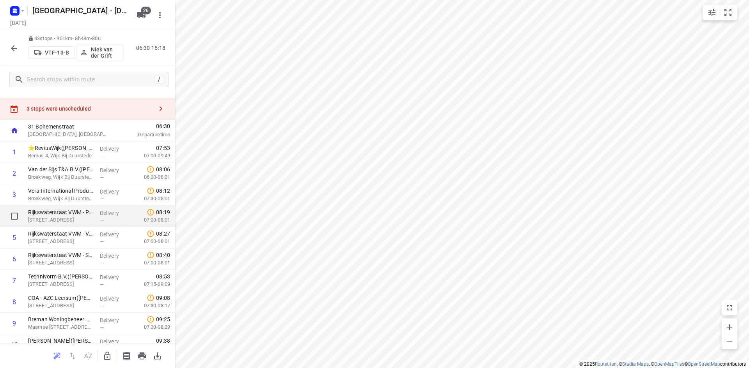
scroll to position [0, 0]
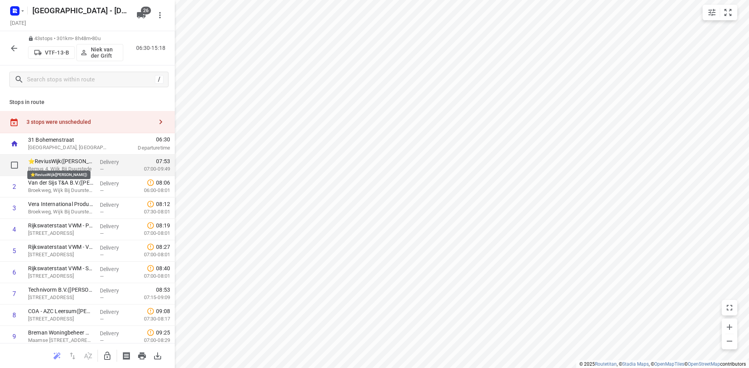
click at [71, 164] on p "⭐ReviusWijk([PERSON_NAME])" at bounding box center [61, 162] width 66 height 8
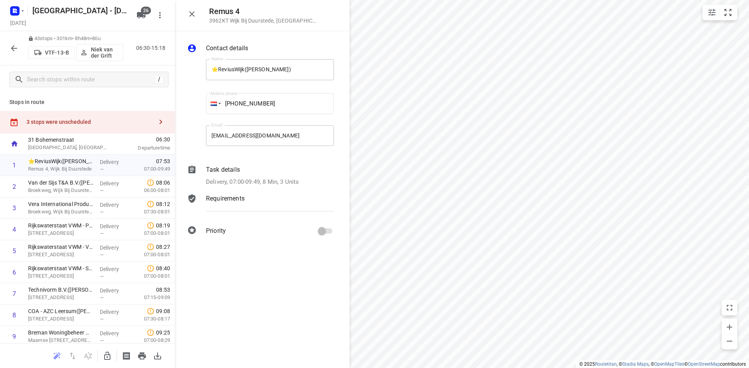
click at [226, 197] on p "Requirements" at bounding box center [225, 198] width 39 height 9
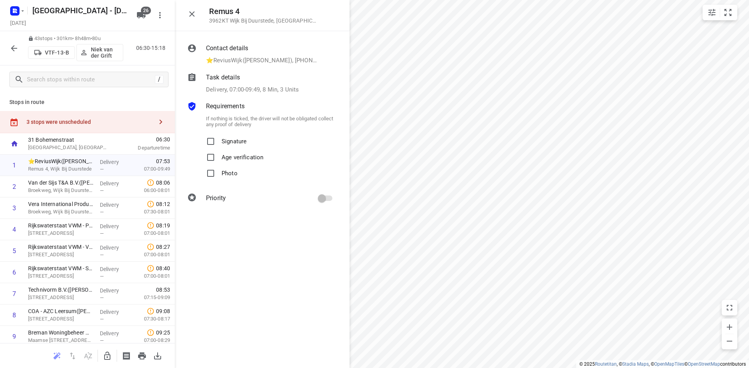
click at [230, 89] on p "Delivery, 07:00-09:49, 8 Min, 3 Units" at bounding box center [252, 89] width 93 height 9
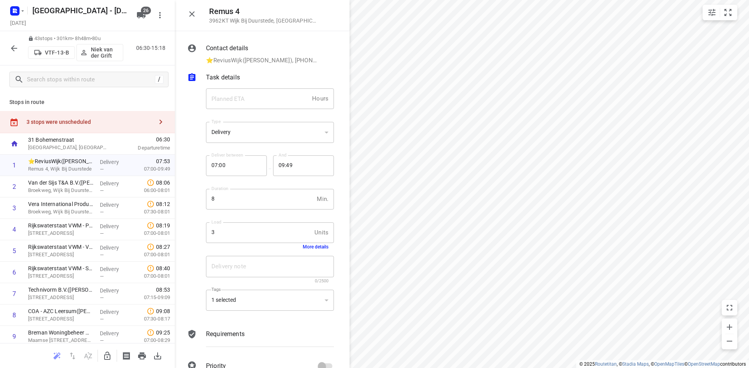
click at [312, 246] on button "More details" at bounding box center [316, 246] width 26 height 5
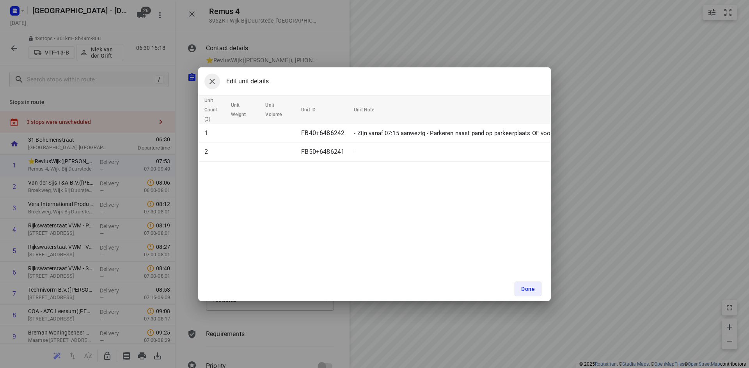
click at [209, 79] on icon "button" at bounding box center [211, 81] width 9 height 9
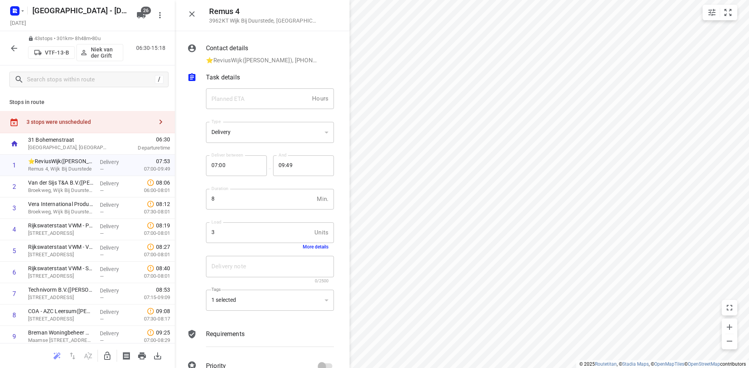
click at [193, 9] on button "button" at bounding box center [192, 14] width 16 height 16
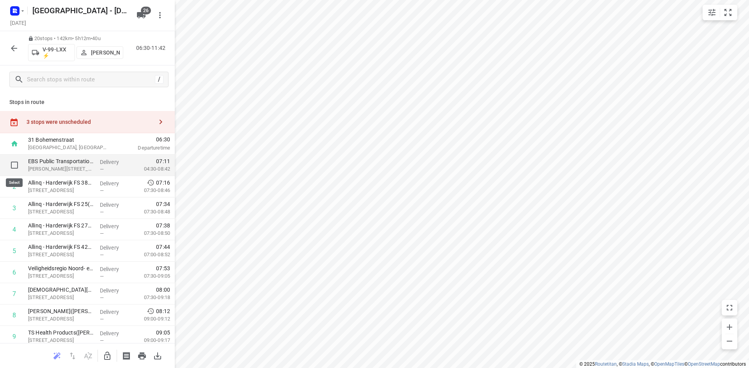
click at [13, 165] on input "checkbox" at bounding box center [15, 166] width 16 height 16
checkbox input "true"
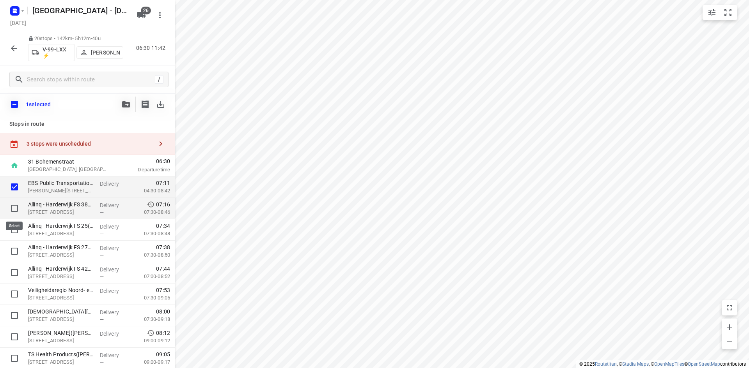
click at [14, 209] on input "checkbox" at bounding box center [15, 209] width 16 height 16
checkbox input "true"
click at [14, 227] on input "checkbox" at bounding box center [15, 230] width 16 height 16
checkbox input "true"
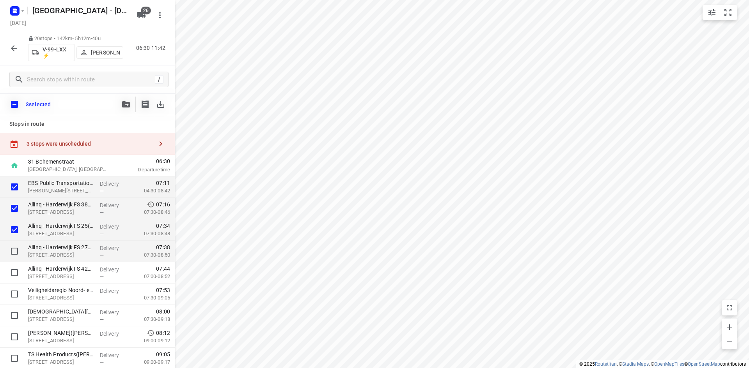
click at [14, 249] on input "checkbox" at bounding box center [15, 252] width 16 height 16
checkbox input "true"
click at [16, 271] on input "checkbox" at bounding box center [15, 273] width 16 height 16
checkbox input "true"
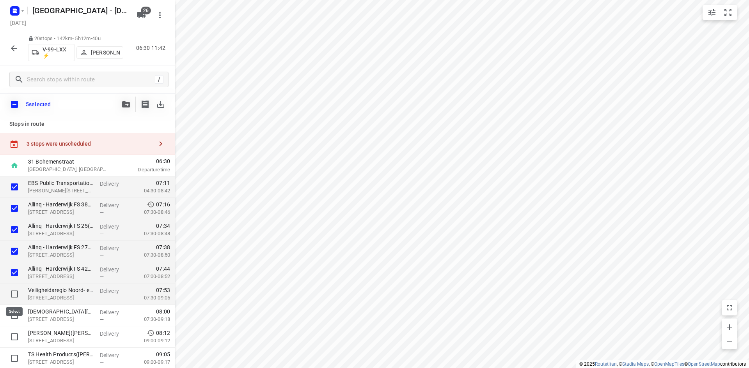
click at [14, 294] on input "checkbox" at bounding box center [15, 295] width 16 height 16
checkbox input "true"
click at [14, 317] on input "checkbox" at bounding box center [15, 316] width 16 height 16
checkbox input "true"
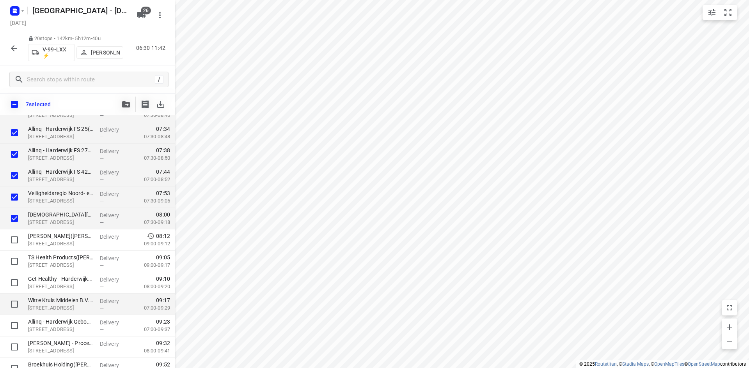
scroll to position [117, 0]
click at [14, 220] on input "checkbox" at bounding box center [15, 221] width 16 height 16
checkbox input "true"
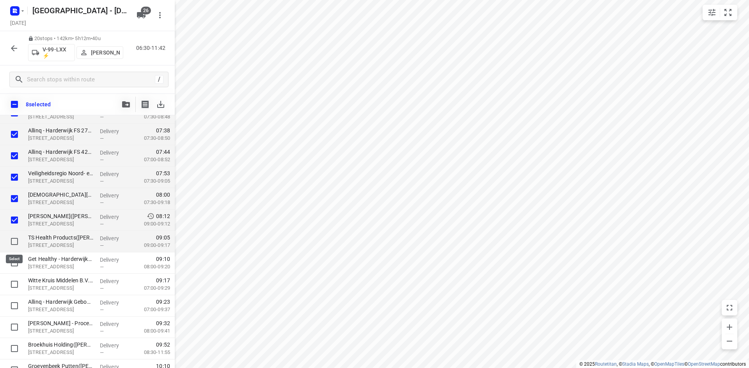
click at [14, 241] on input "checkbox" at bounding box center [15, 242] width 16 height 16
checkbox input "true"
click at [14, 264] on input "checkbox" at bounding box center [15, 263] width 16 height 16
checkbox input "true"
click at [124, 103] on icon "button" at bounding box center [126, 104] width 8 height 6
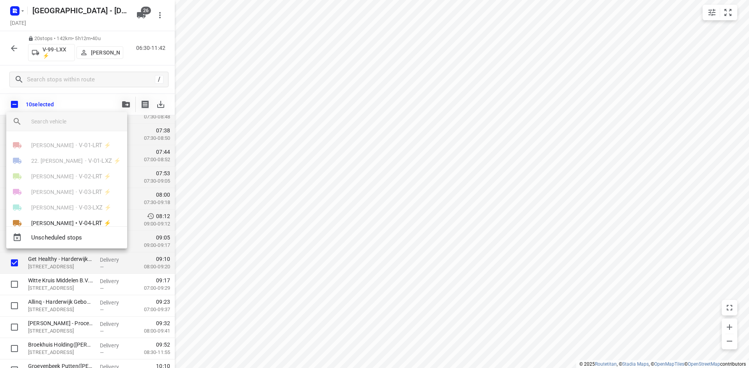
click at [91, 122] on input "search vehicle" at bounding box center [76, 122] width 90 height 12
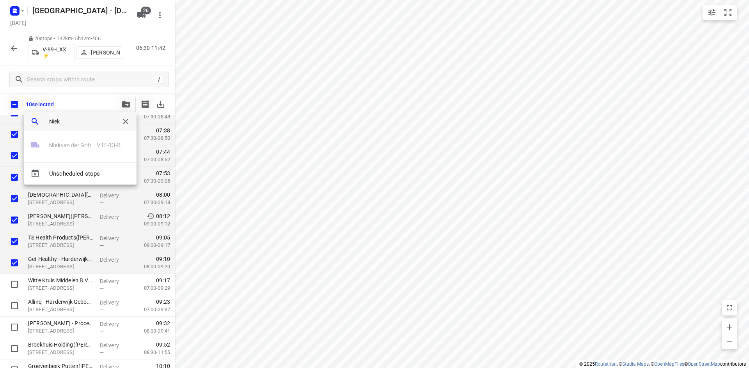
type input "Niek"
click at [16, 43] on div at bounding box center [374, 184] width 749 height 368
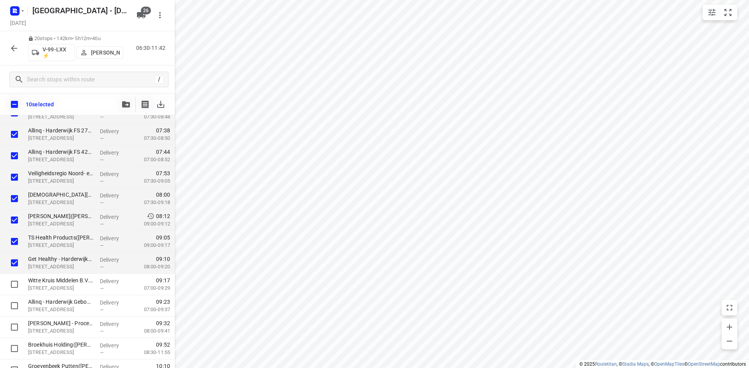
click at [16, 47] on icon "button" at bounding box center [13, 48] width 9 height 9
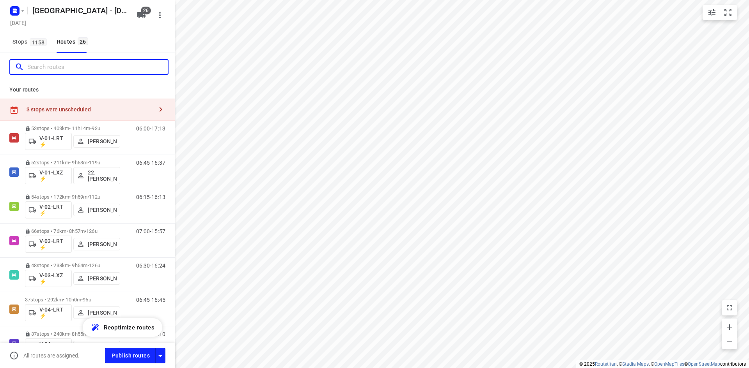
click at [112, 71] on input "Search routes" at bounding box center [97, 67] width 140 height 12
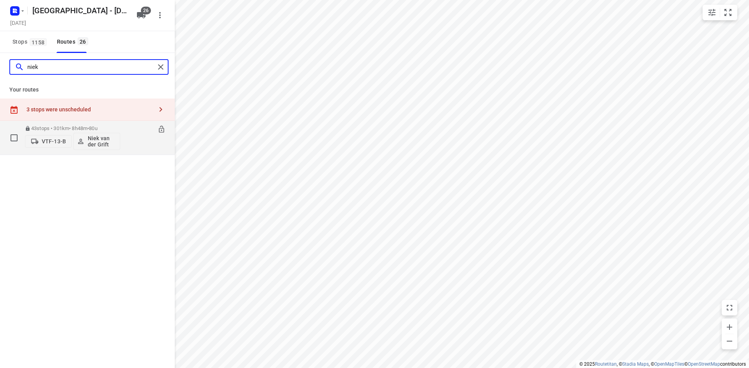
type input "niek"
click at [162, 128] on icon at bounding box center [162, 130] width 8 height 8
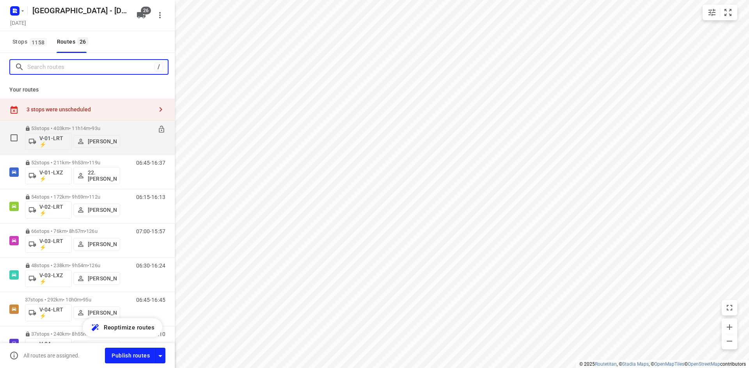
click at [92, 65] on input "Search routes" at bounding box center [90, 67] width 127 height 12
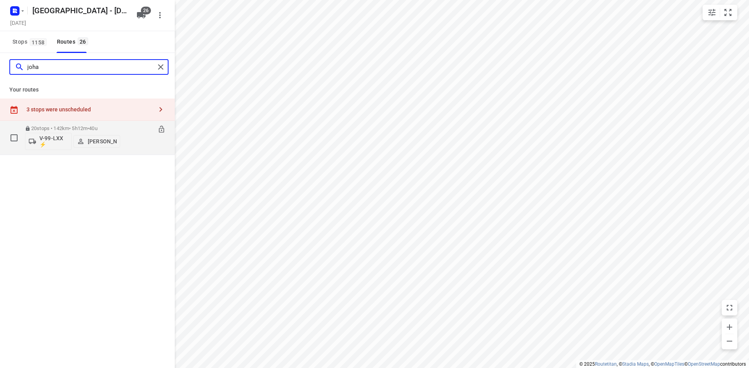
type input "joha"
click at [133, 147] on div "06:30-11:42" at bounding box center [145, 140] width 39 height 28
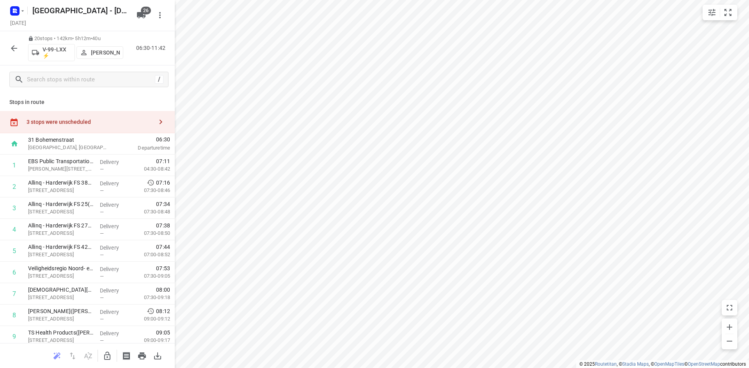
scroll to position [14, 0]
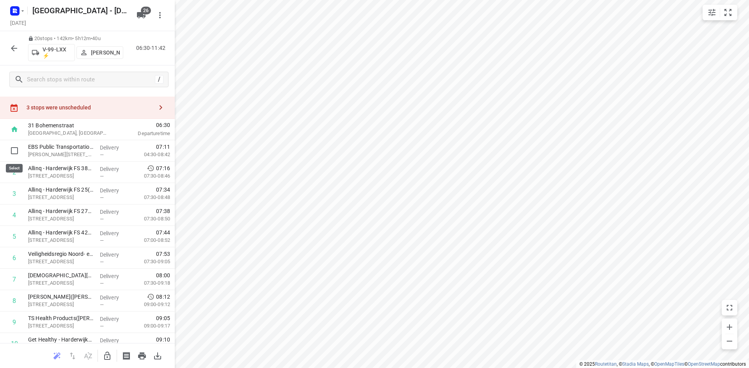
click at [13, 150] on input "checkbox" at bounding box center [15, 151] width 16 height 16
checkbox input "true"
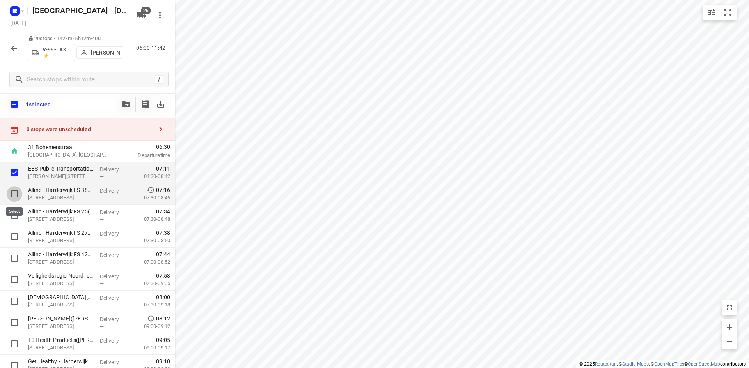
click at [15, 193] on input "checkbox" at bounding box center [15, 194] width 16 height 16
checkbox input "true"
click at [14, 216] on input "checkbox" at bounding box center [15, 216] width 16 height 16
checkbox input "true"
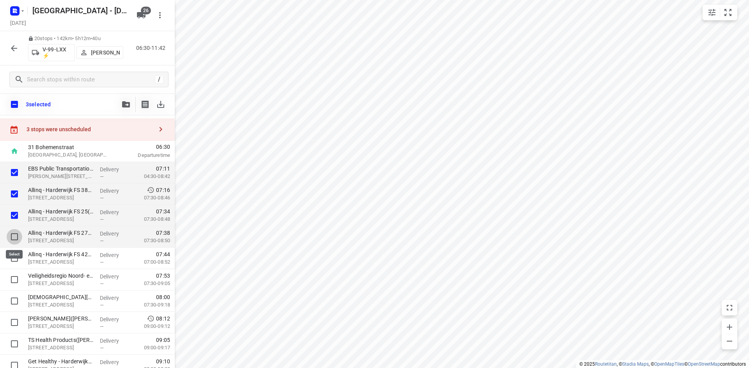
click at [12, 237] on input "checkbox" at bounding box center [15, 237] width 16 height 16
checkbox input "true"
click at [15, 260] on input "checkbox" at bounding box center [15, 259] width 16 height 16
checkbox input "true"
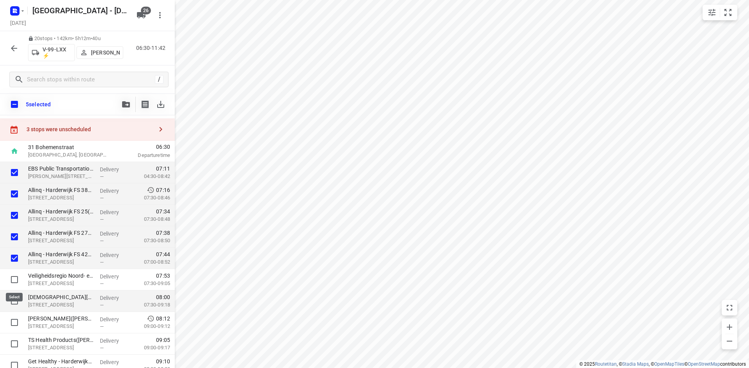
drag, startPoint x: 13, startPoint y: 279, endPoint x: 10, endPoint y: 295, distance: 16.7
click at [13, 279] on input "checkbox" at bounding box center [15, 280] width 16 height 16
checkbox input "true"
click at [11, 300] on input "checkbox" at bounding box center [15, 302] width 16 height 16
checkbox input "true"
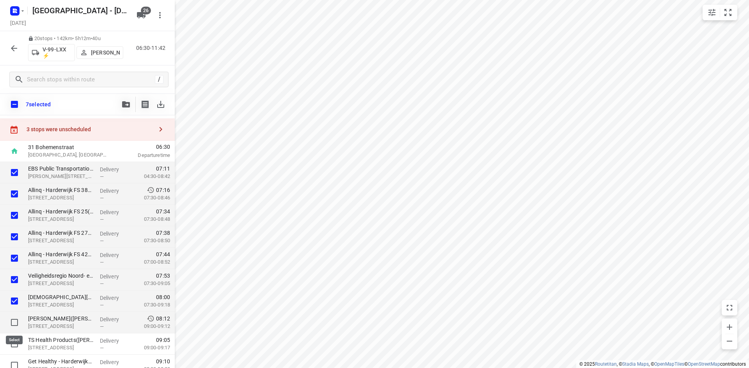
drag, startPoint x: 12, startPoint y: 322, endPoint x: 14, endPoint y: 332, distance: 9.5
click at [13, 322] on input "checkbox" at bounding box center [15, 323] width 16 height 16
checkbox input "true"
click at [14, 342] on input "checkbox" at bounding box center [15, 345] width 16 height 16
checkbox input "true"
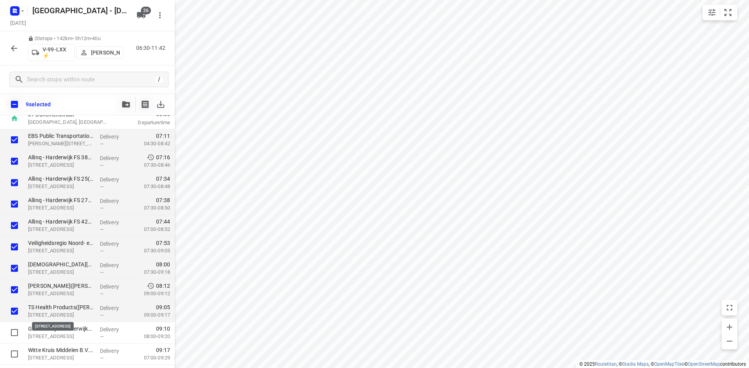
scroll to position [92, 0]
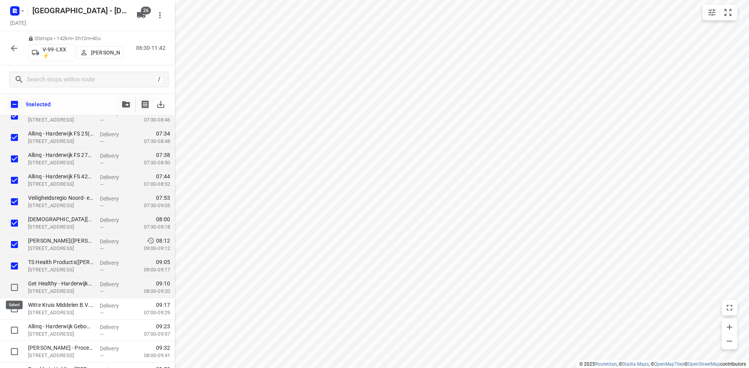
click at [16, 287] on input "checkbox" at bounding box center [15, 288] width 16 height 16
checkbox input "true"
click at [14, 349] on input "checkbox" at bounding box center [15, 352] width 16 height 16
checkbox input "true"
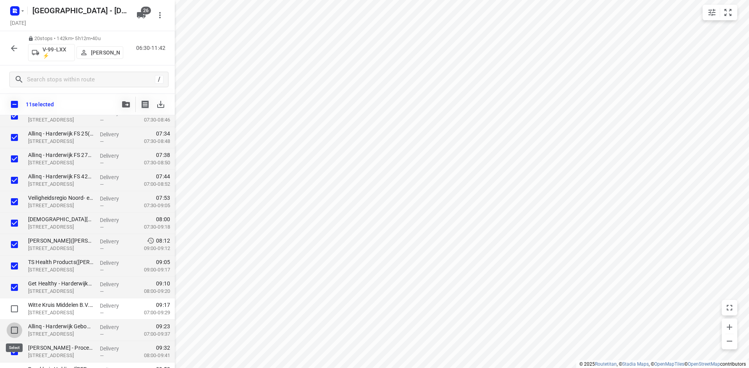
click at [14, 329] on input "checkbox" at bounding box center [15, 331] width 16 height 16
checkbox input "true"
click at [15, 309] on input "checkbox" at bounding box center [15, 309] width 16 height 16
checkbox input "true"
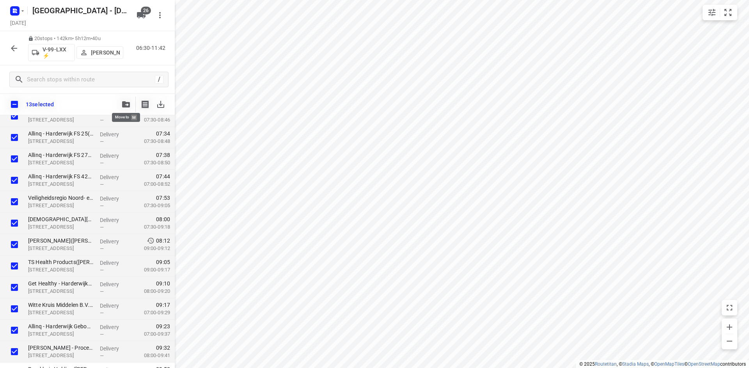
click at [123, 103] on icon "button" at bounding box center [126, 104] width 8 height 6
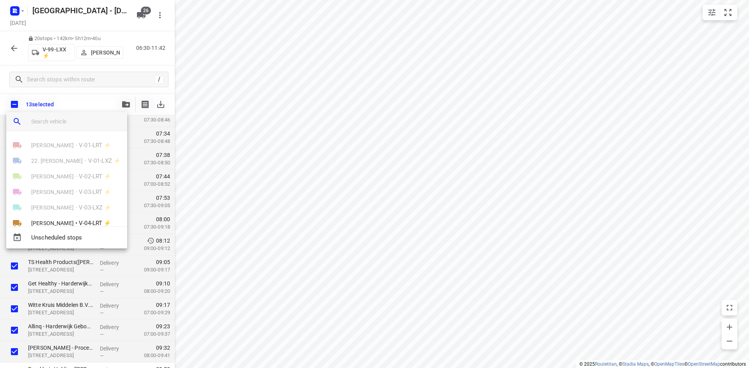
click at [115, 126] on input "search vehicle" at bounding box center [76, 122] width 90 height 12
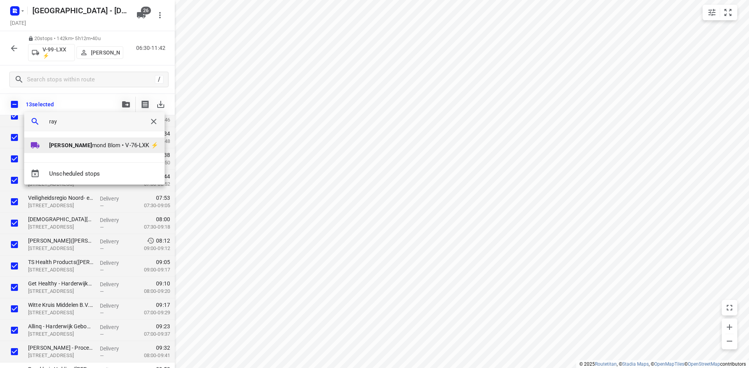
type input "ray"
click at [86, 140] on li "Ray mond Blom • V-76-LXK ⚡" at bounding box center [94, 146] width 140 height 16
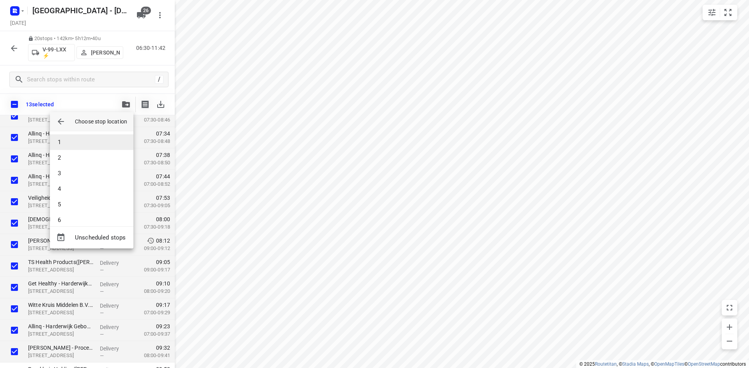
click at [80, 145] on li "1" at bounding box center [91, 143] width 83 height 16
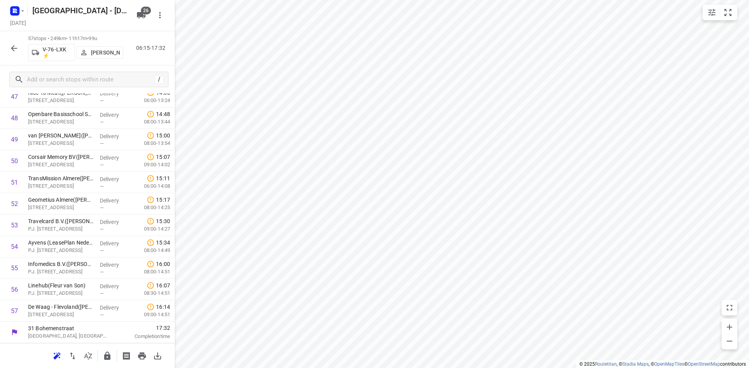
scroll to position [0, 0]
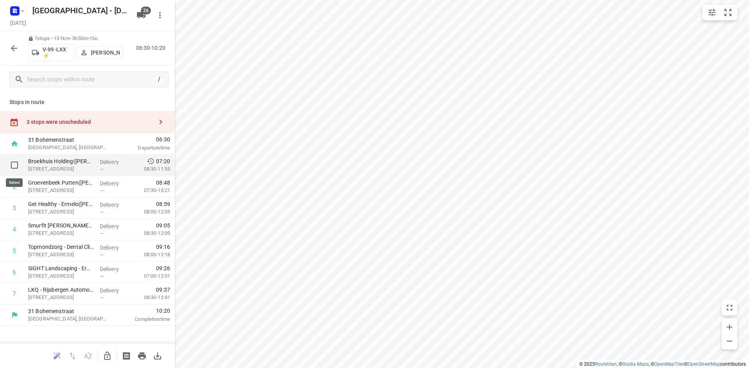
click at [14, 164] on input "checkbox" at bounding box center [15, 166] width 16 height 16
checkbox input "true"
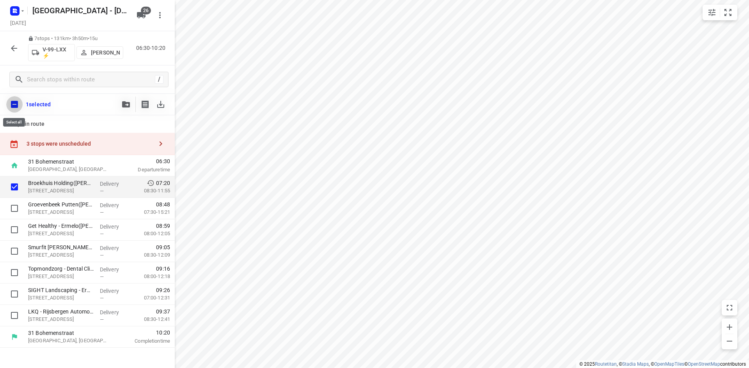
click at [15, 100] on input "checkbox" at bounding box center [14, 104] width 16 height 16
checkbox input "true"
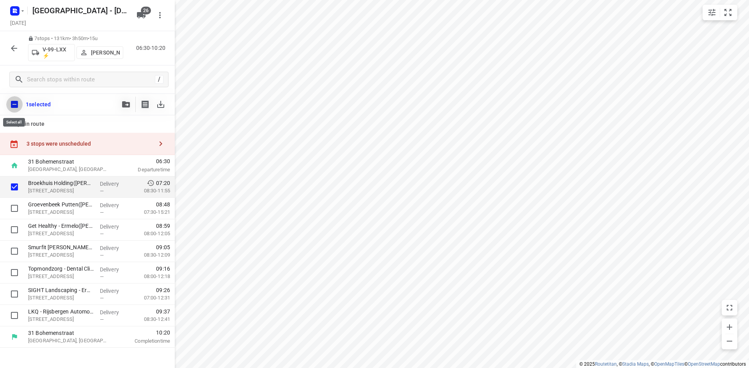
checkbox input "true"
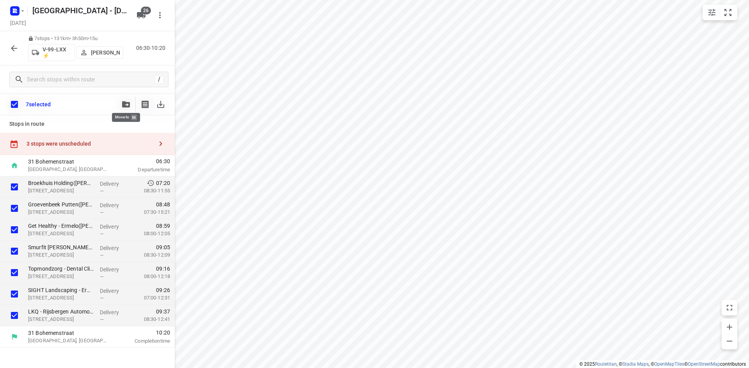
click at [125, 105] on icon "button" at bounding box center [126, 104] width 8 height 6
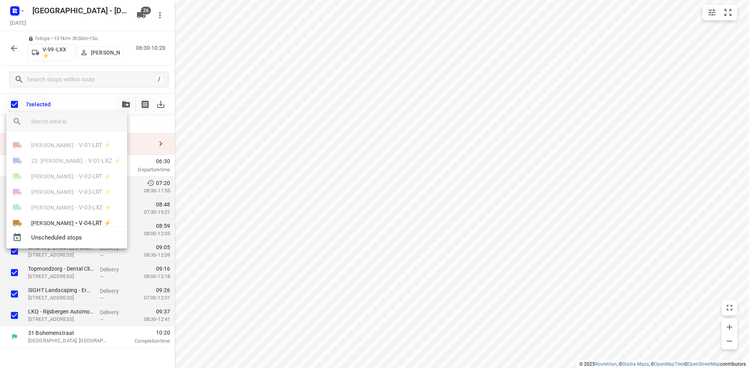
click at [72, 121] on input "search vehicle" at bounding box center [76, 122] width 90 height 12
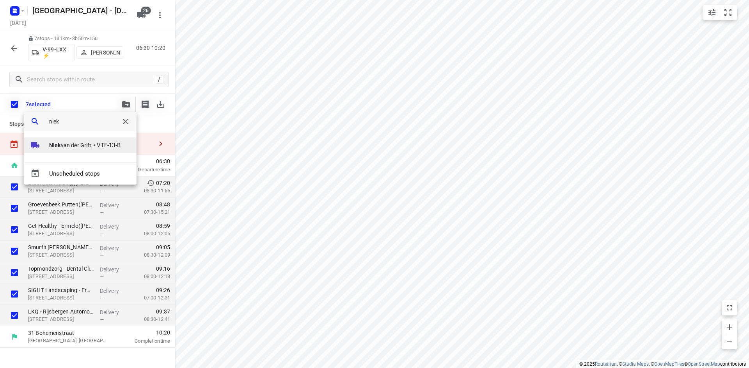
type input "niek"
click at [62, 145] on span "Niek van der Grift" at bounding box center [70, 146] width 43 height 8
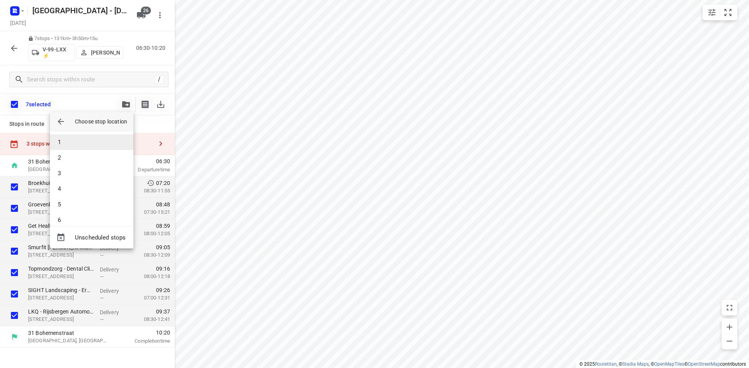
click at [81, 141] on li "1" at bounding box center [91, 143] width 83 height 16
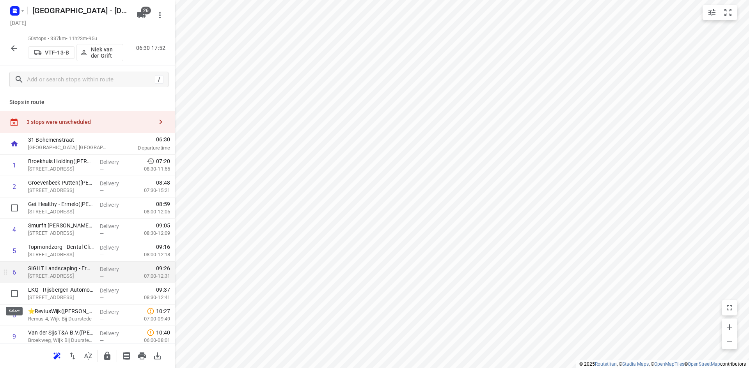
drag, startPoint x: 14, startPoint y: 291, endPoint x: 16, endPoint y: 285, distance: 6.9
click at [14, 292] on input "checkbox" at bounding box center [15, 294] width 16 height 16
checkbox input "true"
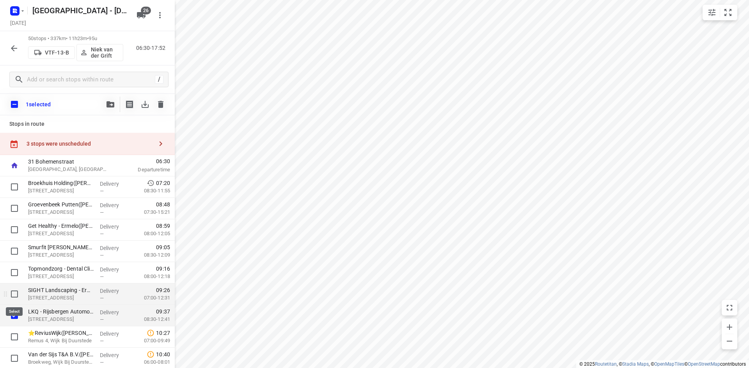
click at [16, 296] on input "checkbox" at bounding box center [15, 295] width 16 height 16
checkbox input "true"
click at [15, 272] on input "checkbox" at bounding box center [15, 273] width 16 height 16
checkbox input "true"
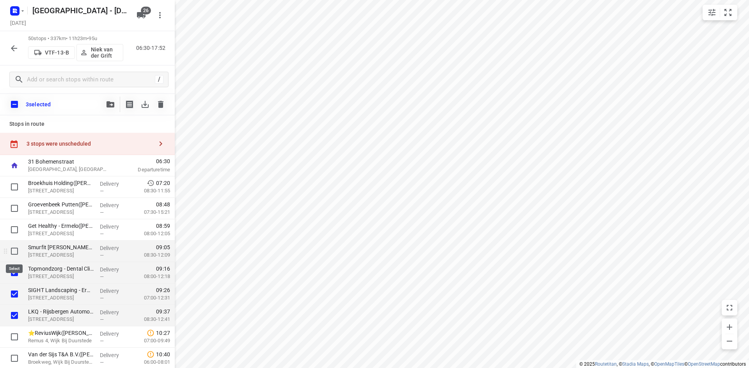
click at [15, 251] on input "checkbox" at bounding box center [15, 252] width 16 height 16
checkbox input "true"
drag, startPoint x: 17, startPoint y: 228, endPoint x: 18, endPoint y: 214, distance: 14.5
click at [17, 228] on input "checkbox" at bounding box center [15, 230] width 16 height 16
checkbox input "true"
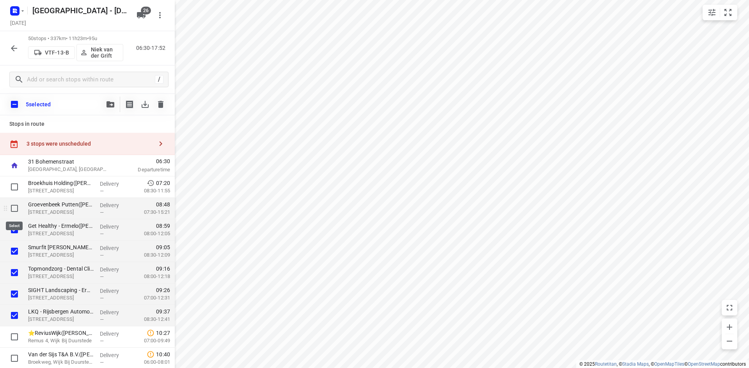
click at [18, 209] on input "checkbox" at bounding box center [15, 209] width 16 height 16
checkbox input "true"
click at [12, 191] on input "checkbox" at bounding box center [15, 187] width 16 height 16
checkbox input "true"
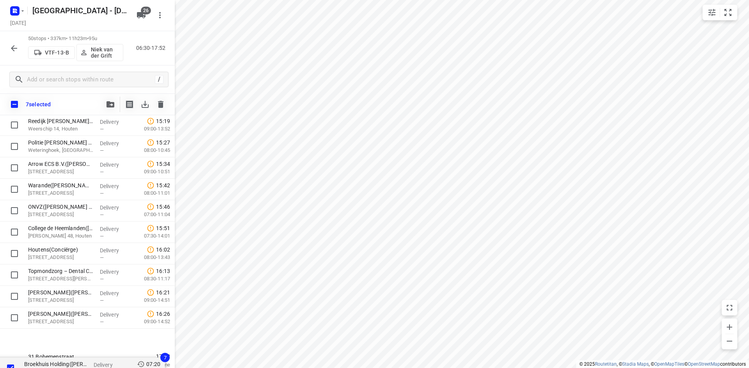
scroll to position [902, 0]
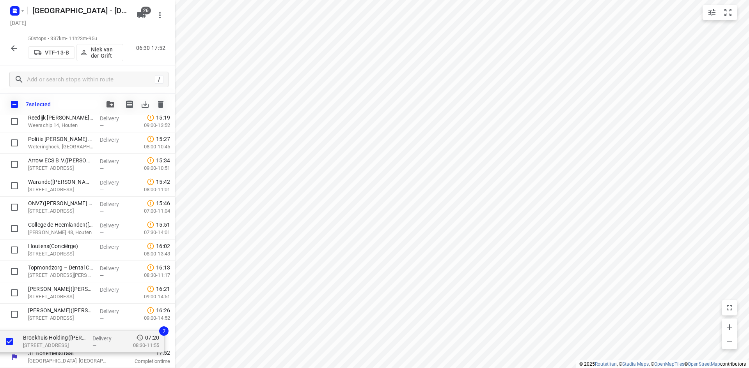
drag, startPoint x: 103, startPoint y: 157, endPoint x: 97, endPoint y: 342, distance: 185.3
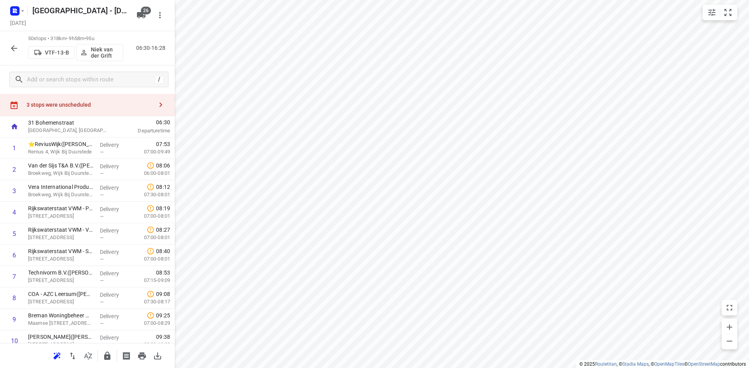
scroll to position [0, 0]
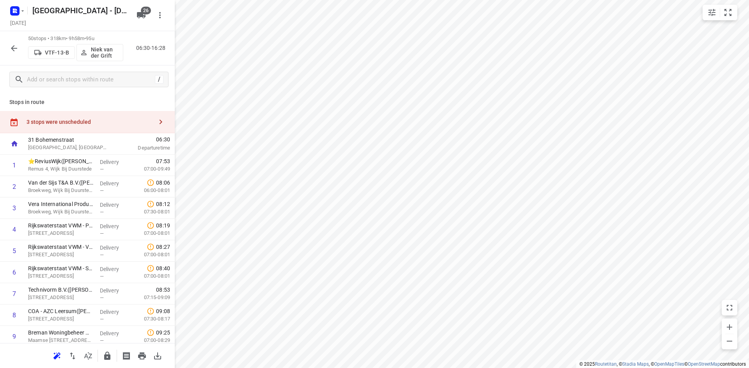
click at [10, 49] on icon "button" at bounding box center [13, 48] width 9 height 9
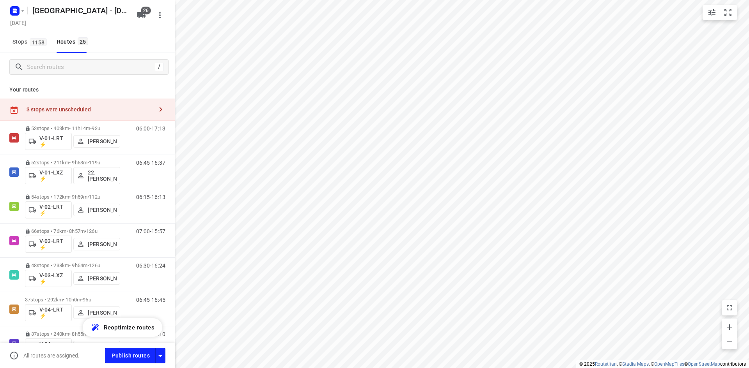
click at [74, 106] on div "3 stops were unscheduled" at bounding box center [87, 110] width 175 height 22
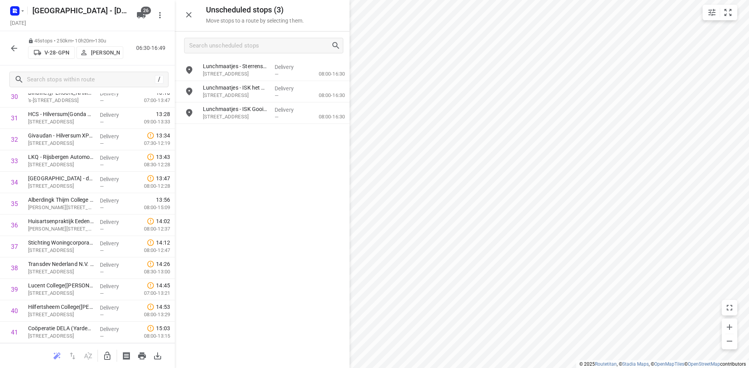
scroll to position [692, 0]
drag, startPoint x: 234, startPoint y: 67, endPoint x: 226, endPoint y: 85, distance: 19.2
click at [30, 39] on icon at bounding box center [31, 40] width 4 height 5
click at [10, 45] on icon "button" at bounding box center [13, 48] width 9 height 9
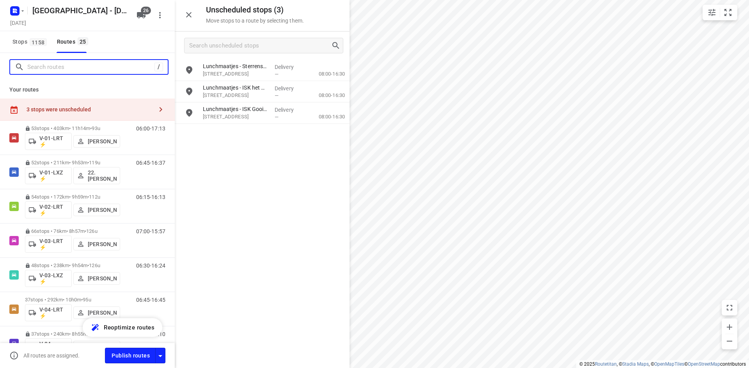
click at [77, 68] on input "Search routes" at bounding box center [90, 67] width 127 height 12
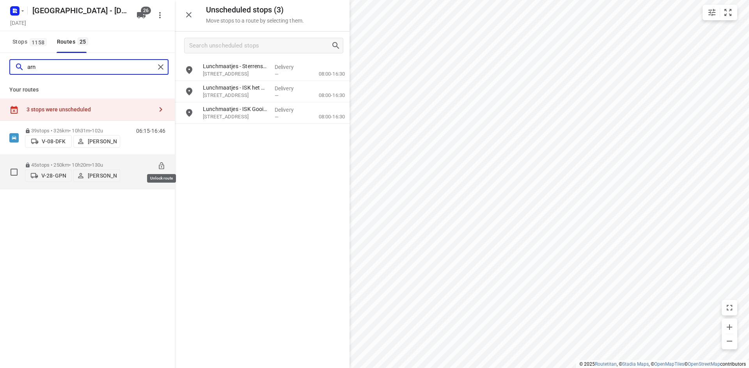
type input "arn"
click at [163, 164] on icon at bounding box center [161, 166] width 5 height 7
click at [129, 179] on div "06:30-16:49" at bounding box center [145, 174] width 39 height 24
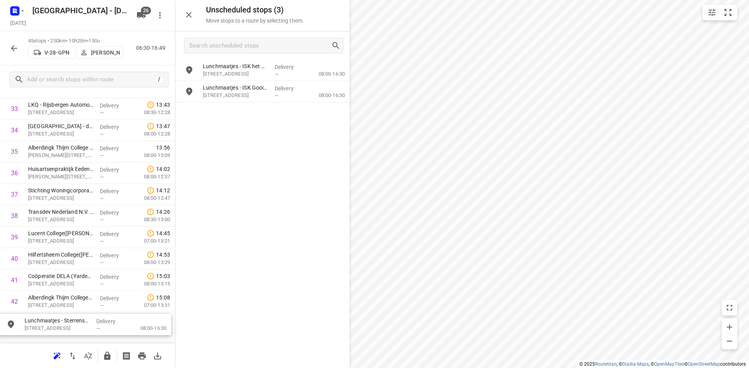
scroll to position [774, 0]
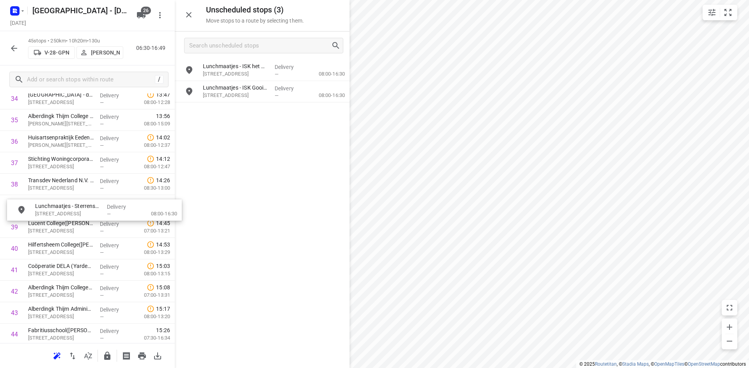
drag, startPoint x: 226, startPoint y: 73, endPoint x: 56, endPoint y: 213, distance: 220.0
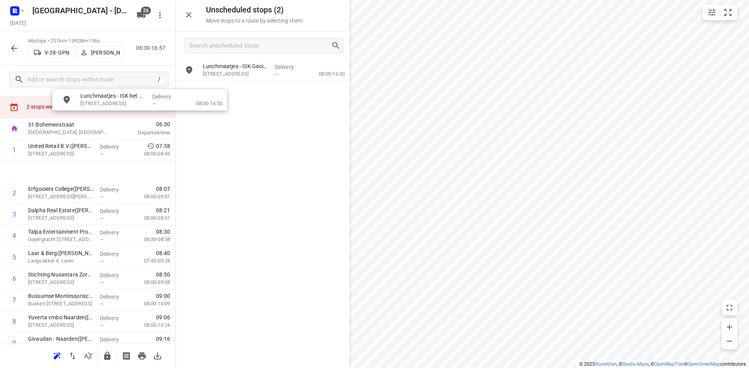
scroll to position [0, 0]
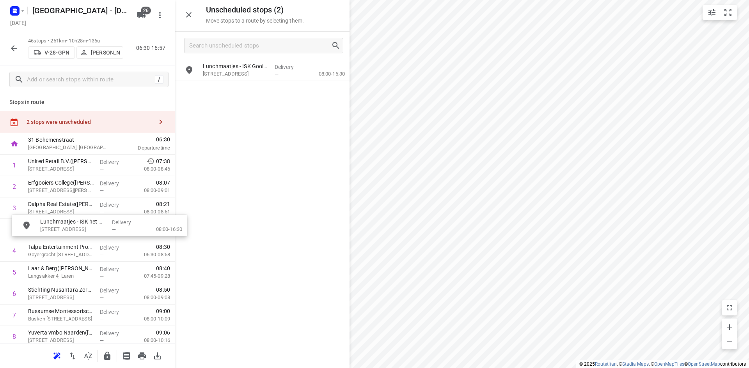
drag, startPoint x: 235, startPoint y: 69, endPoint x: 70, endPoint y: 227, distance: 228.1
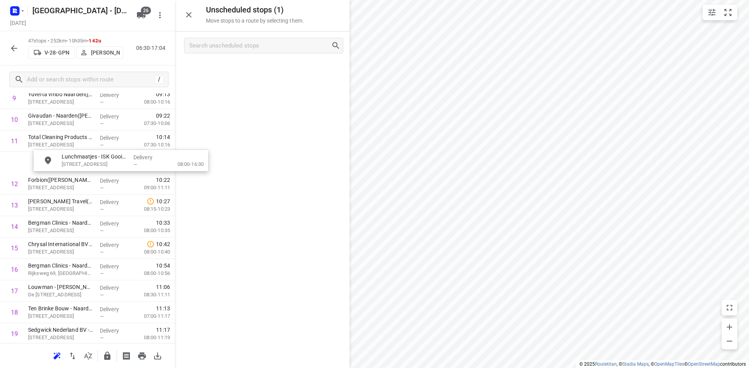
scroll to position [237, 3]
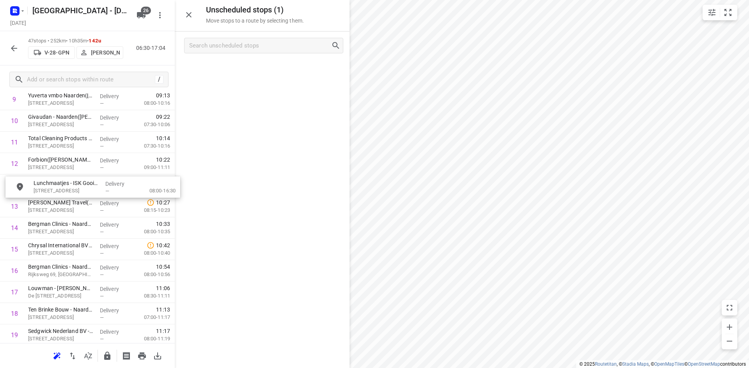
drag, startPoint x: 227, startPoint y: 71, endPoint x: 54, endPoint y: 188, distance: 208.9
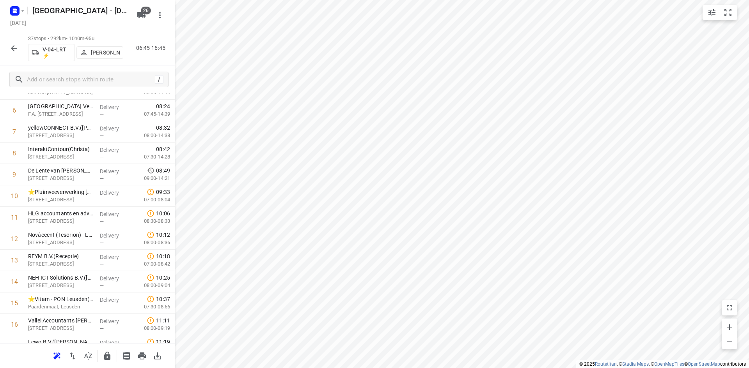
scroll to position [0, 0]
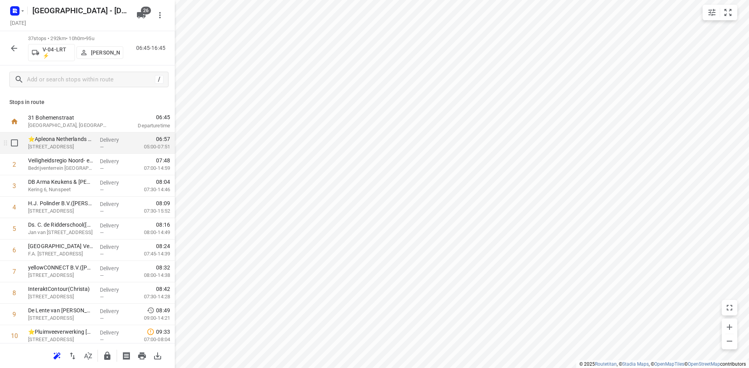
click at [115, 144] on div "—" at bounding box center [114, 147] width 29 height 6
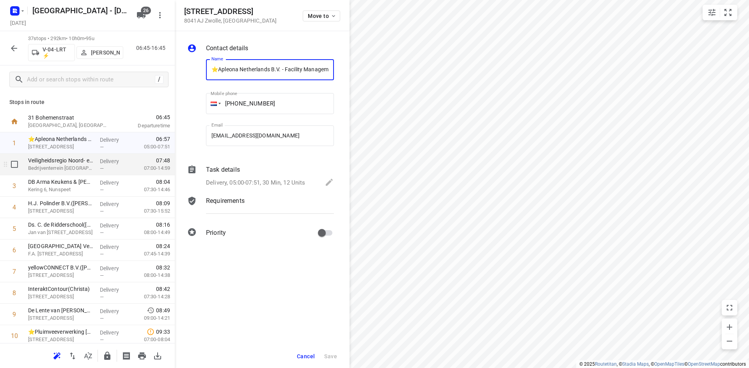
scroll to position [0, 98]
click at [232, 201] on p "Requirements" at bounding box center [225, 201] width 39 height 9
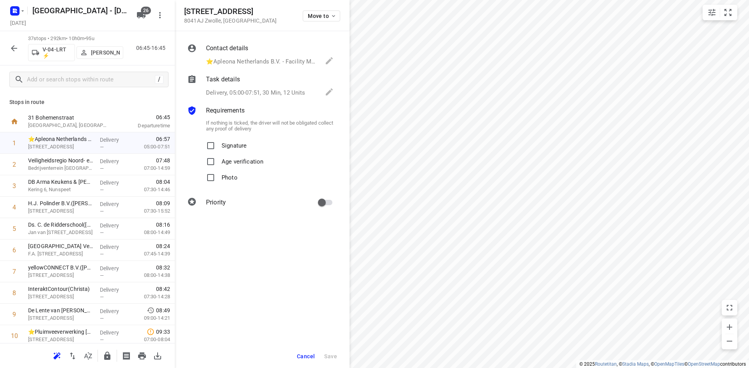
click at [239, 94] on p "Delivery, 05:00-07:51, 30 Min, 12 Units" at bounding box center [255, 93] width 99 height 9
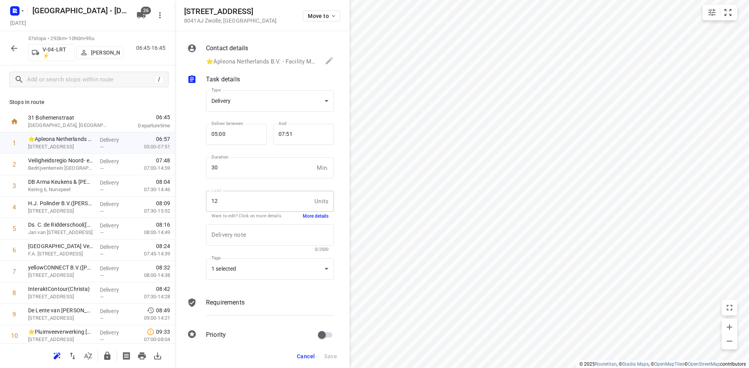
click at [316, 214] on button "More details" at bounding box center [316, 216] width 26 height 7
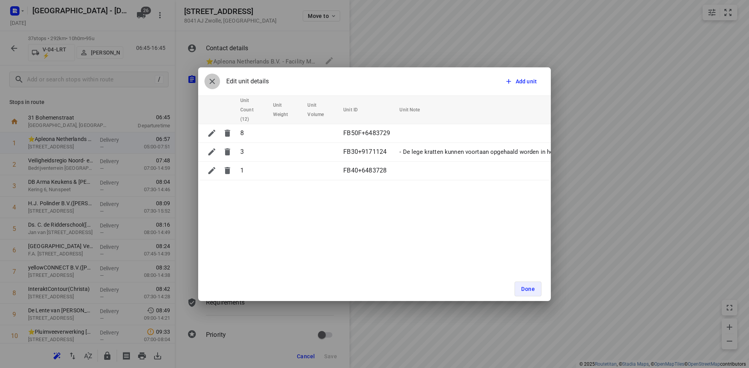
click at [213, 80] on icon "button" at bounding box center [211, 81] width 9 height 9
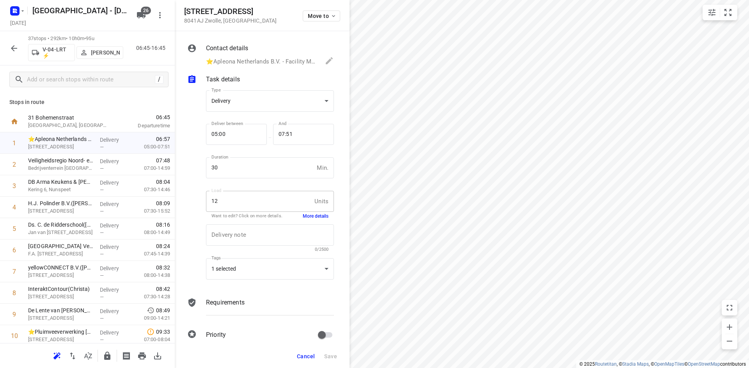
click at [304, 356] on span "Cancel" at bounding box center [306, 357] width 18 height 6
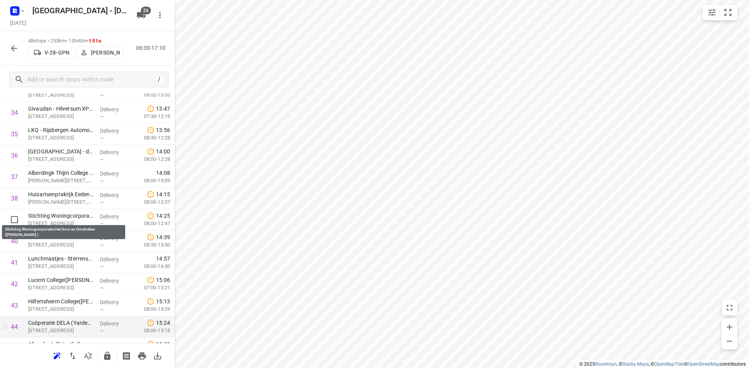
scroll to position [840, 0]
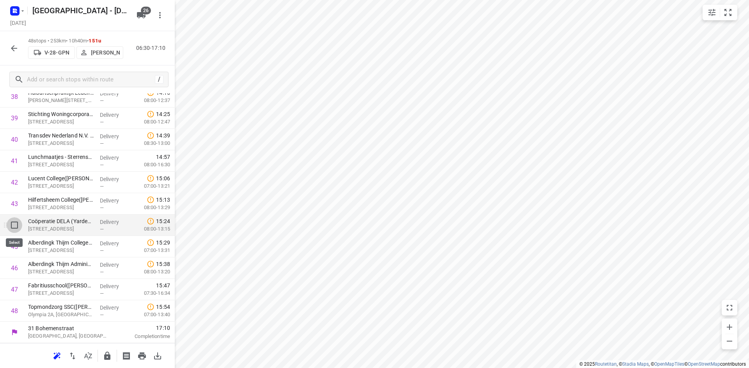
click at [14, 225] on input "checkbox" at bounding box center [15, 226] width 16 height 16
checkbox input "true"
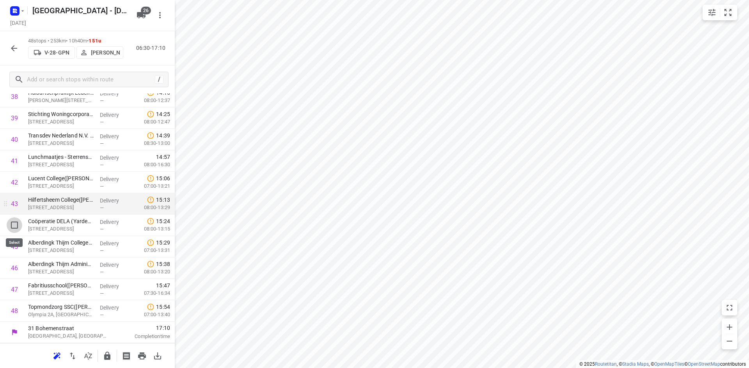
scroll to position [837, 0]
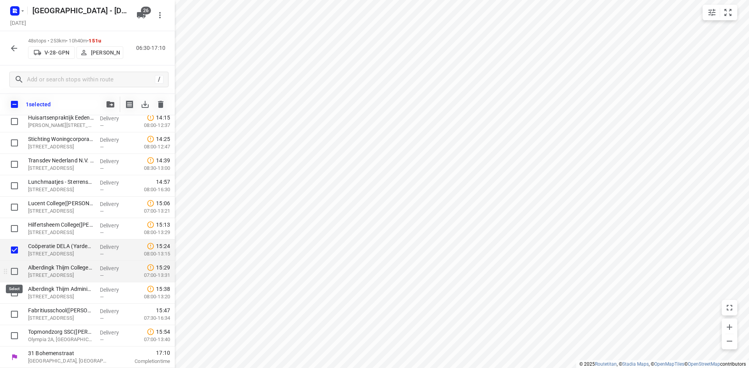
click at [12, 269] on input "checkbox" at bounding box center [15, 272] width 16 height 16
checkbox input "true"
drag, startPoint x: 14, startPoint y: 294, endPoint x: 15, endPoint y: 299, distance: 5.2
click at [14, 294] on input "checkbox" at bounding box center [15, 293] width 16 height 16
checkbox input "true"
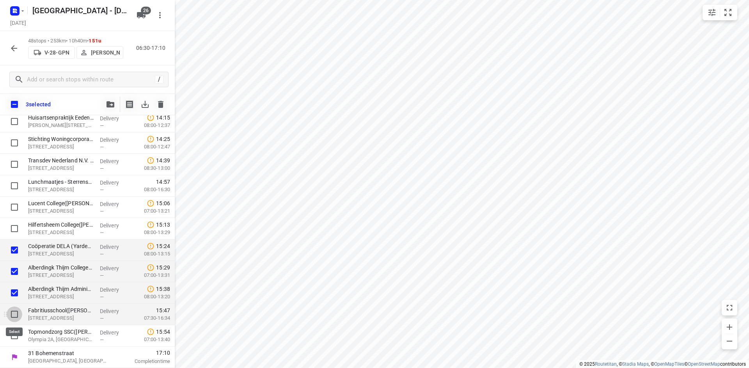
click at [15, 313] on input "checkbox" at bounding box center [15, 315] width 16 height 16
checkbox input "true"
click at [15, 332] on input "checkbox" at bounding box center [15, 336] width 16 height 16
checkbox input "true"
click at [112, 104] on icon "button" at bounding box center [110, 104] width 8 height 6
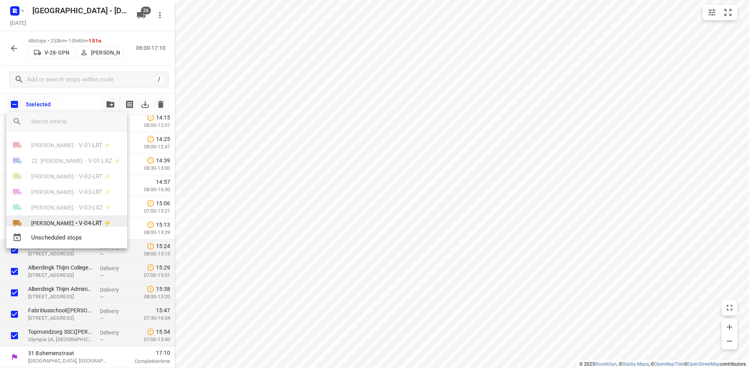
click at [87, 223] on span "V-04-LRT ⚡" at bounding box center [95, 223] width 32 height 9
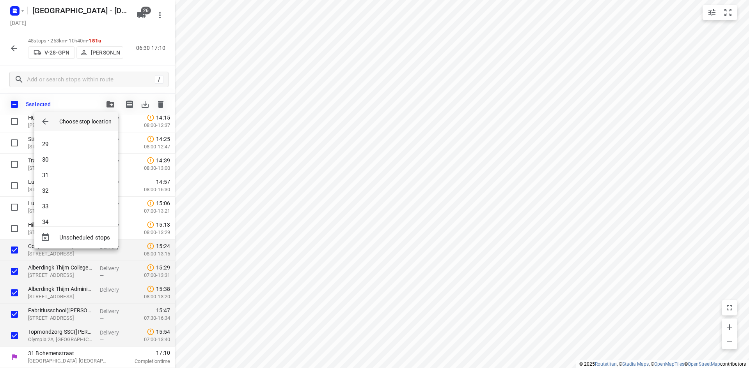
scroll to position [449, 0]
click at [379, 235] on div at bounding box center [374, 184] width 749 height 368
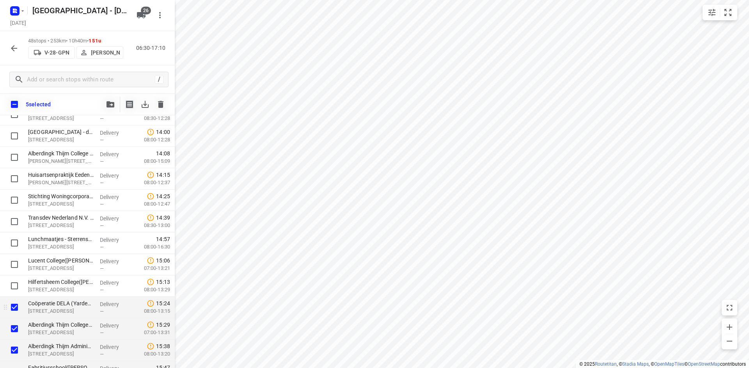
scroll to position [837, 0]
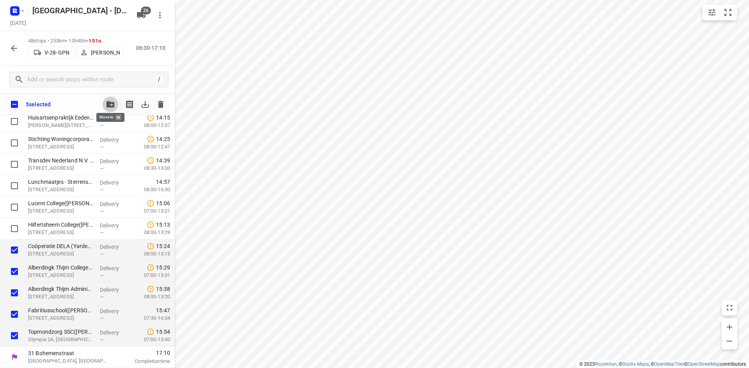
click at [111, 108] on button "button" at bounding box center [111, 105] width 16 height 16
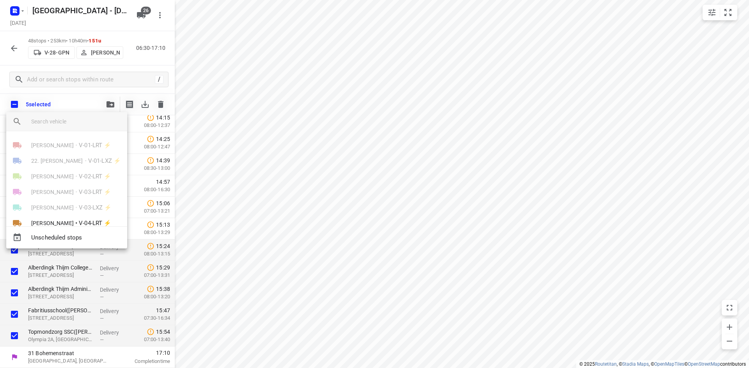
click at [314, 237] on div at bounding box center [374, 184] width 749 height 368
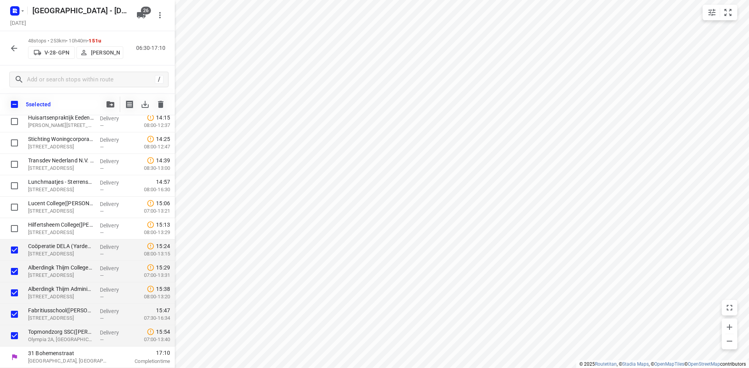
click at [110, 110] on button "button" at bounding box center [111, 105] width 16 height 16
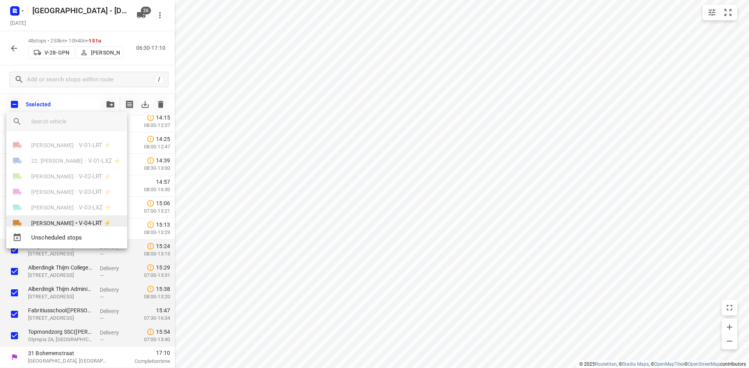
click at [79, 220] on span "V-04-LRT ⚡" at bounding box center [95, 223] width 32 height 9
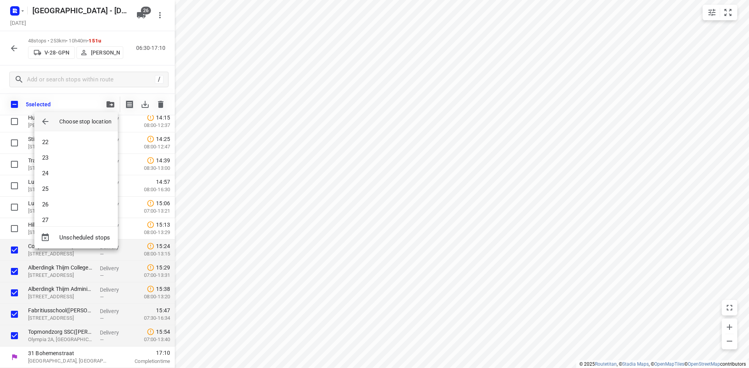
scroll to position [491, 0]
click at [91, 215] on li "37" at bounding box center [75, 213] width 83 height 16
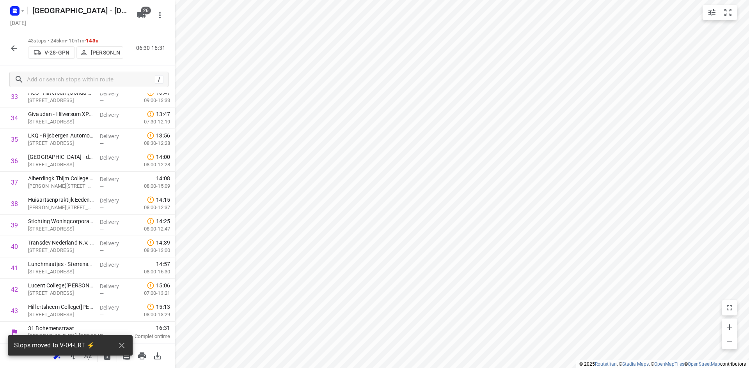
scroll to position [733, 0]
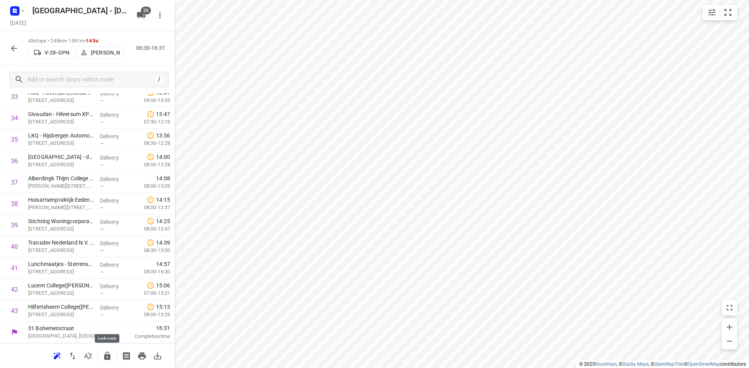
click at [108, 355] on icon "button" at bounding box center [107, 356] width 6 height 8
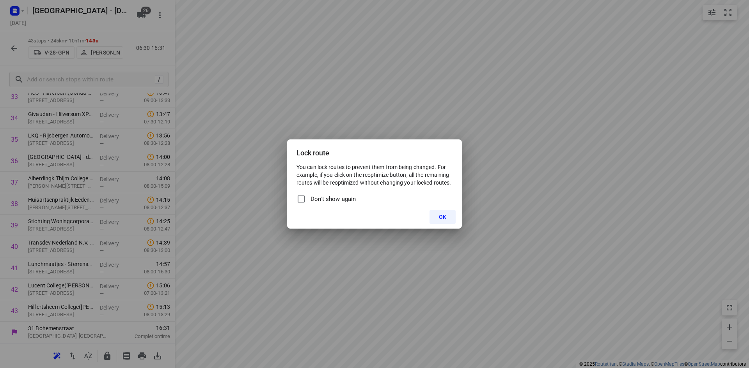
click at [437, 219] on button "OK" at bounding box center [442, 217] width 26 height 14
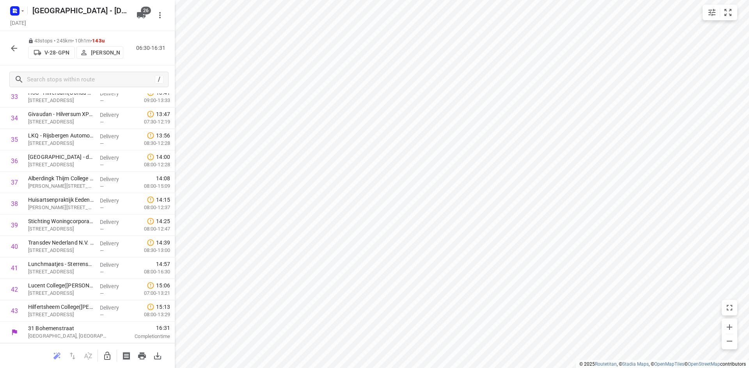
click at [12, 47] on icon "button" at bounding box center [14, 48] width 6 height 6
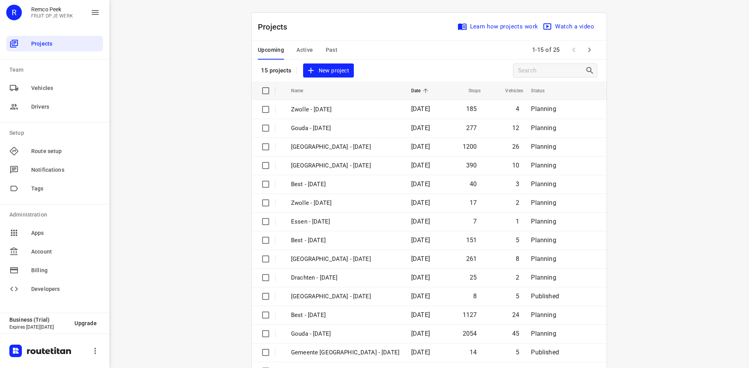
click at [374, 46] on div "Upcoming Active Past 1-15 of 25" at bounding box center [429, 50] width 355 height 19
click at [331, 49] on span "Past" at bounding box center [332, 50] width 12 height 10
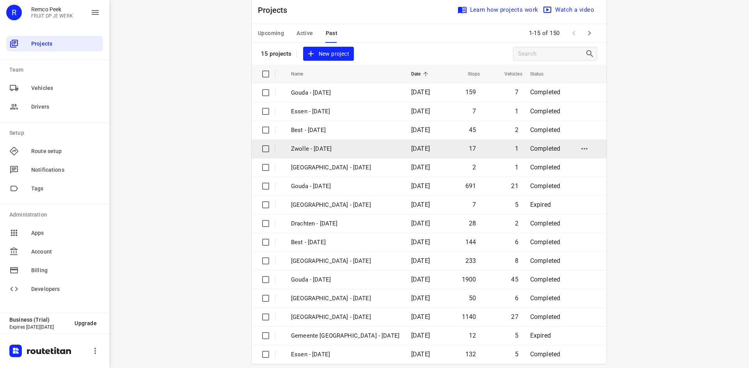
scroll to position [26, 0]
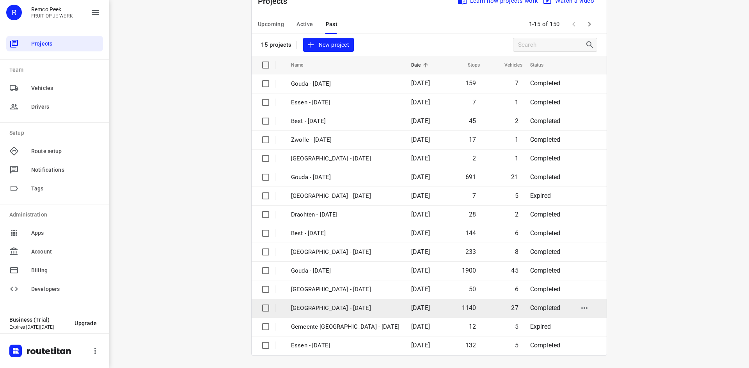
click at [329, 309] on p "[GEOGRAPHIC_DATA] - [DATE]" at bounding box center [345, 308] width 108 height 9
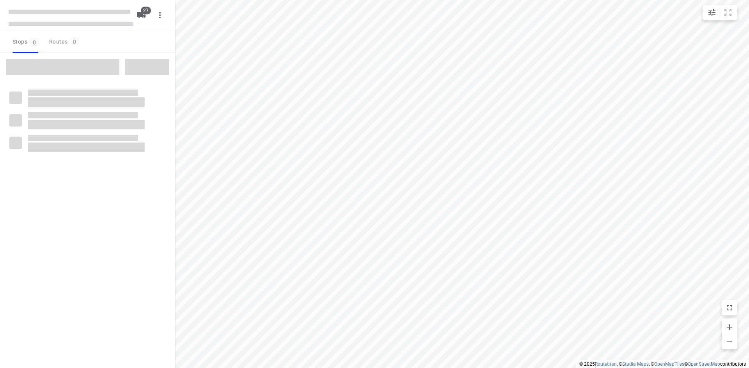
checkbox input "true"
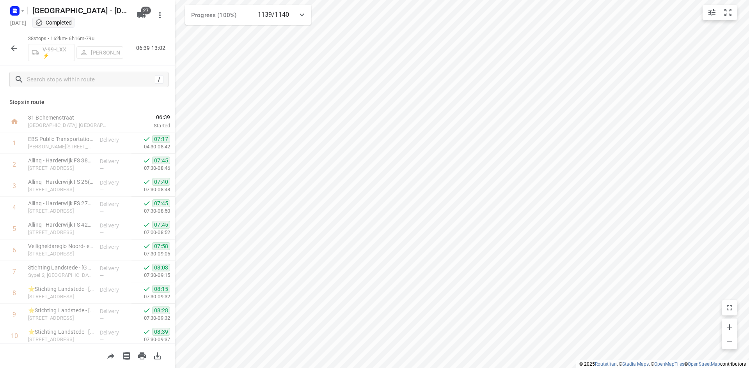
click at [12, 51] on icon "button" at bounding box center [13, 48] width 9 height 9
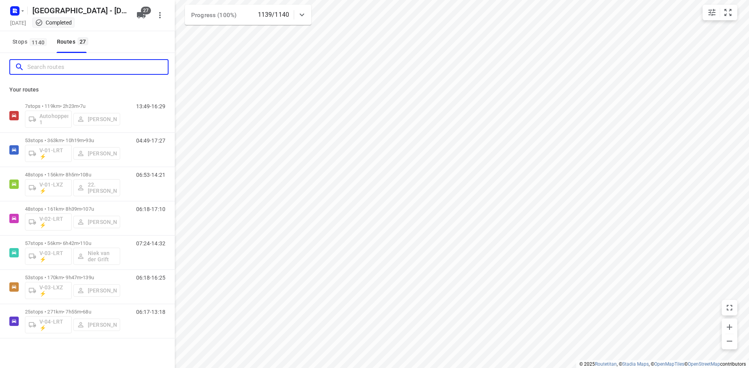
click at [46, 71] on input "Search routes" at bounding box center [97, 67] width 140 height 12
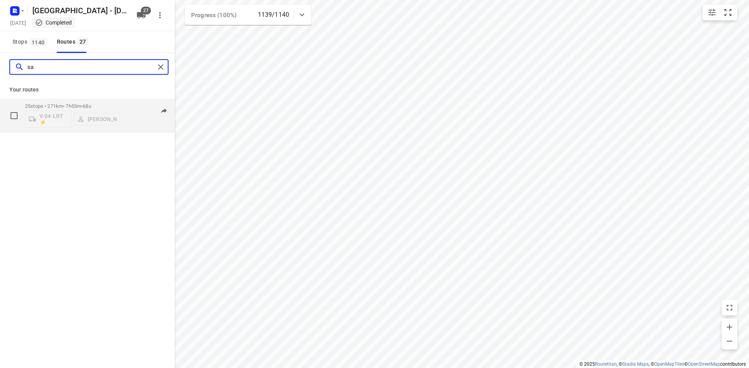
type input "sa"
click at [131, 120] on div "06:17-13:18" at bounding box center [145, 117] width 39 height 28
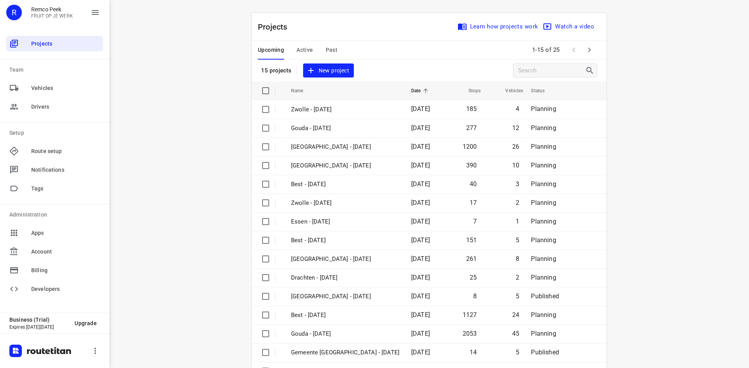
click at [328, 49] on span "Past" at bounding box center [332, 50] width 12 height 10
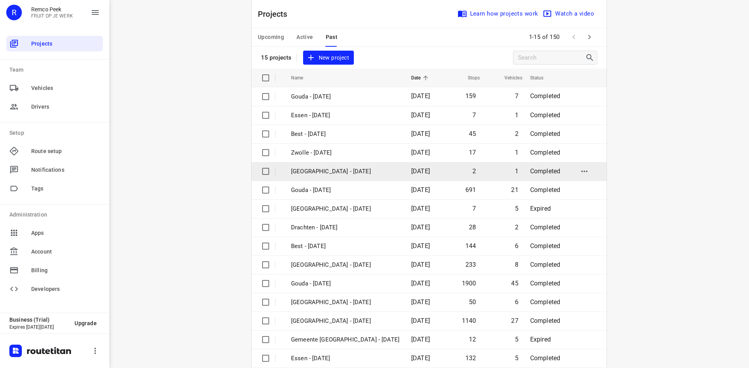
scroll to position [26, 0]
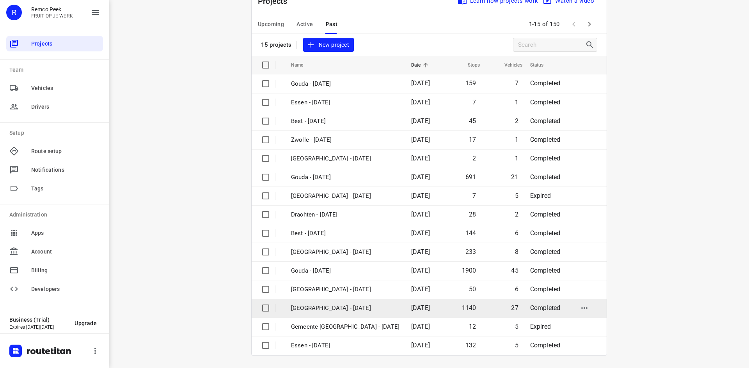
click at [320, 311] on p "[GEOGRAPHIC_DATA] - [DATE]" at bounding box center [345, 308] width 108 height 9
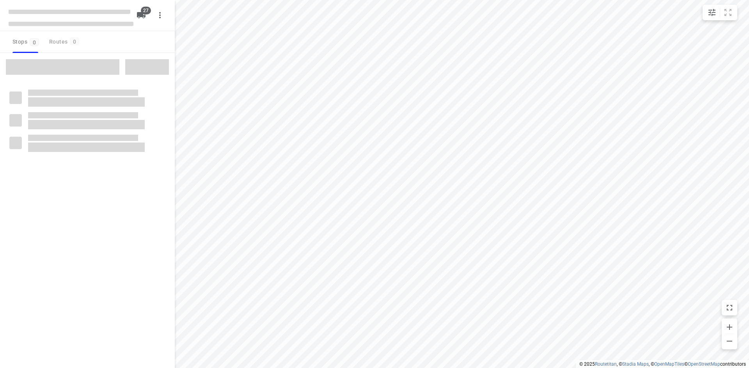
checkbox input "true"
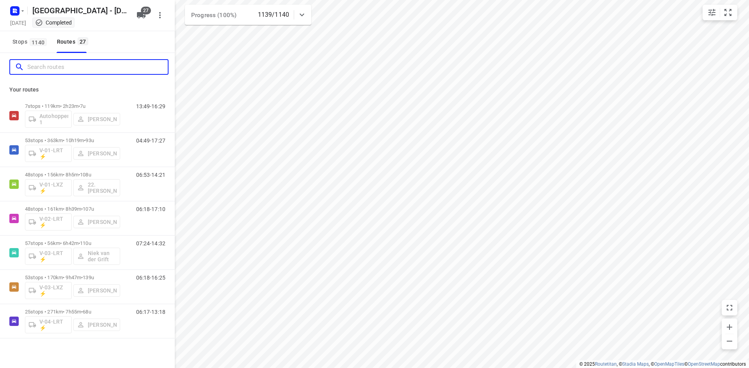
click at [62, 64] on input "Search routes" at bounding box center [97, 67] width 140 height 12
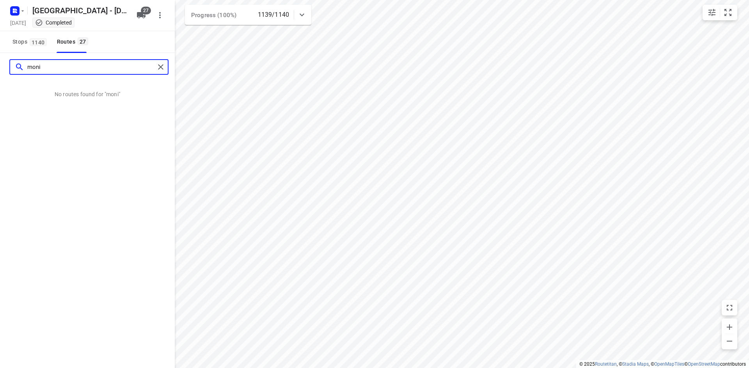
type input "moni"
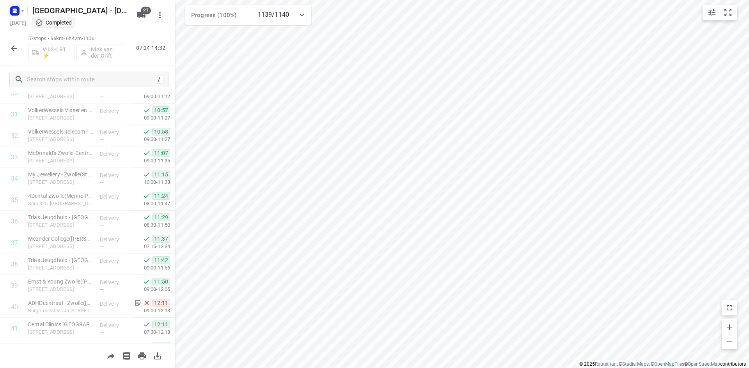
scroll to position [1033, 0]
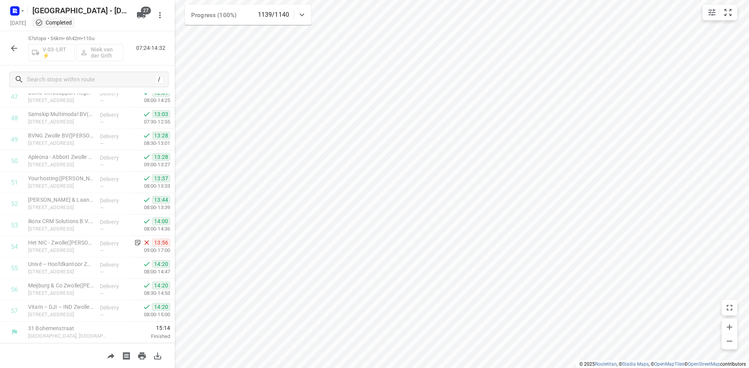
drag, startPoint x: 131, startPoint y: 61, endPoint x: 122, endPoint y: 31, distance: 31.2
click at [131, 60] on div "57 stops • 56km • 6h42m • 110u V-03-LRT ⚡ [PERSON_NAME] 07:24-14:32" at bounding box center [87, 48] width 175 height 34
click at [19, 16] on icon "button" at bounding box center [15, 11] width 12 height 12
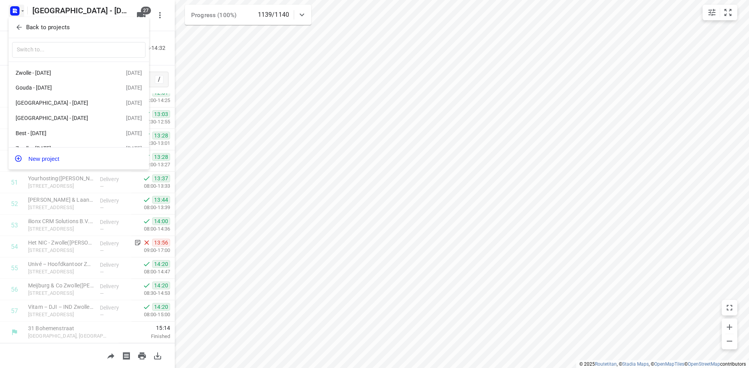
click at [23, 28] on icon "button" at bounding box center [19, 27] width 8 height 8
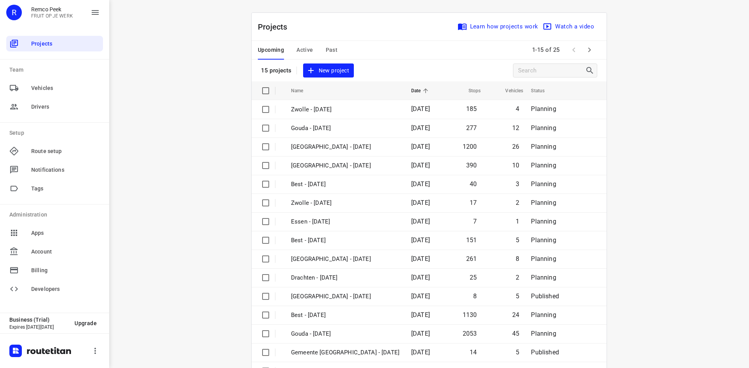
click at [330, 48] on span "Past" at bounding box center [332, 50] width 12 height 10
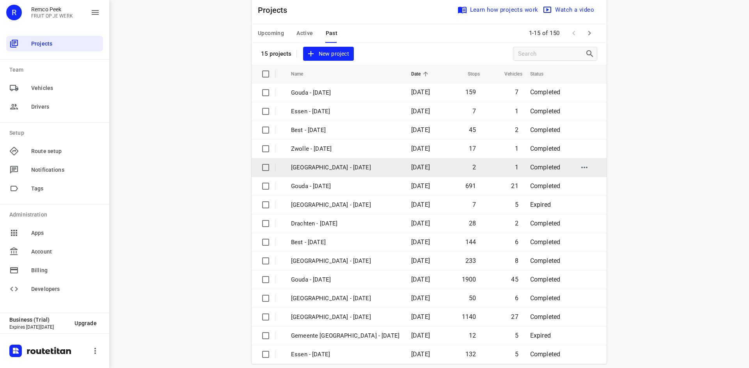
scroll to position [26, 0]
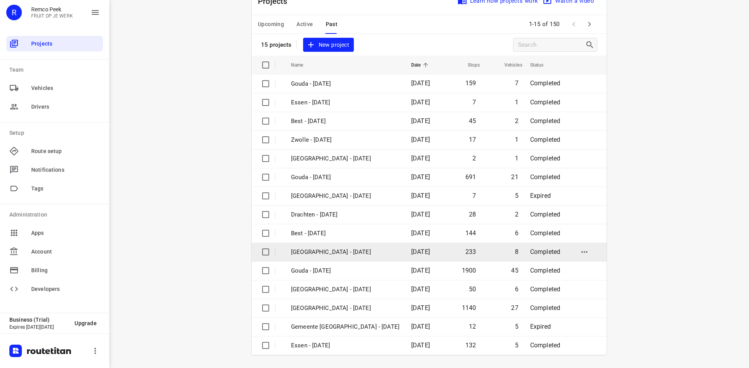
click at [333, 252] on p "[GEOGRAPHIC_DATA] - [DATE]" at bounding box center [345, 252] width 108 height 9
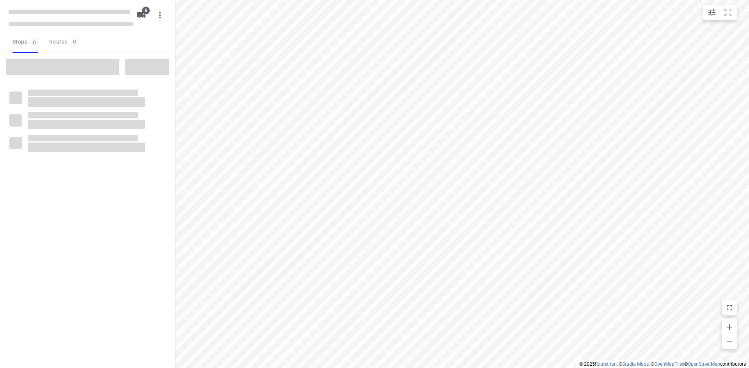
checkbox input "true"
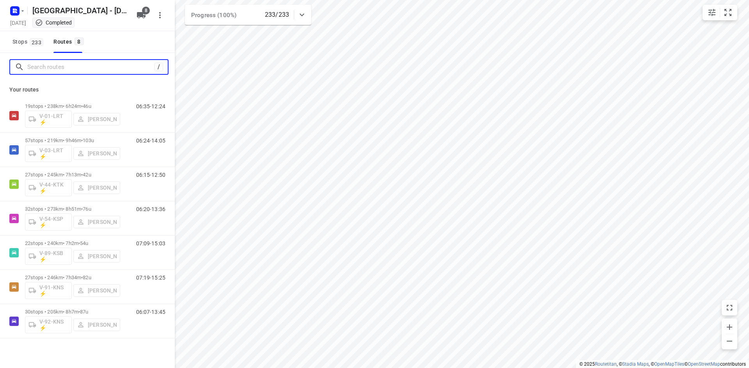
click at [63, 70] on input "Search routes" at bounding box center [90, 67] width 127 height 12
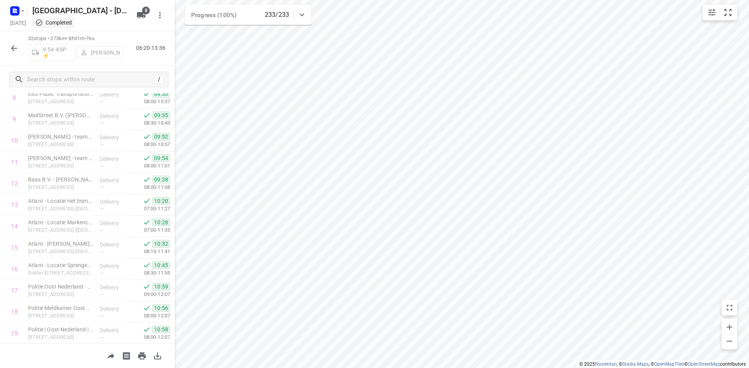
scroll to position [146, 0]
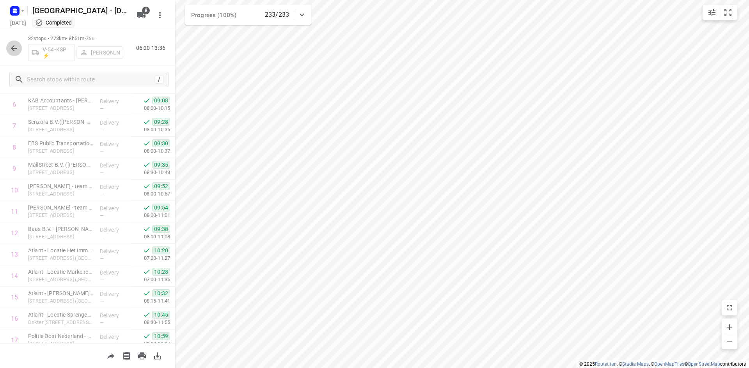
click at [15, 47] on icon "button" at bounding box center [13, 48] width 9 height 9
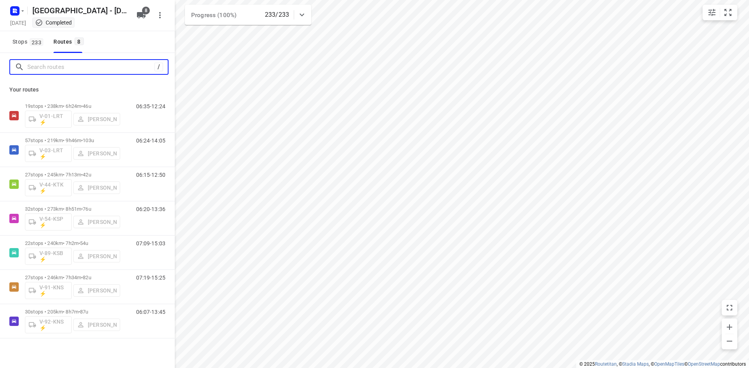
click at [75, 69] on input "Search routes" at bounding box center [90, 67] width 127 height 12
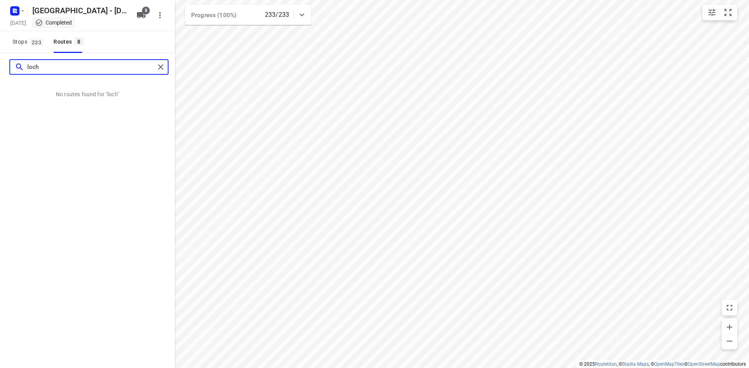
type input "loch"
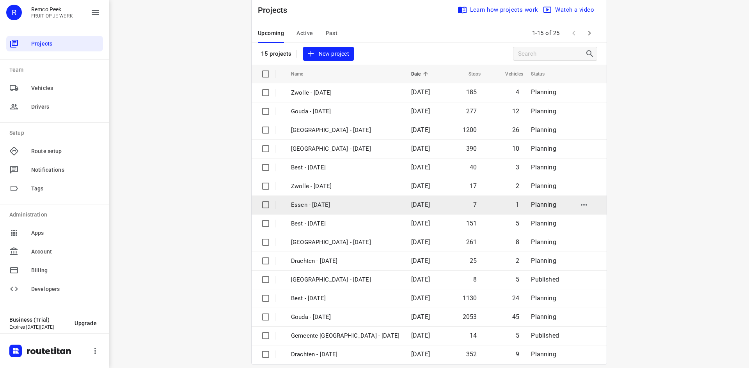
scroll to position [26, 0]
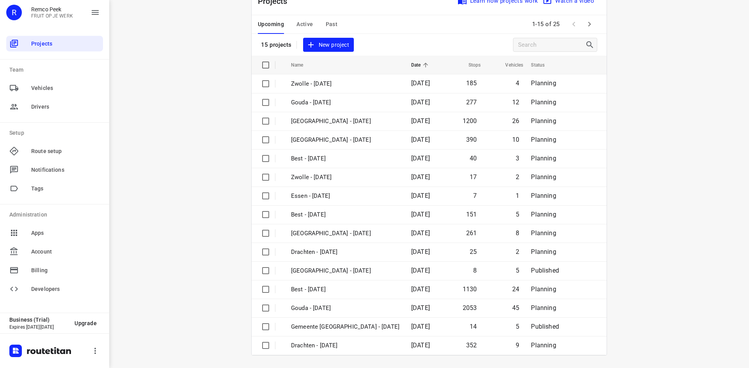
click at [297, 21] on span "Active" at bounding box center [304, 24] width 16 height 10
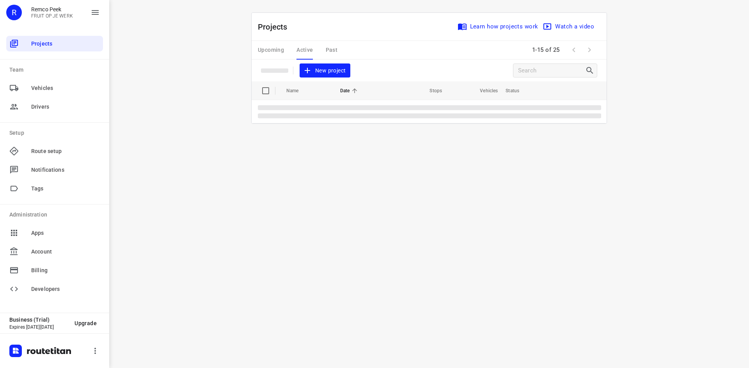
scroll to position [0, 0]
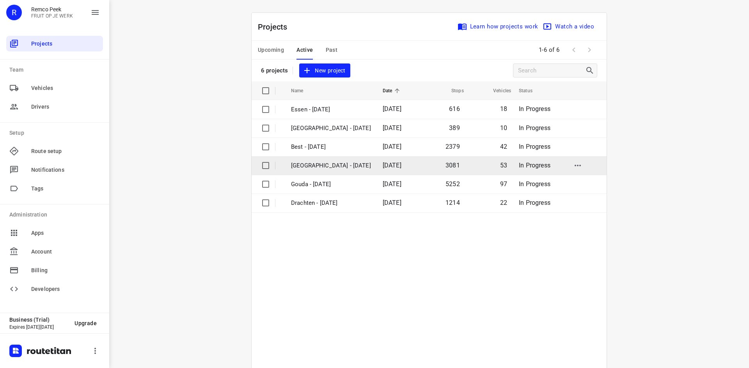
click at [335, 169] on p "[GEOGRAPHIC_DATA] - [DATE]" at bounding box center [331, 165] width 80 height 9
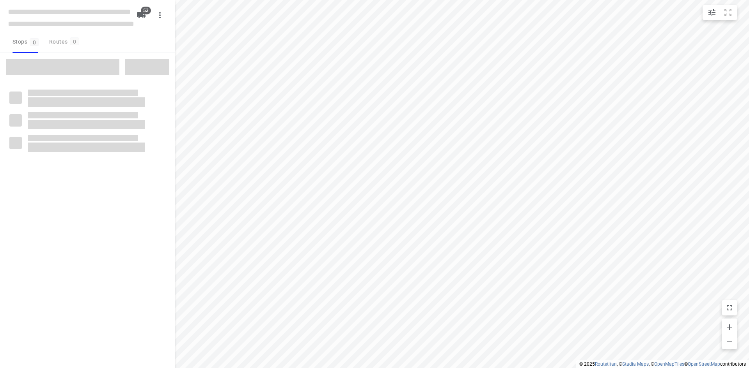
checkbox input "true"
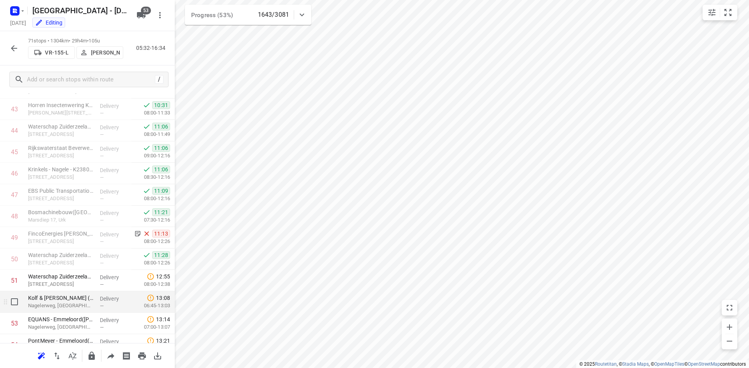
scroll to position [1014, 0]
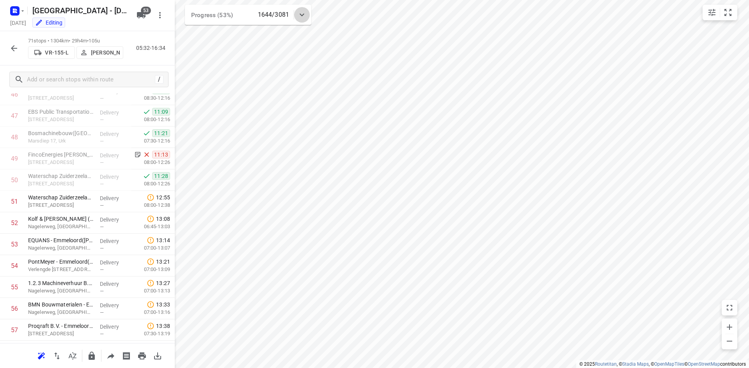
click at [303, 15] on icon at bounding box center [301, 15] width 5 height 3
click at [250, 50] on icon "button" at bounding box center [247, 48] width 9 height 9
click at [17, 47] on icon "button" at bounding box center [13, 48] width 9 height 9
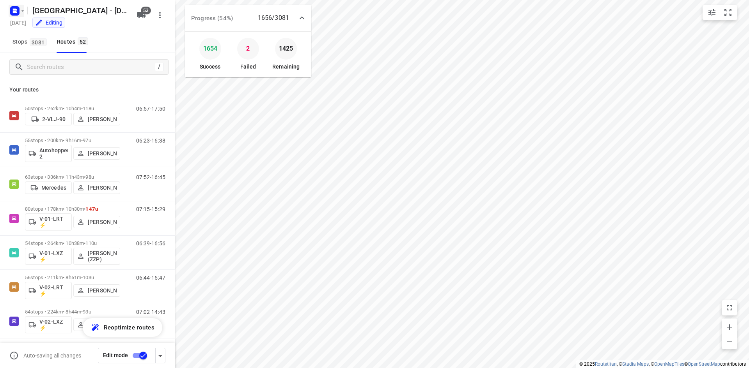
click at [16, 12] on icon "button" at bounding box center [16, 12] width 2 height 2
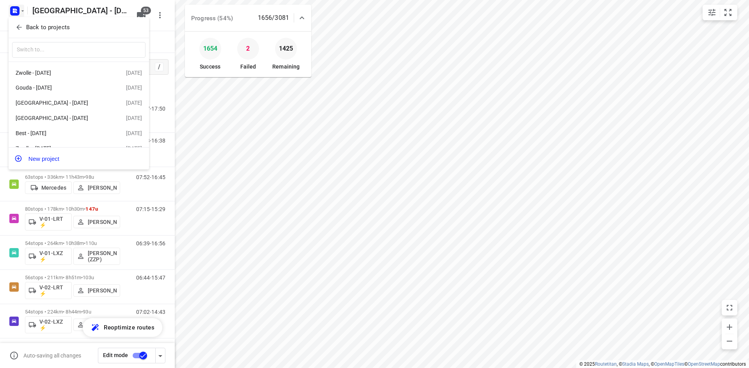
click at [19, 29] on icon "button" at bounding box center [18, 27] width 5 height 5
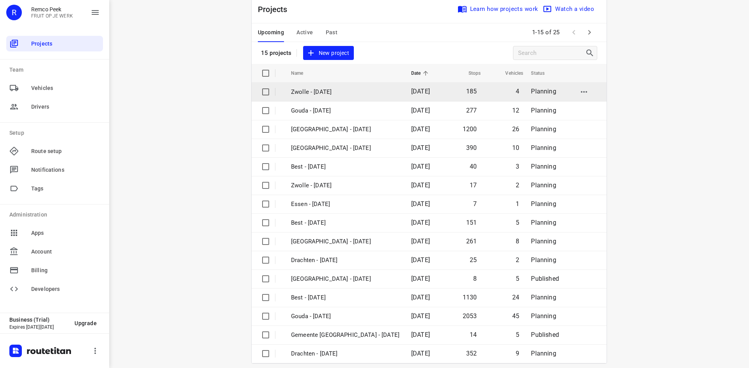
scroll to position [26, 0]
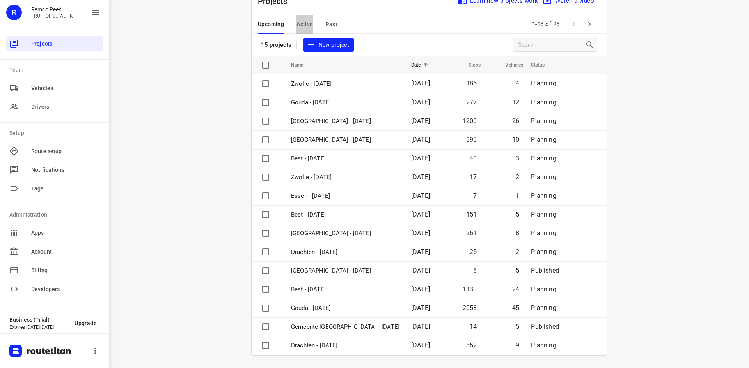
click at [296, 26] on span "Active" at bounding box center [304, 24] width 16 height 10
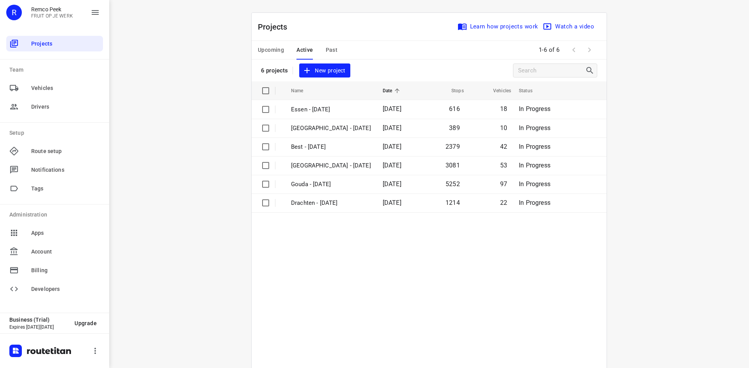
click at [382, 259] on table "Name Date Stops Vehicles Status Essen - [DATE] 616 18 In Progress [GEOGRAPHIC_D…" at bounding box center [429, 240] width 355 height 318
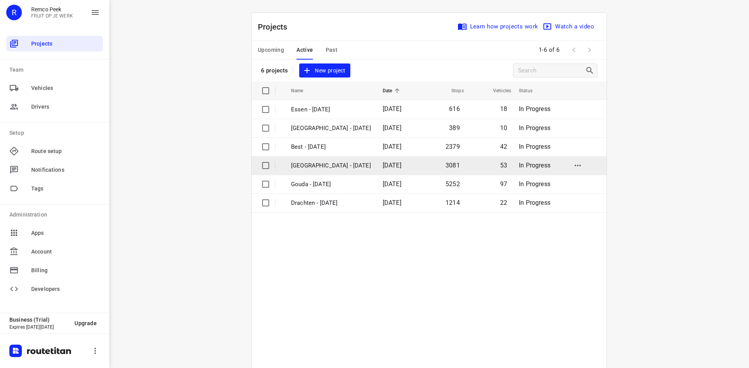
click at [317, 166] on p "[GEOGRAPHIC_DATA] - [DATE]" at bounding box center [331, 165] width 80 height 9
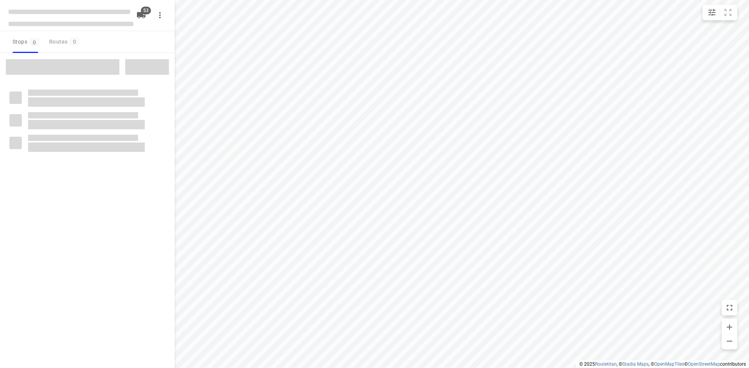
checkbox input "true"
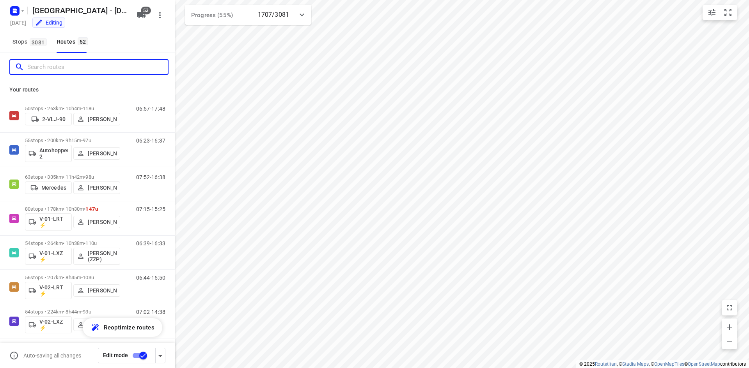
click at [70, 66] on input "Search routes" at bounding box center [97, 67] width 140 height 12
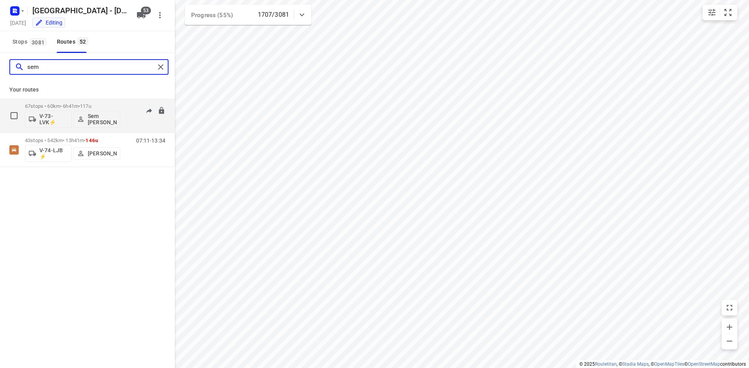
type input "sem"
click at [132, 127] on div "07:11-14:47" at bounding box center [145, 117] width 39 height 28
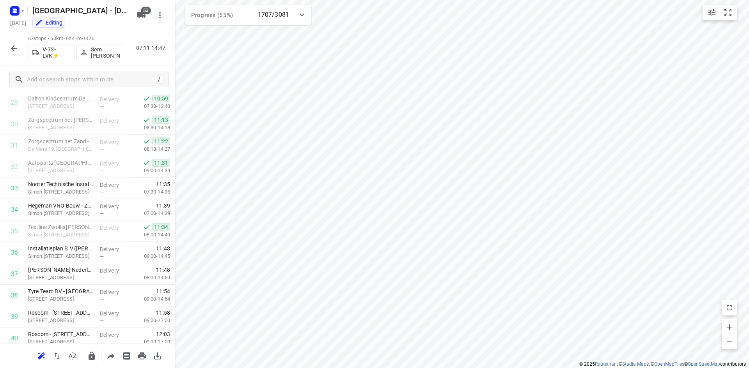
scroll to position [671, 0]
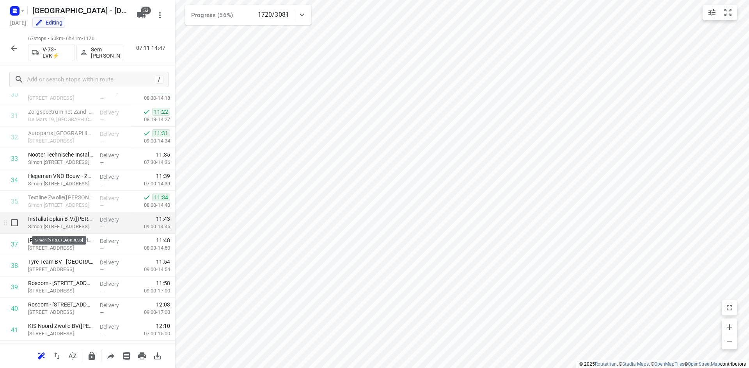
click at [65, 227] on p "Simon [STREET_ADDRESS]" at bounding box center [61, 227] width 66 height 8
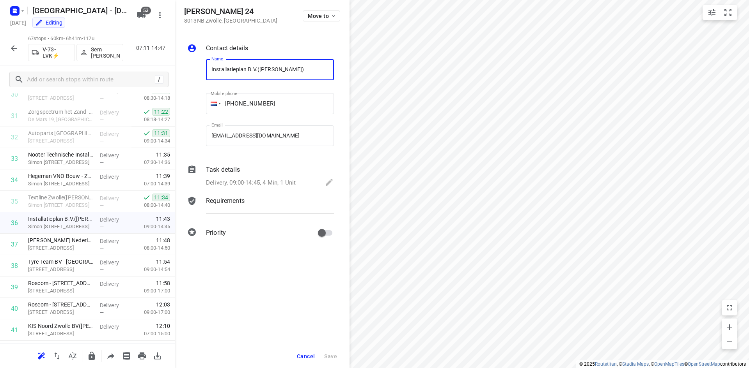
click at [221, 199] on p "Requirements" at bounding box center [225, 201] width 39 height 9
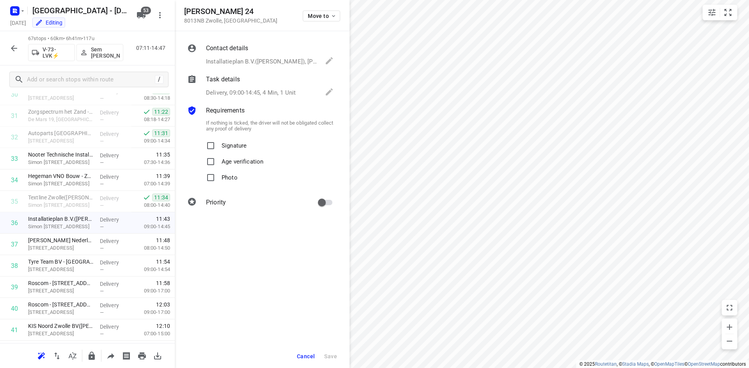
click at [231, 94] on p "Delivery, 09:00-14:45, 4 Min, 1 Unit" at bounding box center [251, 93] width 90 height 9
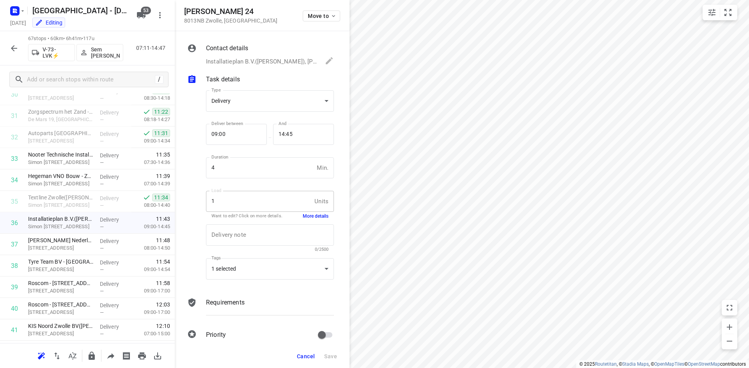
click at [308, 214] on button "More details" at bounding box center [316, 216] width 26 height 7
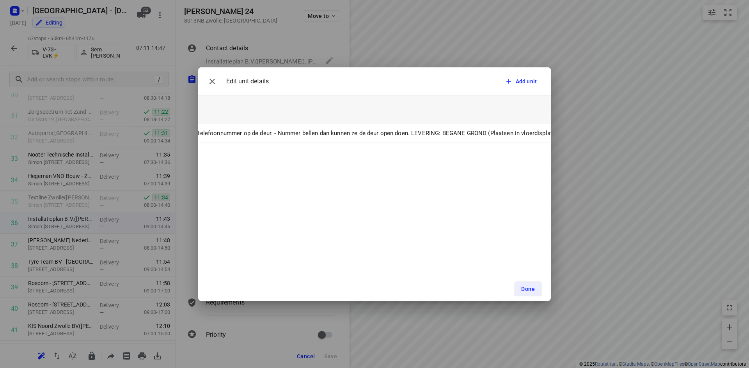
scroll to position [0, 450]
click at [212, 81] on icon "button" at bounding box center [211, 81] width 5 height 5
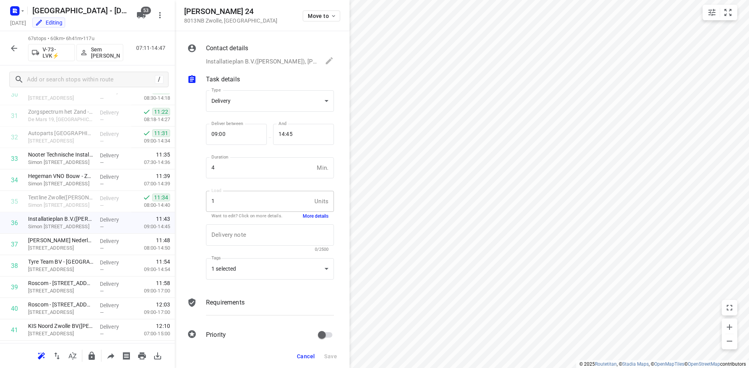
click at [285, 62] on p "Installatieplan B.V.([PERSON_NAME]), [PHONE_NUMBER], [EMAIL_ADDRESS][DOMAIN_NAM…" at bounding box center [261, 61] width 111 height 9
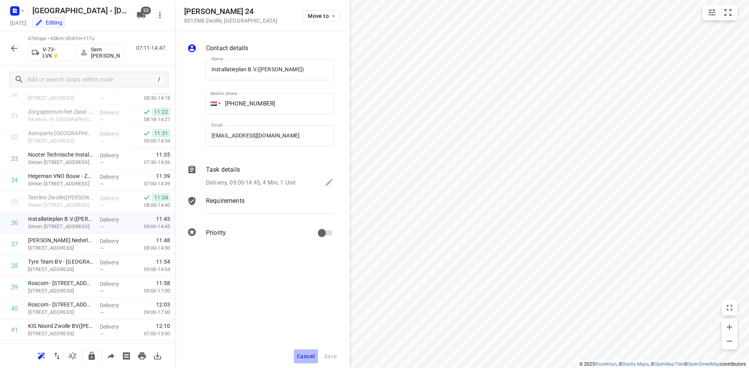
click at [309, 357] on span "Cancel" at bounding box center [306, 357] width 18 height 6
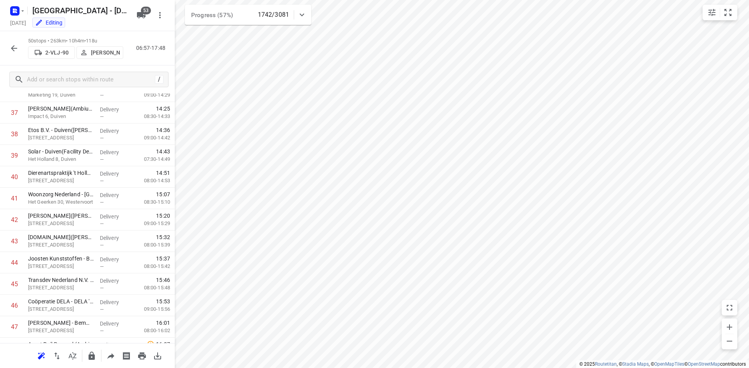
scroll to position [883, 0]
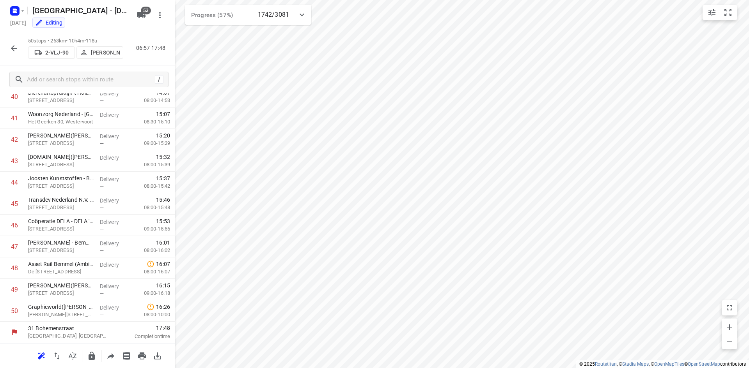
click at [138, 61] on div "50 stops • 263km • 10h4m • 118u 2-VLJ-90 [PERSON_NAME] 06:57-17:48" at bounding box center [87, 48] width 175 height 34
click at [15, 48] on icon "button" at bounding box center [14, 48] width 6 height 6
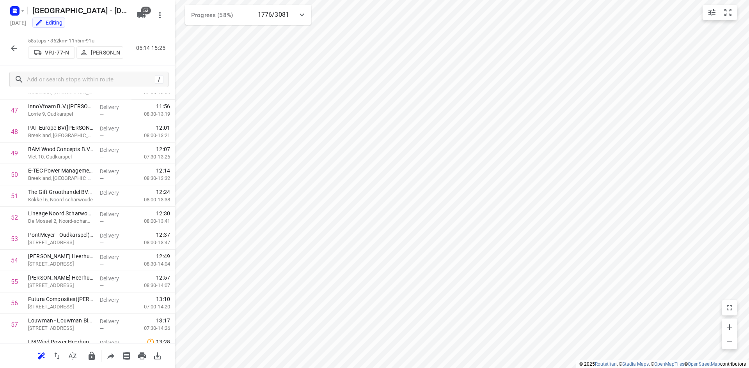
scroll to position [1022, 0]
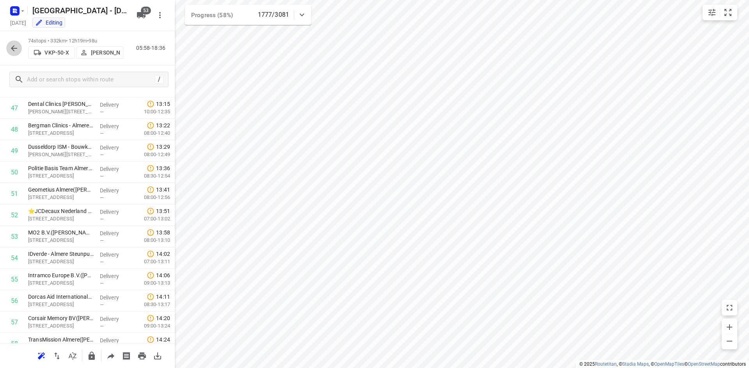
click at [13, 48] on icon "button" at bounding box center [14, 48] width 6 height 6
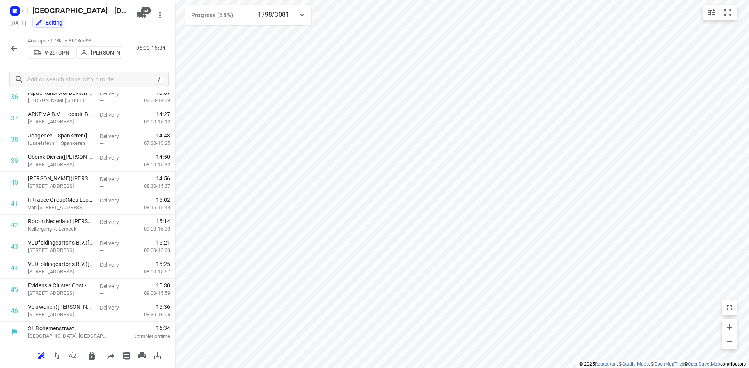
click at [16, 48] on icon "button" at bounding box center [13, 48] width 9 height 9
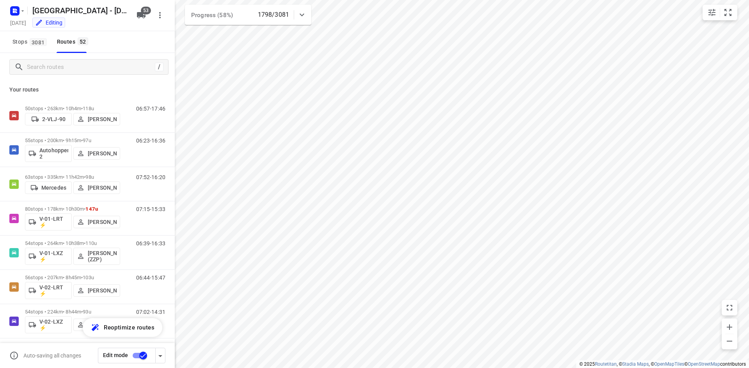
click at [122, 46] on div "Stops [STREET_ADDRESS]" at bounding box center [87, 42] width 175 height 22
click at [13, 11] on icon "button" at bounding box center [14, 12] width 2 height 2
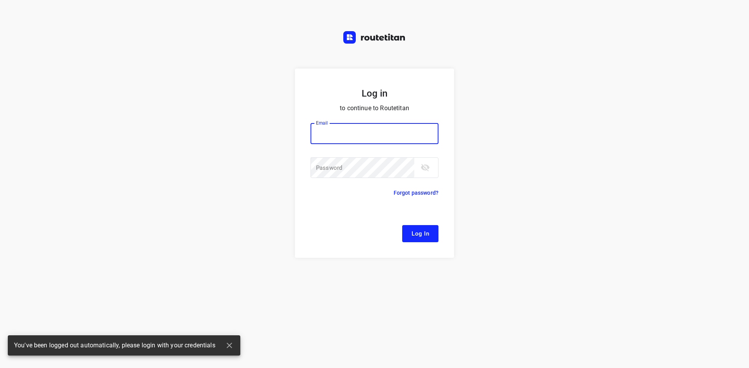
type input "[EMAIL_ADDRESS][DOMAIN_NAME]"
click at [422, 234] on span "Log In" at bounding box center [420, 234] width 18 height 10
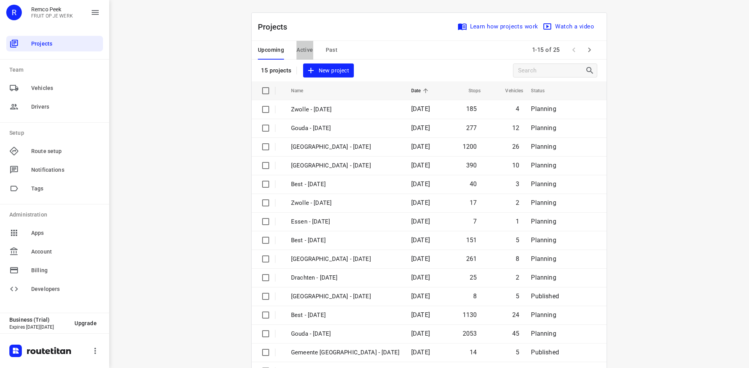
click at [300, 51] on span "Active" at bounding box center [304, 50] width 16 height 10
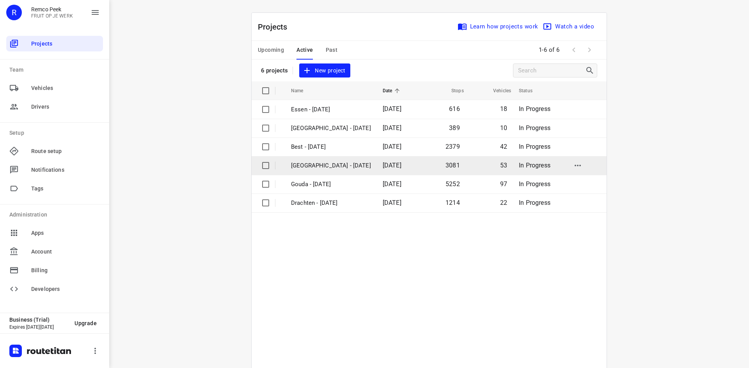
click at [326, 166] on p "[GEOGRAPHIC_DATA] - [DATE]" at bounding box center [331, 165] width 80 height 9
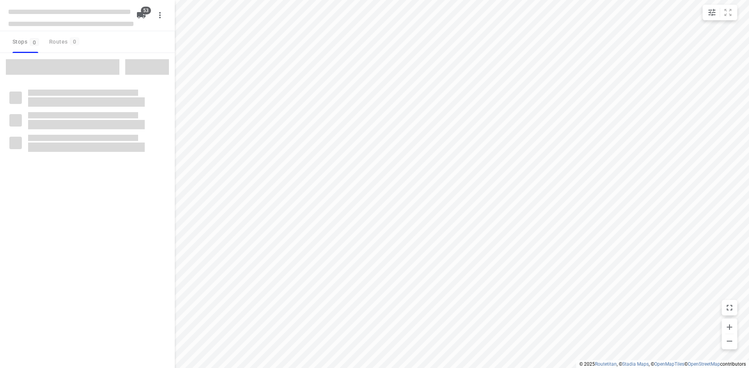
checkbox input "true"
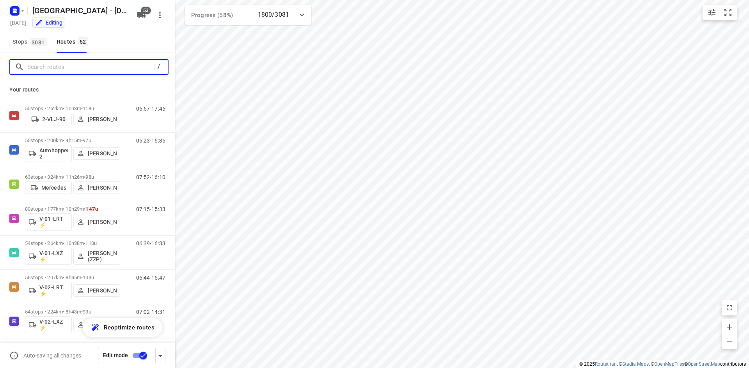
click at [78, 66] on input "Search routes" at bounding box center [90, 67] width 127 height 12
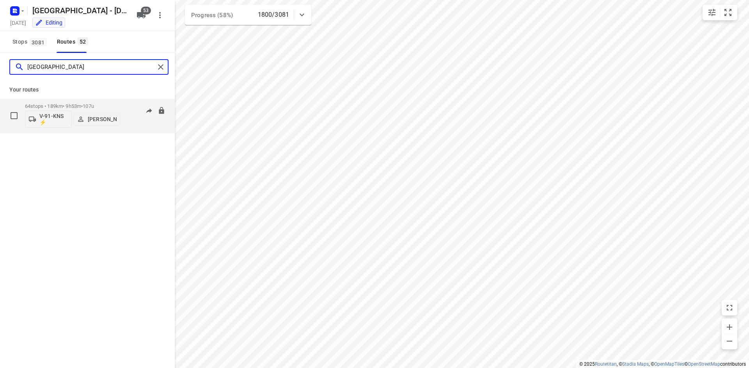
type input "[GEOGRAPHIC_DATA]"
click at [132, 123] on div "06:58-18:07" at bounding box center [145, 117] width 39 height 28
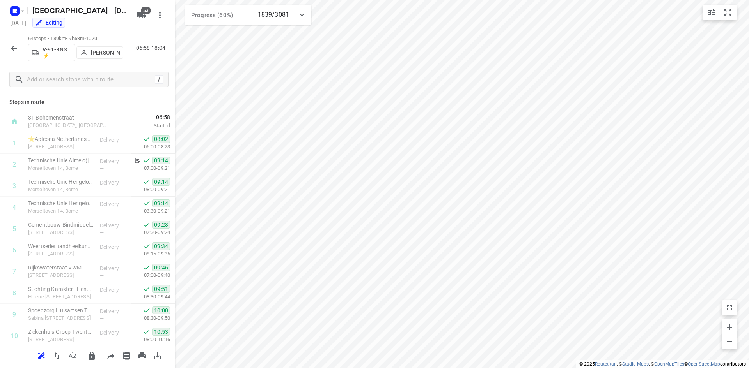
click at [13, 49] on icon "button" at bounding box center [14, 48] width 6 height 6
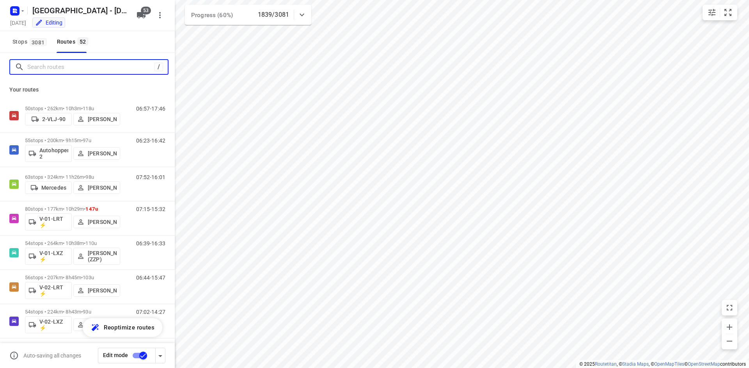
click at [67, 67] on input "Search routes" at bounding box center [90, 67] width 127 height 12
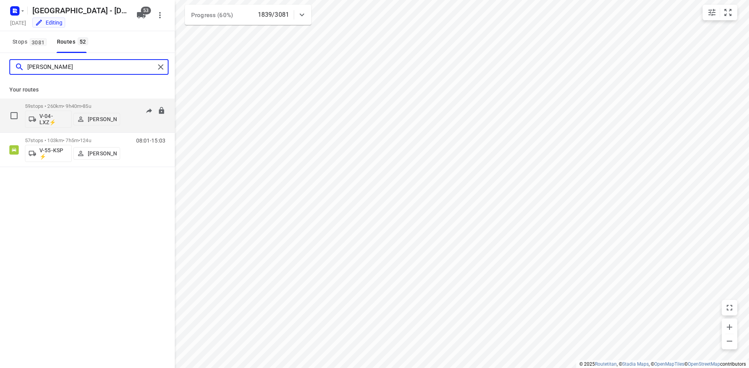
type input "[PERSON_NAME]"
click at [135, 125] on div "07:09-15:40" at bounding box center [145, 117] width 39 height 28
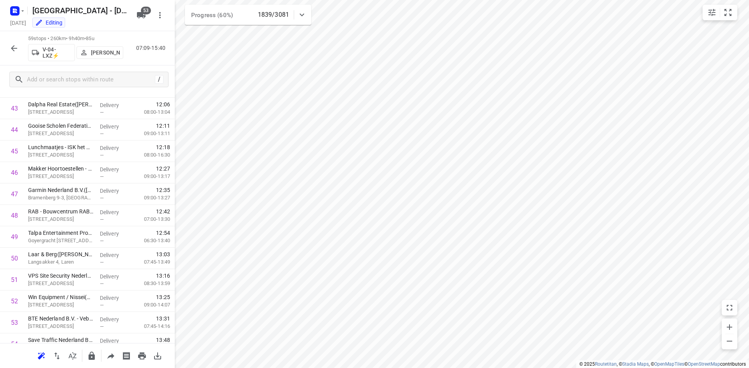
scroll to position [1076, 0]
